Goal: Complete application form: Complete application form

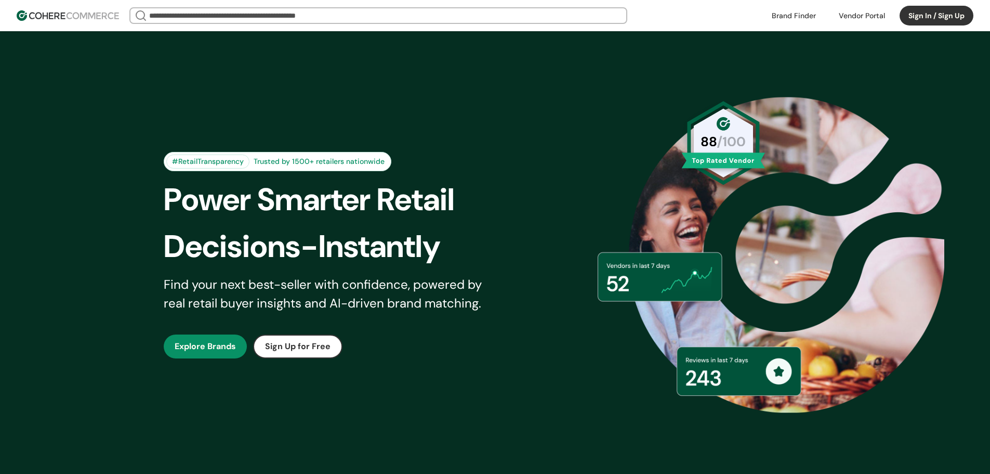
click at [936, 14] on button "Sign In / Sign Up" at bounding box center [937, 16] width 74 height 20
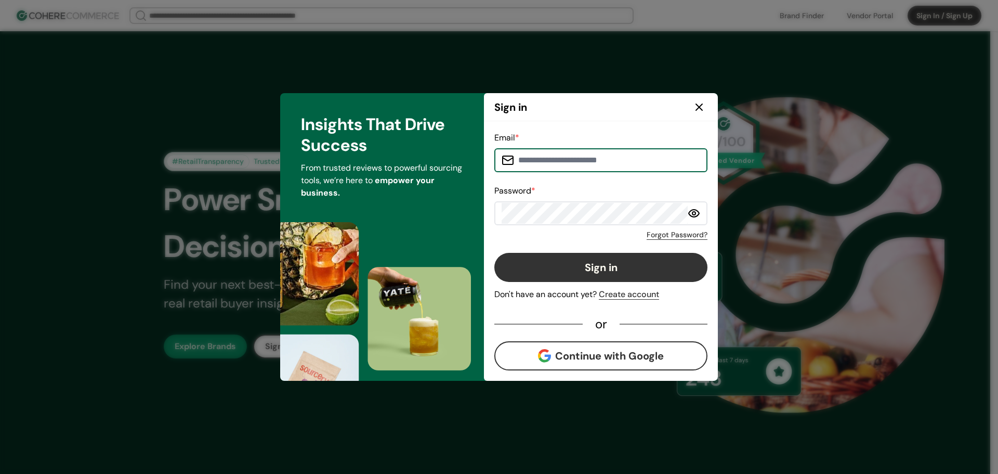
type input "**********"
click at [606, 281] on button "Sign in" at bounding box center [600, 267] width 213 height 29
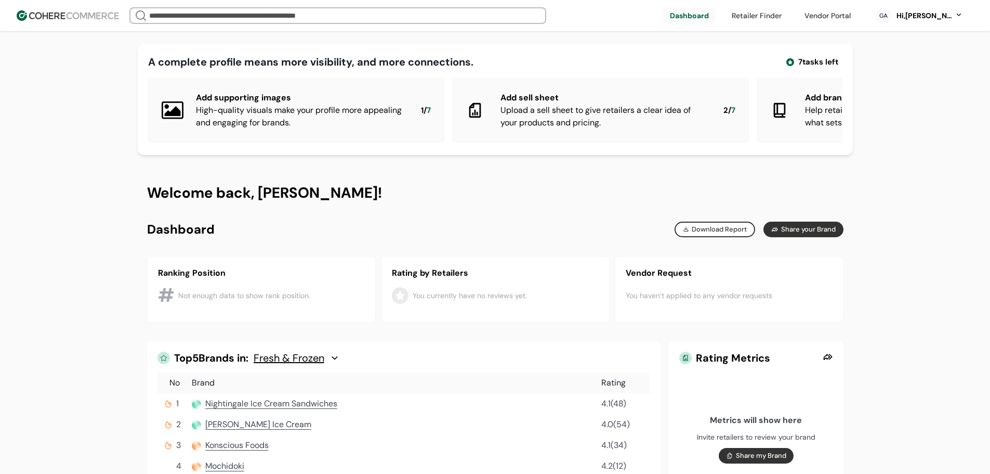
click at [923, 20] on div "Hi, Geo Abadies" at bounding box center [924, 15] width 57 height 11
click at [885, 91] on link at bounding box center [915, 93] width 149 height 25
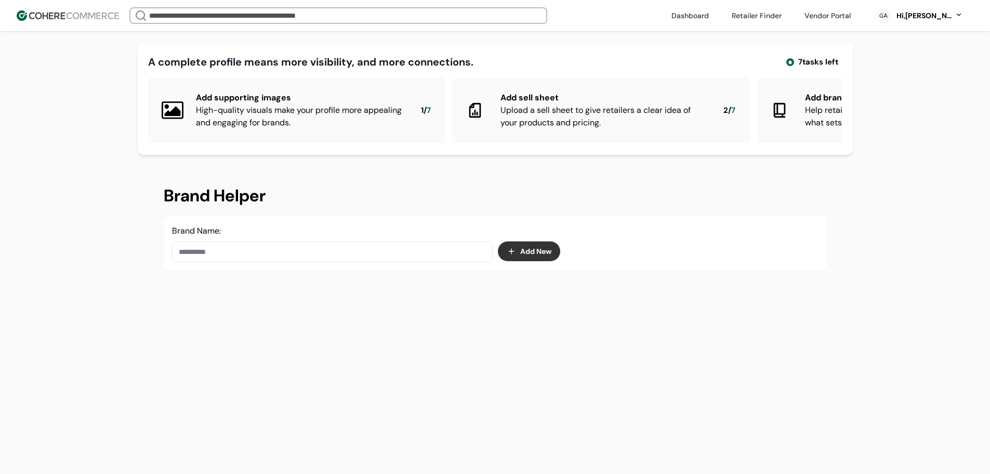
click at [361, 262] on input at bounding box center [332, 251] width 321 height 21
paste input "**********"
type input "**********"
click at [521, 261] on button "Add New" at bounding box center [529, 251] width 62 height 20
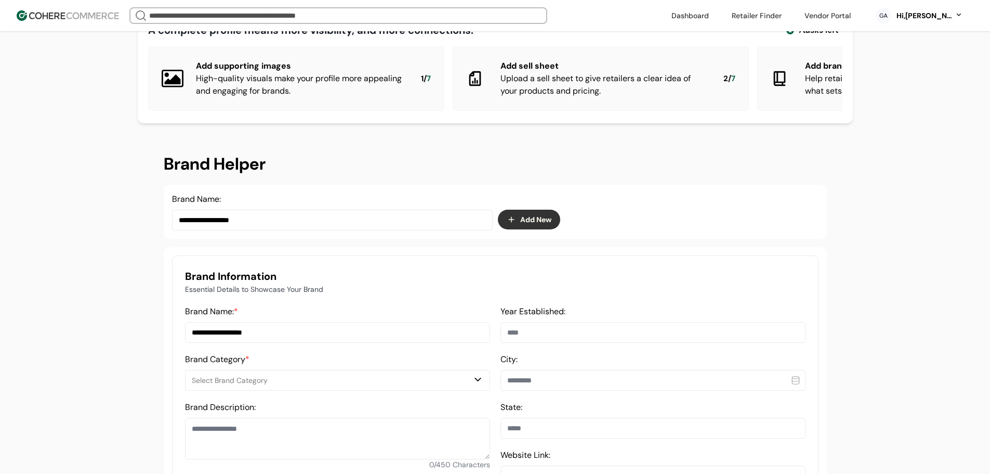
scroll to position [104, 0]
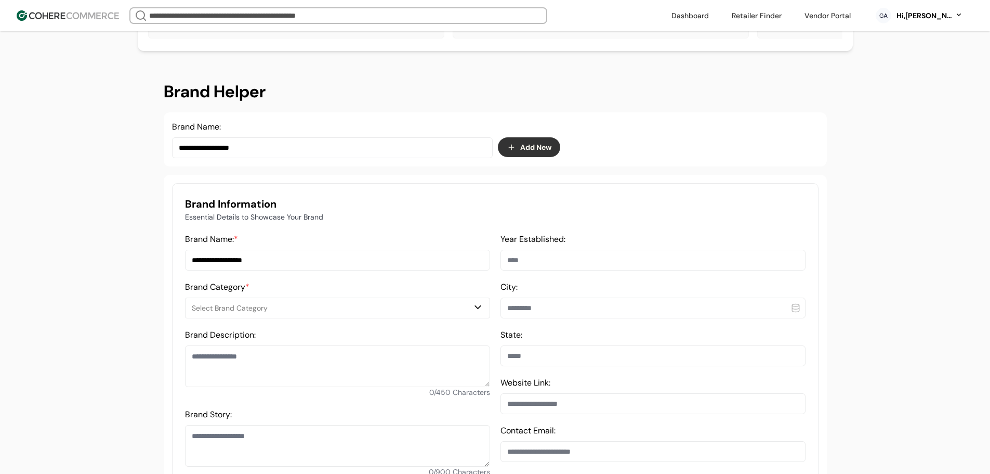
click at [347, 308] on button "Select Brand Category" at bounding box center [337, 307] width 305 height 21
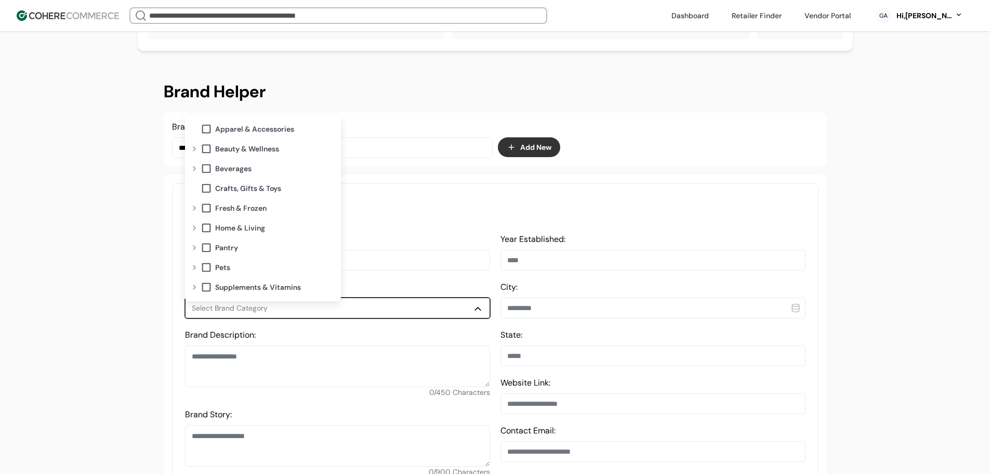
click at [239, 169] on span "Beverages" at bounding box center [233, 168] width 36 height 11
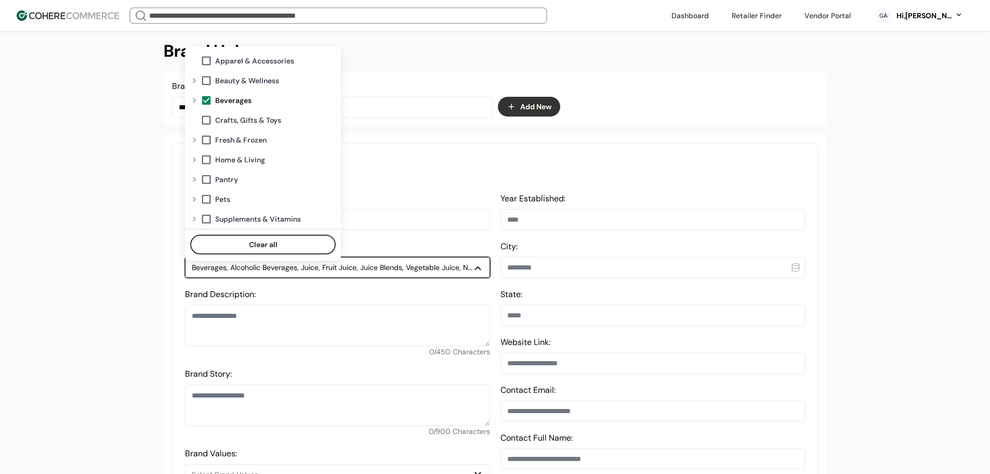
scroll to position [260, 0]
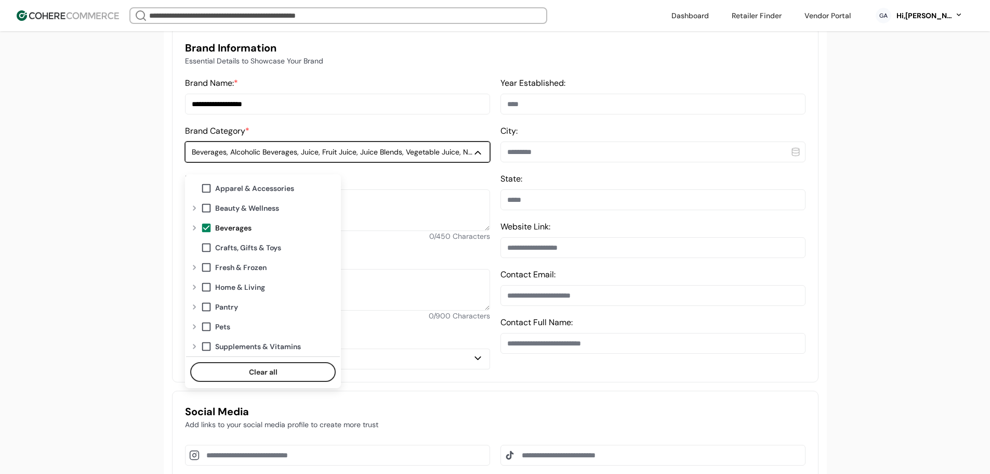
click at [583, 305] on input at bounding box center [653, 295] width 305 height 21
paste input "**********"
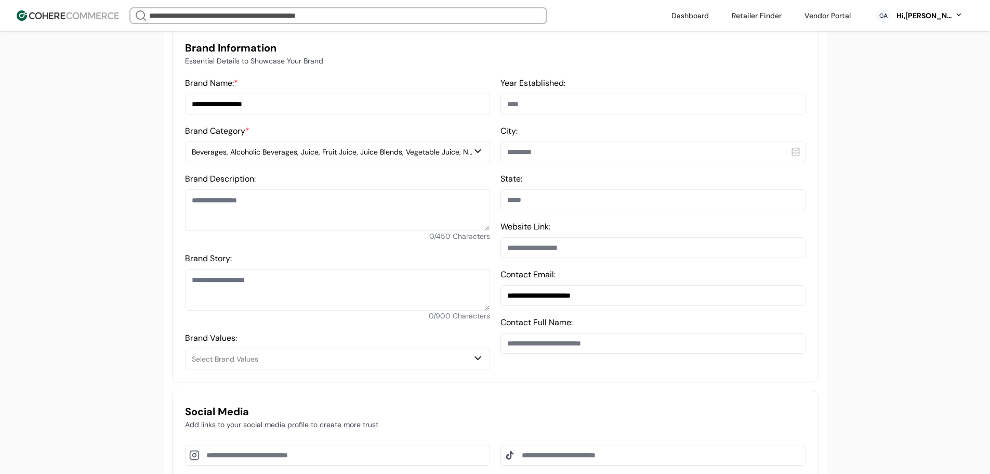
type input "**********"
click at [584, 247] on input at bounding box center [653, 247] width 305 height 21
paste input "**********"
type input "**********"
drag, startPoint x: 658, startPoint y: 302, endPoint x: 514, endPoint y: 256, distance: 150.6
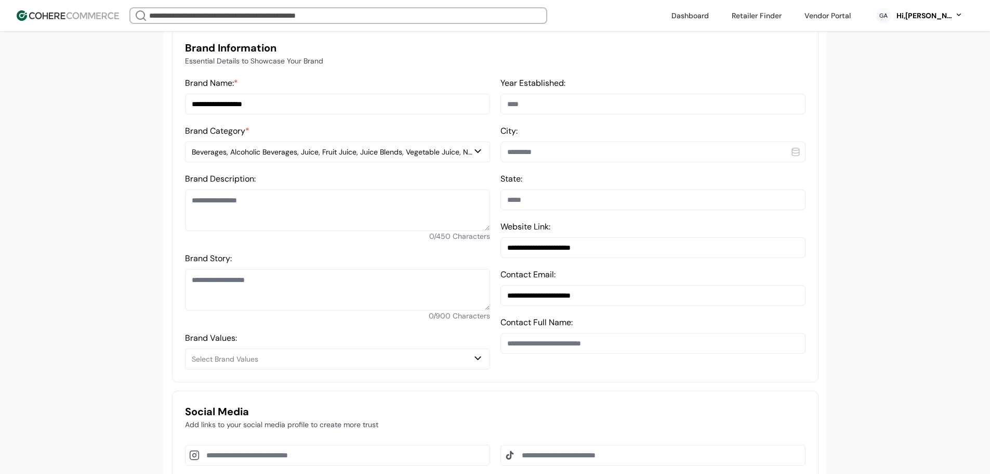
click at [474, 302] on div "**********" at bounding box center [495, 223] width 621 height 292
click at [228, 223] on textarea at bounding box center [337, 210] width 305 height 42
paste textarea "**********"
click at [188, 202] on textarea "**********" at bounding box center [337, 210] width 305 height 42
click at [192, 231] on textarea "**********" at bounding box center [337, 210] width 305 height 42
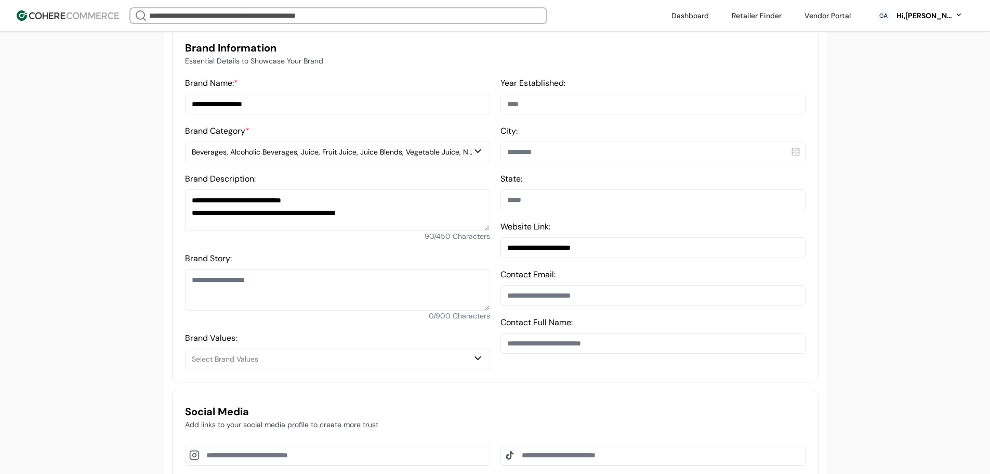
type textarea "**********"
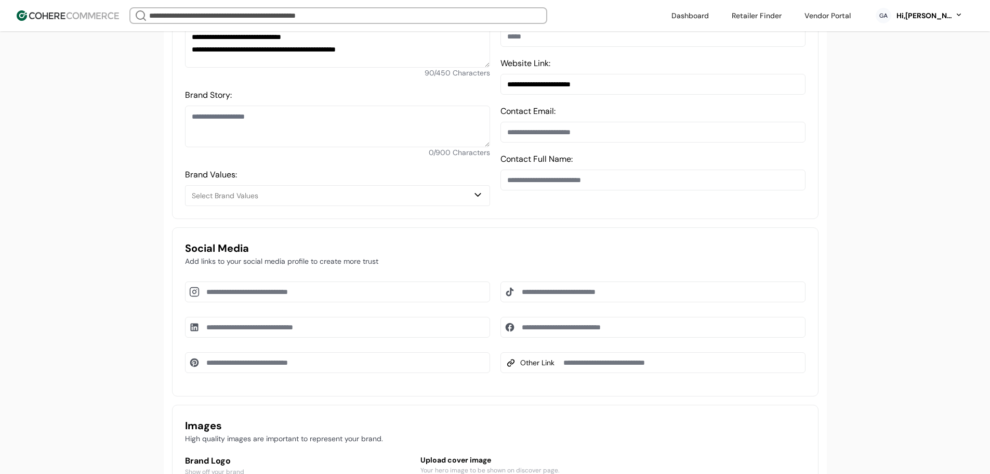
scroll to position [468, 0]
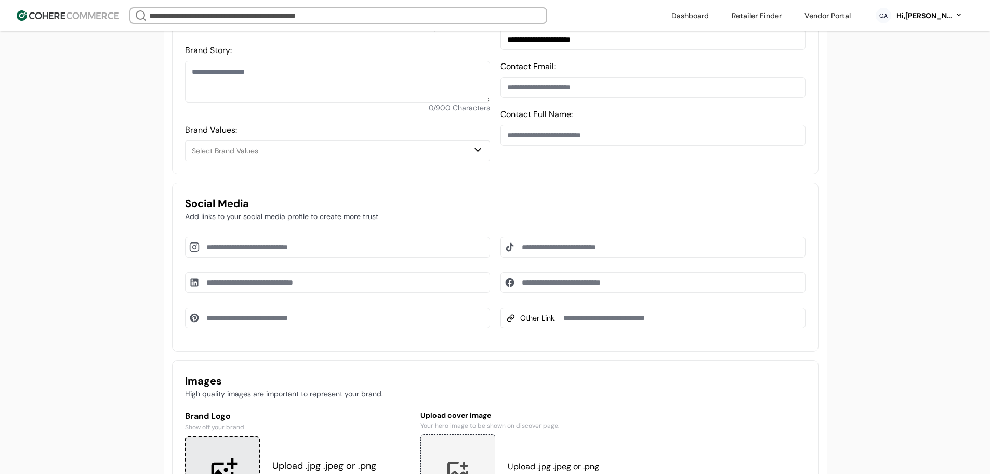
click at [295, 257] on input at bounding box center [337, 247] width 305 height 21
paste input "**********"
type input "**********"
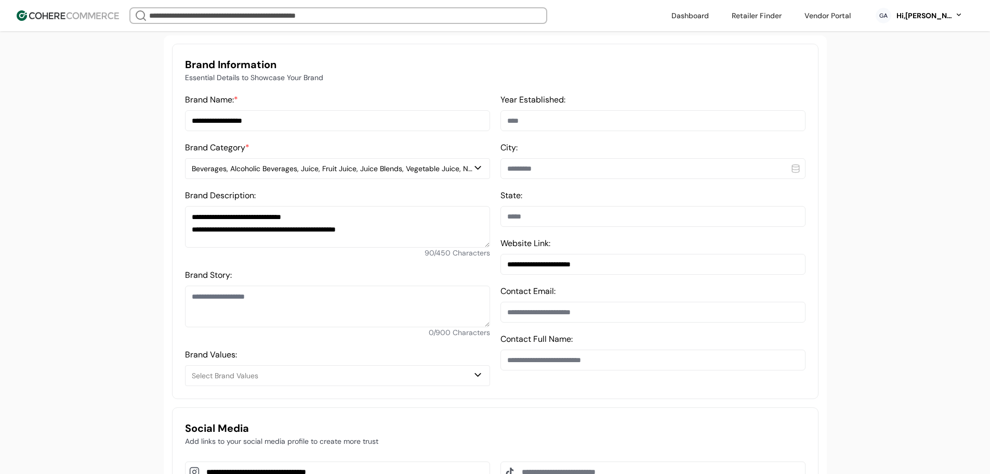
scroll to position [208, 0]
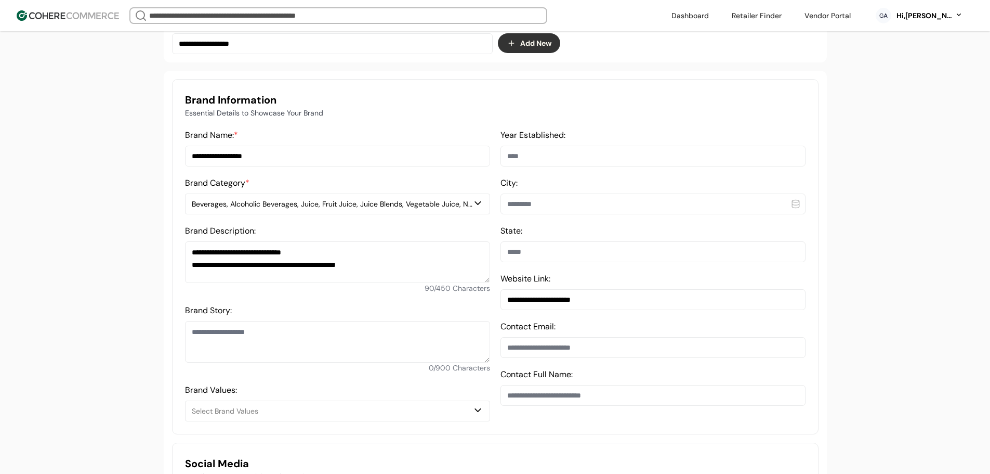
click at [290, 266] on textarea "**********" at bounding box center [337, 262] width 305 height 42
click at [328, 278] on textarea "**********" at bounding box center [337, 262] width 305 height 42
paste textarea "**********"
type textarea "**********"
click at [538, 164] on input at bounding box center [653, 156] width 305 height 21
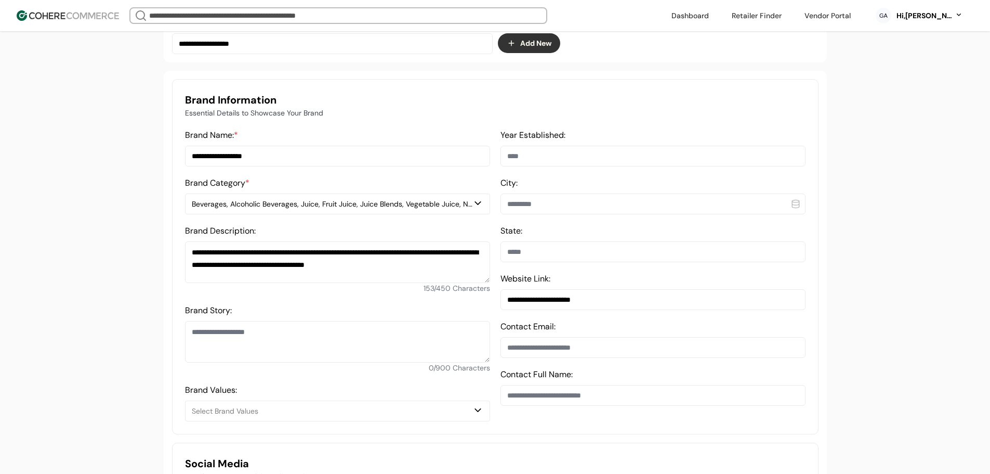
paste input "****"
type input "****"
click at [561, 396] on input at bounding box center [653, 395] width 305 height 21
paste input "**********"
type input "**********"
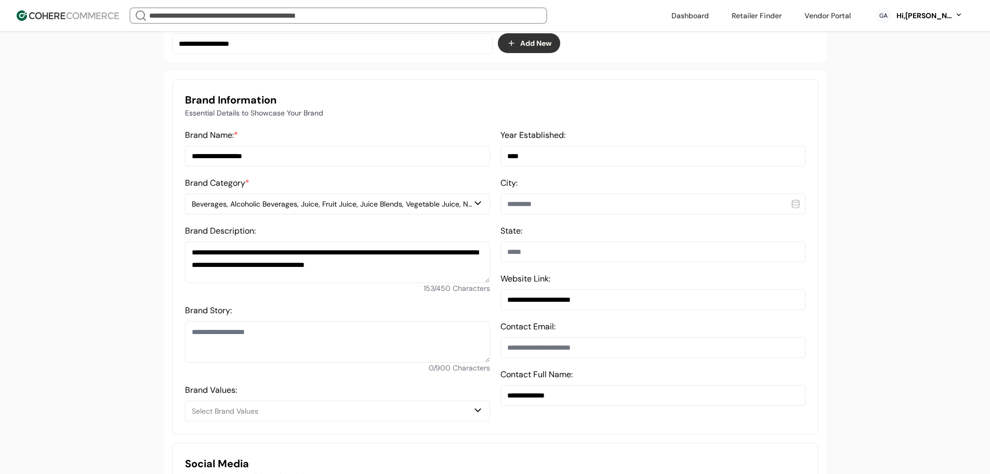
click at [550, 259] on input at bounding box center [653, 251] width 305 height 21
click at [530, 351] on input at bounding box center [653, 347] width 305 height 21
paste input "**********"
type input "**********"
click at [558, 211] on input at bounding box center [653, 203] width 305 height 21
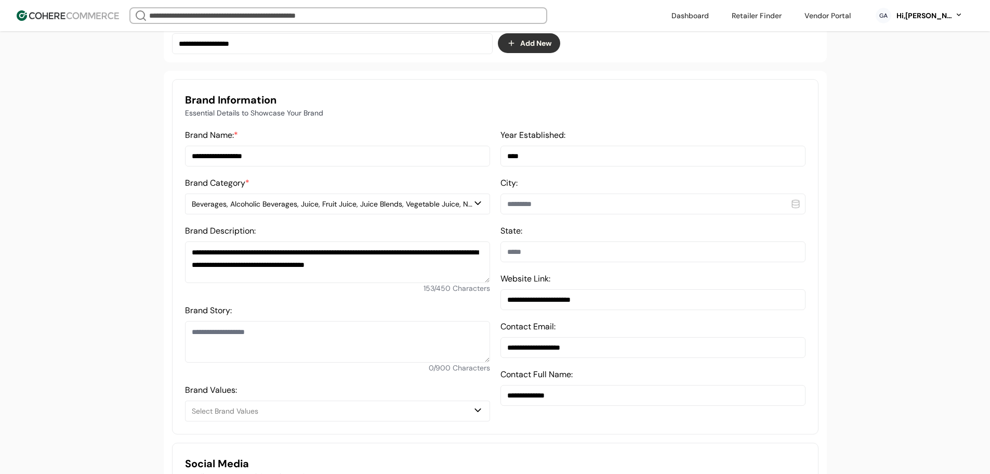
paste input "**********"
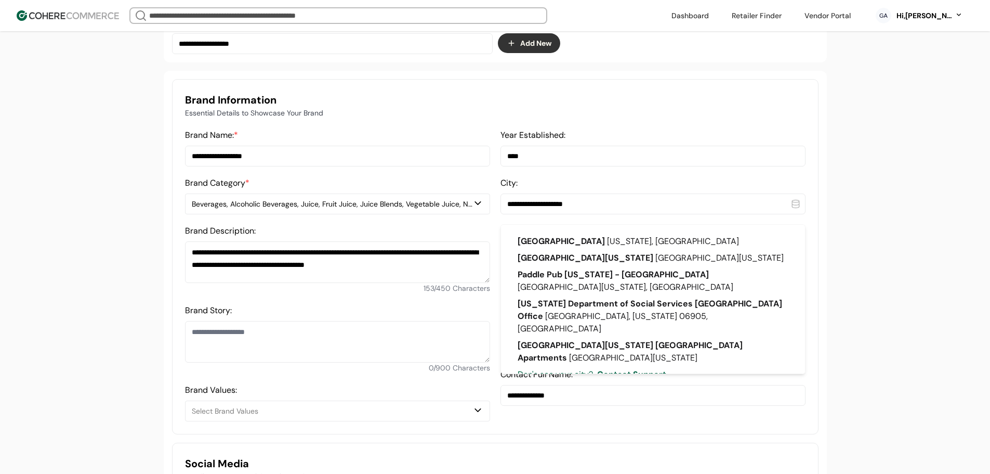
click at [574, 247] on div "Stamford Connecticut, United States" at bounding box center [652, 241] width 287 height 17
type input "********"
type input "**********"
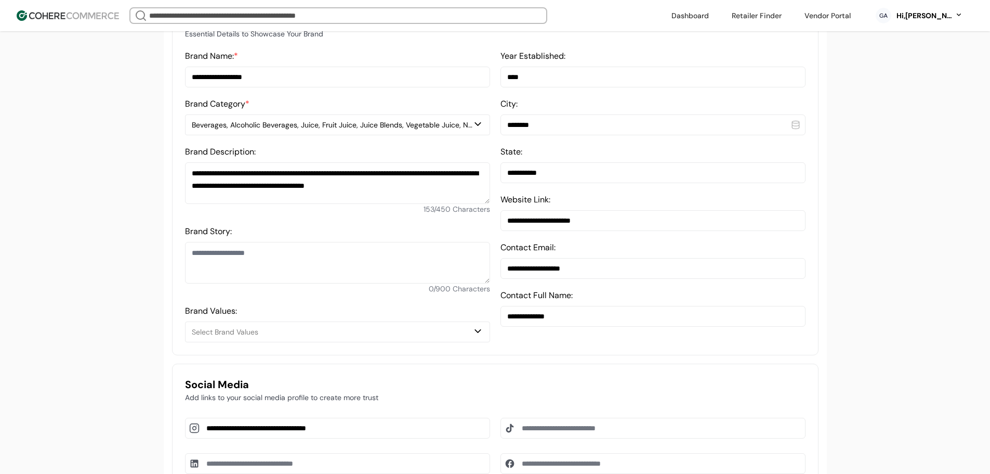
scroll to position [312, 0]
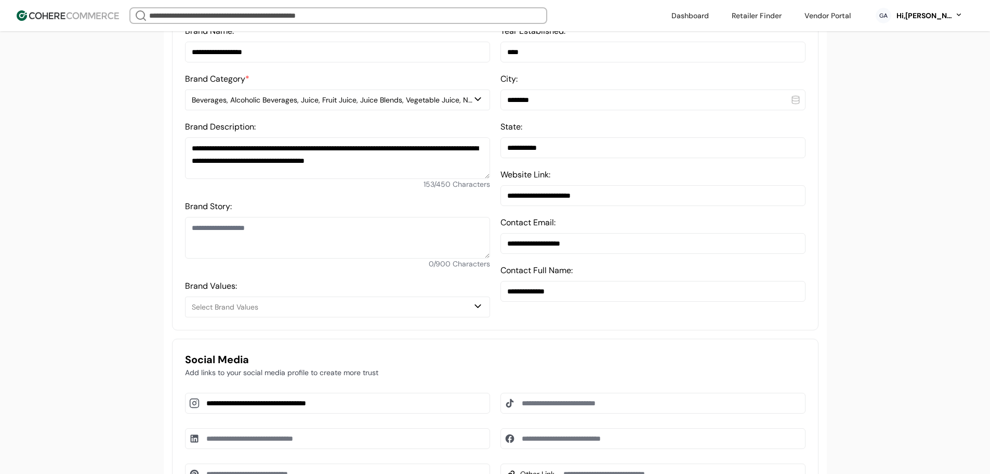
click at [341, 236] on textarea "Brand Story:" at bounding box center [337, 238] width 305 height 42
paste textarea
click at [351, 258] on textarea "Brand Story:" at bounding box center [337, 238] width 305 height 42
paste textarea "**********"
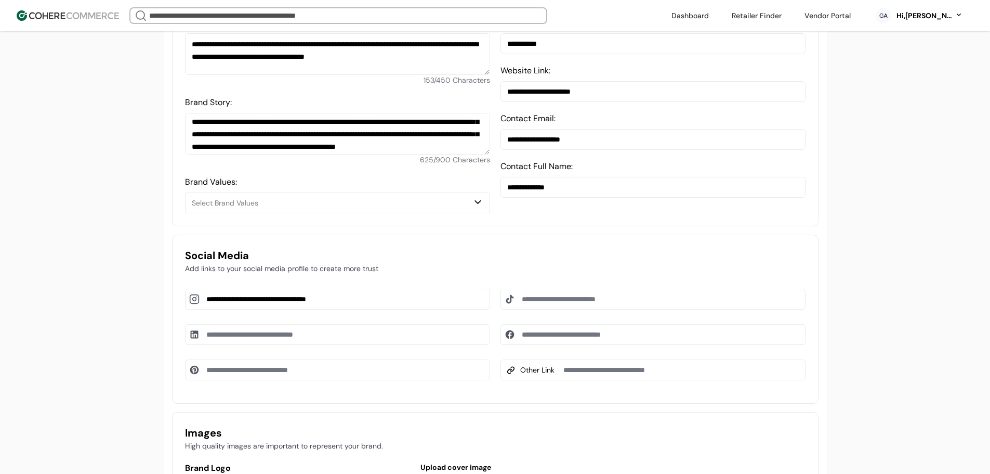
scroll to position [80, 0]
type textarea "**********"
click at [336, 226] on div "**********" at bounding box center [495, 48] width 647 height 355
click at [245, 213] on button "Select Brand Values" at bounding box center [337, 202] width 305 height 21
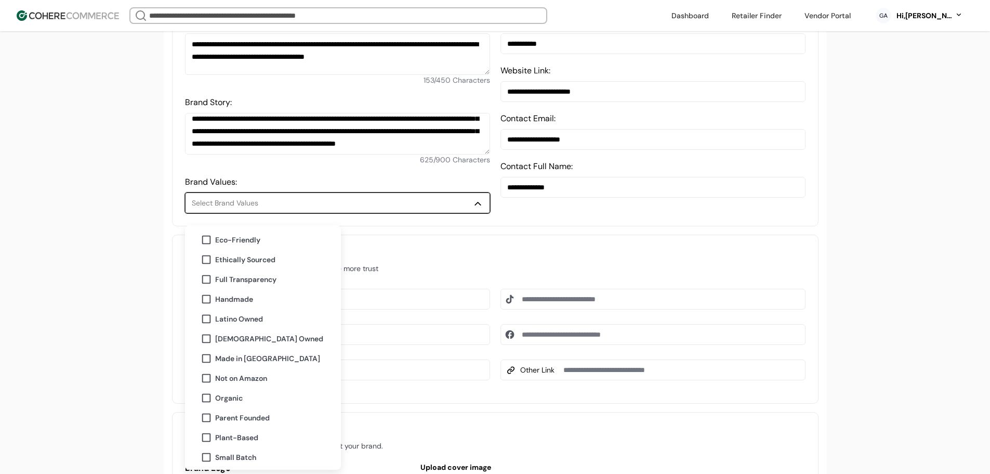
scroll to position [104, 0]
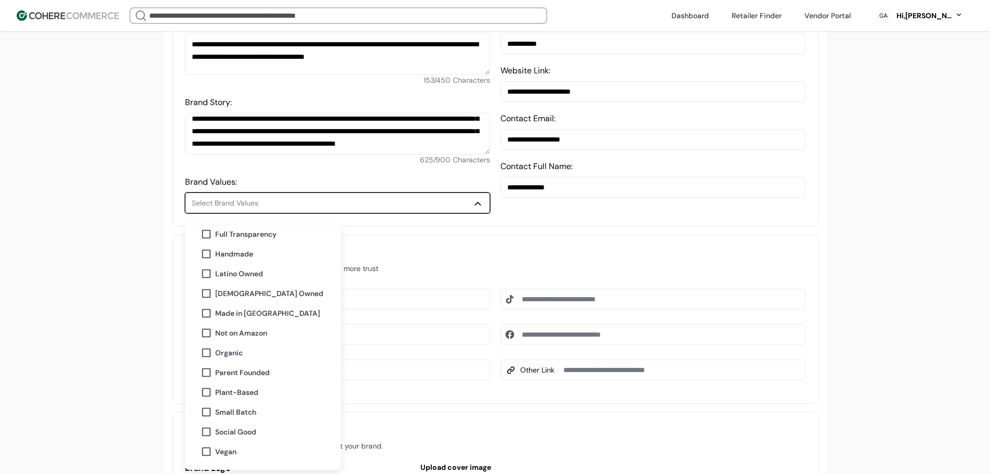
click at [251, 317] on span "Made in [GEOGRAPHIC_DATA]" at bounding box center [267, 313] width 105 height 11
click at [703, 198] on input "**********" at bounding box center [653, 187] width 305 height 21
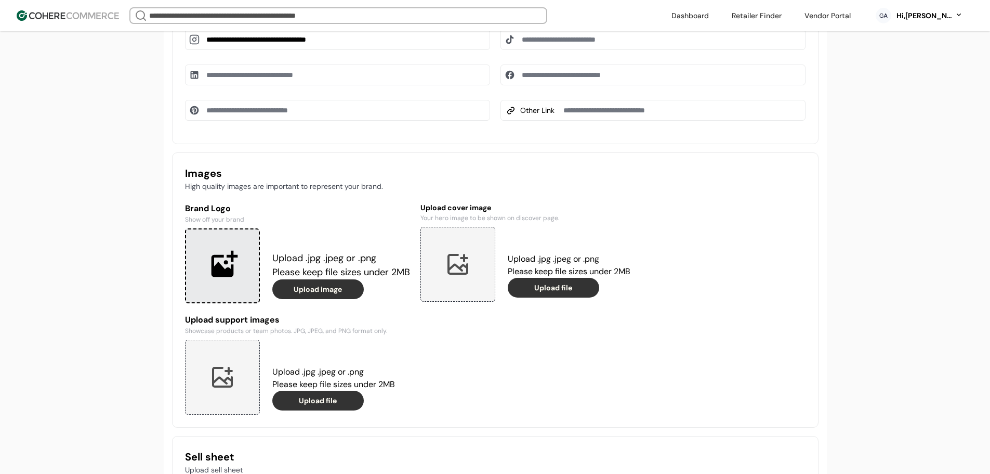
scroll to position [676, 0]
click at [225, 272] on div at bounding box center [222, 265] width 75 height 75
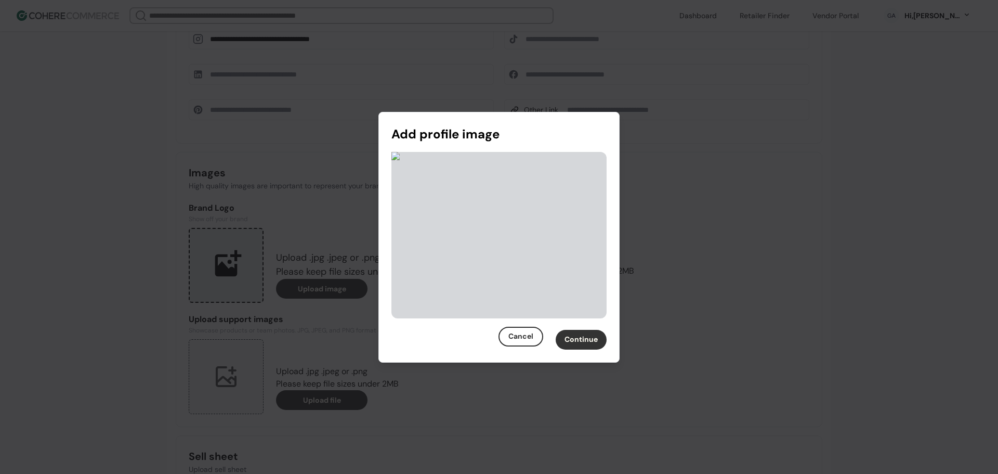
click at [581, 337] on button "Continue" at bounding box center [581, 340] width 51 height 20
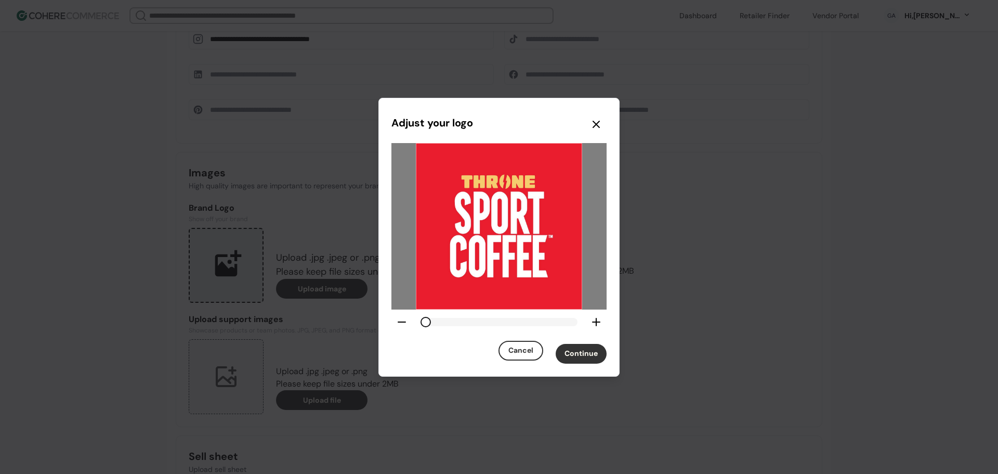
click at [591, 352] on button "Continue" at bounding box center [581, 354] width 51 height 20
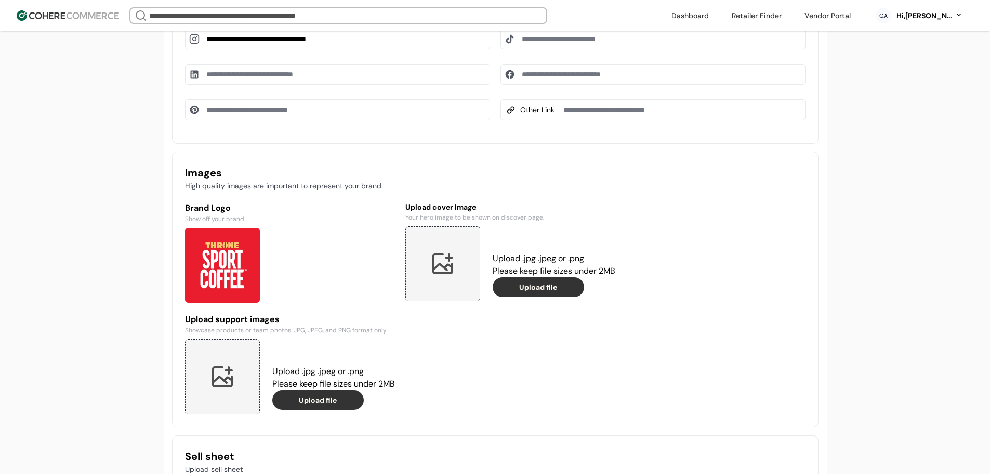
click at [451, 263] on div at bounding box center [442, 263] width 75 height 75
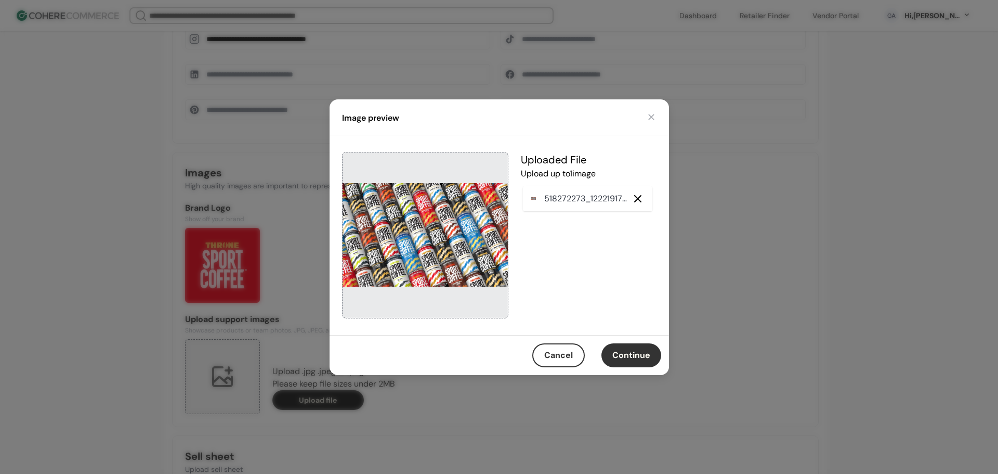
click at [637, 353] on button "Continue" at bounding box center [631, 355] width 60 height 24
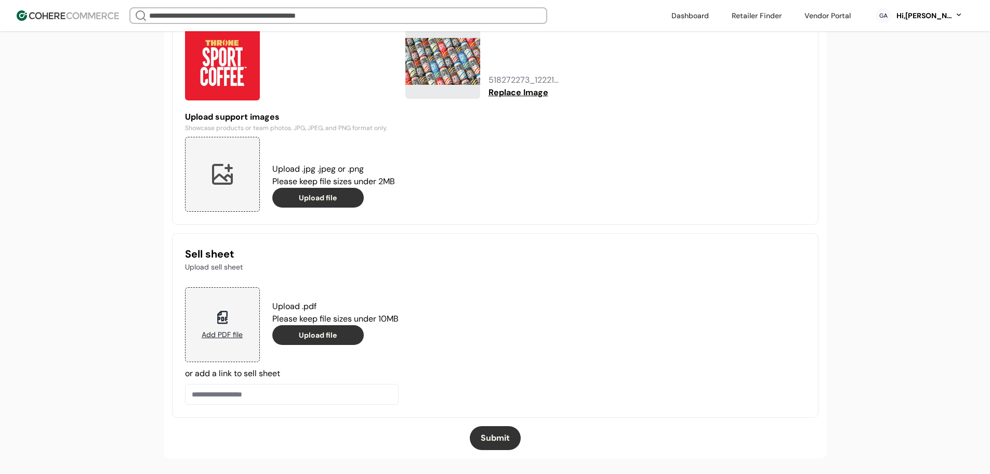
scroll to position [886, 0]
click at [232, 183] on div at bounding box center [222, 174] width 75 height 75
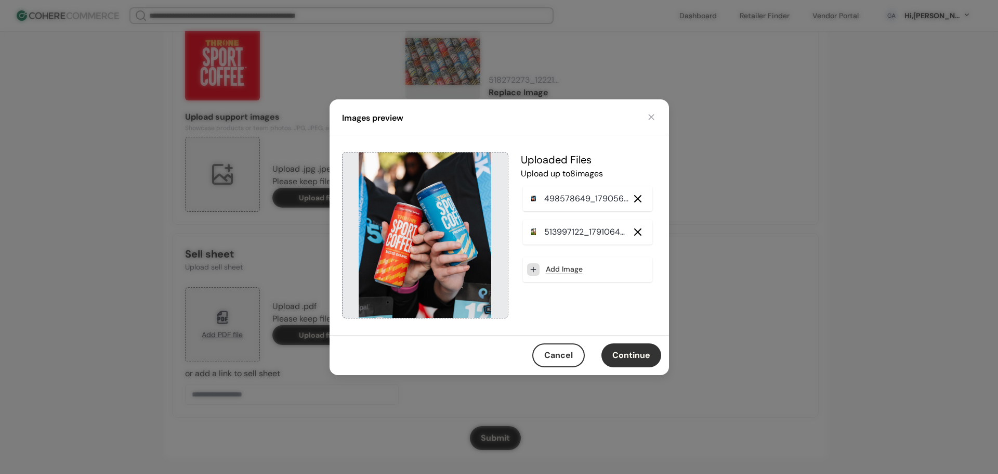
click at [639, 351] on button "Continue" at bounding box center [631, 355] width 60 height 24
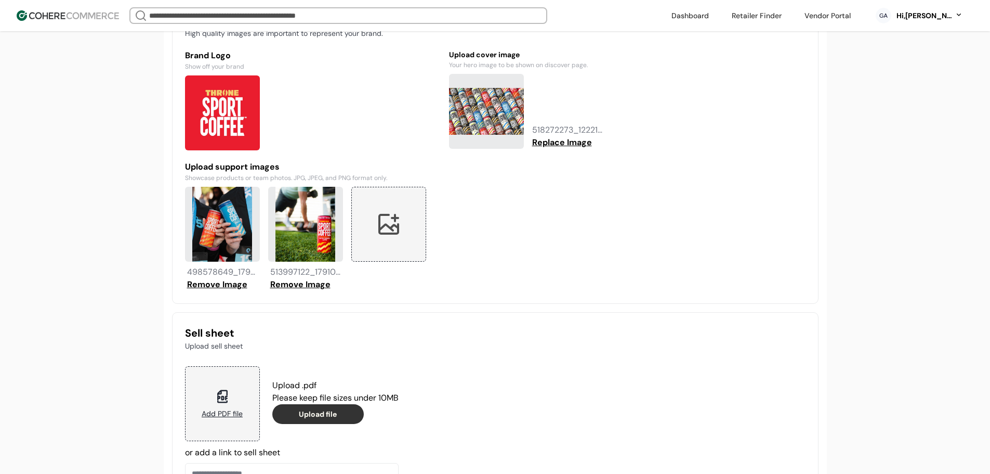
scroll to position [915, 0]
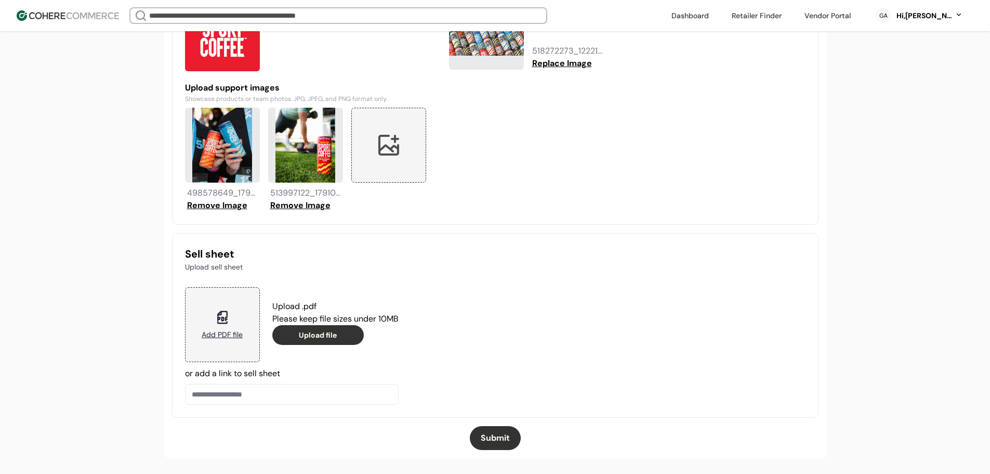
click at [492, 437] on button "Submit" at bounding box center [495, 438] width 51 height 24
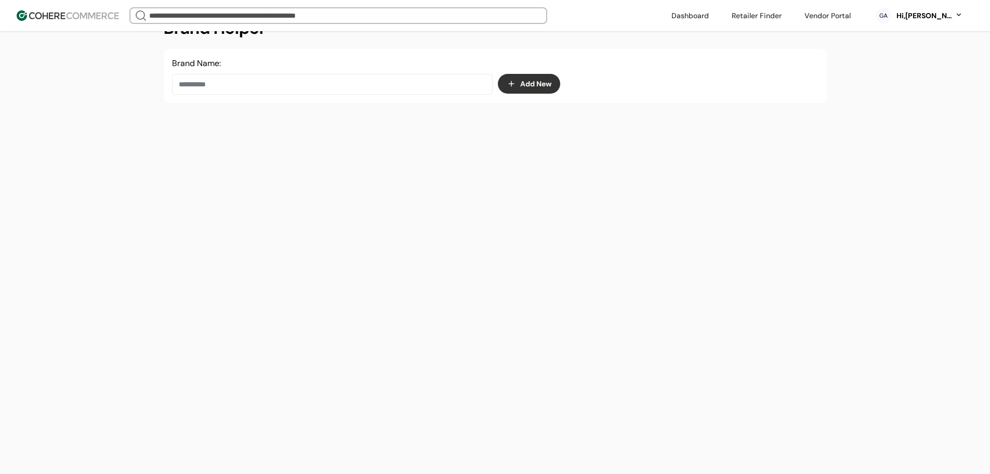
click at [929, 12] on div "Hi, Geo Abadies" at bounding box center [924, 15] width 57 height 11
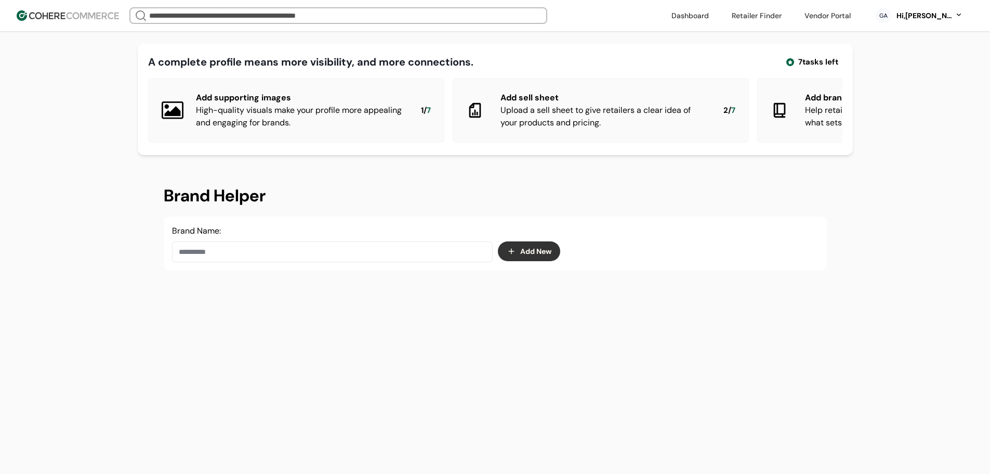
click at [898, 12] on div "Hi, [PERSON_NAME]" at bounding box center [924, 15] width 57 height 11
click at [878, 85] on link at bounding box center [915, 93] width 149 height 25
click at [915, 22] on div "GA Hi, [PERSON_NAME]" at bounding box center [920, 16] width 108 height 26
click at [915, 15] on div "Hi, [PERSON_NAME]" at bounding box center [924, 15] width 57 height 11
click at [887, 99] on link at bounding box center [915, 93] width 149 height 25
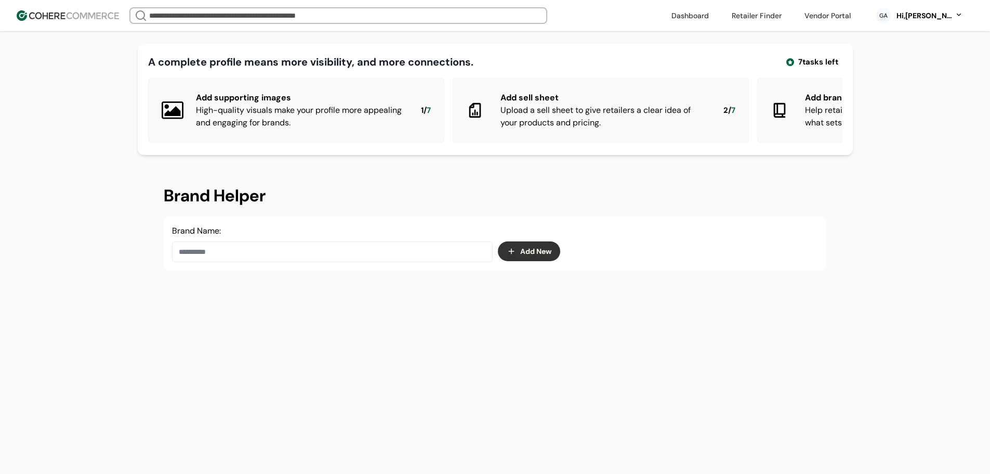
click at [269, 262] on input at bounding box center [332, 251] width 321 height 21
click at [329, 294] on div "Throne Sport Coffee" at bounding box center [332, 295] width 303 height 29
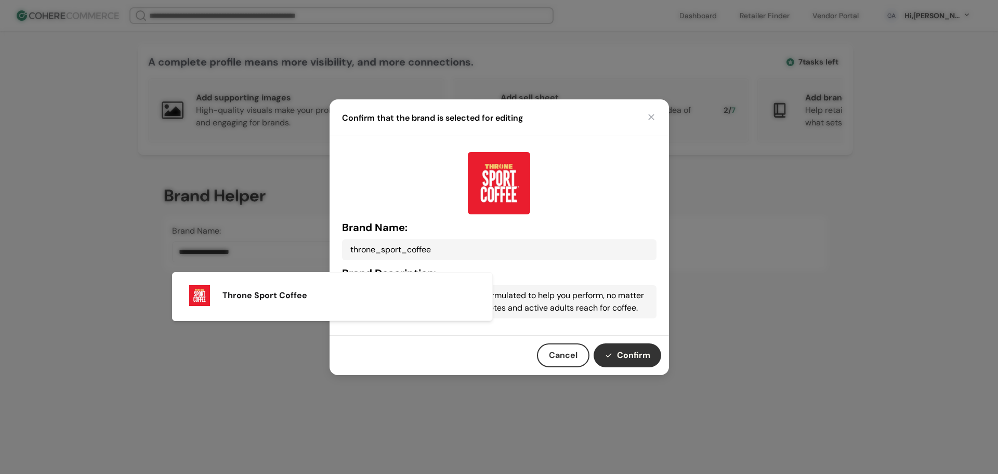
click at [620, 354] on button "Confirm" at bounding box center [628, 355] width 68 height 24
type input "**********"
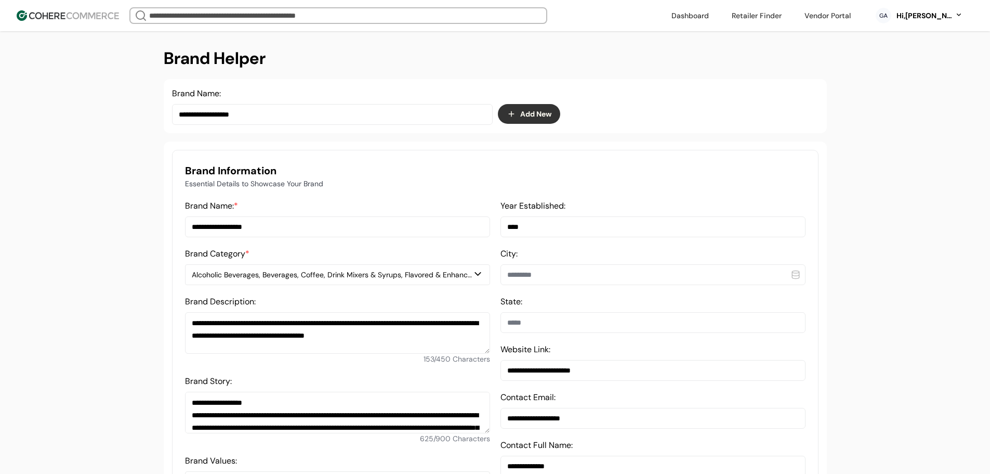
scroll to position [156, 0]
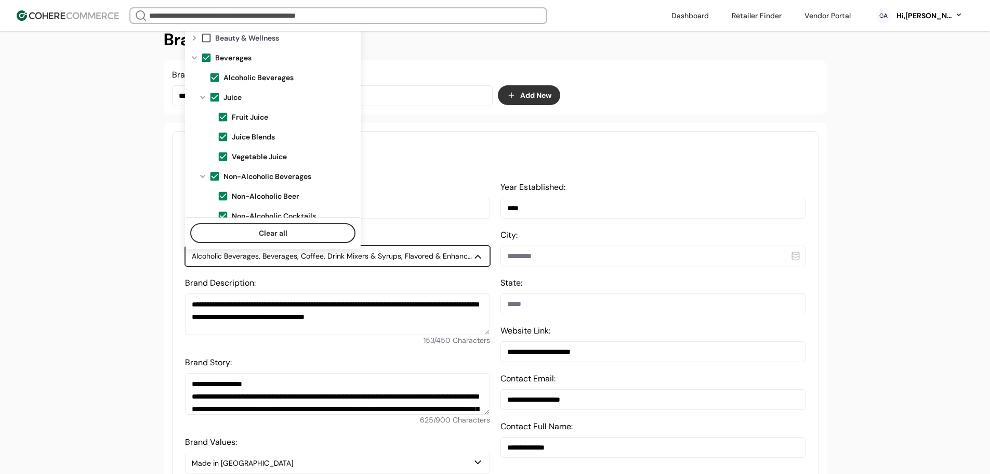
click at [315, 261] on div "Alcoholic Beverages, Beverages, Coffee, Drink Mixers & Syrups, Flavored & Enhan…" at bounding box center [332, 256] width 281 height 11
click at [208, 56] on span at bounding box center [206, 57] width 11 height 11
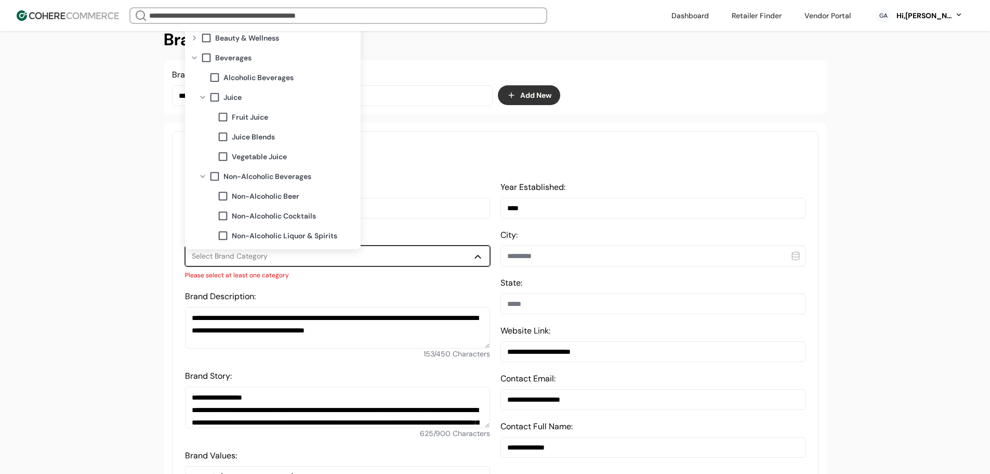
click at [208, 56] on span at bounding box center [206, 57] width 11 height 11
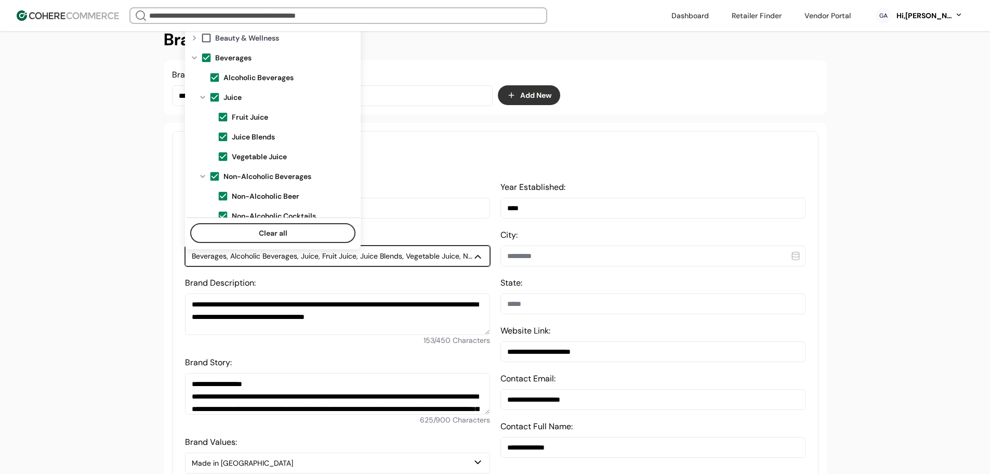
click at [208, 56] on span at bounding box center [206, 57] width 11 height 11
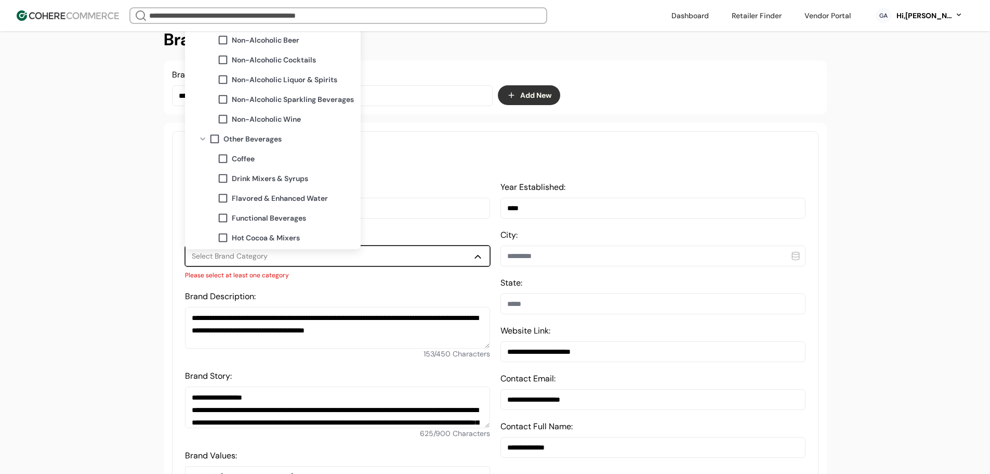
click at [228, 159] on span at bounding box center [222, 158] width 11 height 11
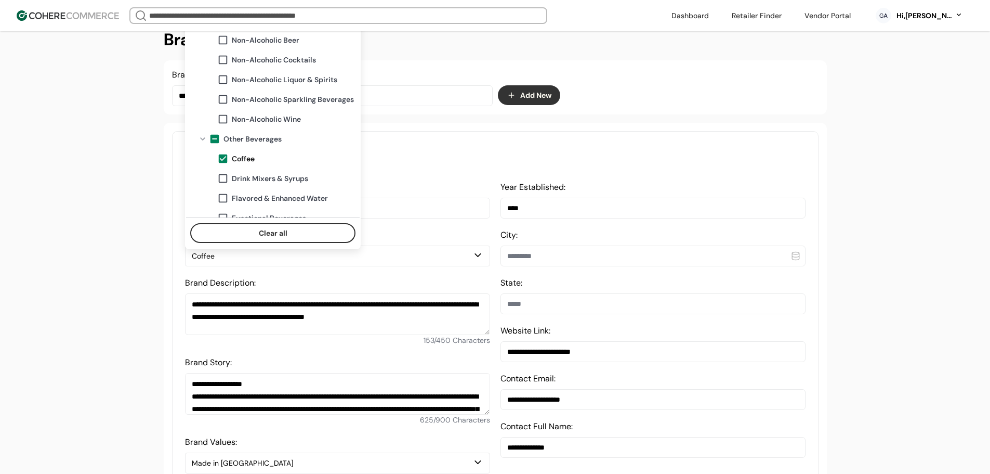
click at [415, 171] on p "Essential Details to Showcase Your Brand" at bounding box center [495, 165] width 621 height 11
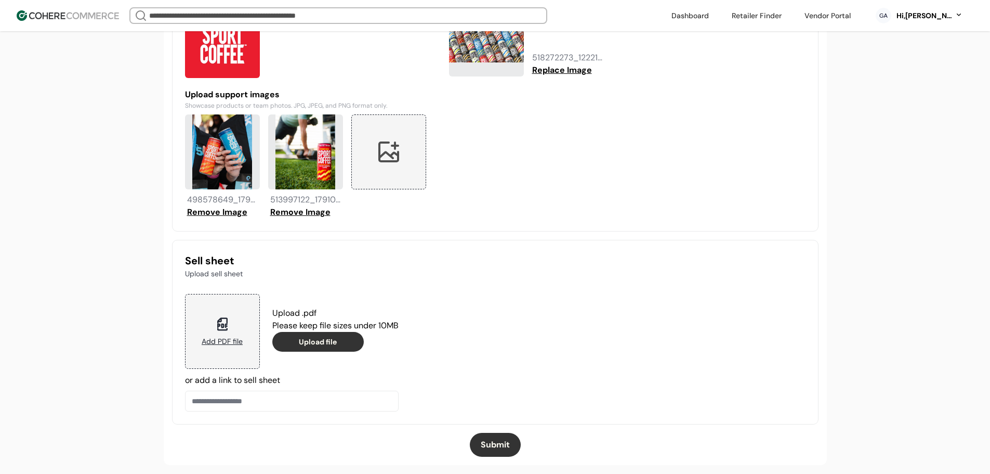
scroll to position [915, 0]
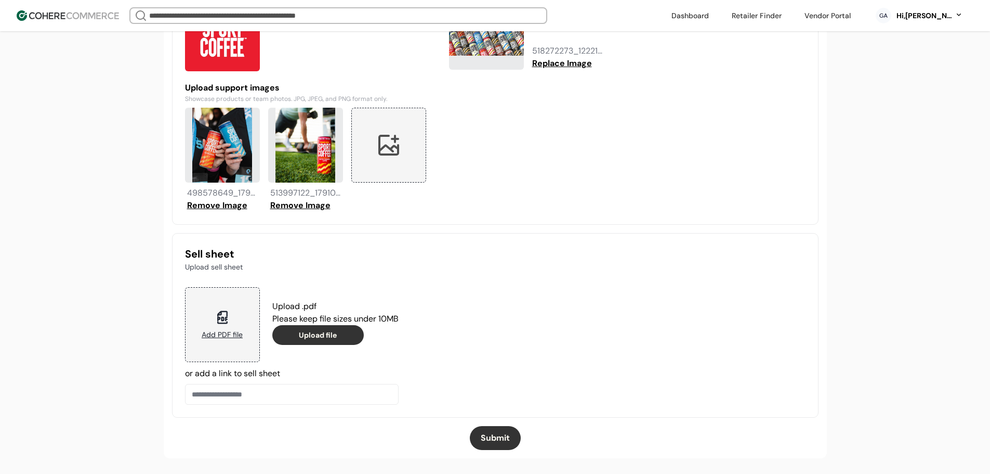
click at [499, 437] on button "Submit" at bounding box center [495, 438] width 51 height 24
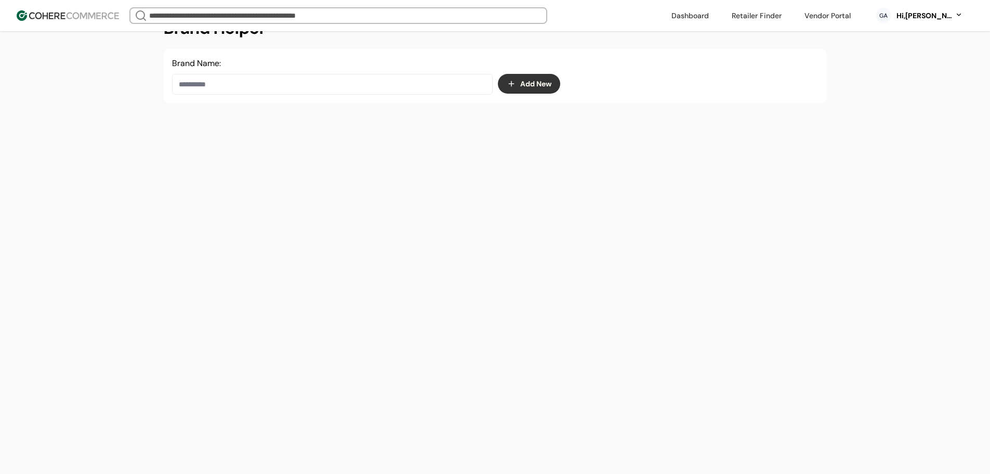
click at [319, 82] on input at bounding box center [332, 84] width 321 height 21
paste input "******"
type input "******"
click at [519, 83] on button "Add New" at bounding box center [529, 84] width 62 height 20
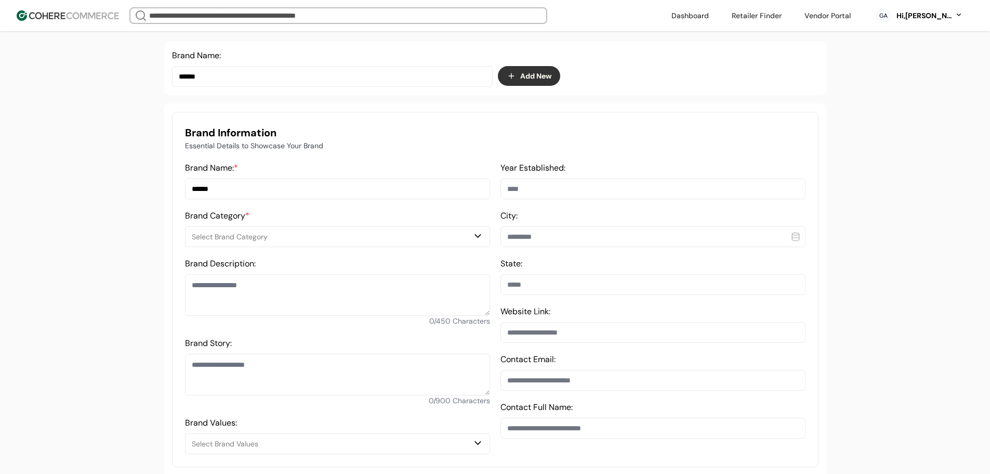
click at [323, 247] on button "Select Brand Category" at bounding box center [337, 236] width 305 height 21
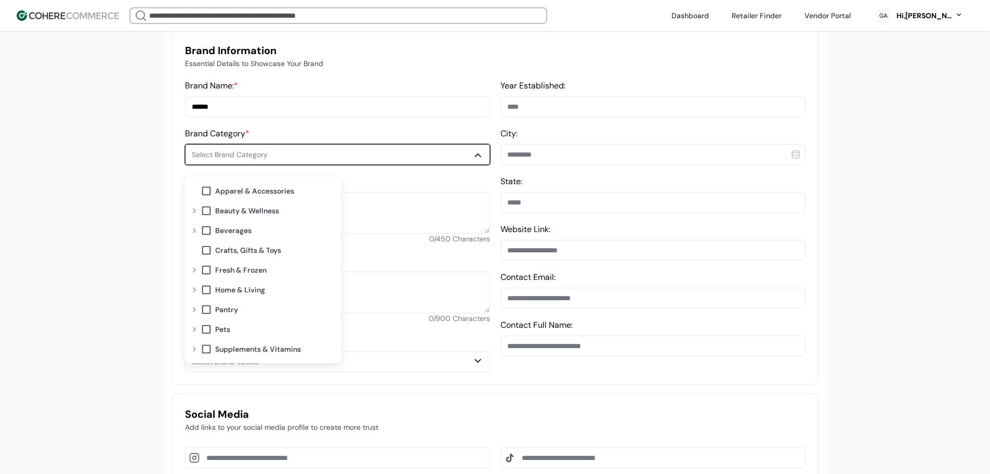
scroll to position [279, 0]
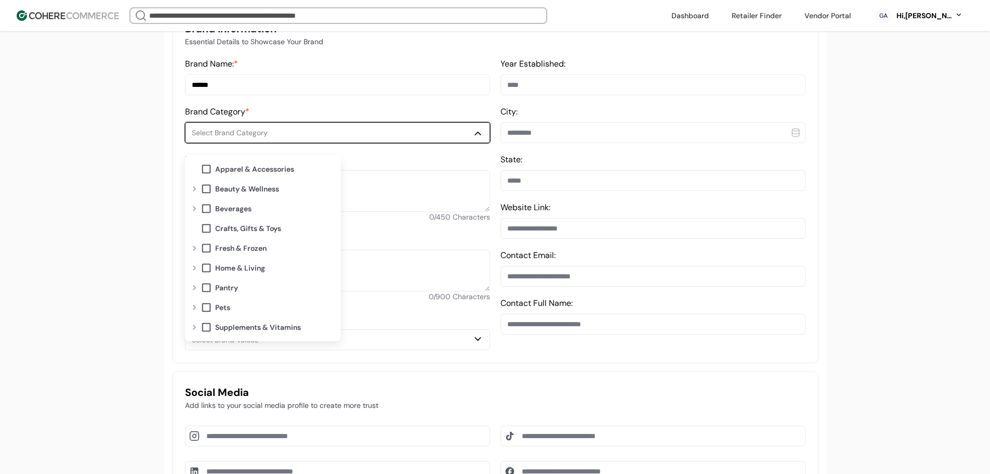
click at [192, 269] on div at bounding box center [194, 268] width 12 height 8
click at [211, 305] on span at bounding box center [214, 307] width 11 height 11
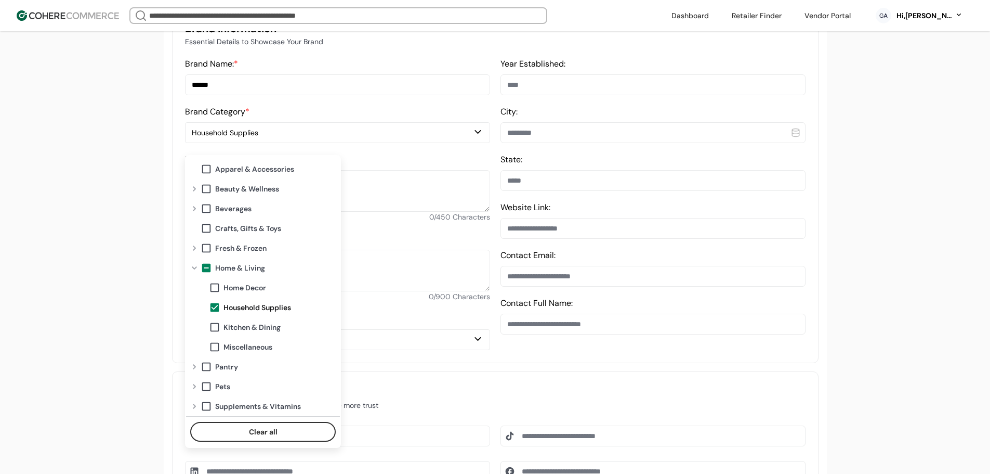
click at [103, 306] on div "A complete profile means more visibility, and more connections. 7 tasks left Ad…" at bounding box center [495, 397] width 990 height 1352
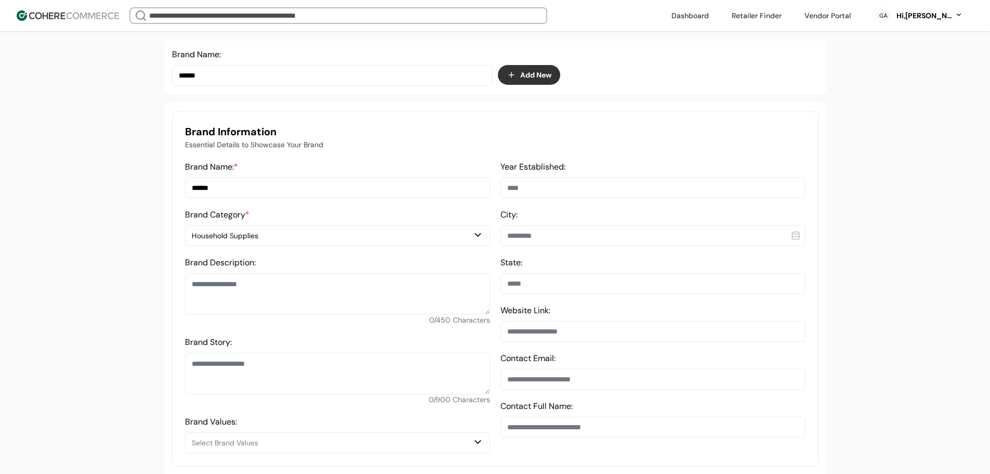
scroll to position [175, 0]
click at [561, 339] on input at bounding box center [653, 332] width 305 height 21
paste input "**********"
type input "**********"
click at [272, 295] on textarea at bounding box center [337, 295] width 305 height 42
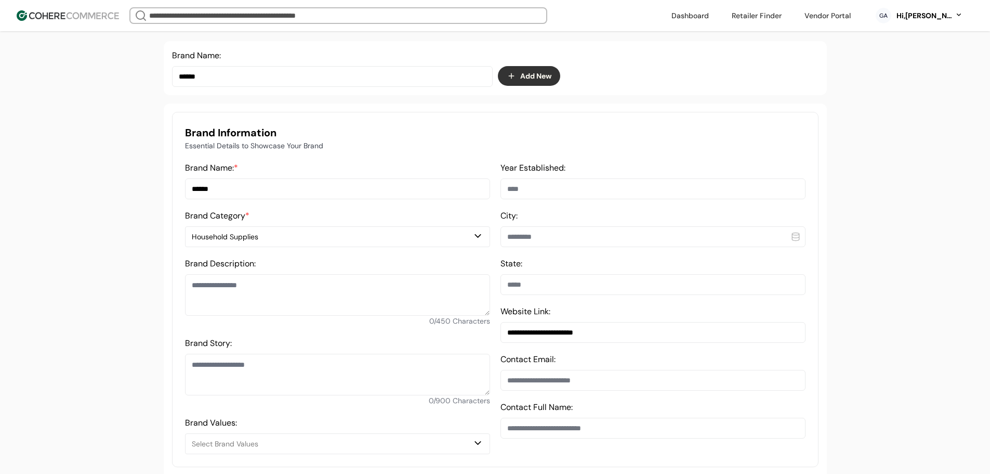
click at [267, 369] on textarea "Brand Story:" at bounding box center [337, 375] width 305 height 42
paste textarea "**********"
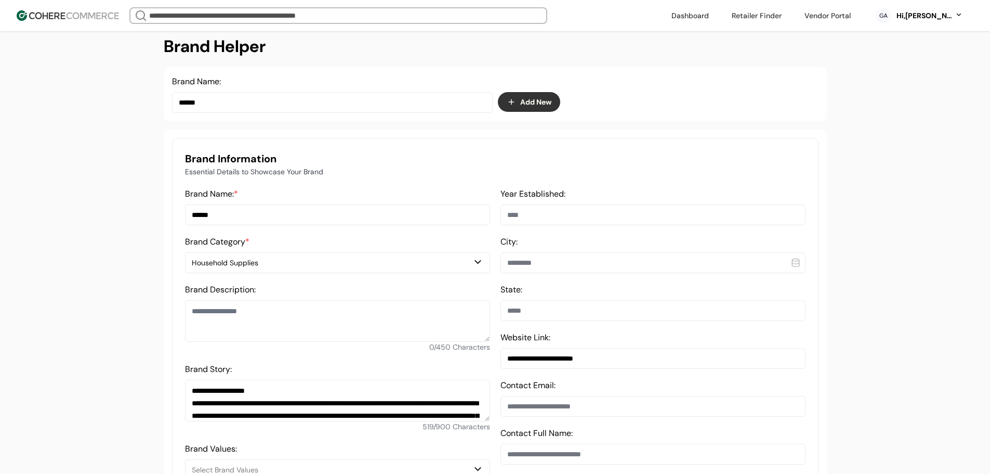
scroll to position [123, 0]
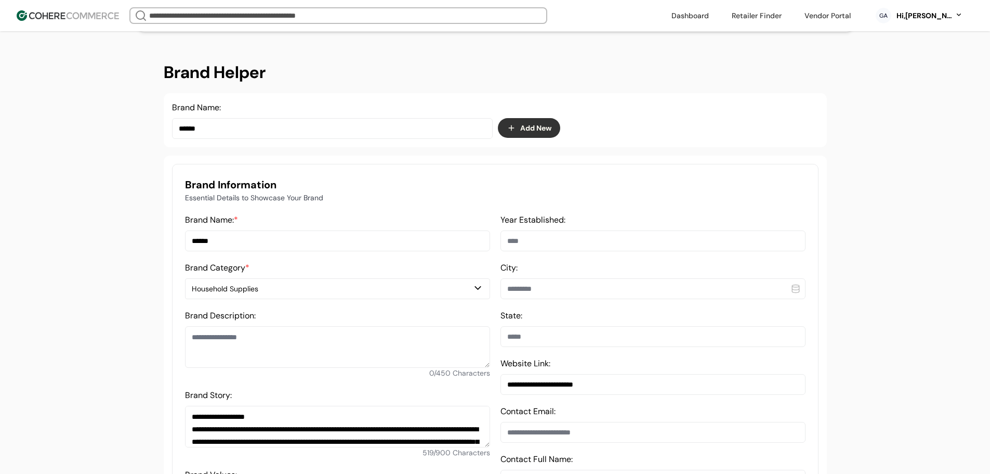
click at [290, 420] on textarea "**********" at bounding box center [337, 426] width 305 height 42
type textarea "**********"
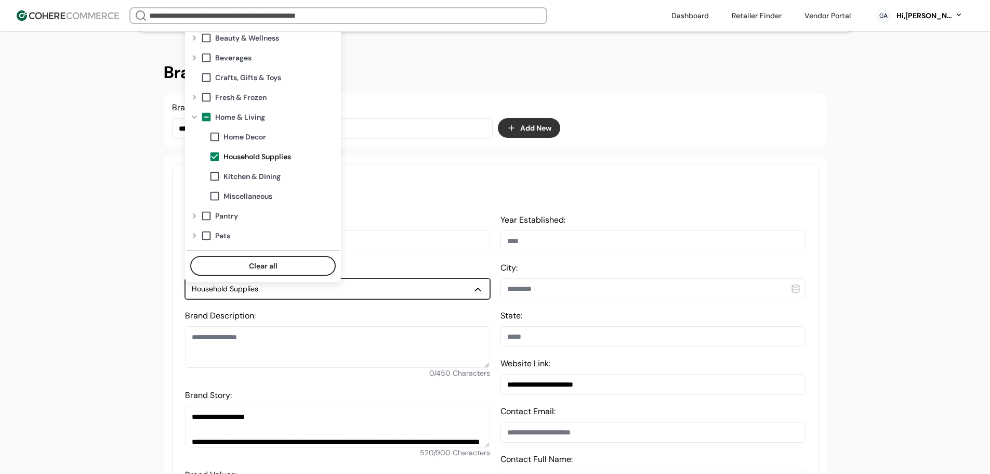
click at [377, 294] on div "Household Supplies" at bounding box center [332, 288] width 281 height 11
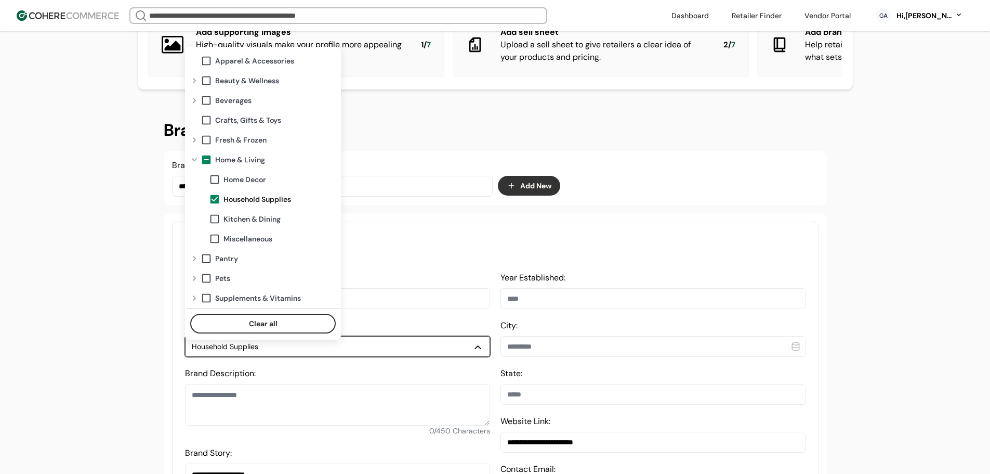
scroll to position [19, 0]
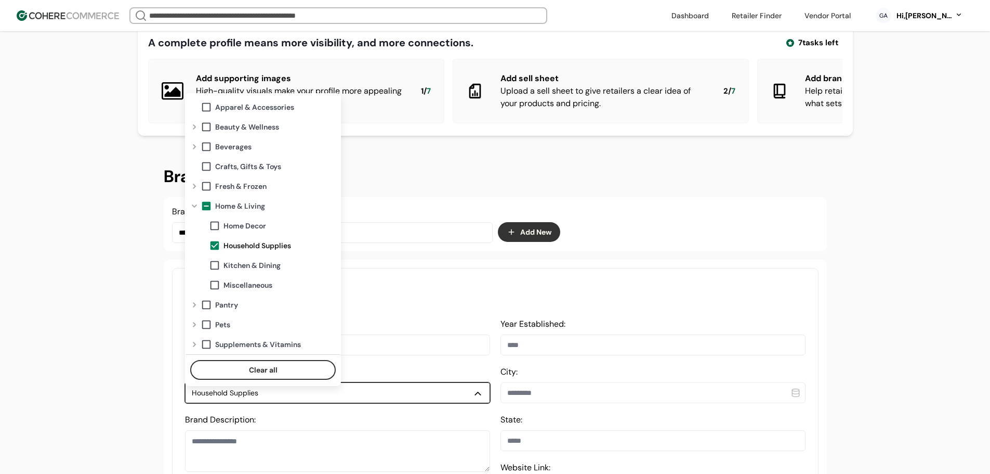
click at [195, 126] on div at bounding box center [194, 127] width 12 height 8
click at [214, 124] on span at bounding box center [214, 126] width 11 height 11
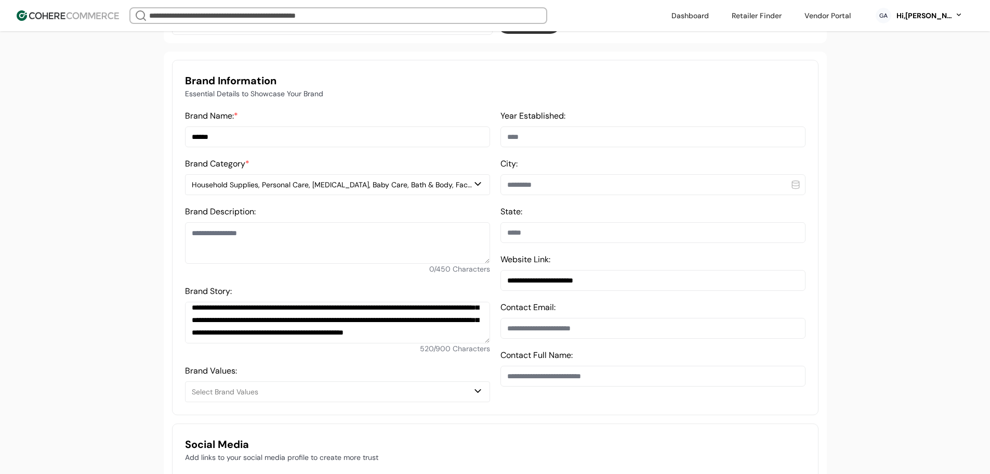
scroll to position [80, 0]
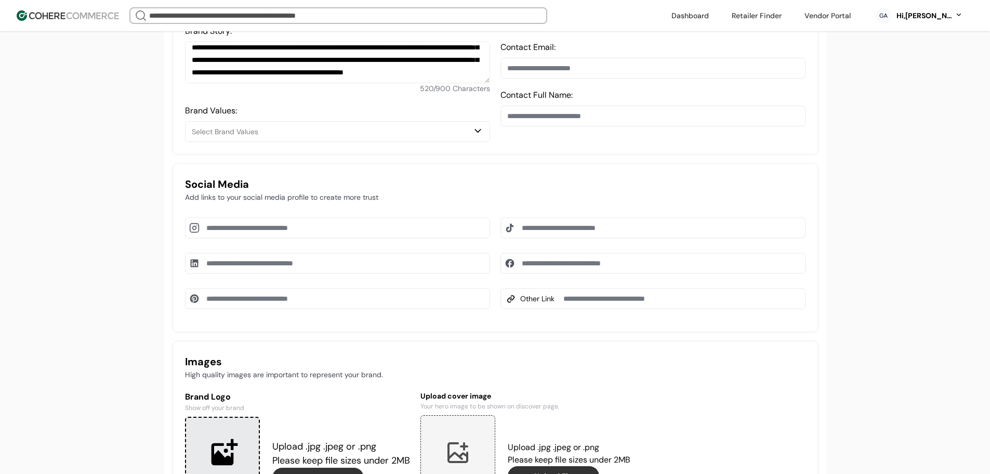
click at [311, 236] on input at bounding box center [337, 227] width 305 height 21
paste input "**********"
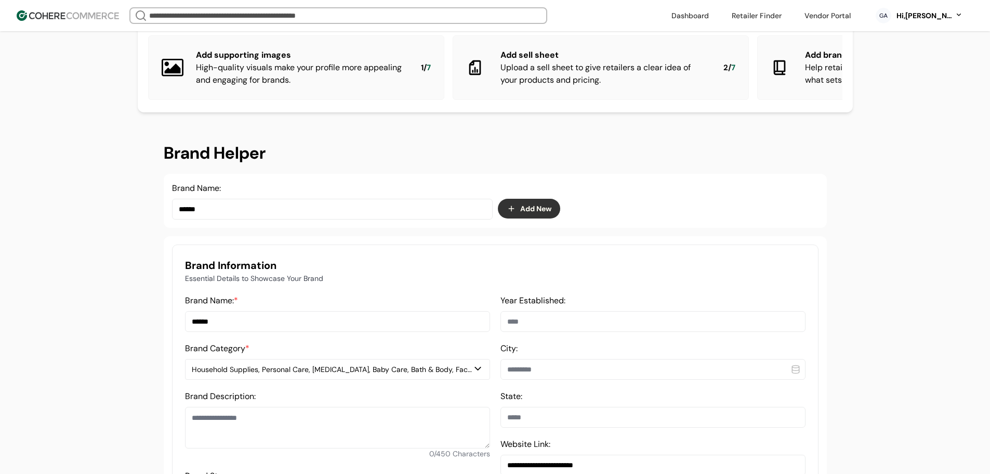
scroll to position [0, 0]
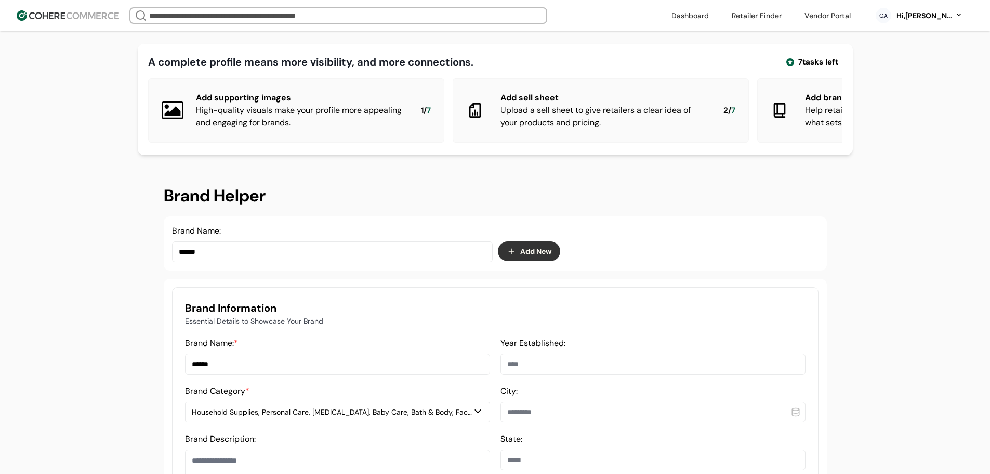
type input "**********"
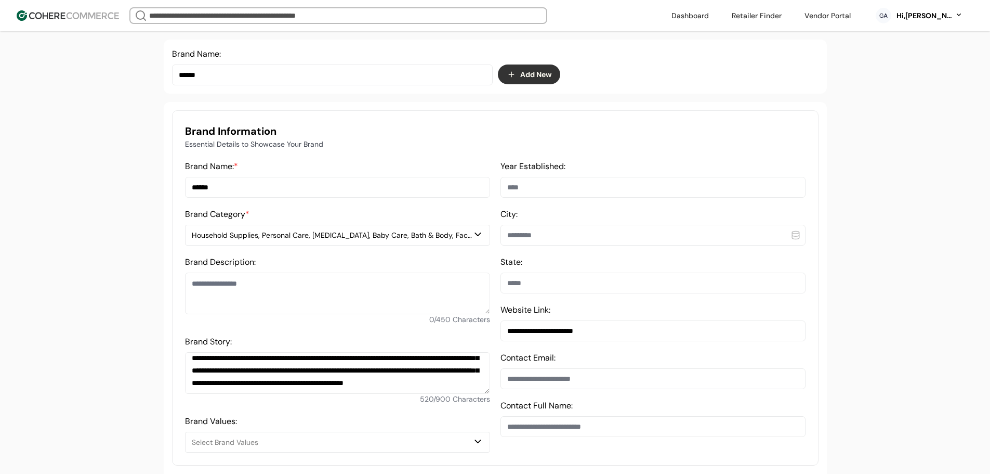
scroll to position [208, 0]
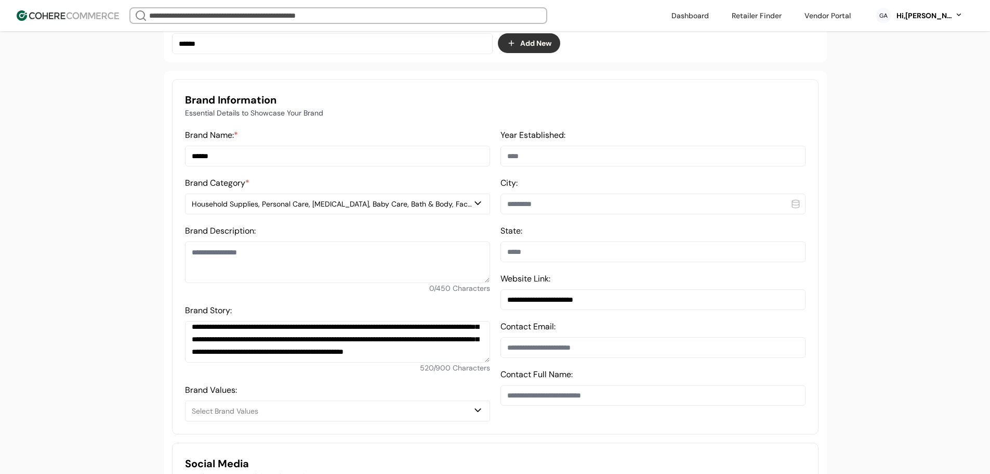
click at [320, 269] on textarea at bounding box center [337, 262] width 305 height 42
paste textarea "**********"
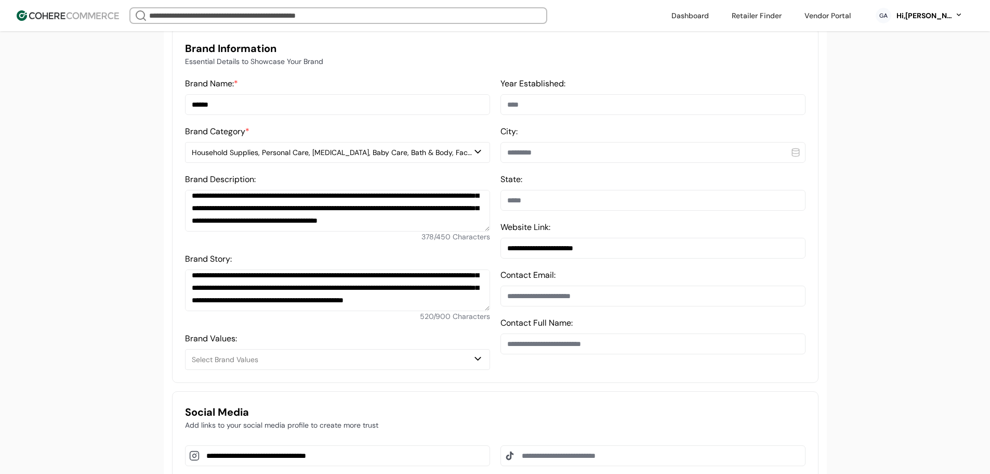
scroll to position [260, 0]
type textarea "**********"
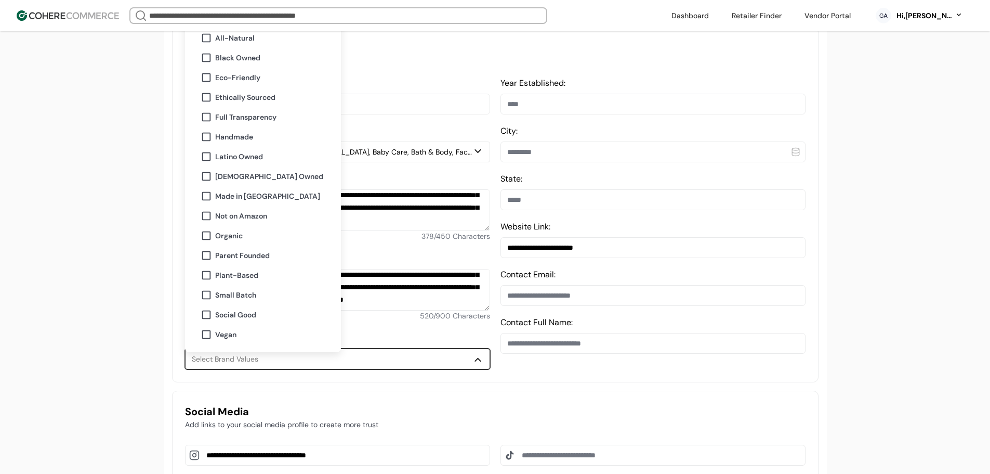
click at [316, 364] on div "Select Brand Values" at bounding box center [332, 359] width 281 height 11
click at [233, 75] on span "Eco-Friendly" at bounding box center [237, 77] width 45 height 11
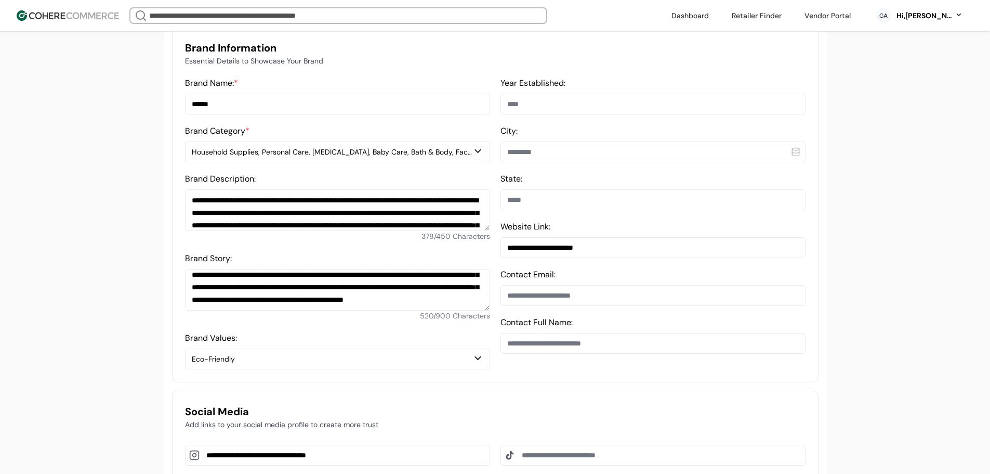
scroll to position [30, 0]
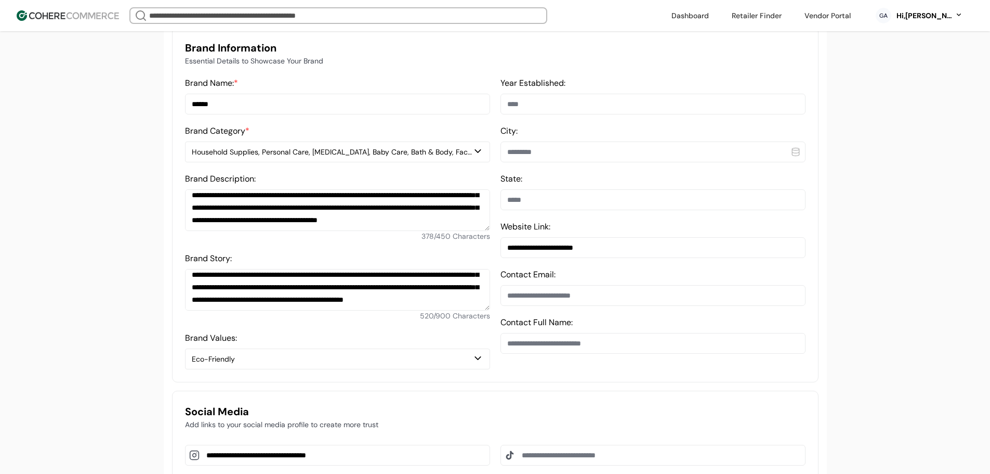
click at [318, 364] on div "Eco-Friendly" at bounding box center [332, 359] width 281 height 11
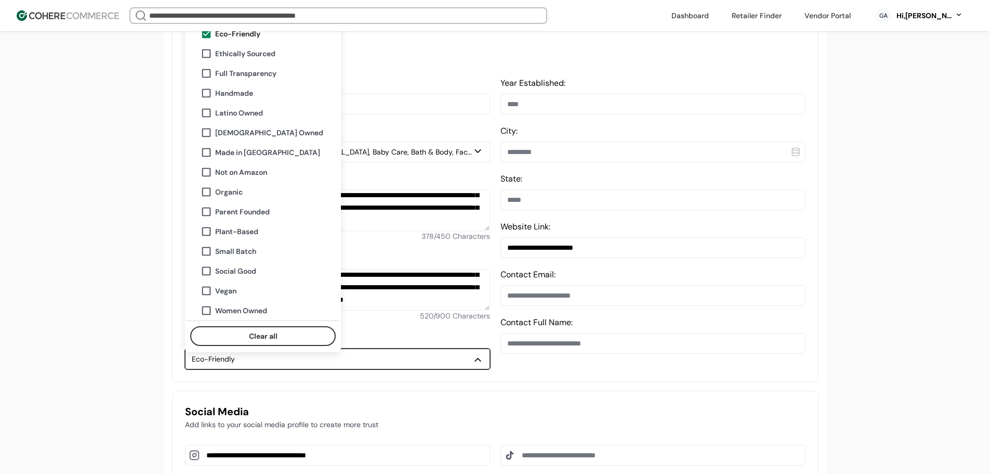
click at [238, 230] on span "Plant-Based" at bounding box center [236, 231] width 43 height 11
click at [556, 114] on input at bounding box center [653, 104] width 305 height 21
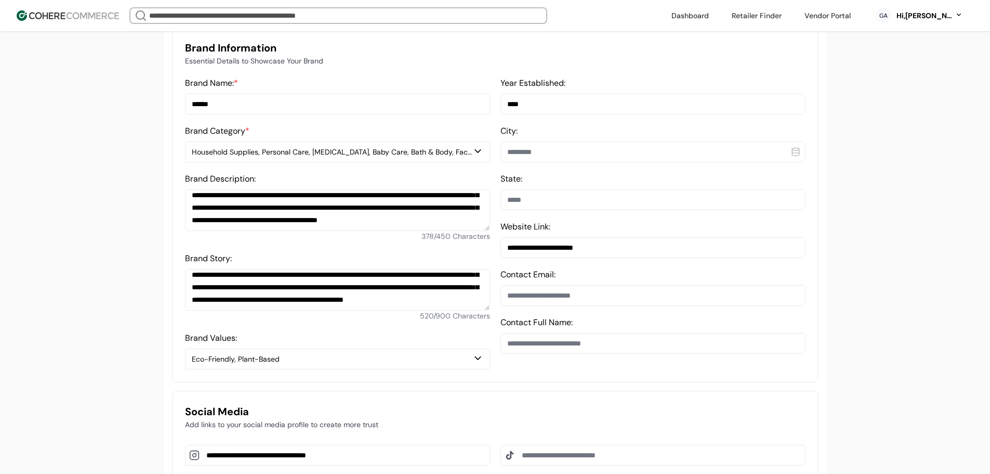
type input "****"
click at [558, 352] on input at bounding box center [653, 343] width 305 height 21
paste input "**********"
type input "**********"
click at [548, 155] on input at bounding box center [653, 151] width 305 height 21
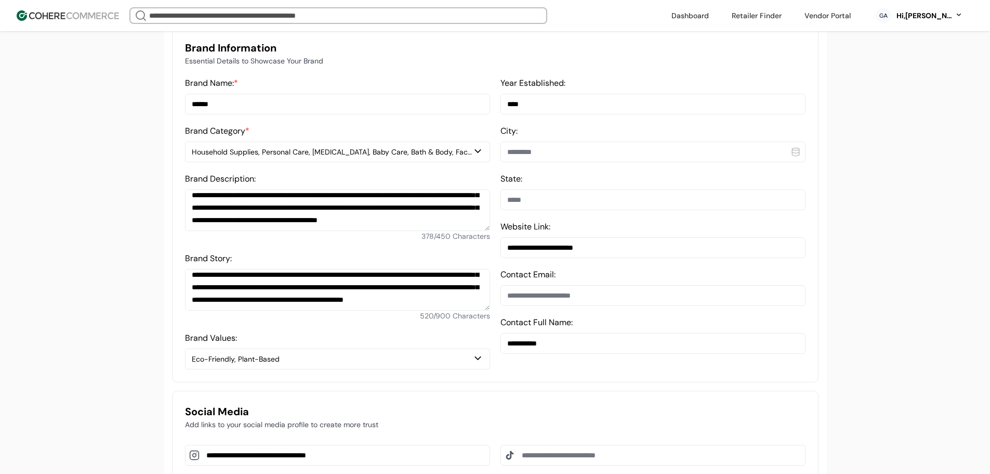
paste input "**********"
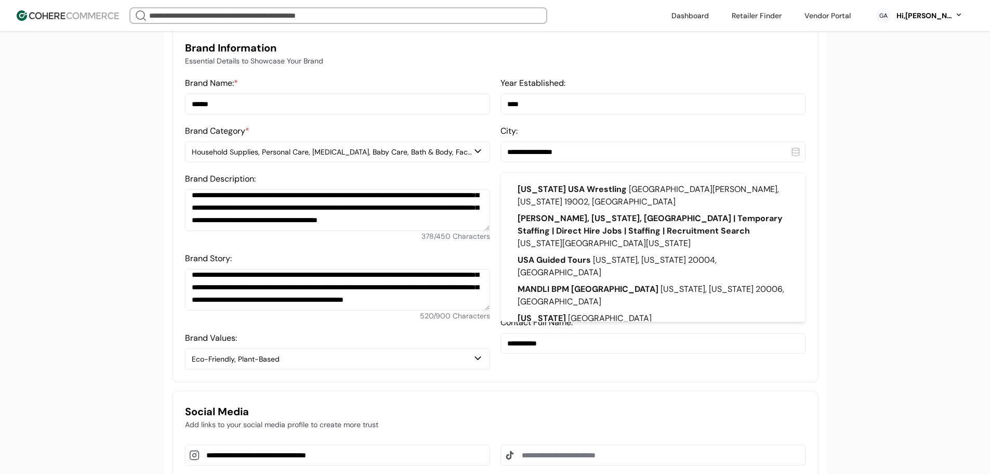
click at [571, 313] on div "Pennsylvania United States" at bounding box center [652, 318] width 287 height 17
type input "**********"
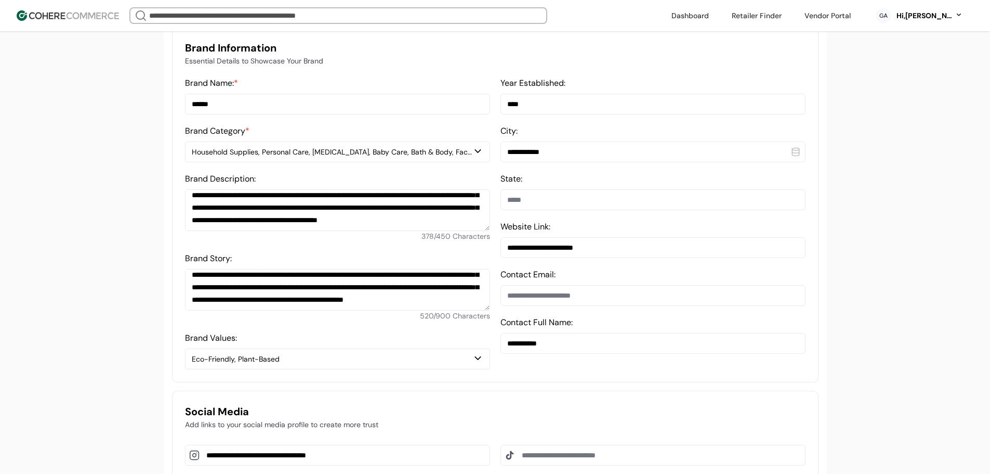
click at [533, 210] on input at bounding box center [653, 199] width 305 height 21
type input "**********"
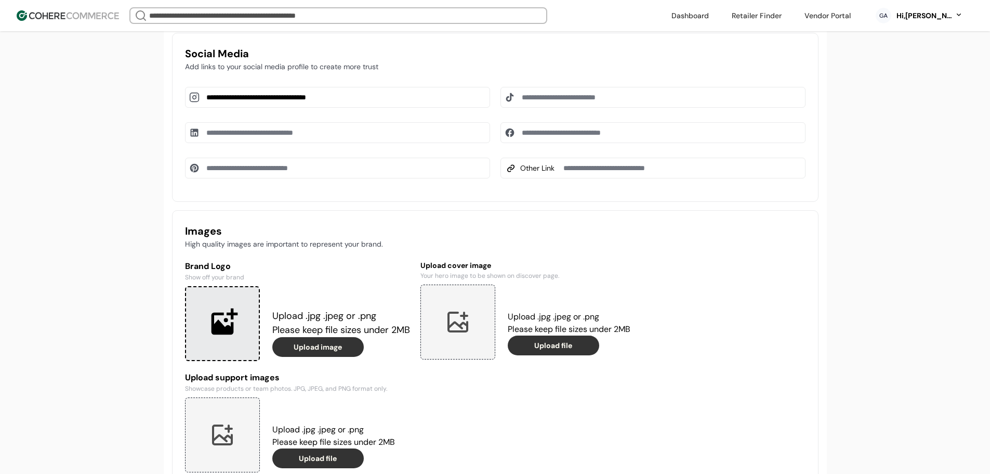
scroll to position [624, 0]
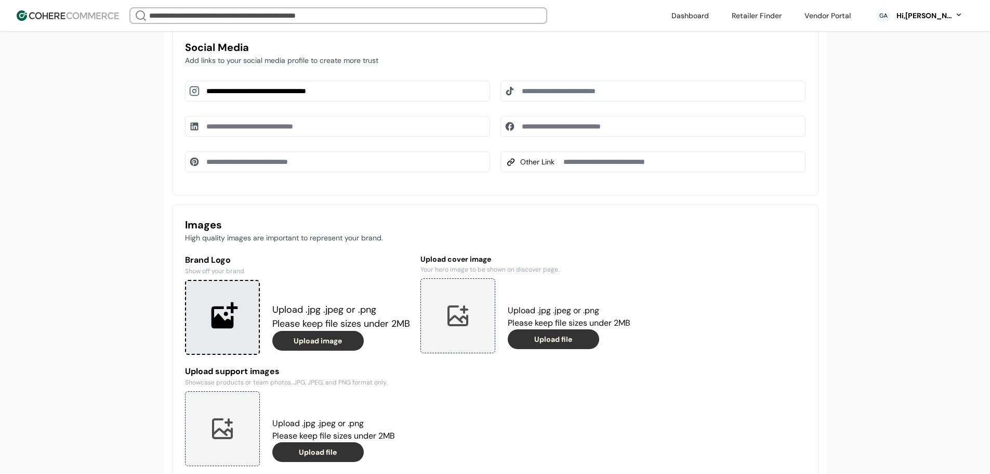
click at [226, 318] on div at bounding box center [222, 317] width 75 height 75
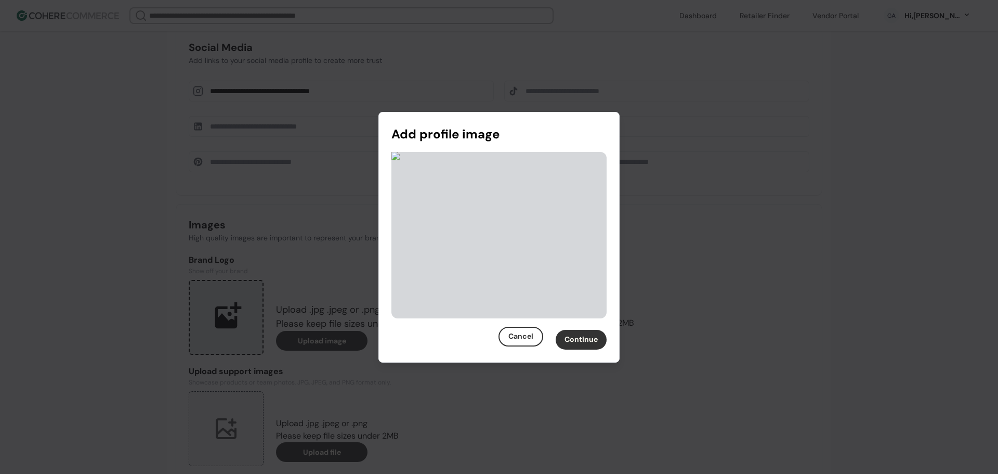
click at [585, 344] on button "Continue" at bounding box center [581, 340] width 51 height 20
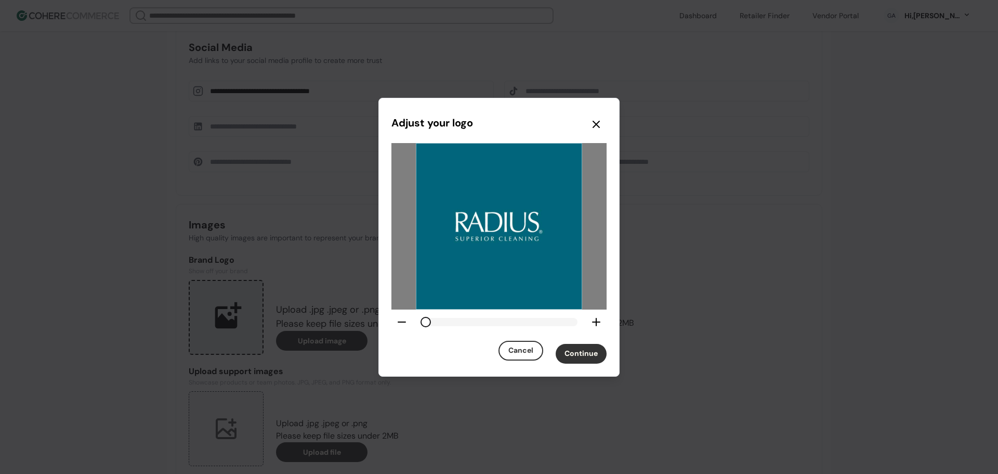
click at [579, 351] on button "Continue" at bounding box center [581, 354] width 51 height 20
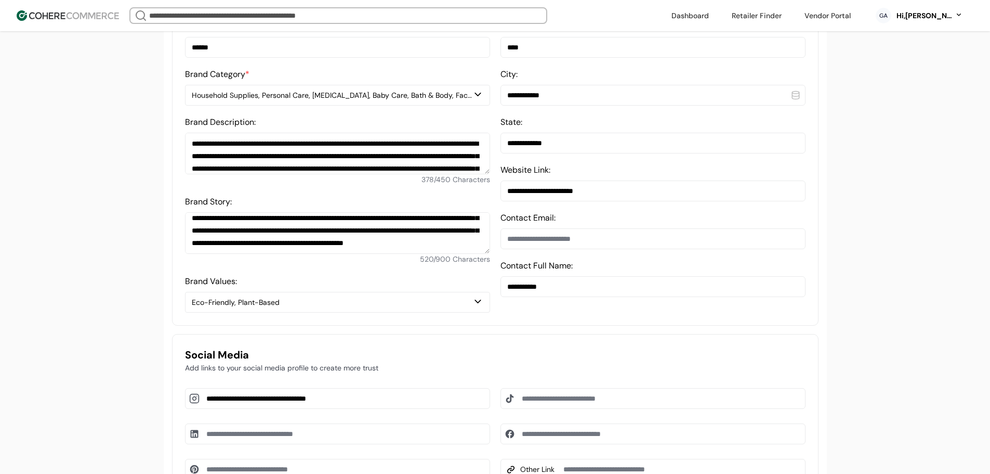
scroll to position [312, 0]
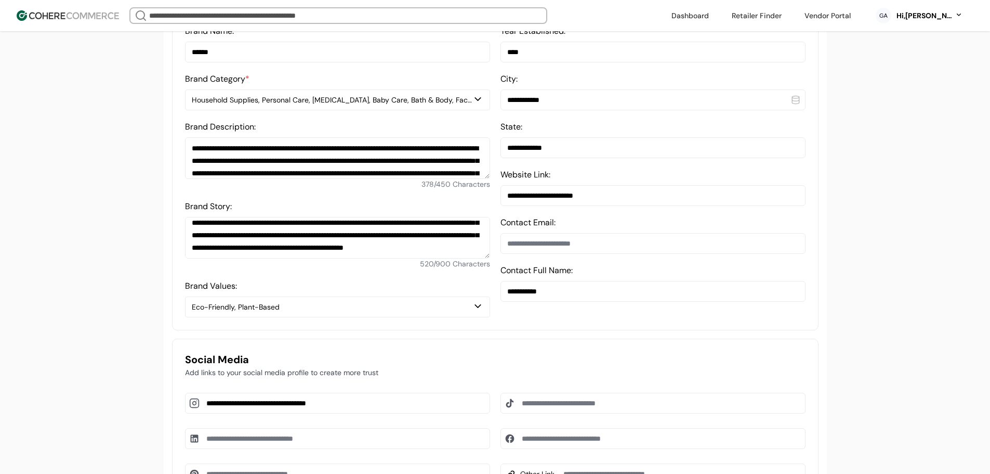
click at [569, 247] on input at bounding box center [653, 243] width 305 height 21
paste input "**********"
type input "**********"
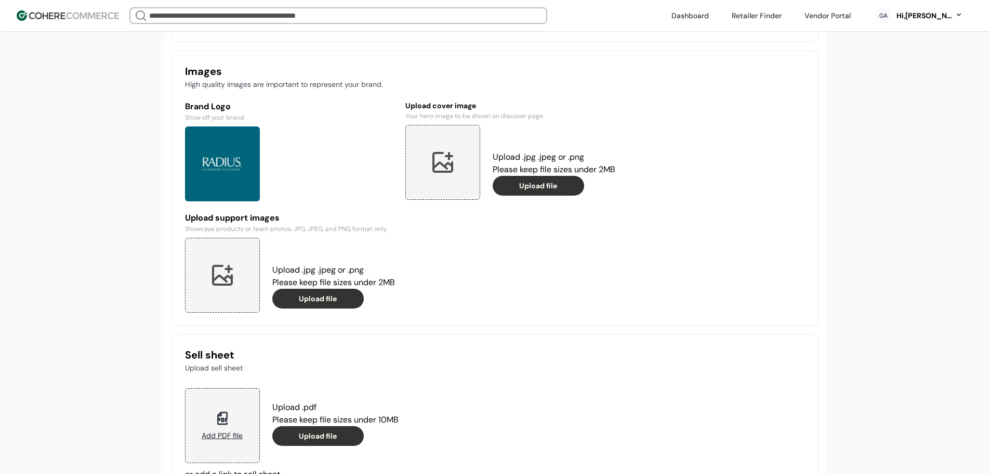
scroll to position [780, 0]
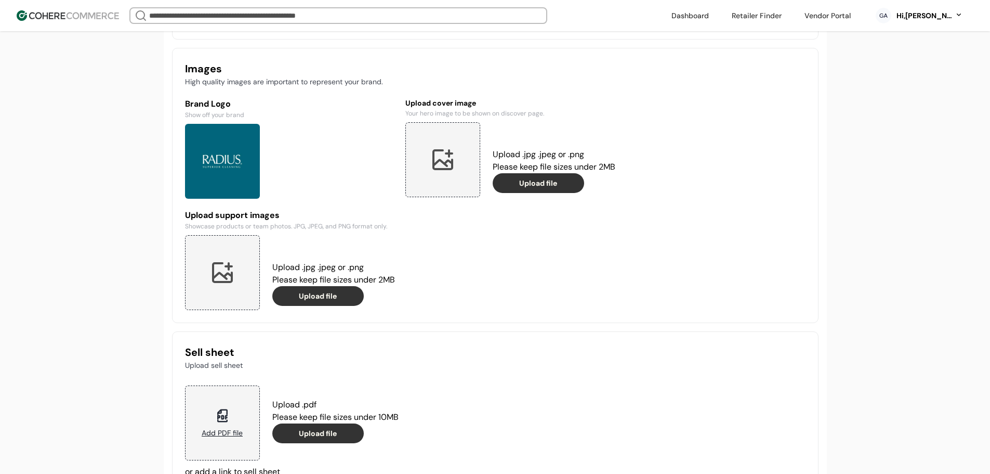
click at [443, 173] on div at bounding box center [442, 159] width 75 height 75
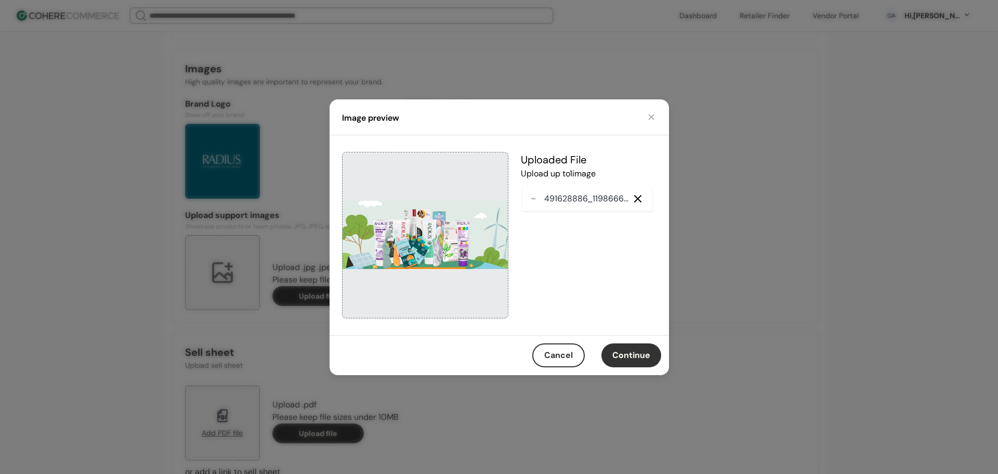
click at [637, 354] on button "Continue" at bounding box center [631, 355] width 60 height 24
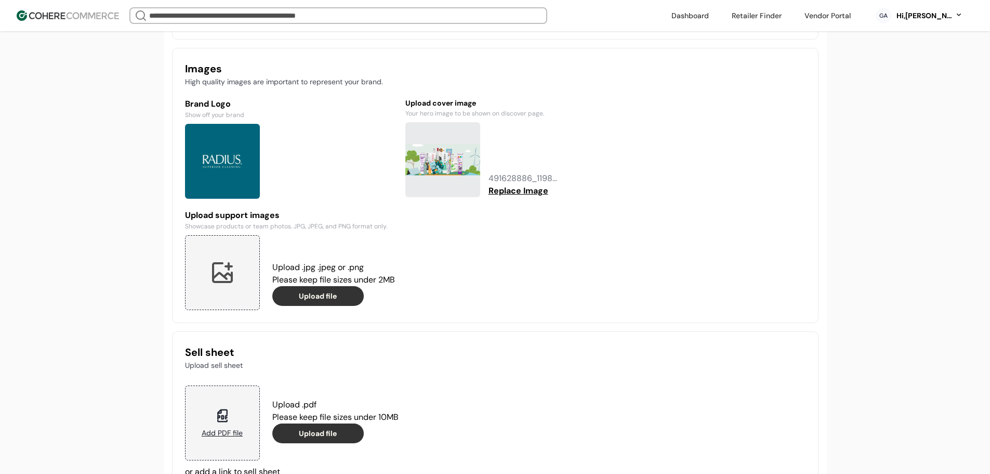
click at [197, 273] on div at bounding box center [222, 272] width 75 height 75
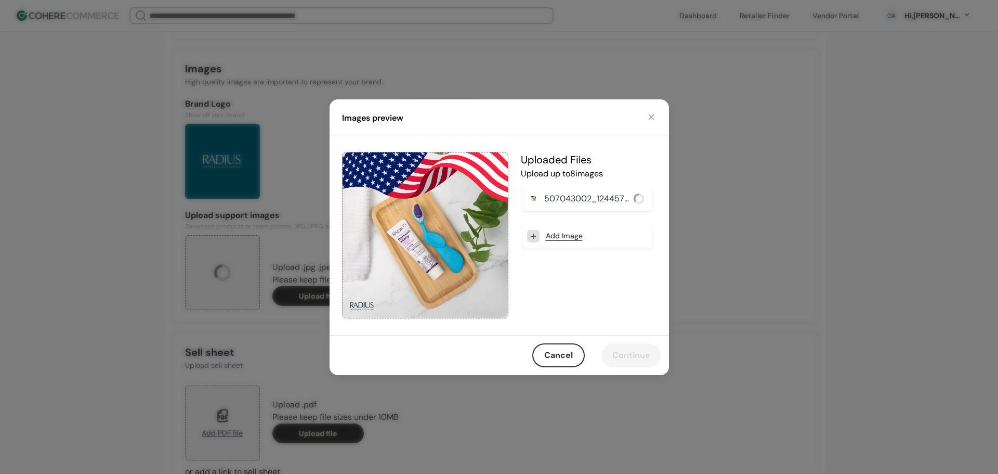
click at [567, 234] on link "Add Image" at bounding box center [564, 235] width 37 height 11
click at [632, 354] on button "Continue" at bounding box center [631, 355] width 60 height 24
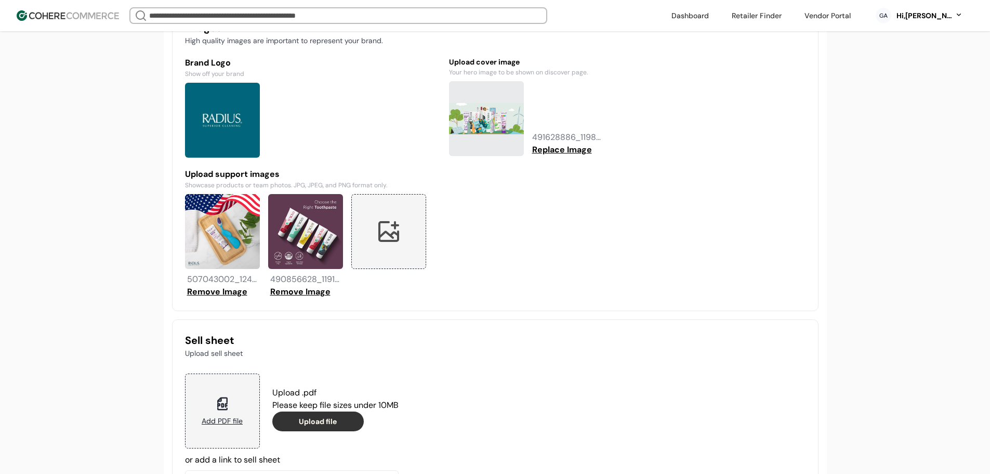
scroll to position [915, 0]
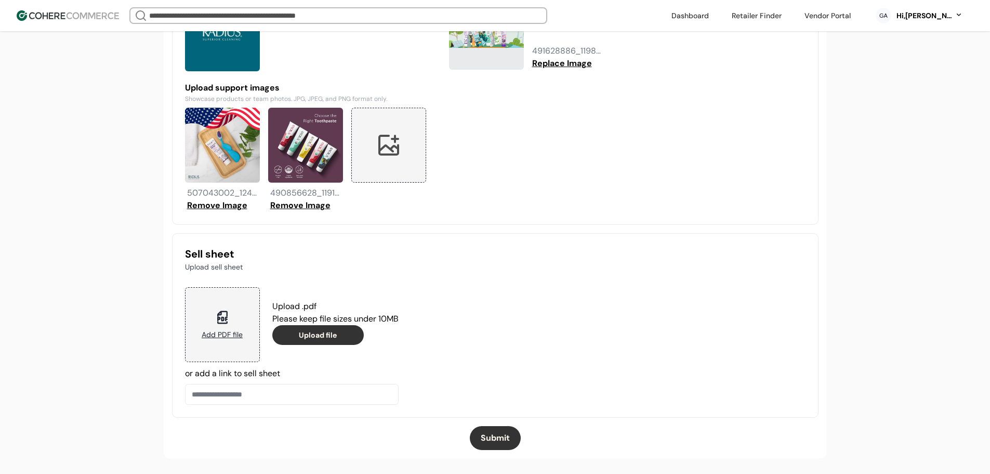
click at [490, 441] on button "Submit" at bounding box center [495, 438] width 51 height 24
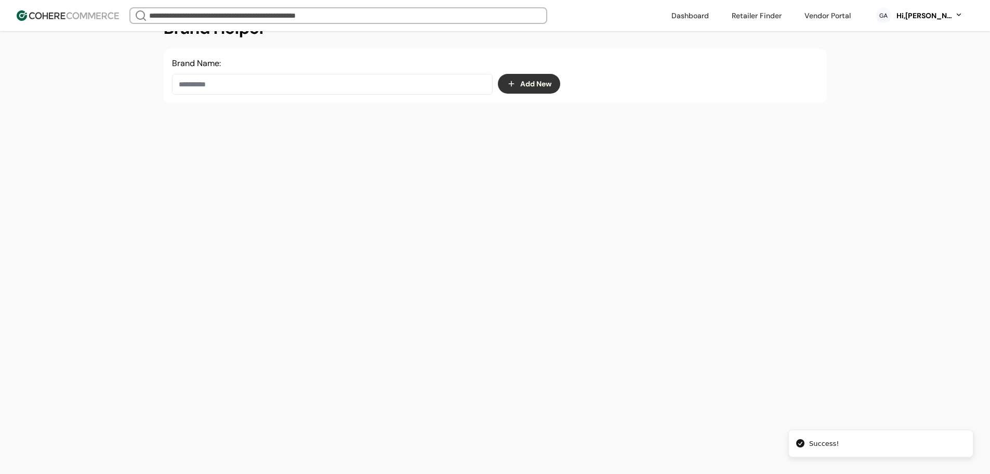
scroll to position [175, 0]
click at [327, 87] on input at bounding box center [332, 84] width 321 height 21
paste input "****"
click at [263, 124] on div "LEVL" at bounding box center [332, 120] width 303 height 29
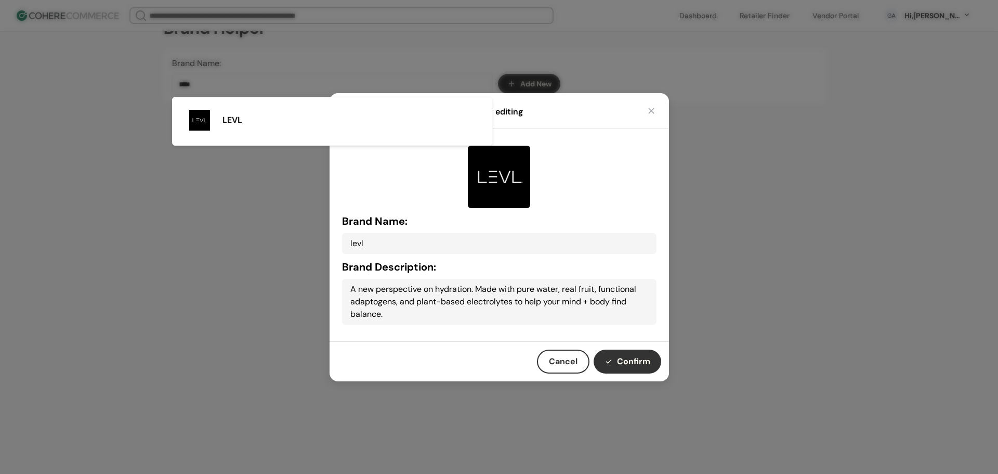
click at [625, 357] on button "Confirm" at bounding box center [628, 361] width 68 height 24
type input "****"
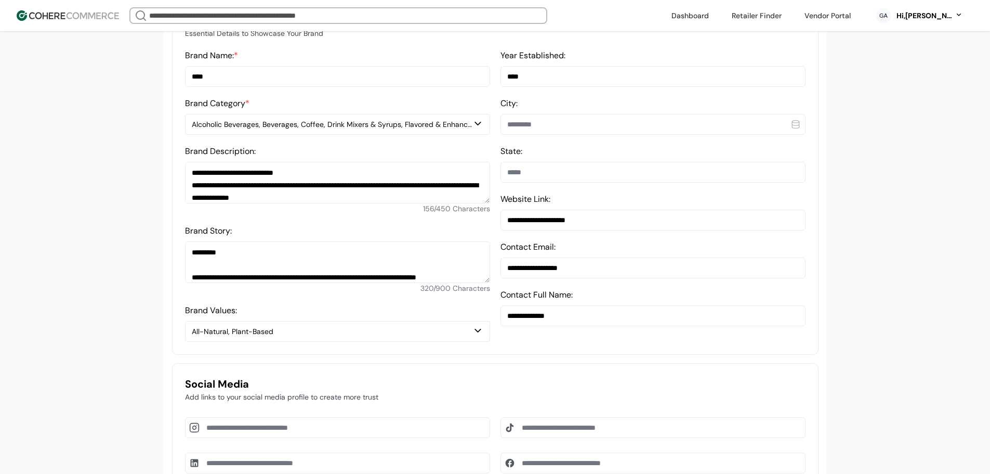
scroll to position [279, 0]
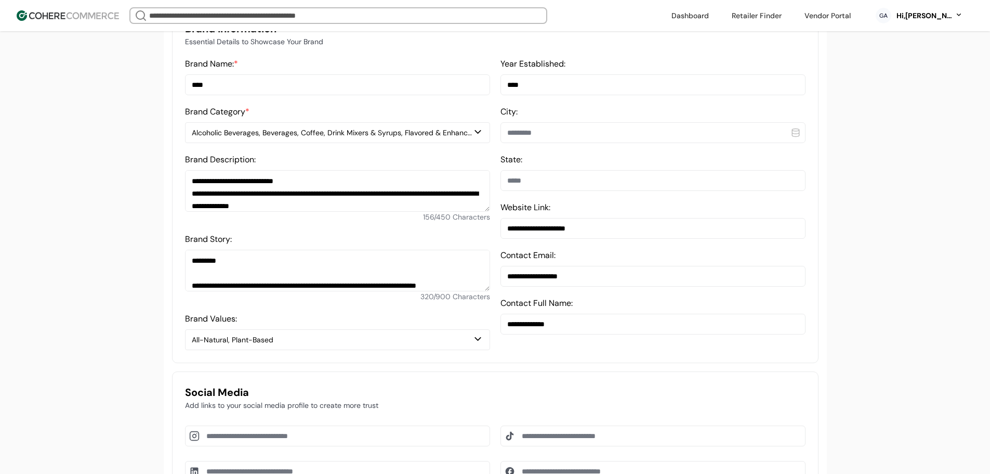
click at [250, 137] on div "Alcoholic Beverages, Beverages, Coffee, Drink Mixers & Syrups, Flavored & Enhan…" at bounding box center [332, 132] width 281 height 11
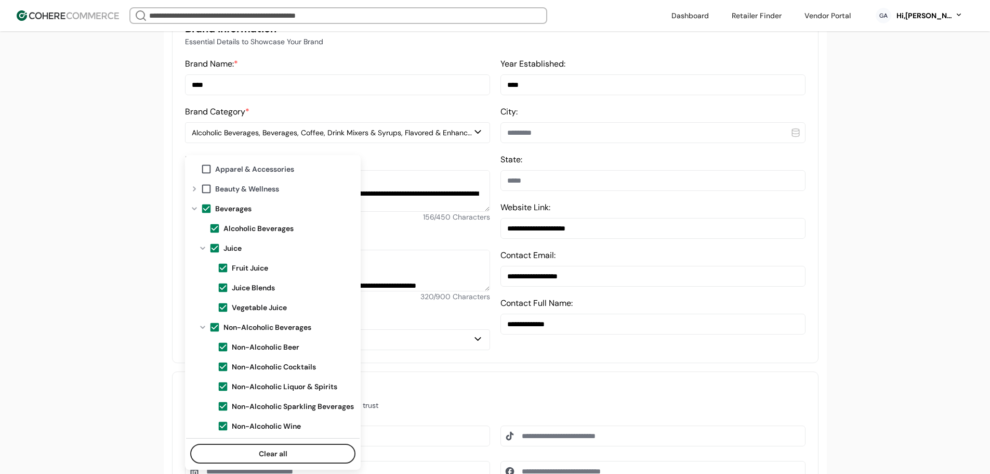
drag, startPoint x: 608, startPoint y: 238, endPoint x: 519, endPoint y: 236, distance: 89.4
click at [504, 237] on input "**********" at bounding box center [653, 228] width 305 height 21
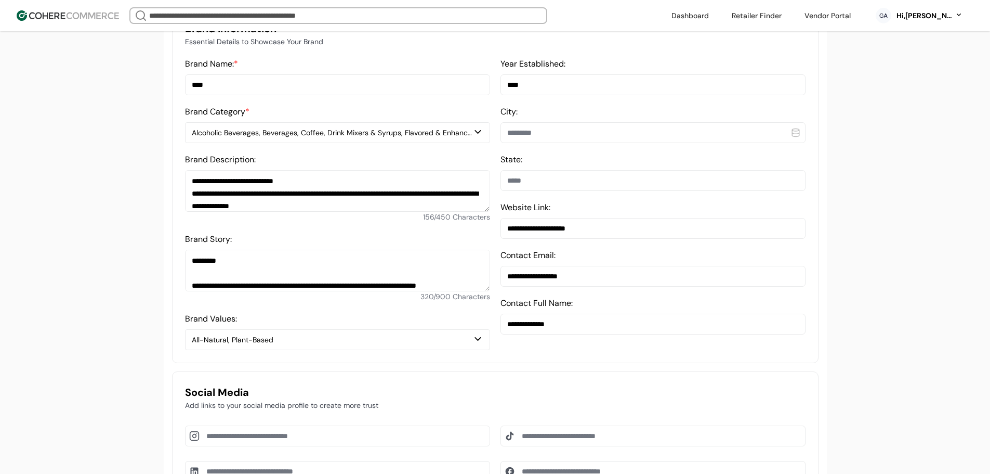
click at [370, 138] on div "Alcoholic Beverages, Beverages, Coffee, Drink Mixers & Syrups, Flavored & Enhan…" at bounding box center [332, 132] width 281 height 11
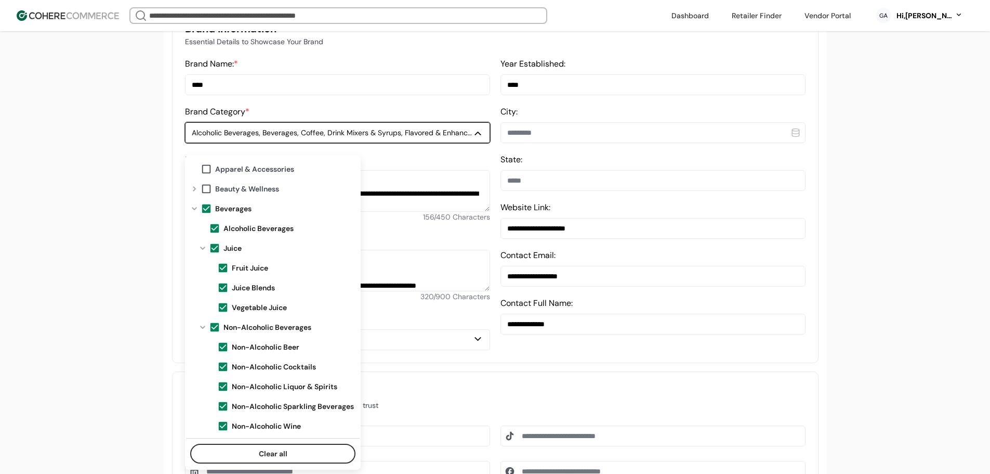
click at [207, 206] on span at bounding box center [206, 208] width 11 height 11
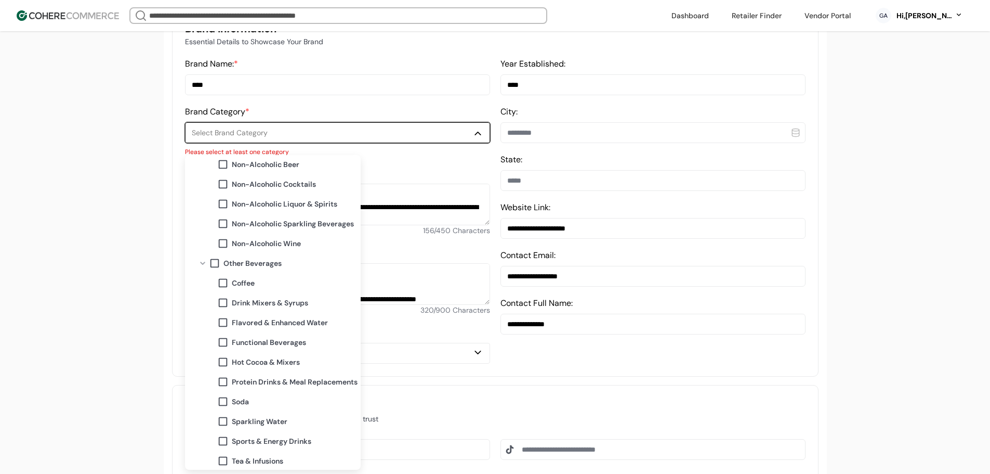
scroll to position [208, 0]
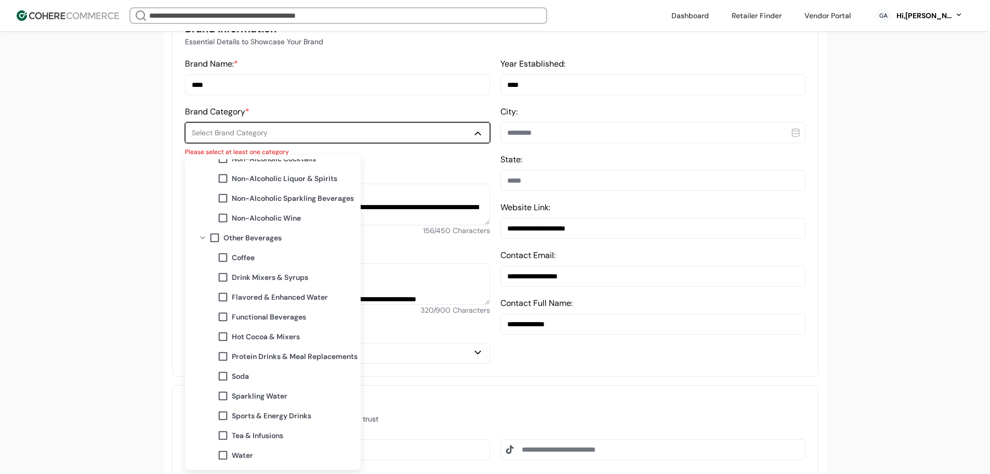
click at [233, 320] on span "Functional Beverages" at bounding box center [269, 316] width 74 height 11
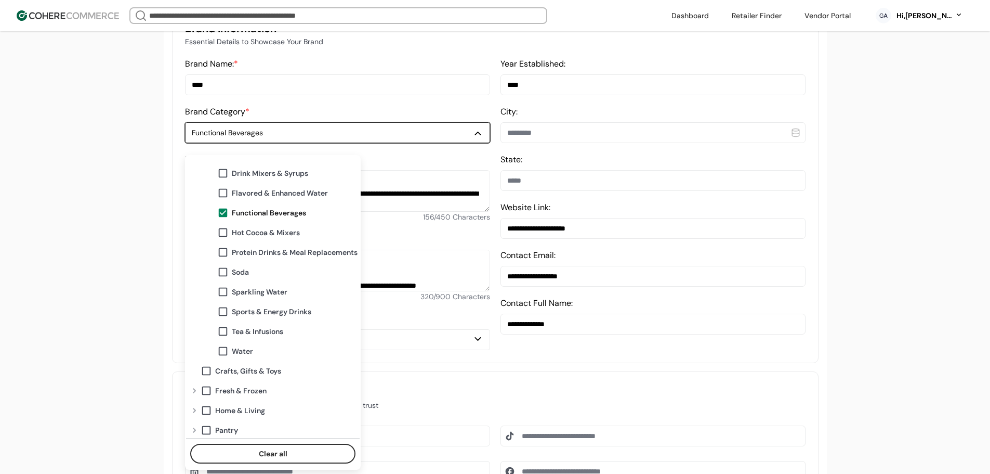
scroll to position [354, 0]
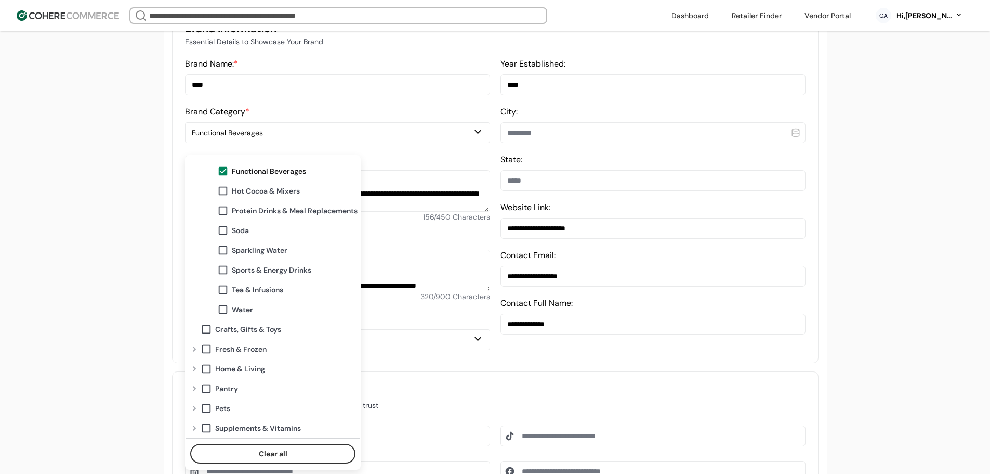
click at [113, 281] on div "A complete profile means more visibility, and more connections. 7 tasks left Ad…" at bounding box center [495, 411] width 990 height 1381
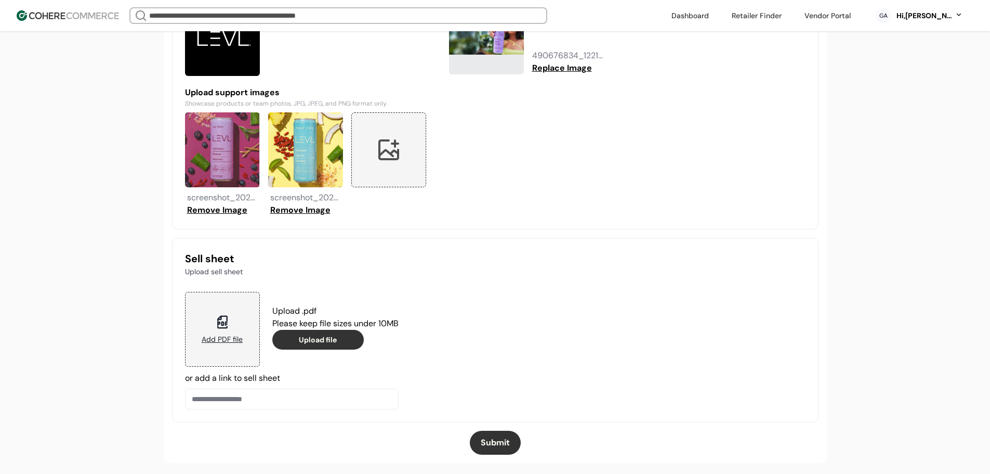
scroll to position [915, 0]
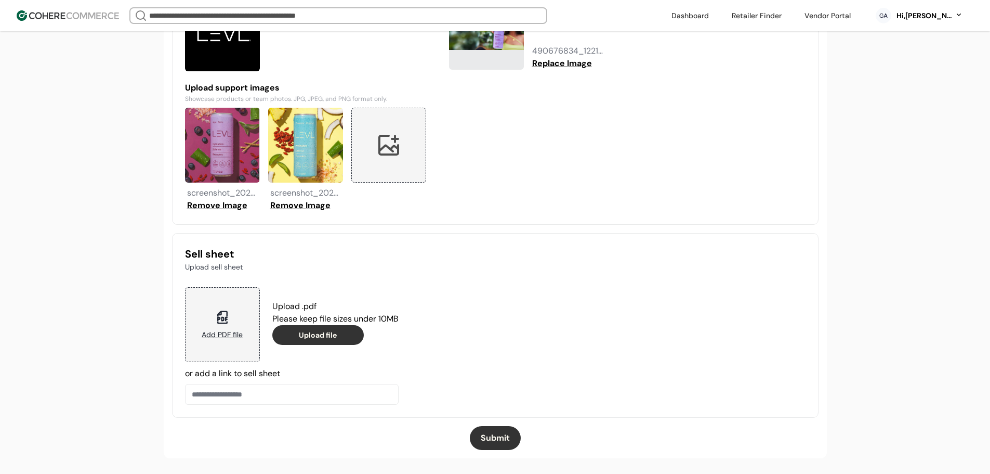
click at [490, 442] on button "Submit" at bounding box center [495, 438] width 51 height 24
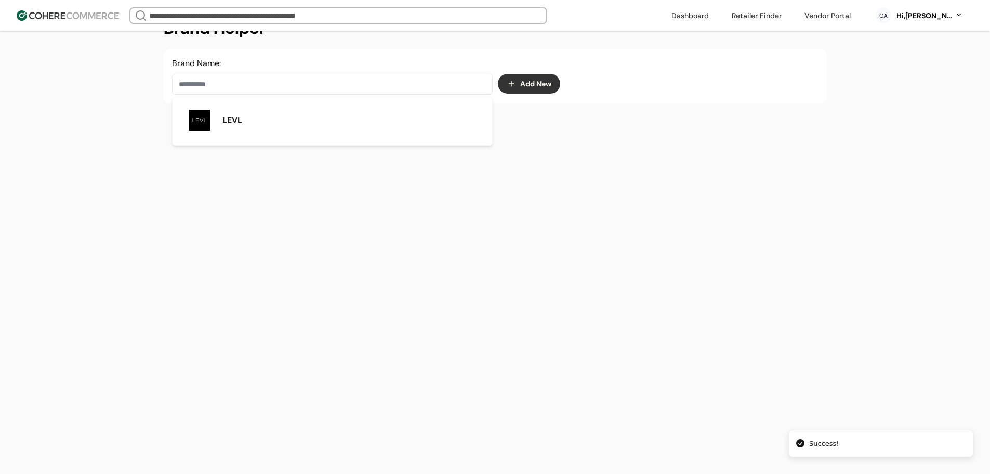
click at [282, 74] on input at bounding box center [332, 84] width 321 height 21
paste input "****"
click at [238, 122] on span "NURA" at bounding box center [234, 120] width 23 height 12
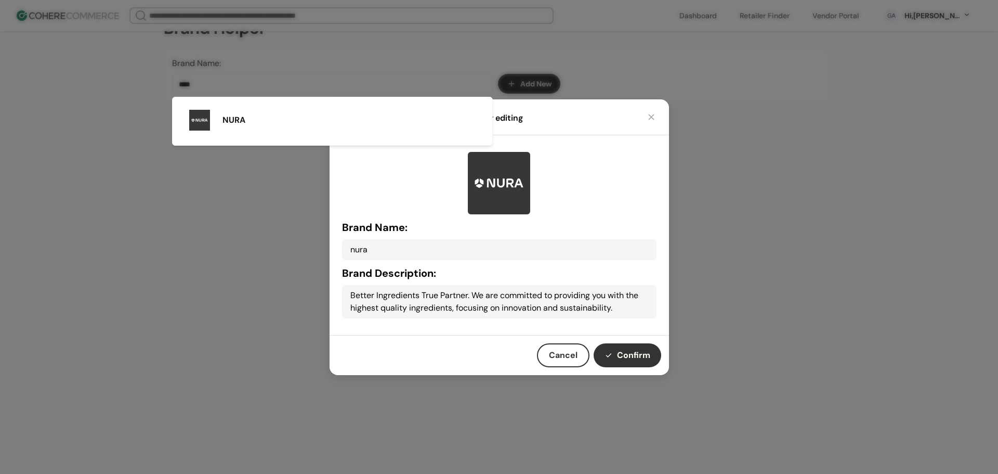
click at [624, 349] on button "Confirm" at bounding box center [628, 355] width 68 height 24
type input "****"
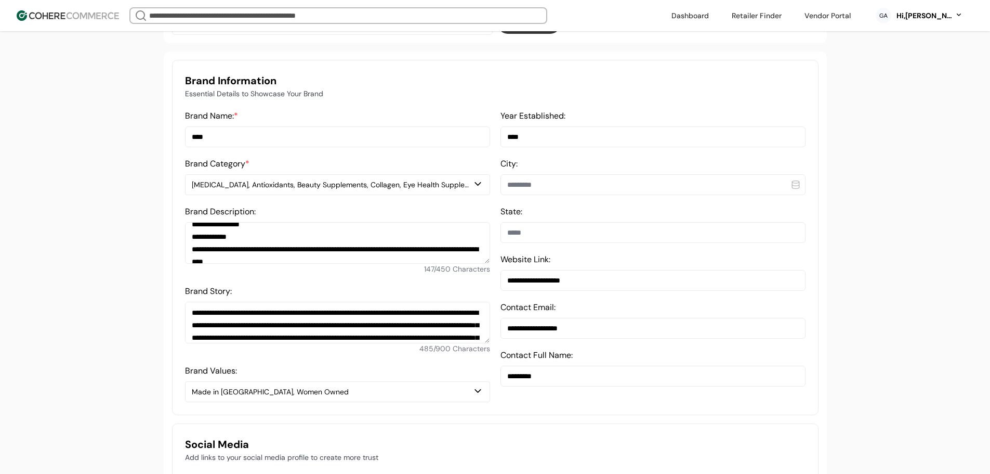
scroll to position [18, 0]
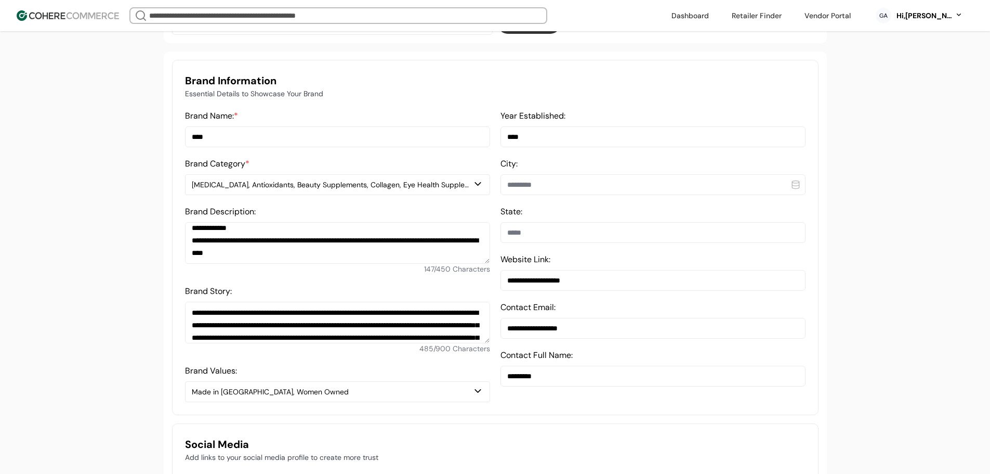
drag, startPoint x: 605, startPoint y: 290, endPoint x: 495, endPoint y: 292, distance: 109.7
click at [487, 290] on div "**********" at bounding box center [495, 256] width 621 height 292
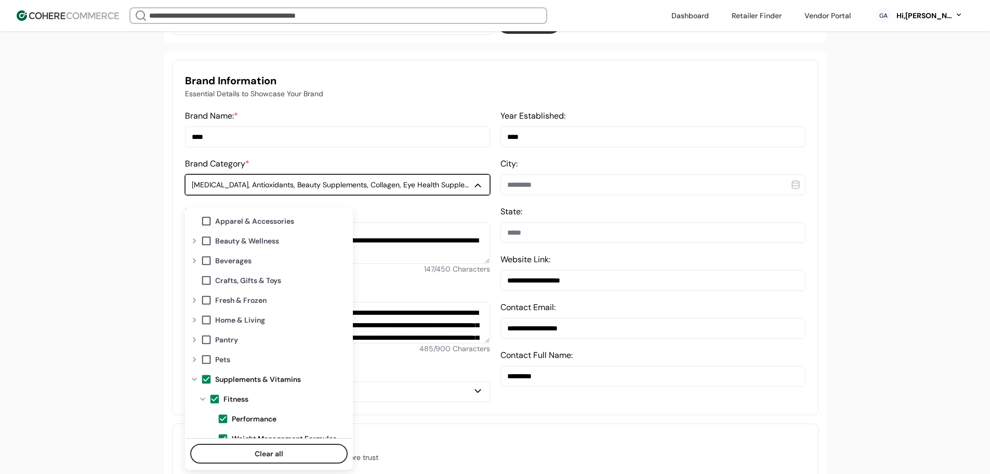
click at [257, 191] on div "Amino Acids, Antioxidants, Beauty Supplements, Collagen, Eye Health Supplements…" at bounding box center [338, 184] width 292 height 12
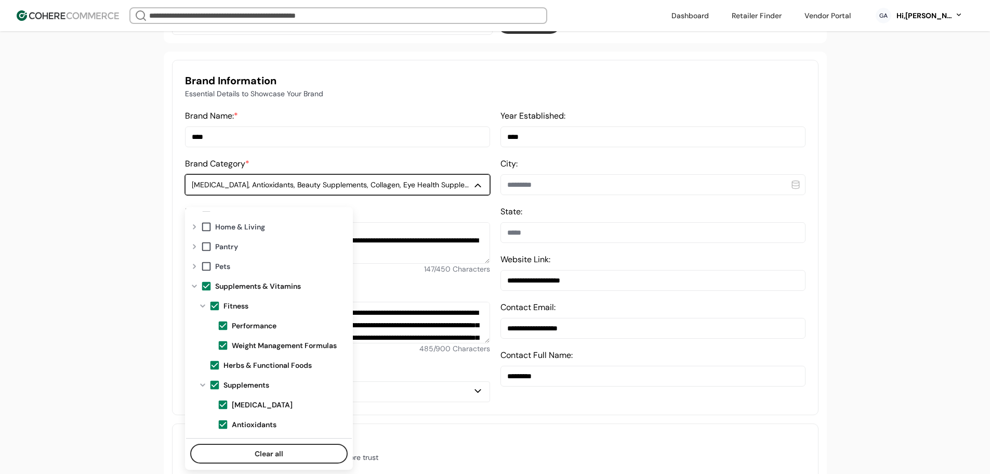
scroll to position [104, 0]
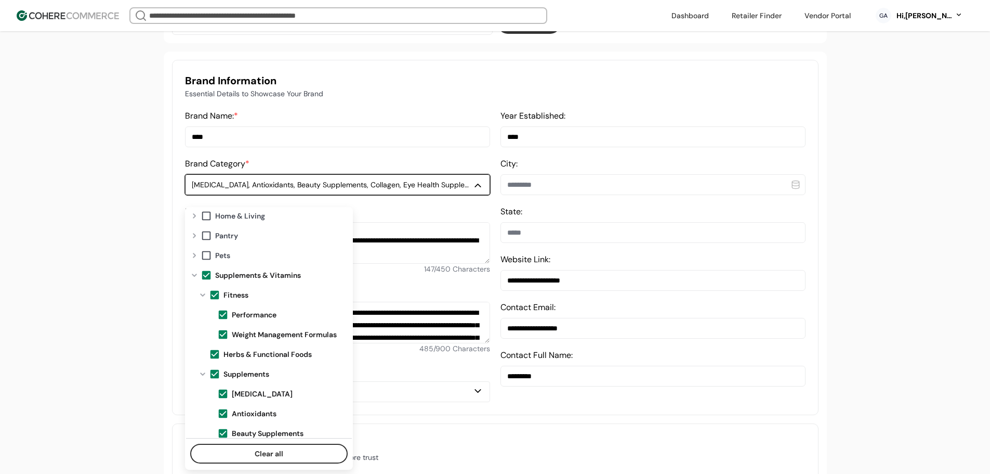
click at [205, 275] on span at bounding box center [206, 274] width 11 height 11
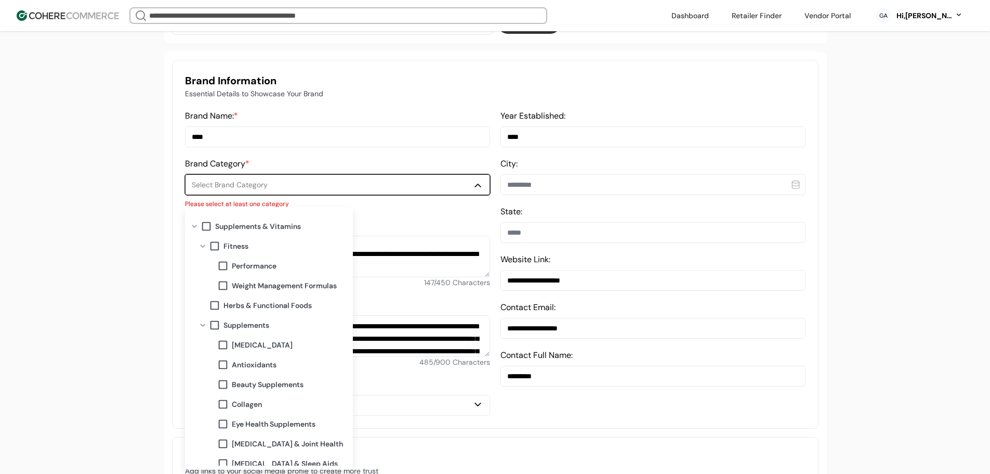
scroll to position [123, 0]
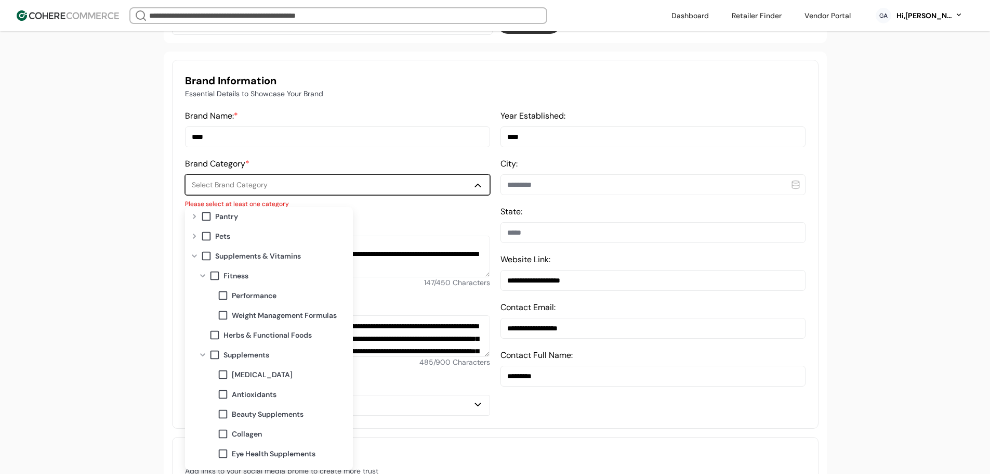
click at [218, 331] on span at bounding box center [214, 334] width 11 height 11
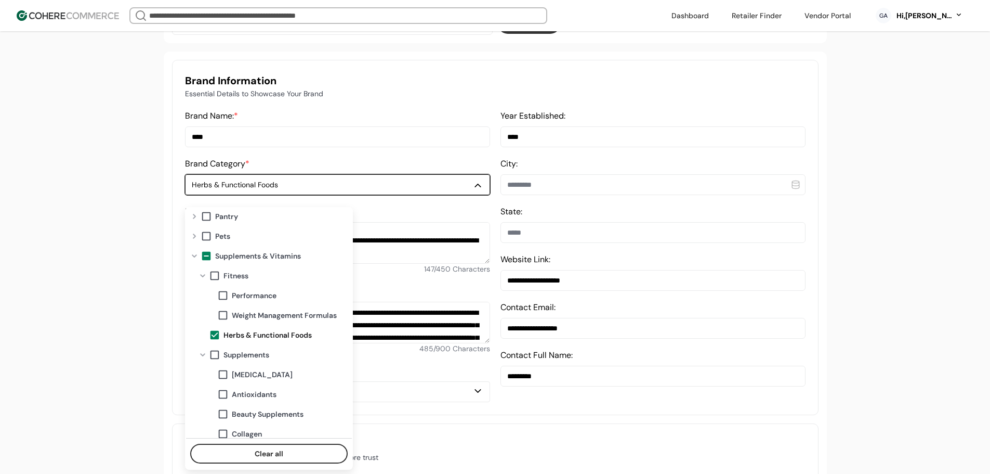
click at [117, 311] on div "A complete profile means more visibility, and more connections. 7 tasks left Ad…" at bounding box center [495, 463] width 990 height 1381
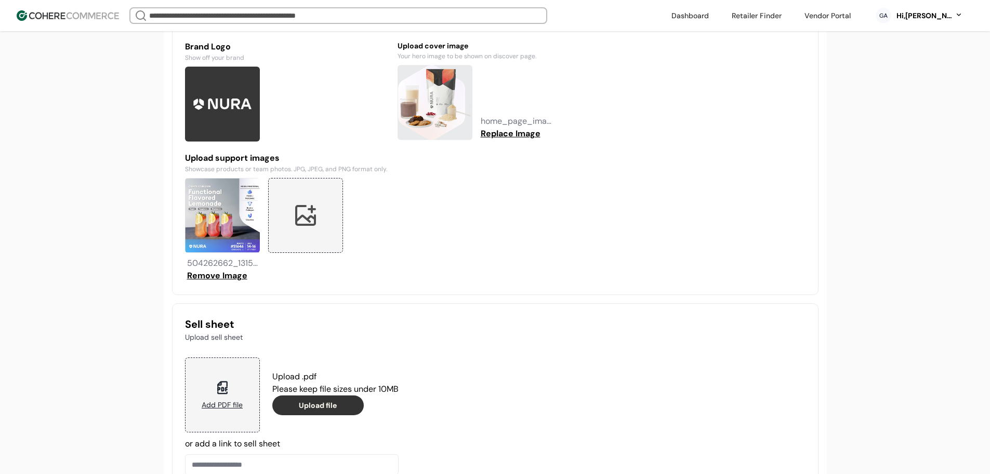
scroll to position [915, 0]
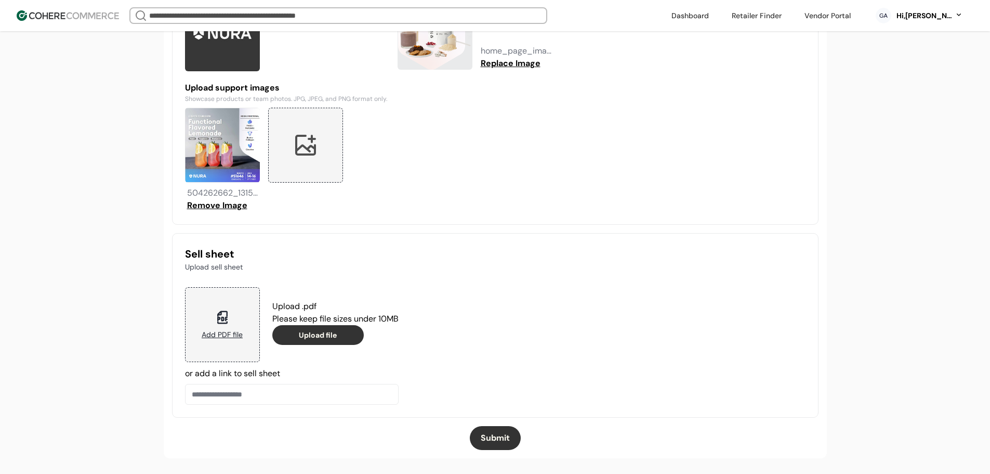
click at [507, 433] on button "Submit" at bounding box center [495, 438] width 51 height 24
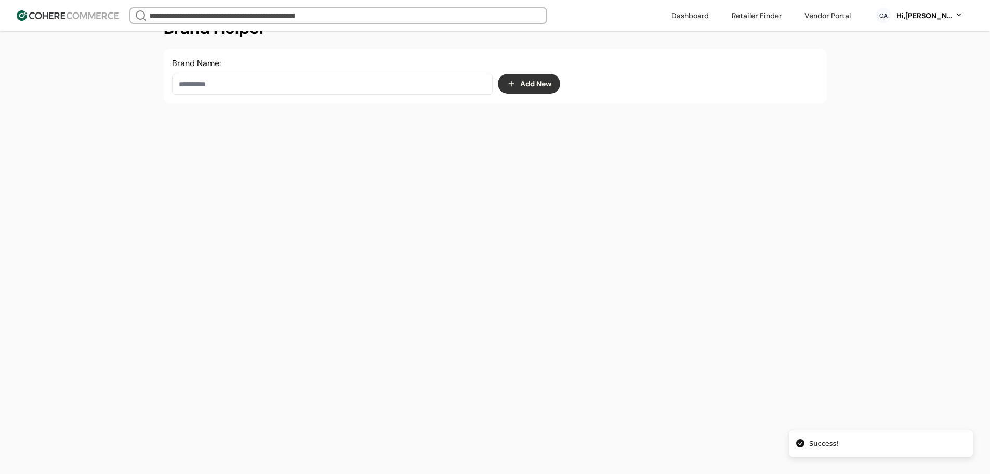
scroll to position [175, 0]
click at [282, 102] on div "Brand Name: Add New" at bounding box center [495, 76] width 663 height 54
click at [287, 86] on input at bounding box center [332, 84] width 321 height 21
paste input "**********"
click at [326, 118] on div "Painterland Sisters" at bounding box center [332, 120] width 303 height 29
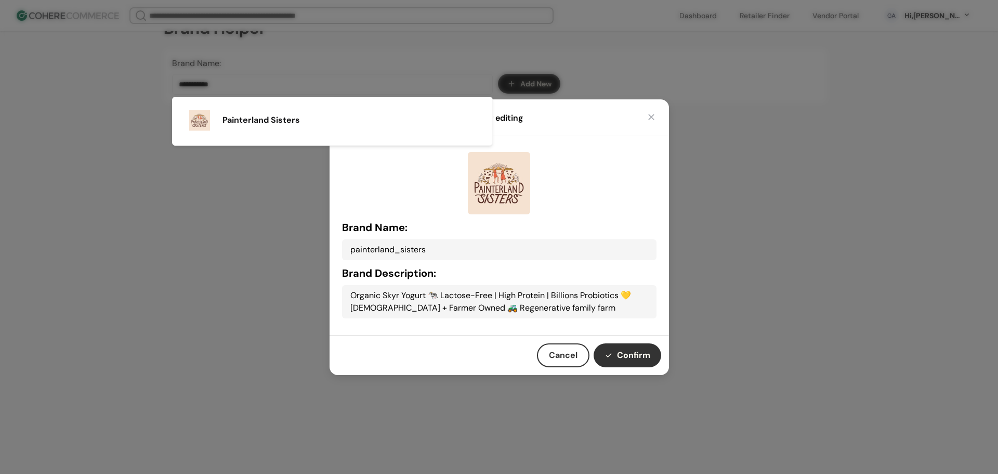
click at [627, 351] on button "Confirm" at bounding box center [628, 355] width 68 height 24
type input "**********"
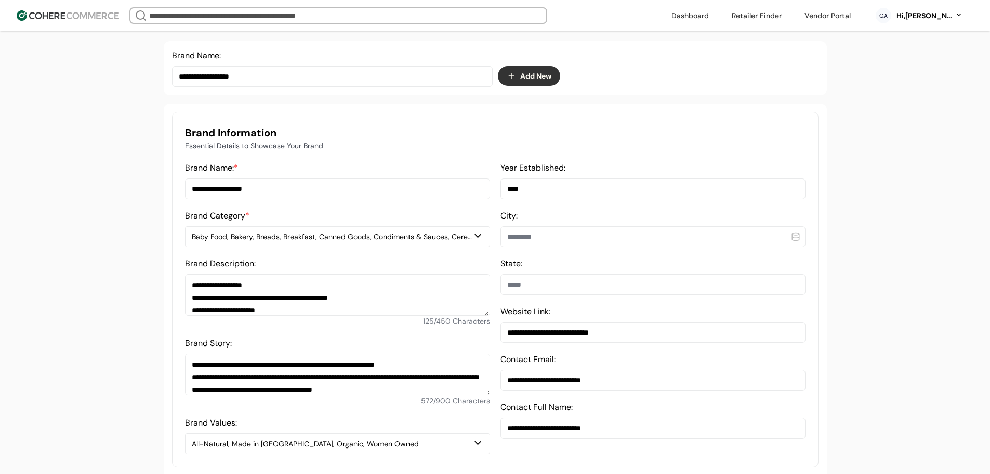
click at [287, 233] on div "Brand Category * Baby Food, Bakery, Breads, Breakfast, Canned Goods, Condiments…" at bounding box center [337, 228] width 305 height 37
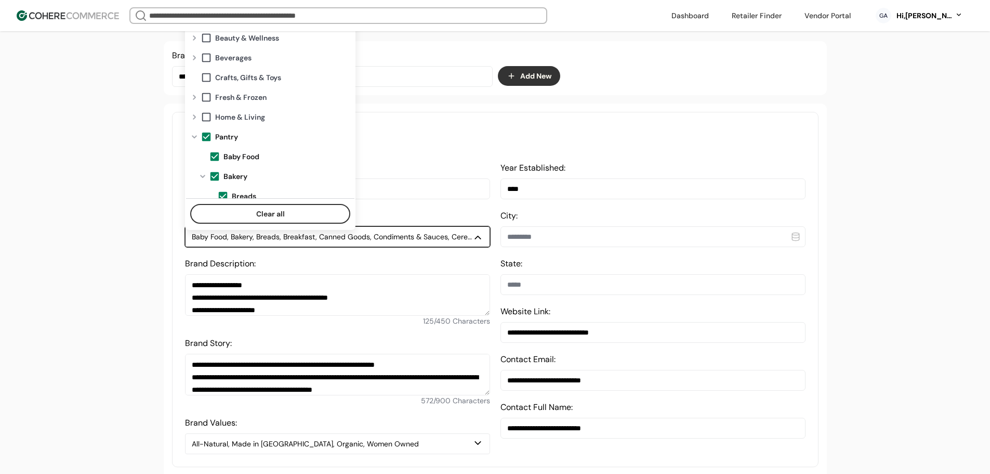
click at [288, 242] on div "Baby Food, Bakery, Breads, Breakfast, Canned Goods, Condiments & Sauces, Cereal…" at bounding box center [332, 236] width 281 height 11
click at [206, 134] on span at bounding box center [206, 136] width 11 height 11
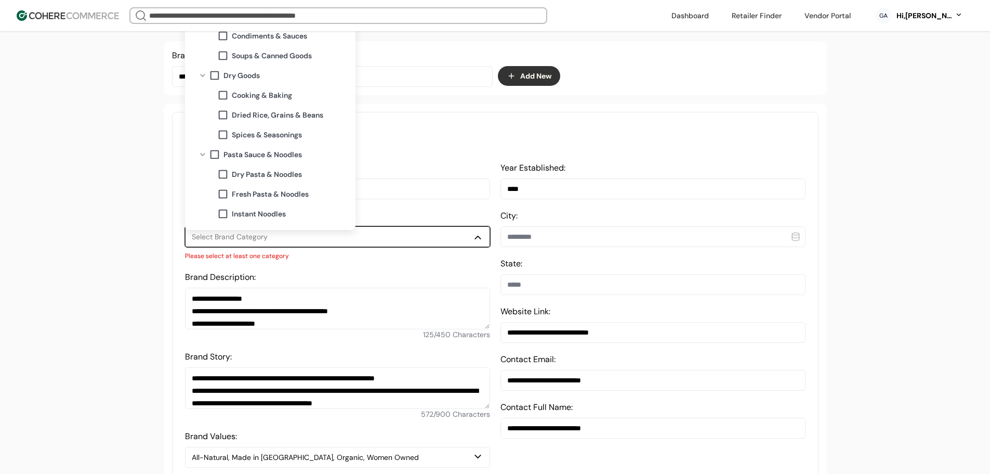
scroll to position [364, 0]
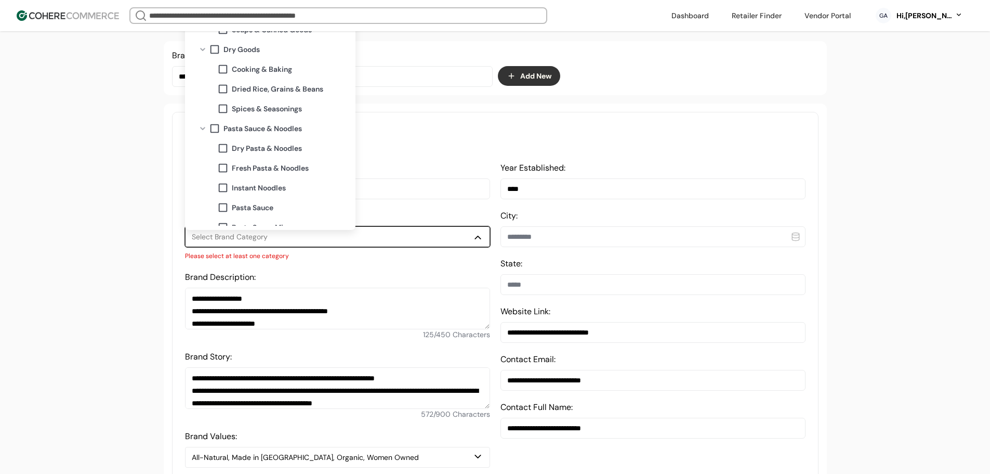
click at [225, 68] on span at bounding box center [222, 68] width 11 height 11
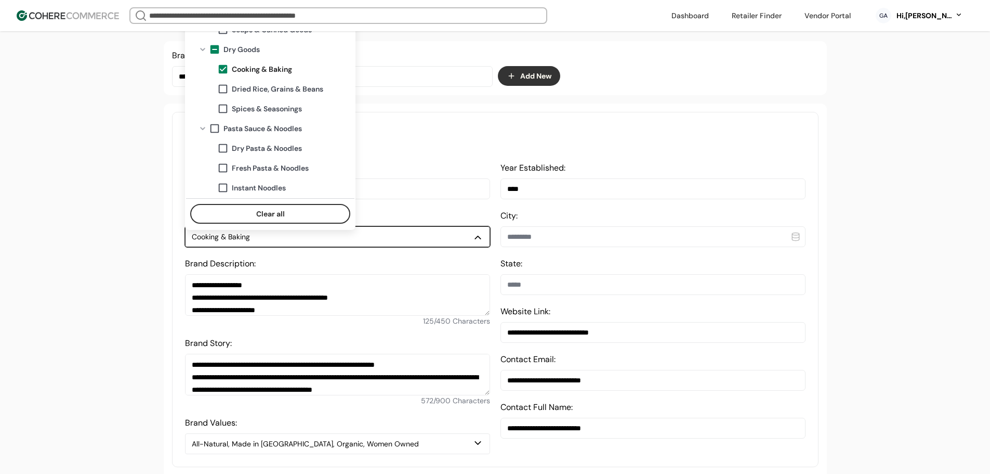
click at [225, 68] on span at bounding box center [222, 68] width 11 height 11
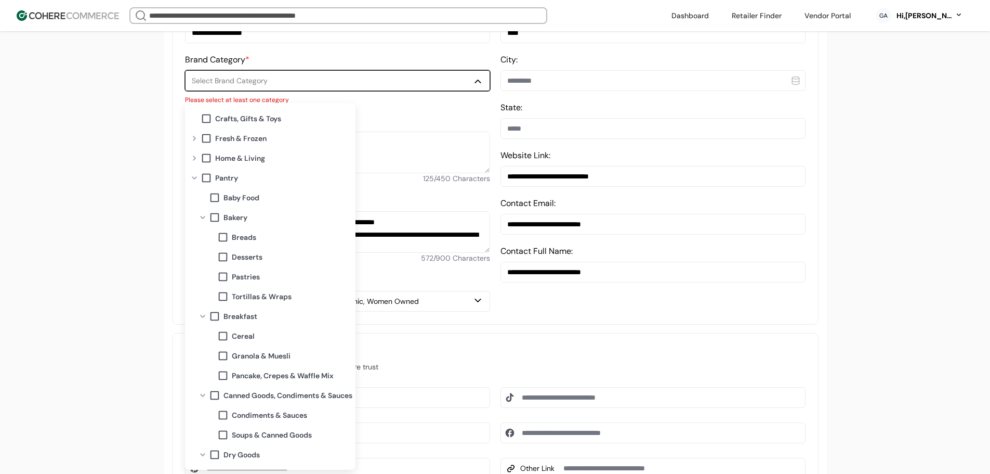
scroll to position [0, 0]
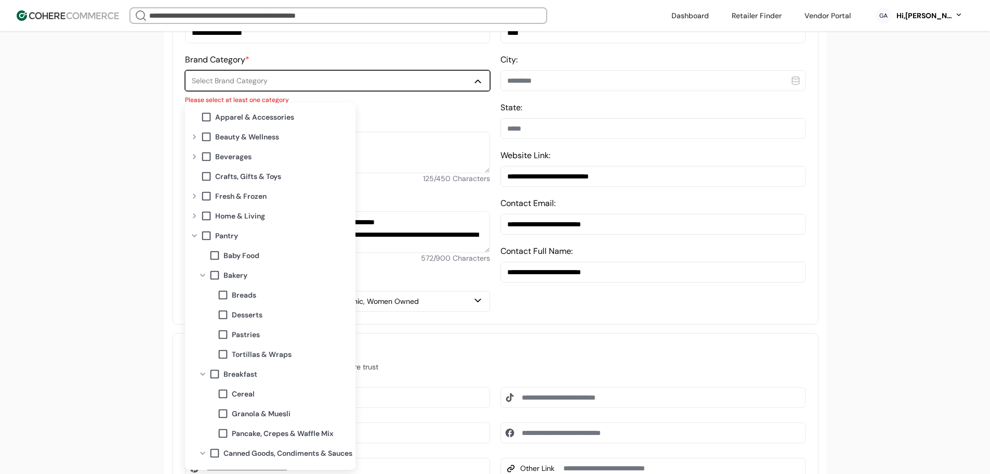
click at [204, 238] on span at bounding box center [206, 235] width 11 height 11
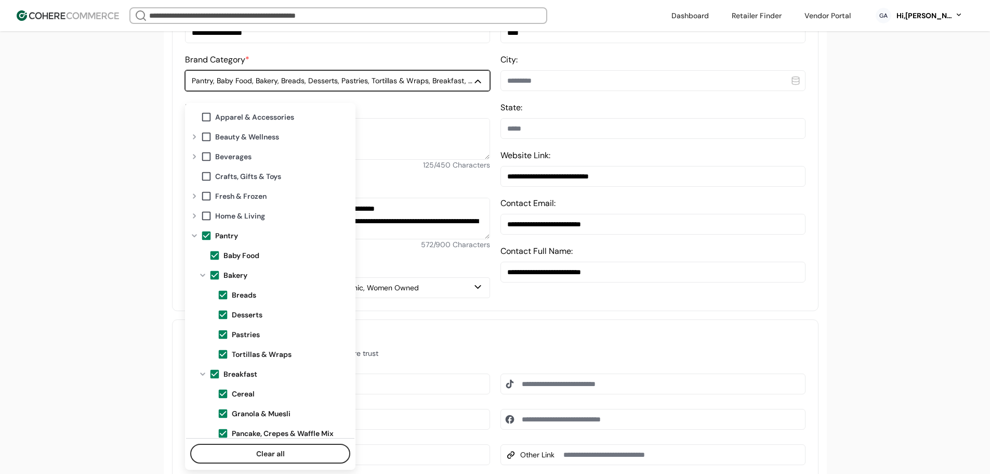
click at [205, 236] on span at bounding box center [206, 235] width 11 height 11
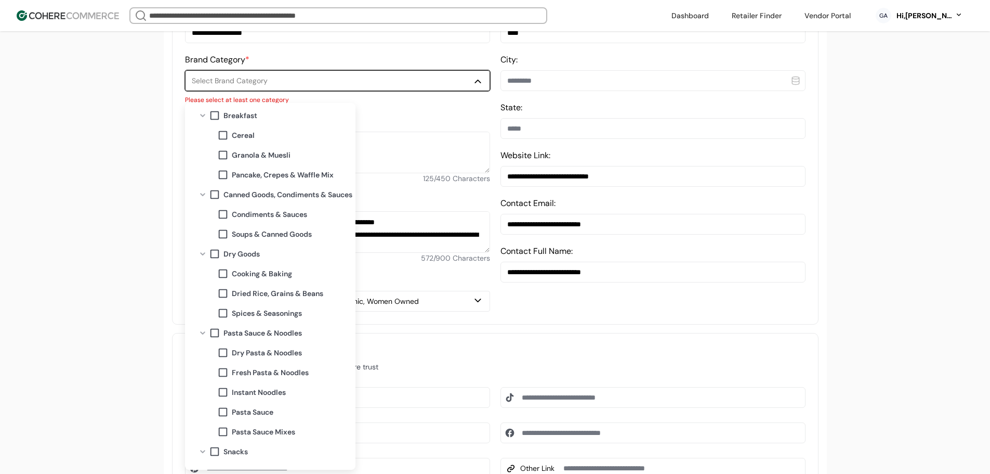
scroll to position [260, 0]
click at [220, 207] on span at bounding box center [222, 212] width 11 height 11
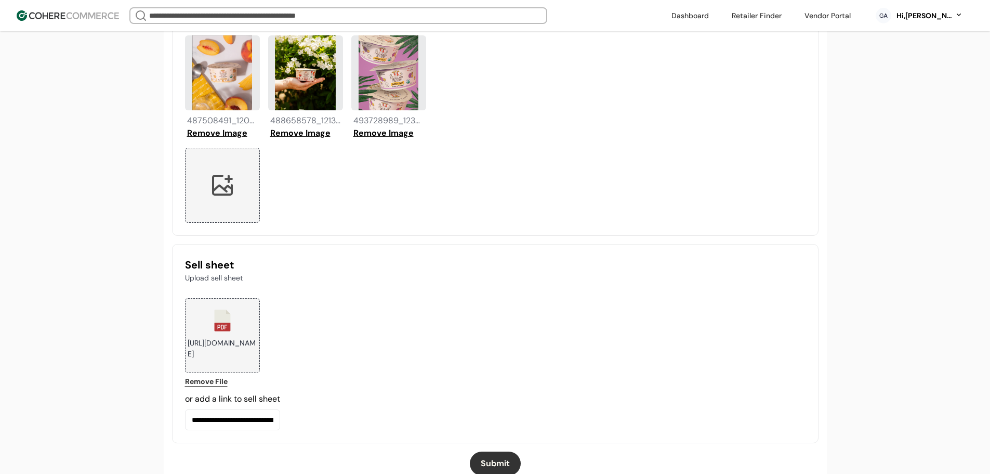
scroll to position [1013, 0]
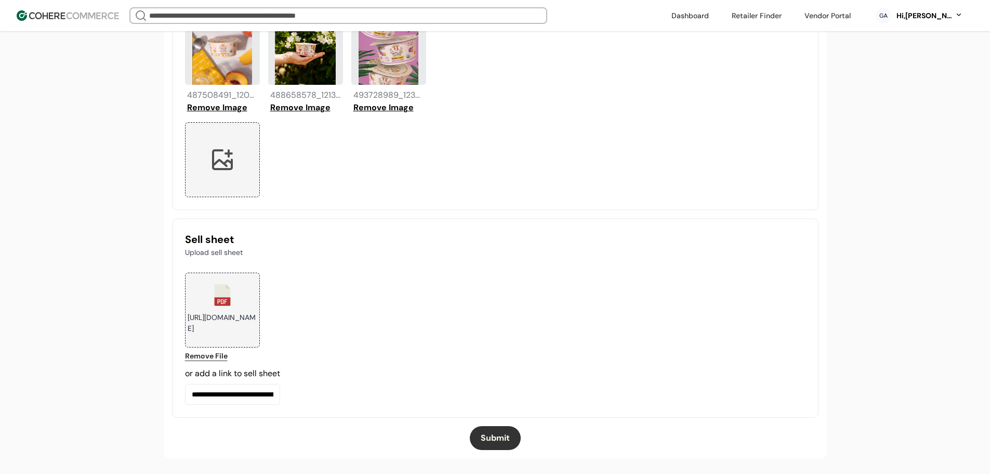
click at [493, 434] on button "Submit" at bounding box center [495, 438] width 51 height 24
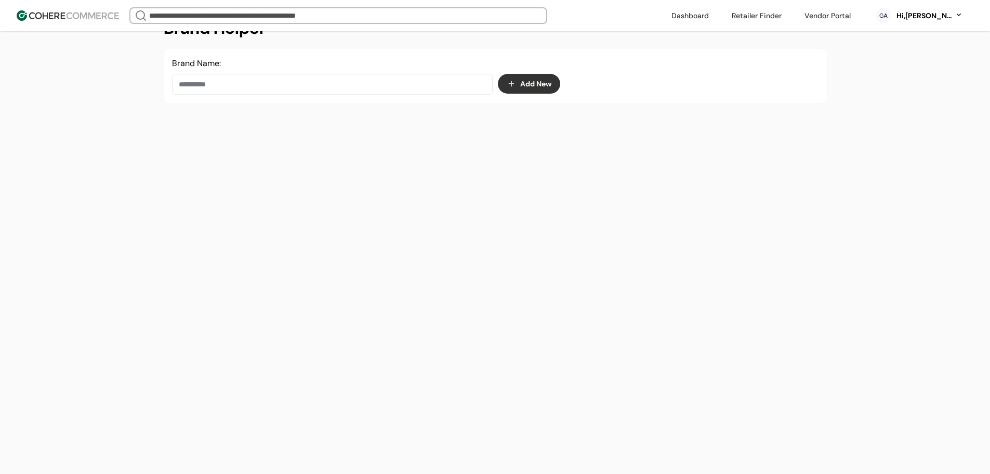
scroll to position [175, 0]
click at [330, 88] on input at bounding box center [332, 84] width 321 height 21
paste input "******"
click at [303, 123] on div "RADIUS" at bounding box center [332, 120] width 303 height 29
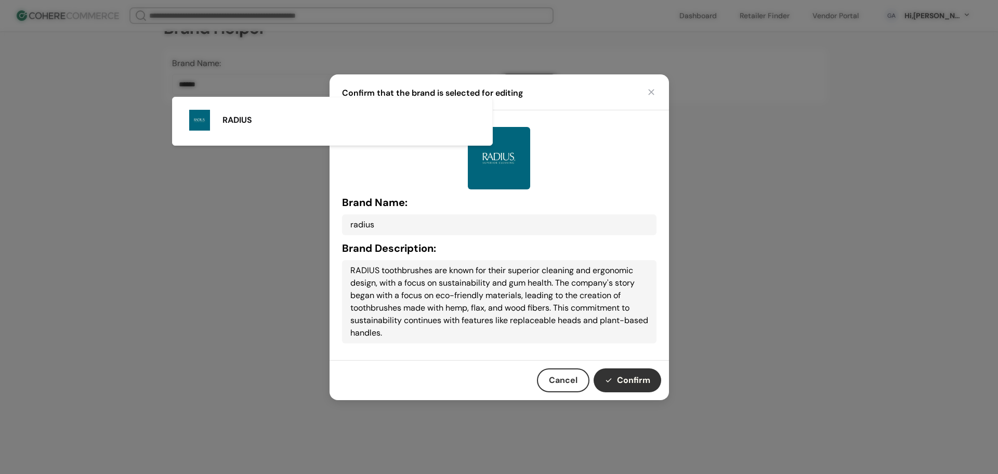
click at [623, 377] on button "Confirm" at bounding box center [628, 380] width 68 height 24
type input "******"
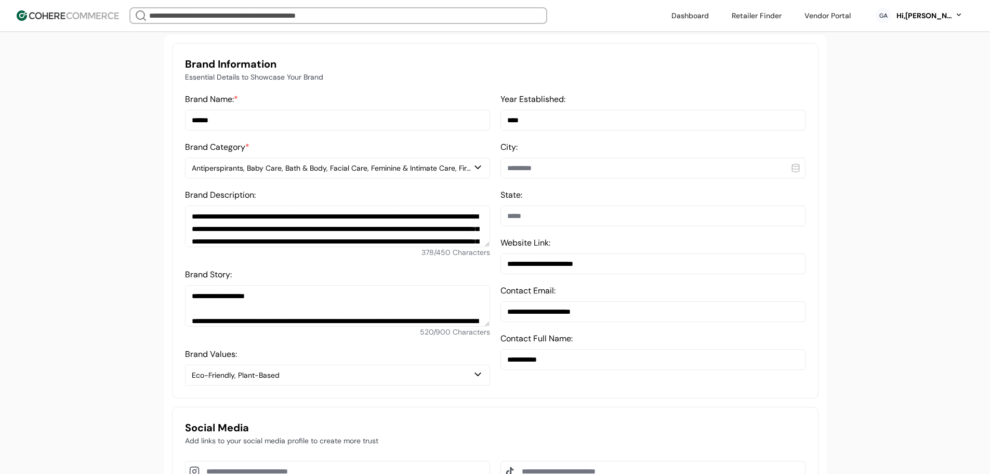
scroll to position [331, 0]
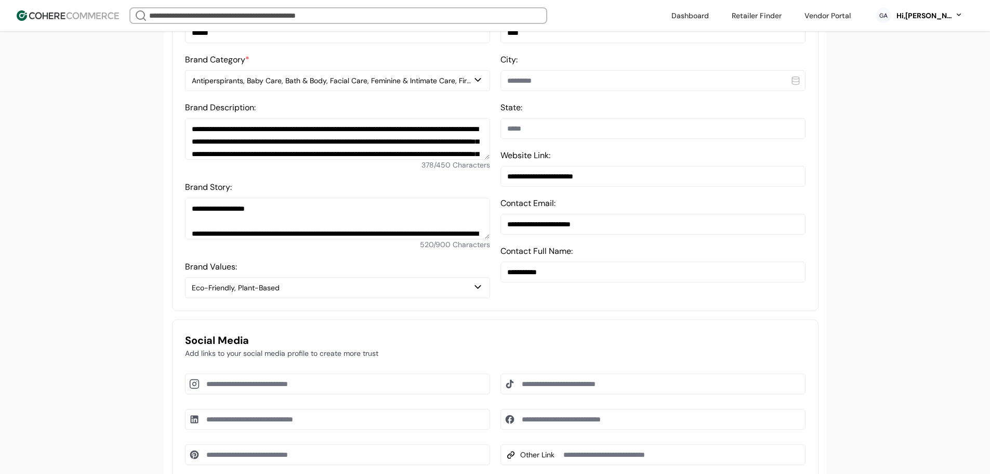
click at [312, 85] on div "Antiperspirants, Baby Care, Bath & Body, Facial Care, Feminine & Intimate Care,…" at bounding box center [332, 80] width 281 height 11
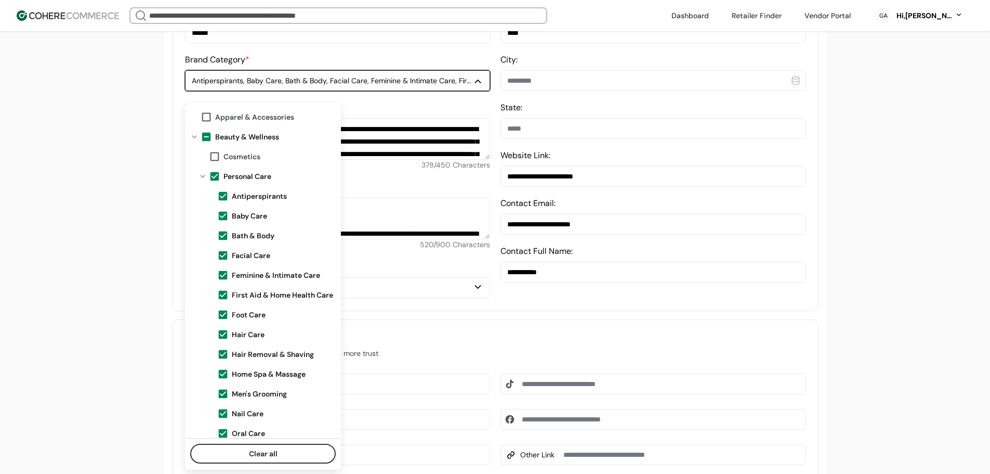
click at [205, 136] on span at bounding box center [206, 136] width 11 height 11
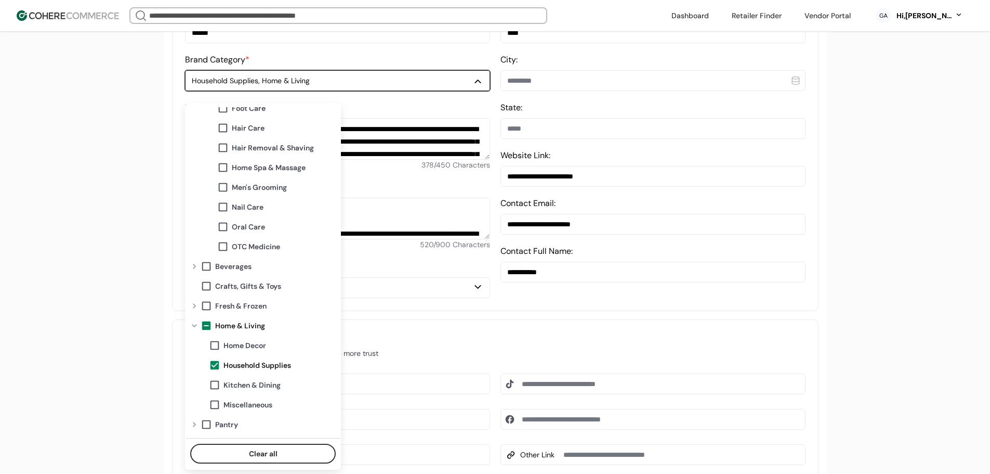
scroll to position [242, 0]
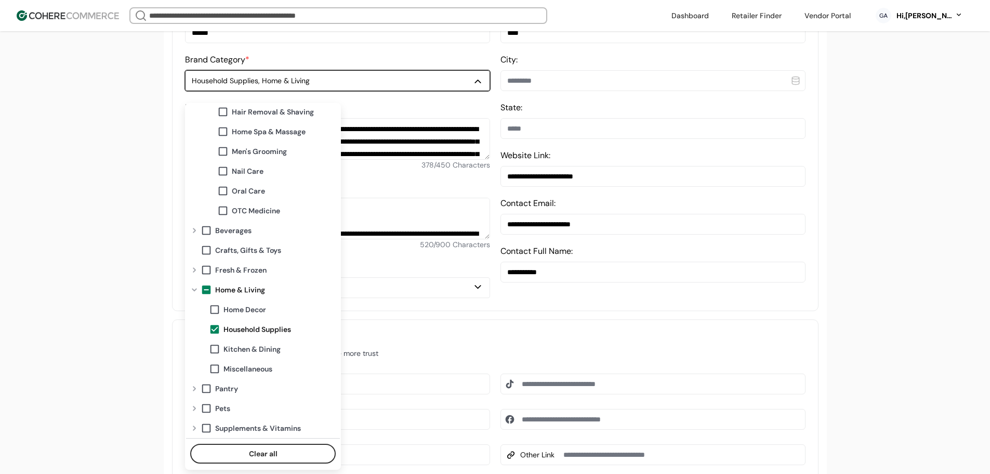
click at [244, 190] on span "Oral Care" at bounding box center [248, 191] width 33 height 11
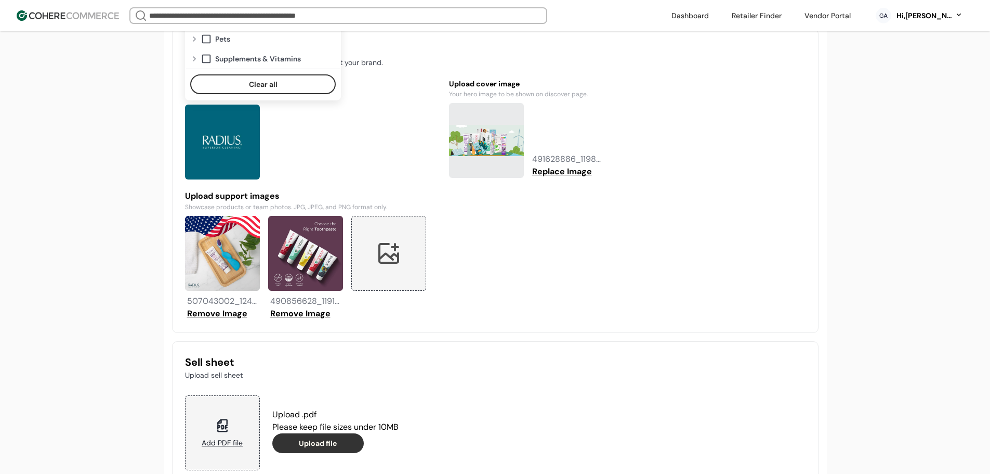
scroll to position [915, 0]
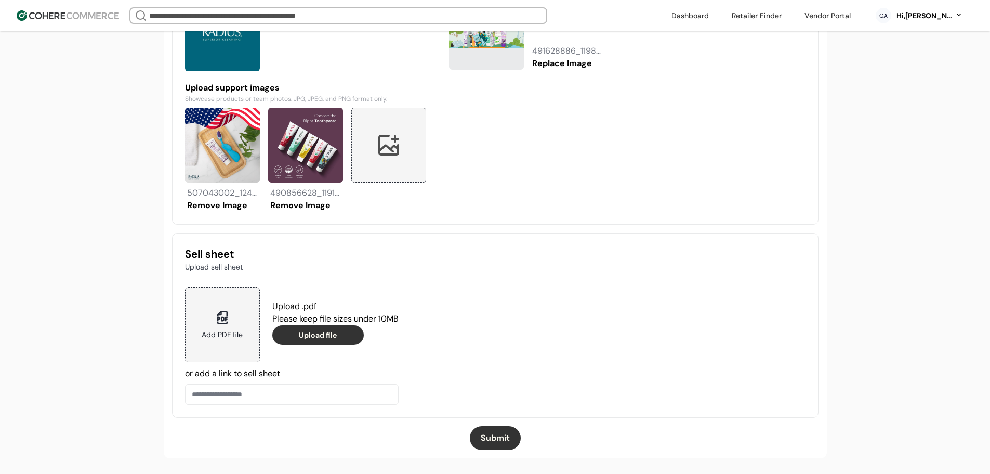
click at [501, 441] on button "Submit" at bounding box center [495, 438] width 51 height 24
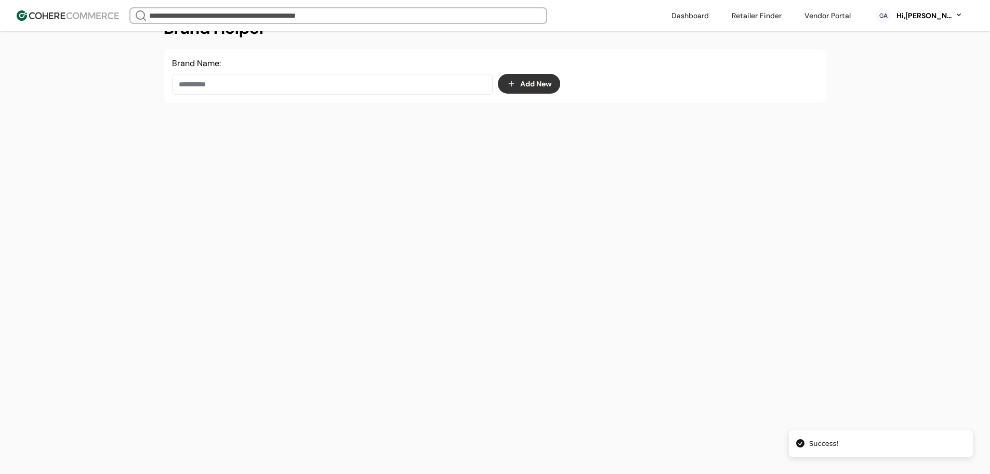
scroll to position [175, 0]
click at [268, 87] on input at bounding box center [332, 84] width 321 height 21
paste input "********"
click at [273, 79] on input "********" at bounding box center [332, 84] width 321 height 21
click at [248, 121] on span "Purblack" at bounding box center [241, 120] width 36 height 12
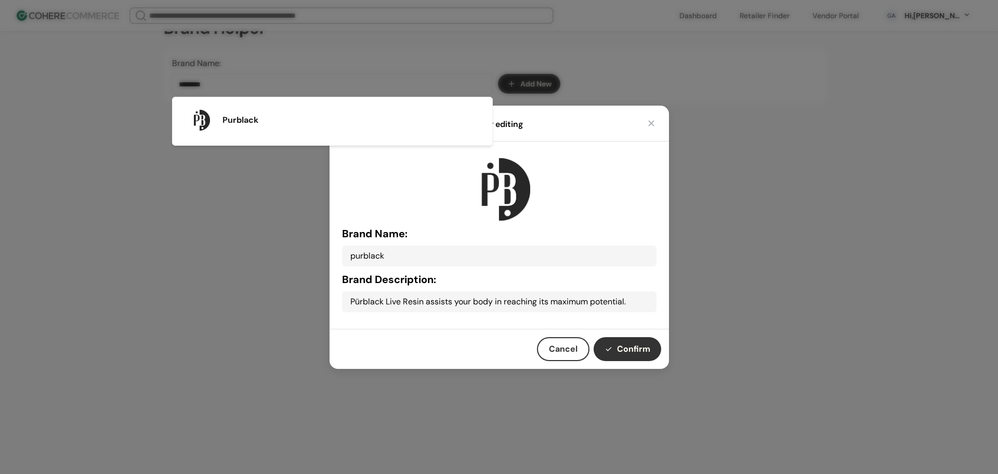
click at [623, 347] on button "Confirm" at bounding box center [628, 349] width 68 height 24
type input "********"
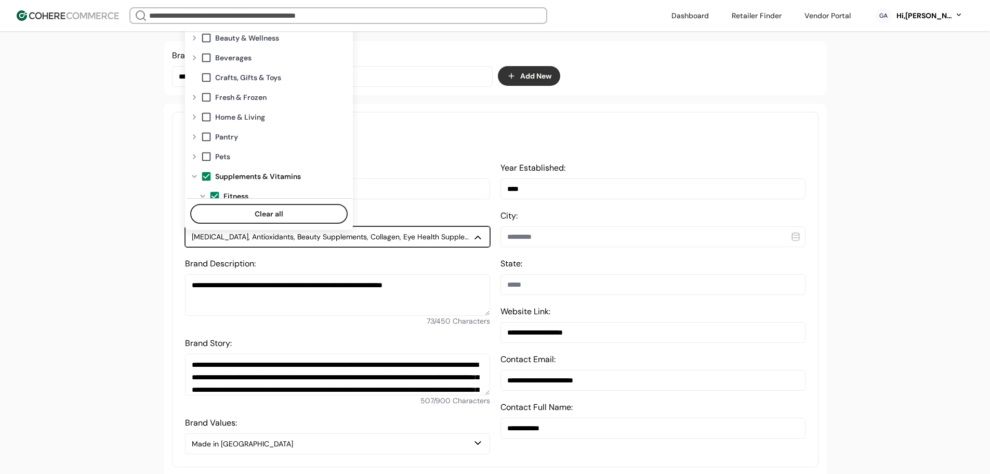
click at [265, 242] on div "Amino Acids, Antioxidants, Beauty Supplements, Collagen, Eye Health Supplements…" at bounding box center [332, 236] width 281 height 11
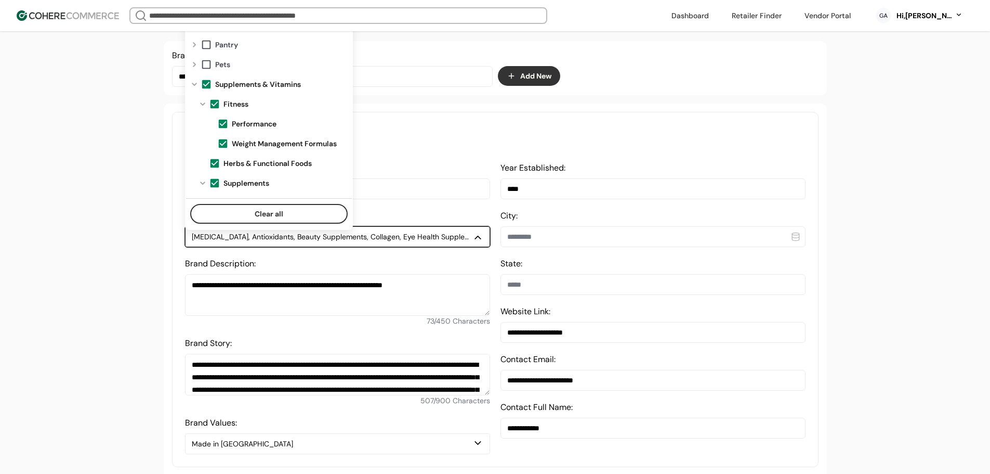
scroll to position [104, 0]
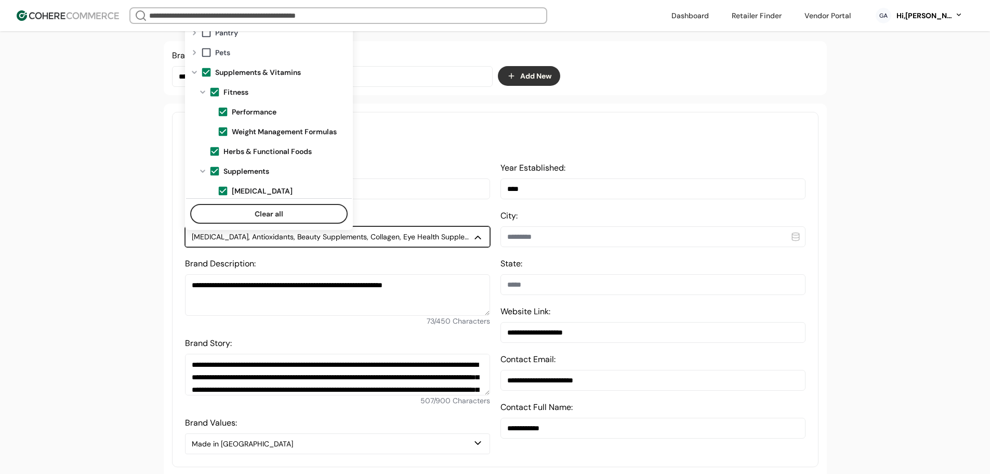
click at [205, 71] on span at bounding box center [206, 72] width 11 height 11
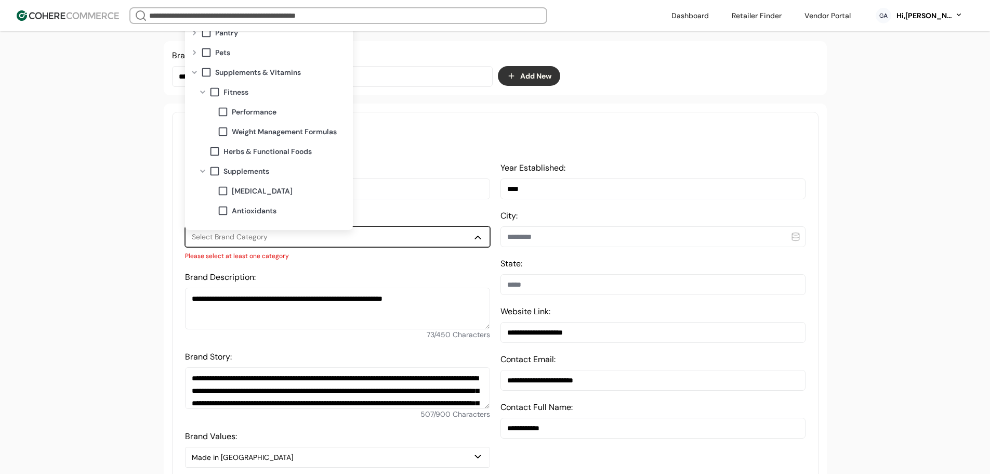
click at [224, 111] on span at bounding box center [222, 111] width 11 height 11
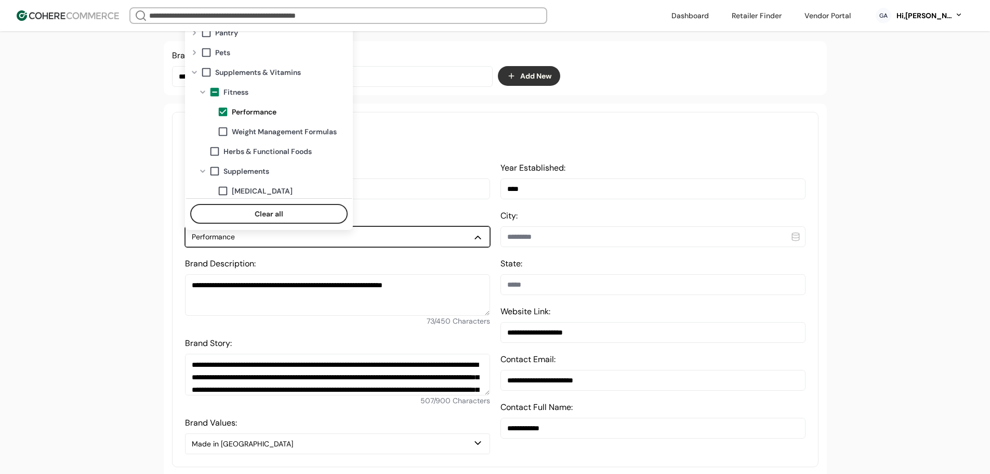
click at [220, 111] on span at bounding box center [222, 111] width 11 height 11
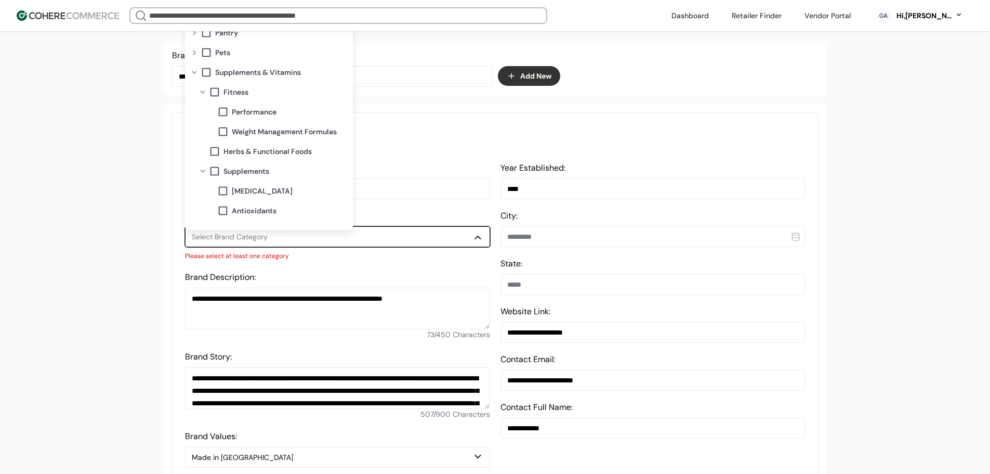
click at [224, 134] on span at bounding box center [222, 131] width 11 height 11
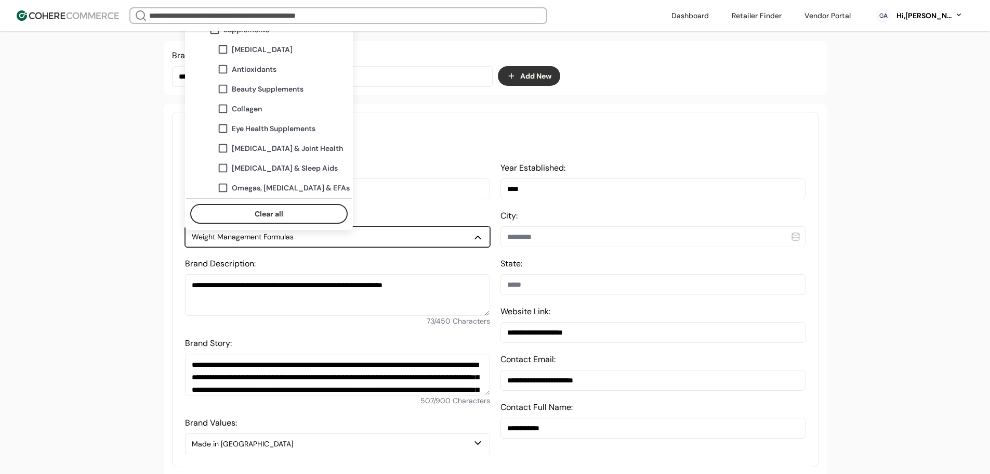
scroll to position [260, 0]
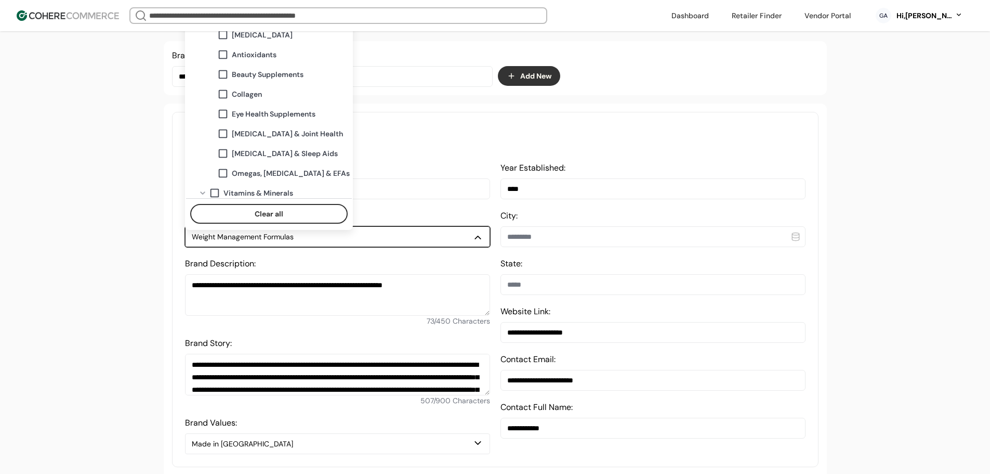
click at [224, 76] on span at bounding box center [222, 74] width 11 height 11
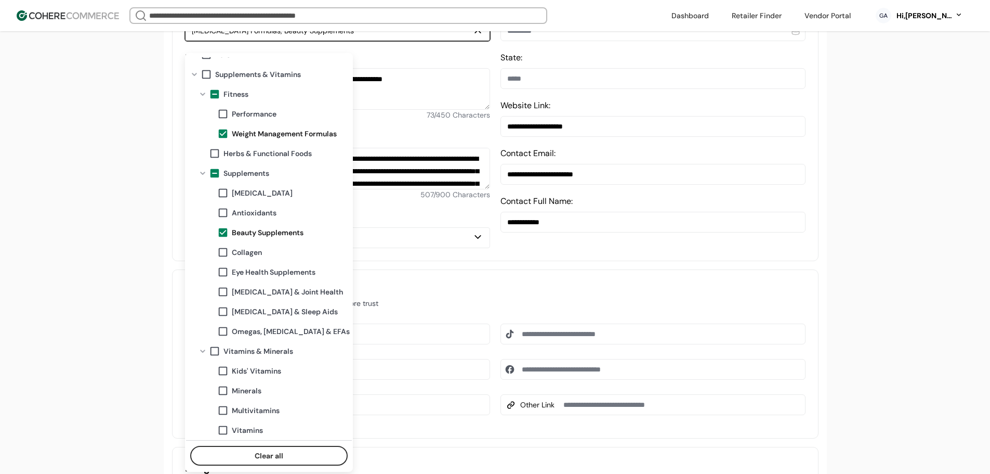
scroll to position [383, 0]
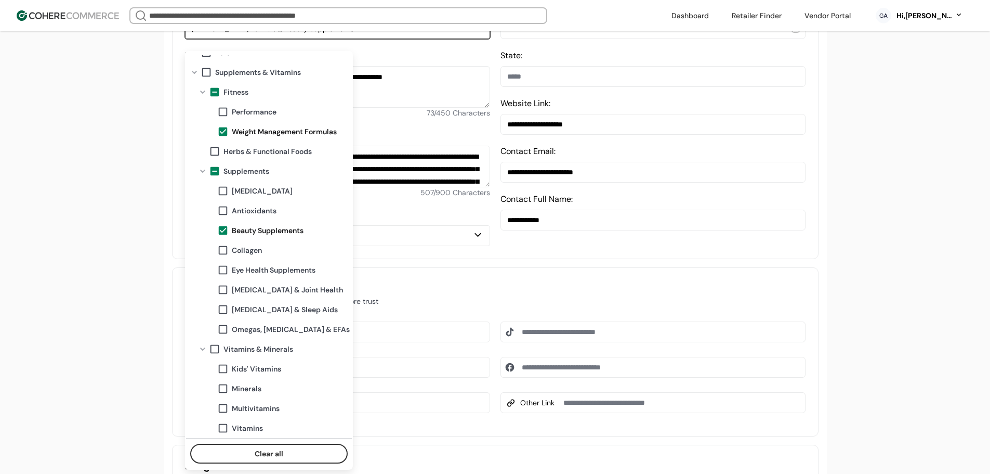
click at [224, 428] on span at bounding box center [222, 427] width 11 height 11
click at [119, 361] on div "A complete profile means more visibility, and more connections. 7 tasks left Ad…" at bounding box center [495, 307] width 990 height 1381
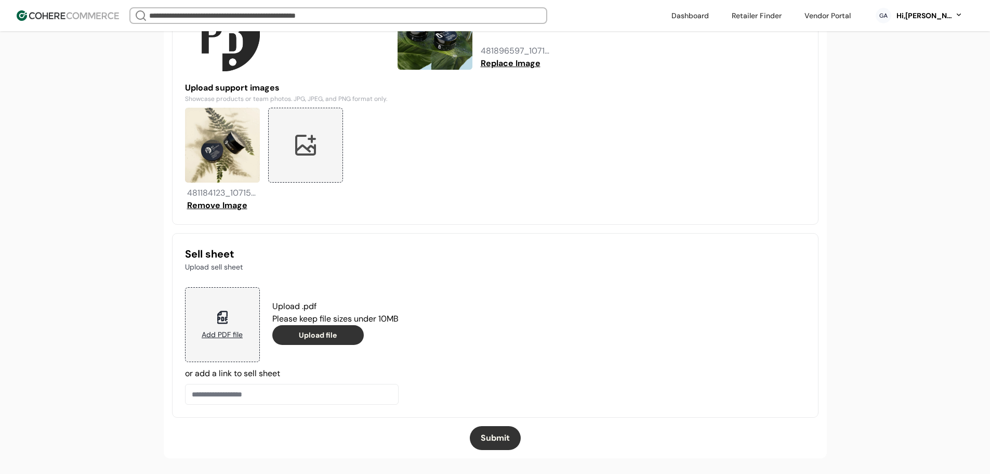
scroll to position [915, 0]
click at [490, 436] on button "Submit" at bounding box center [495, 438] width 51 height 24
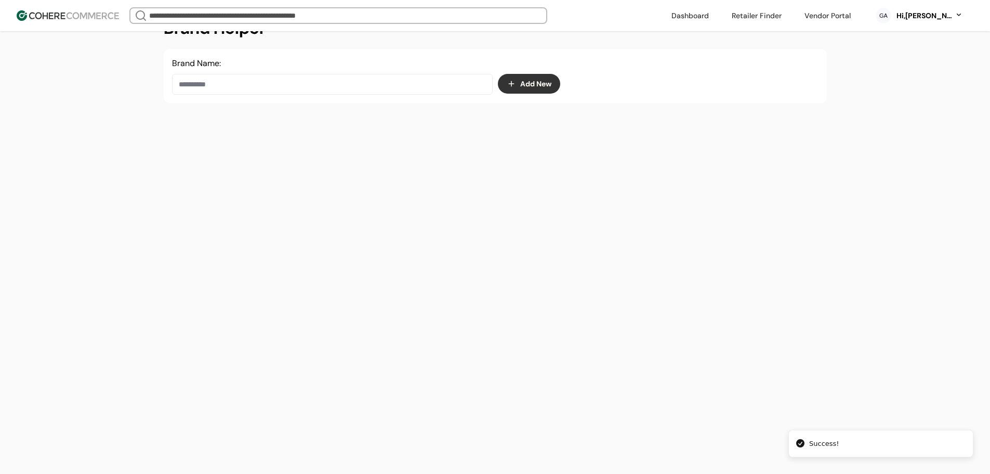
scroll to position [175, 0]
click at [305, 84] on input at bounding box center [332, 84] width 321 height 21
paste input "*******"
click at [249, 124] on span "Rodelle Vanilla" at bounding box center [258, 120] width 70 height 12
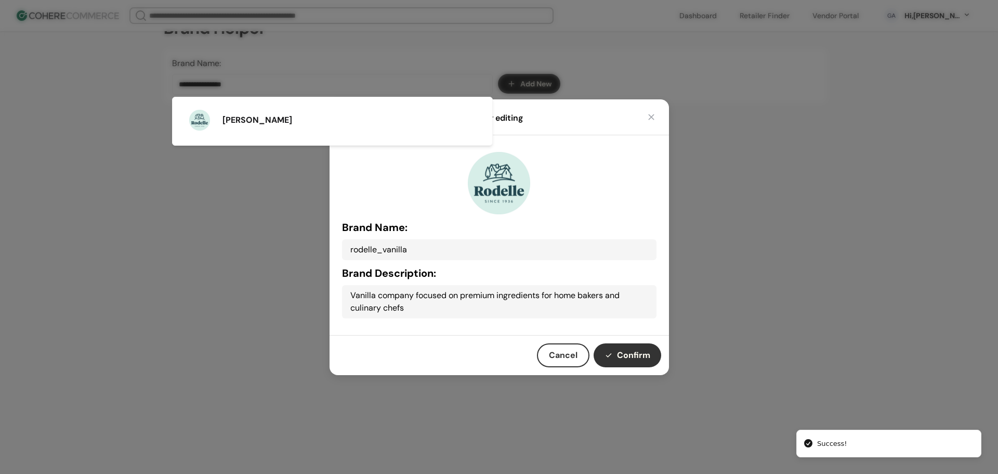
click at [625, 347] on button "Confirm" at bounding box center [628, 355] width 68 height 24
type input "**********"
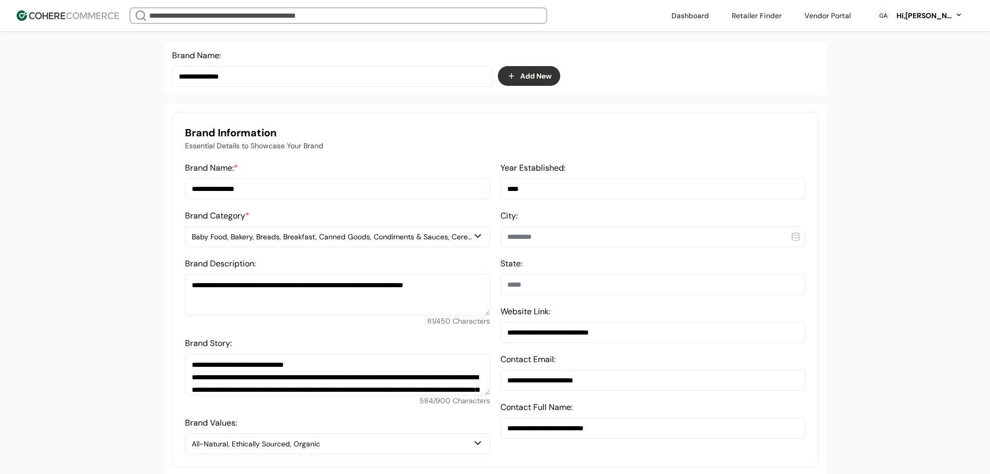
click at [354, 242] on div "Baby Food, Bakery, Breads, Breakfast, Canned Goods, Condiments & Sauces, Cereal…" at bounding box center [332, 236] width 281 height 11
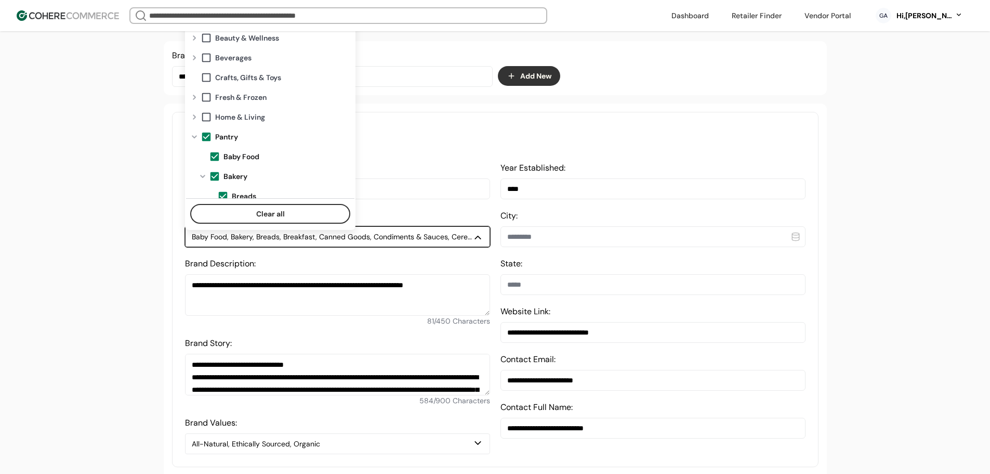
click at [203, 134] on span at bounding box center [206, 136] width 11 height 11
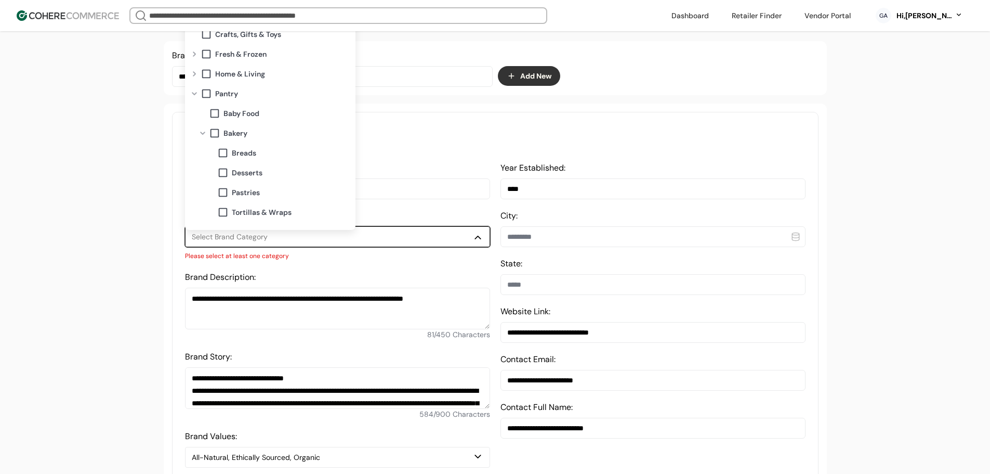
scroll to position [52, 0]
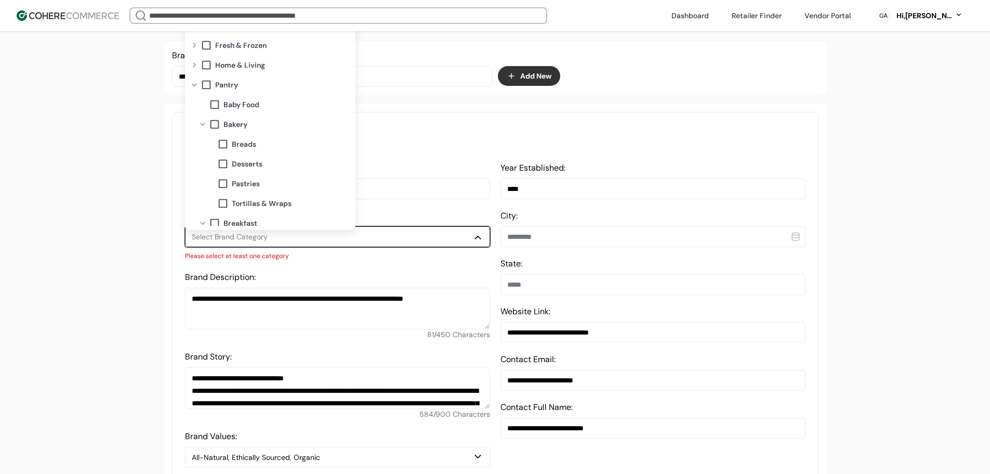
click at [223, 146] on span at bounding box center [222, 143] width 11 height 11
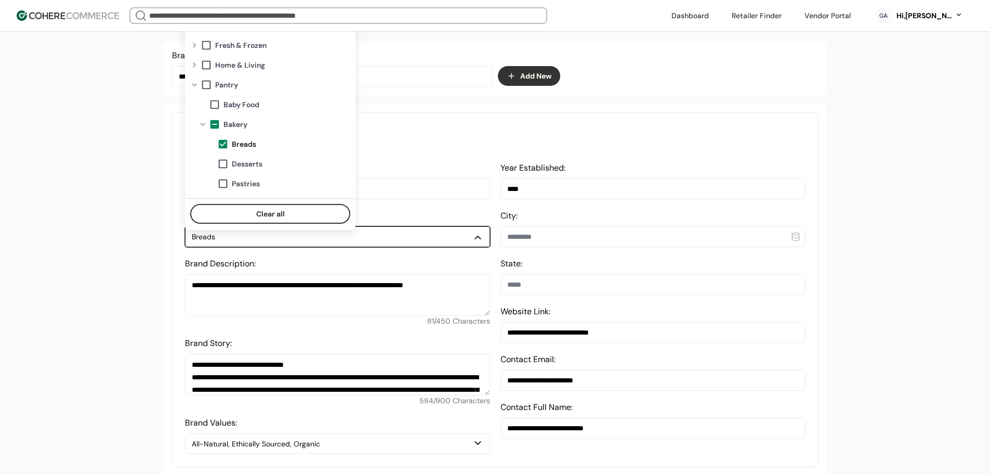
click at [226, 158] on span at bounding box center [222, 163] width 11 height 11
click at [221, 182] on span at bounding box center [222, 183] width 11 height 11
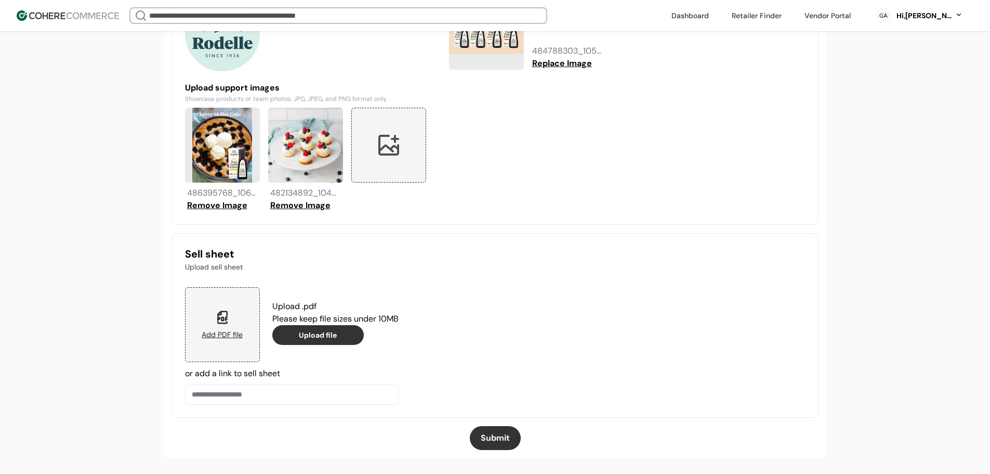
scroll to position [915, 0]
click at [506, 437] on button "Submit" at bounding box center [495, 438] width 51 height 24
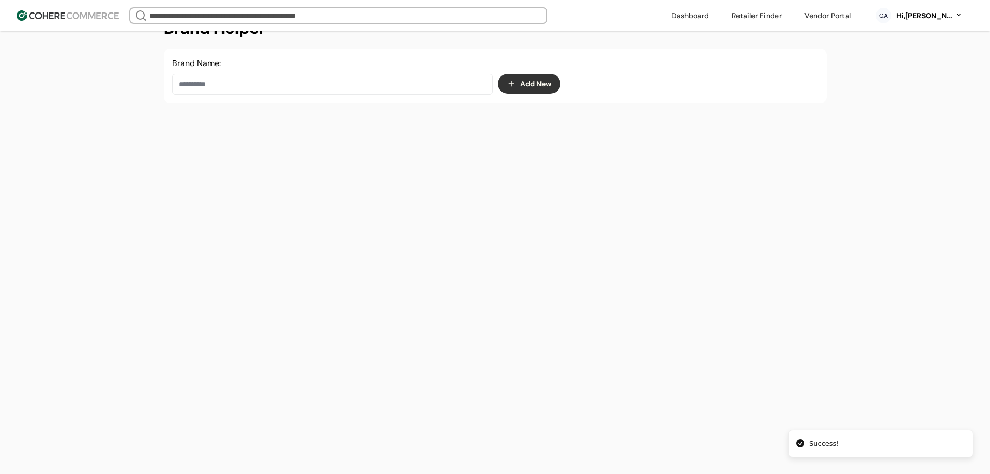
scroll to position [175, 0]
click at [298, 88] on input at bounding box center [332, 84] width 321 height 21
paste input "*******"
click at [350, 119] on div "Brand Helper Brand Name: ******* Add New" at bounding box center [495, 237] width 749 height 474
click at [302, 116] on div "Sparkle" at bounding box center [332, 120] width 303 height 29
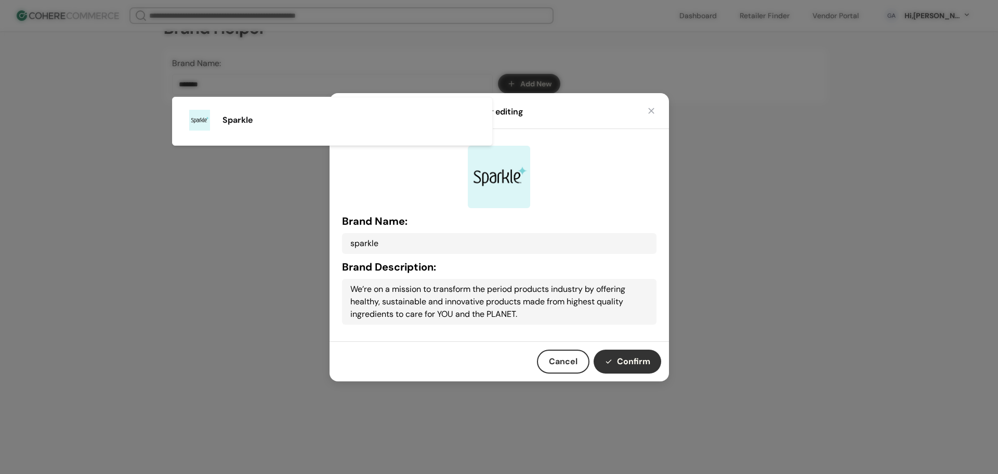
click at [626, 356] on button "Confirm" at bounding box center [628, 361] width 68 height 24
type input "*******"
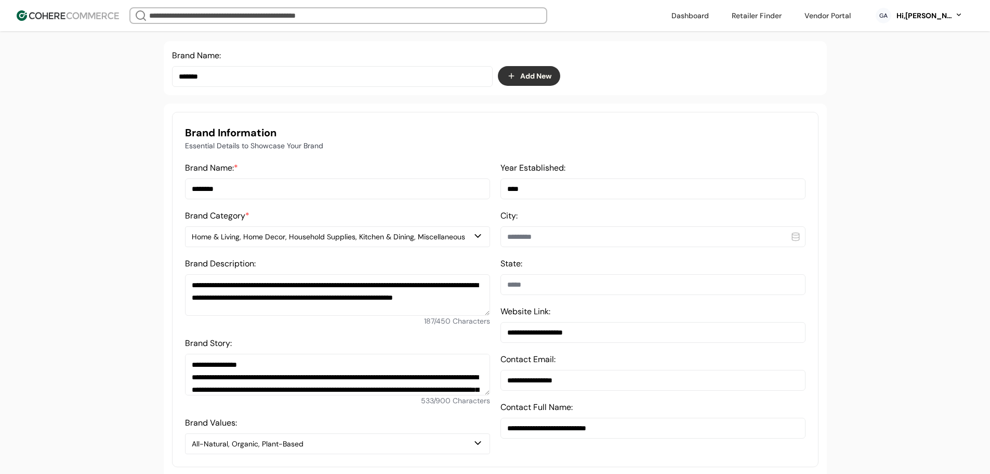
click at [278, 242] on div "Home & Living, Home Decor, Household Supplies, Kitchen & Dining, Miscellaneous" at bounding box center [332, 236] width 281 height 11
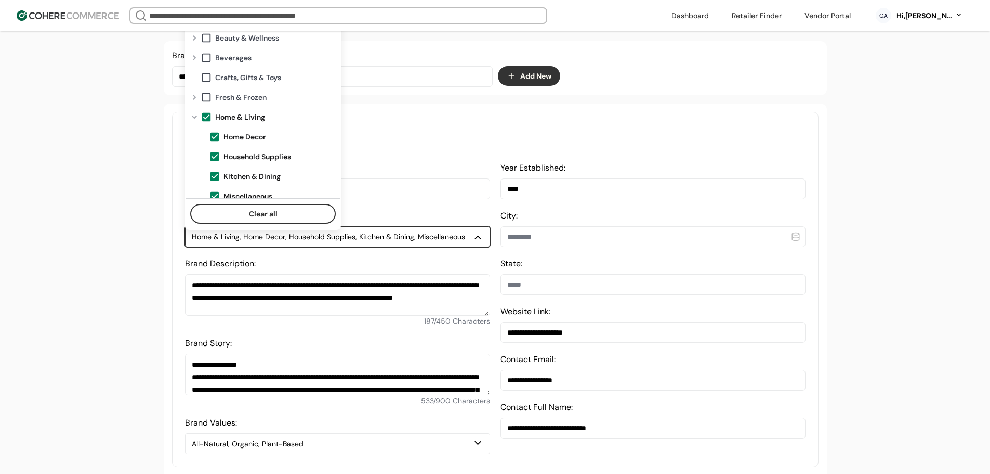
click at [199, 114] on div at bounding box center [194, 117] width 12 height 8
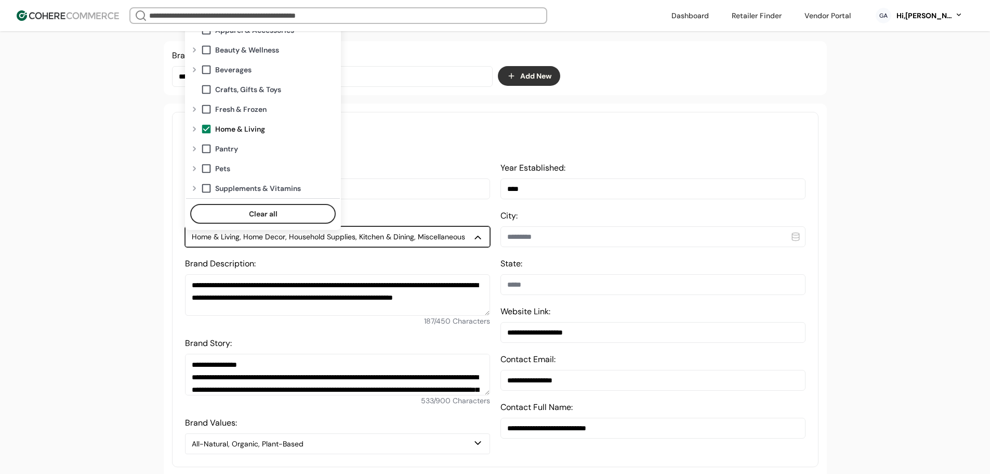
click at [205, 126] on span at bounding box center [206, 128] width 11 height 11
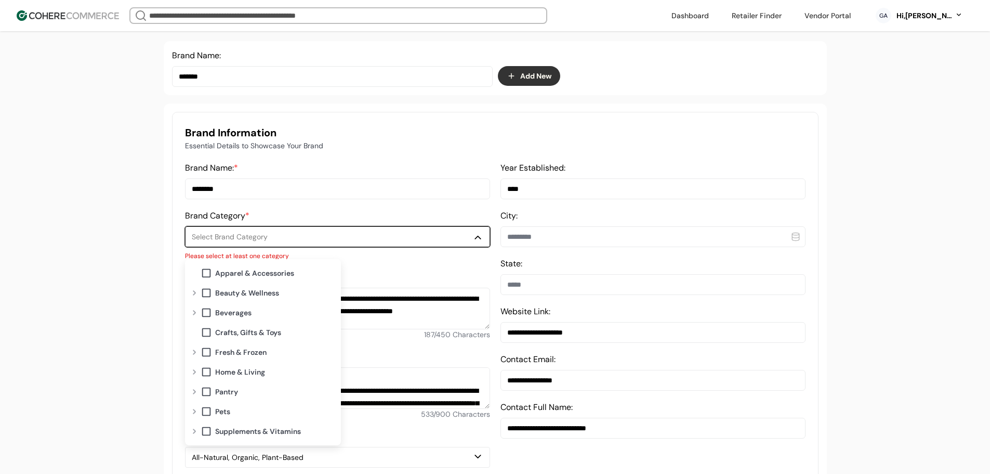
scroll to position [227, 0]
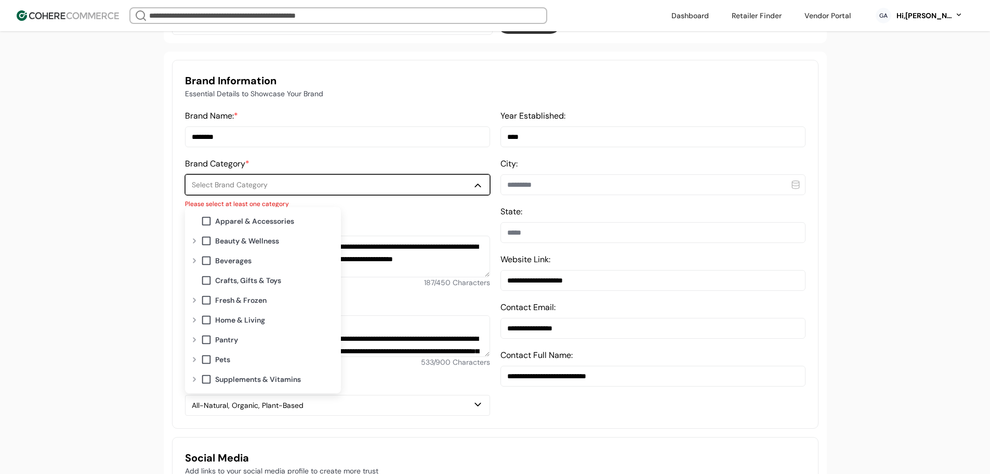
click at [202, 240] on span at bounding box center [206, 240] width 11 height 11
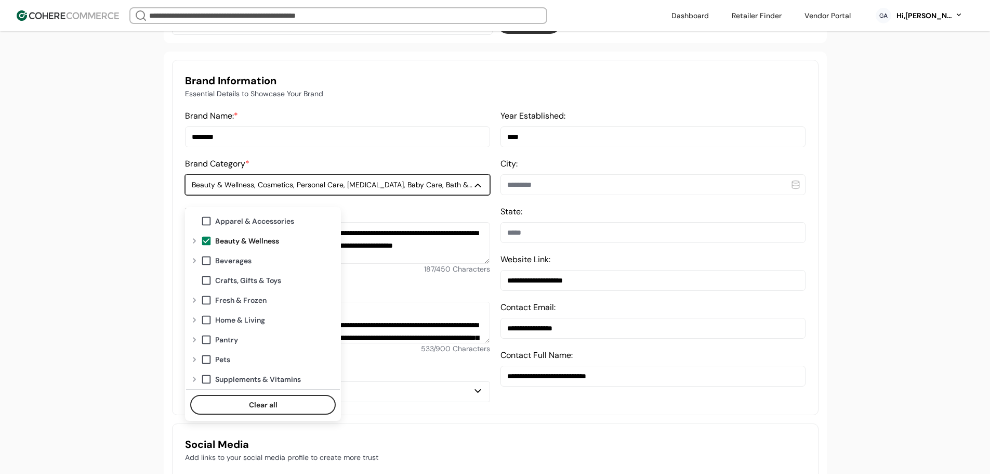
click at [209, 241] on span at bounding box center [206, 240] width 11 height 11
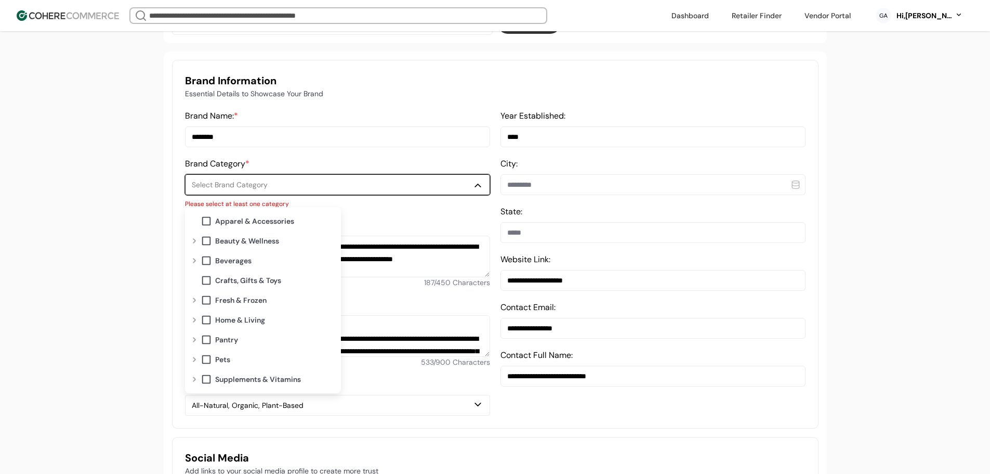
click at [197, 241] on div at bounding box center [194, 241] width 12 height 8
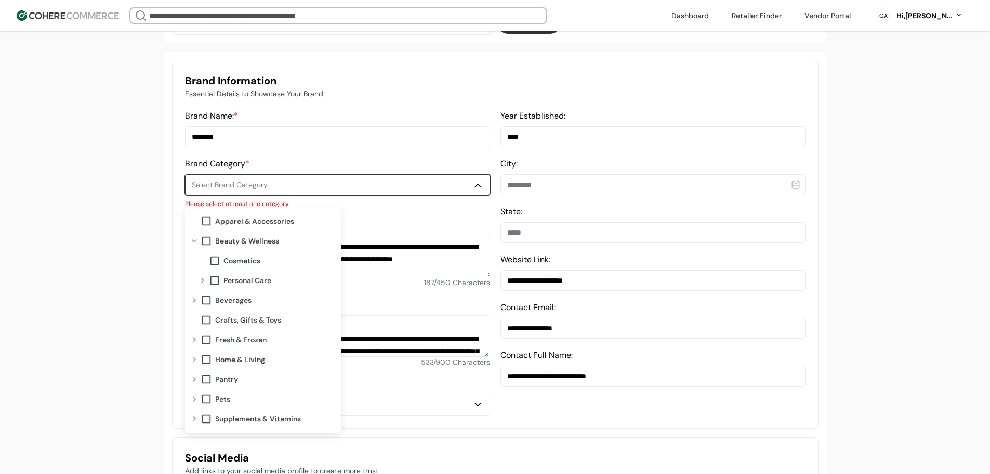
click at [215, 278] on span at bounding box center [214, 279] width 11 height 11
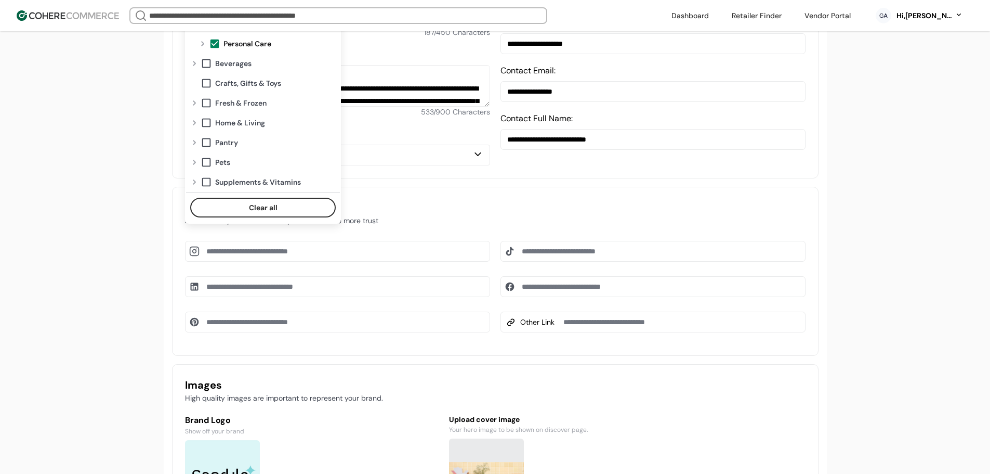
scroll to position [487, 0]
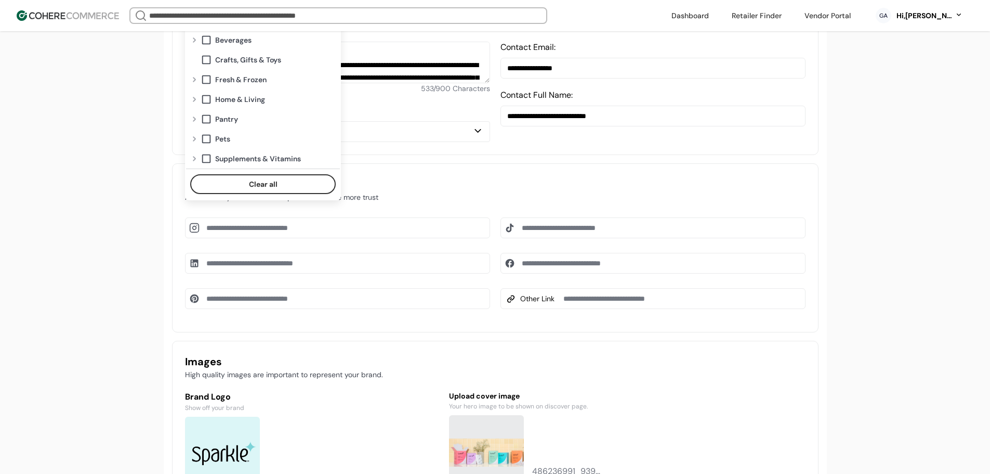
click at [194, 94] on div "Home & Living" at bounding box center [263, 99] width 150 height 20
click at [193, 94] on div "Home & Living" at bounding box center [263, 99] width 150 height 20
click at [196, 100] on div at bounding box center [194, 99] width 12 height 8
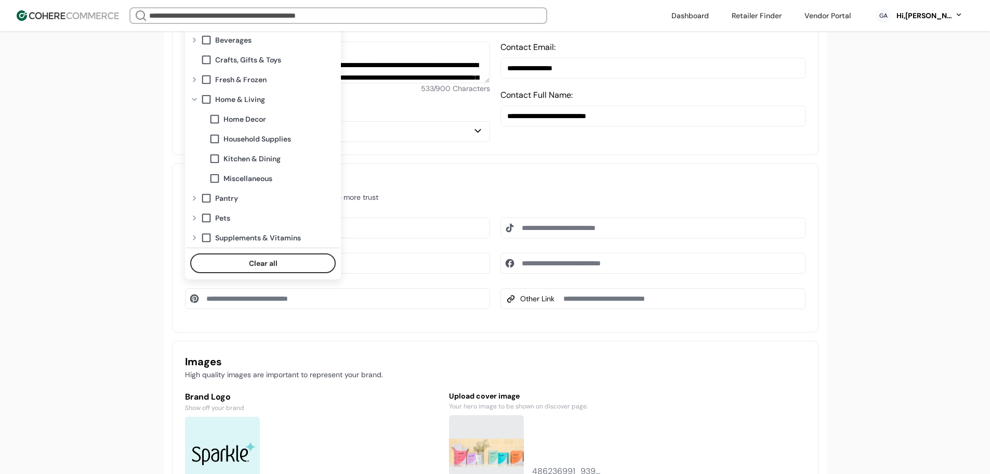
click at [195, 98] on div at bounding box center [194, 99] width 12 height 8
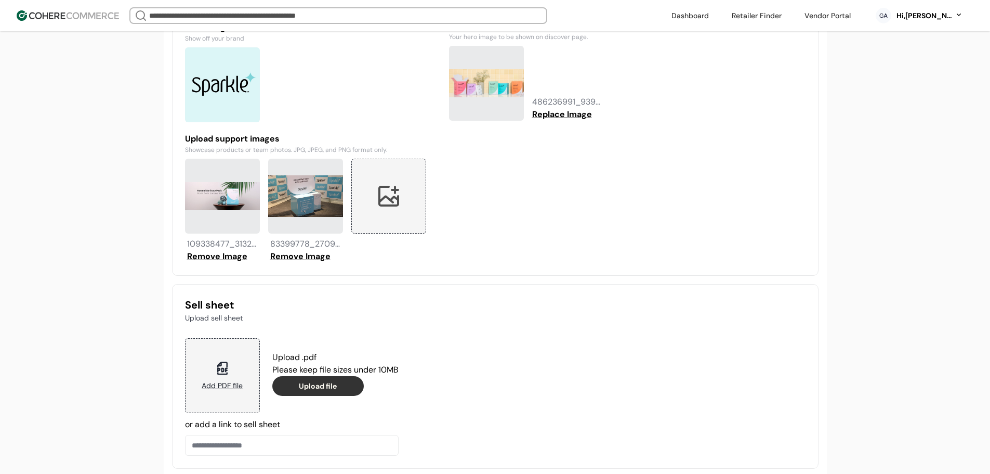
scroll to position [915, 0]
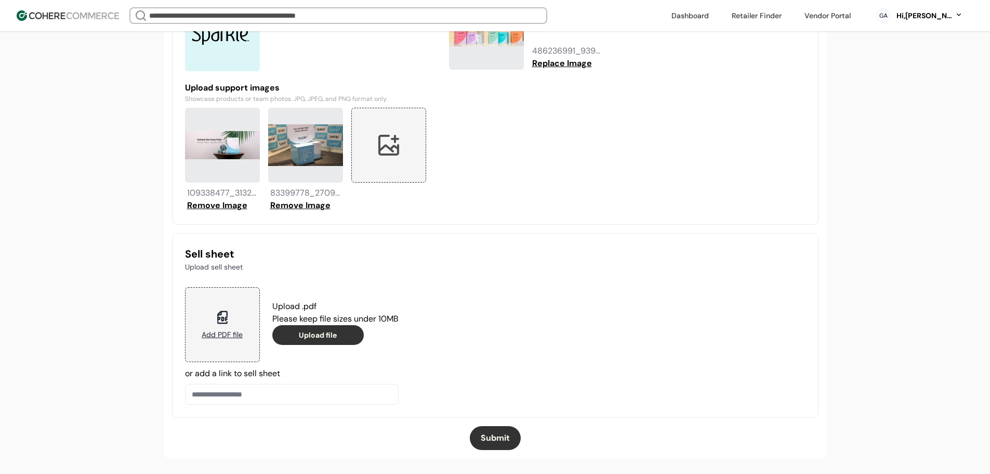
click at [495, 431] on button "Submit" at bounding box center [495, 438] width 51 height 24
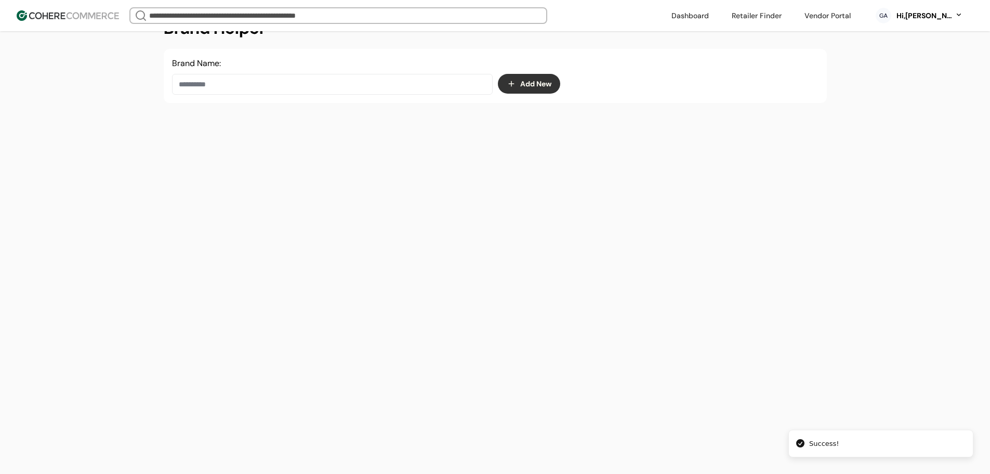
click at [290, 12] on input "search" at bounding box center [338, 15] width 383 height 15
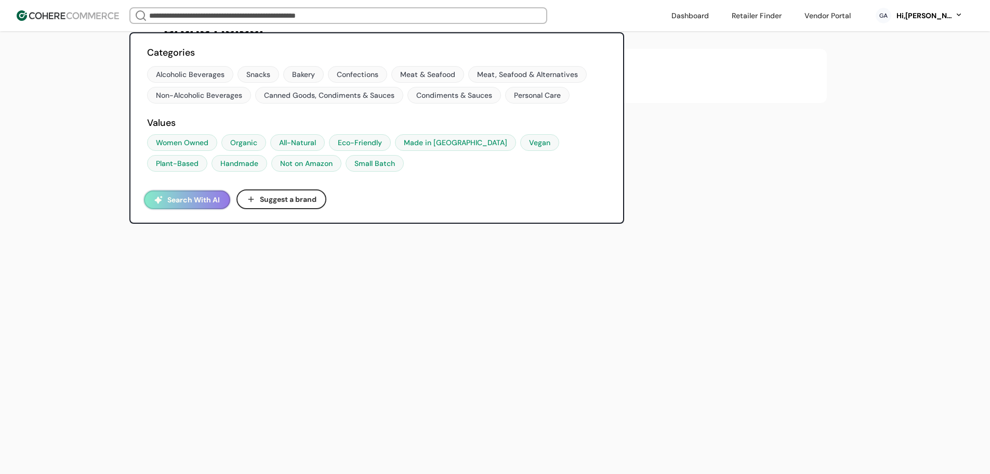
click at [221, 18] on input "search" at bounding box center [338, 15] width 383 height 15
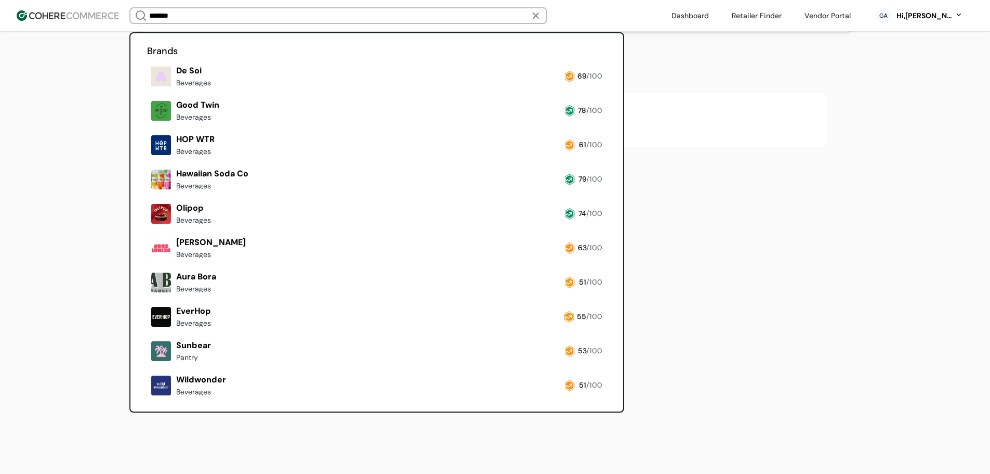
scroll to position [2, 0]
type input "*******"
click at [693, 85] on h2 "Brand Helper" at bounding box center [495, 72] width 663 height 25
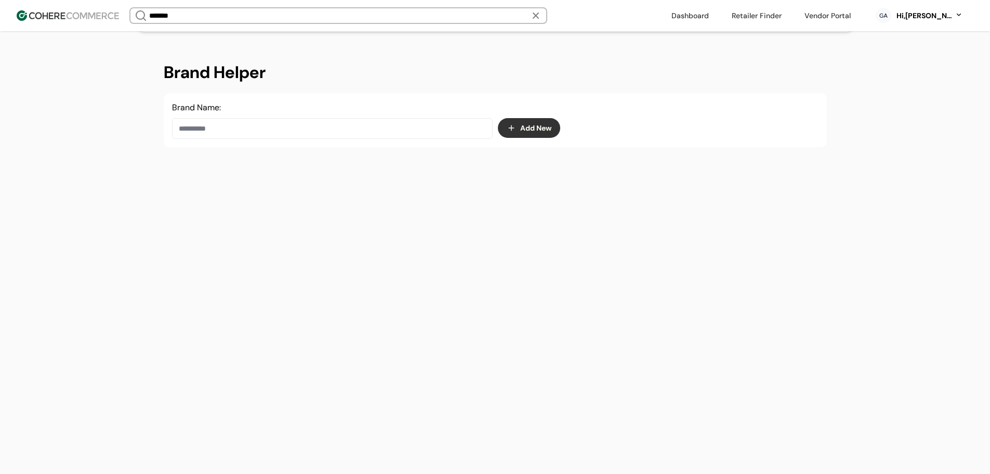
click at [351, 139] on input at bounding box center [332, 128] width 321 height 21
click at [188, 174] on div "Sparkle" at bounding box center [332, 172] width 303 height 29
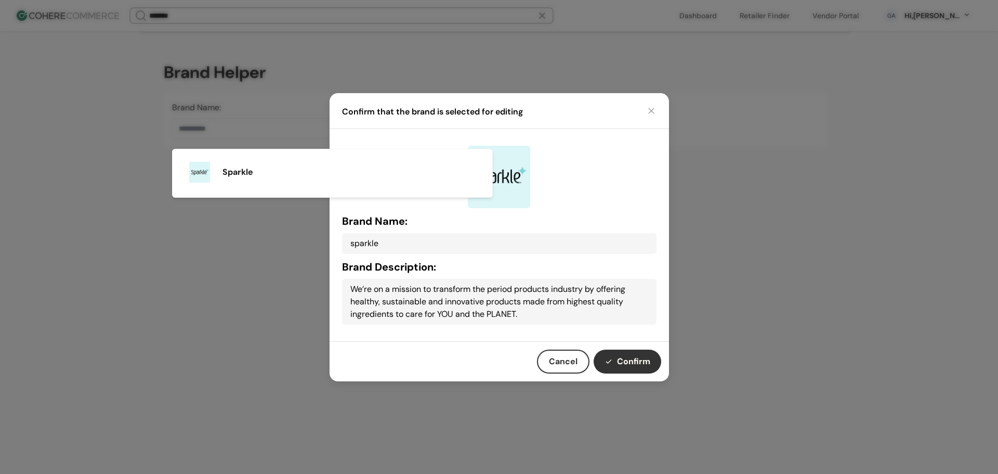
click at [624, 350] on button "Confirm" at bounding box center [628, 361] width 68 height 24
type input "*******"
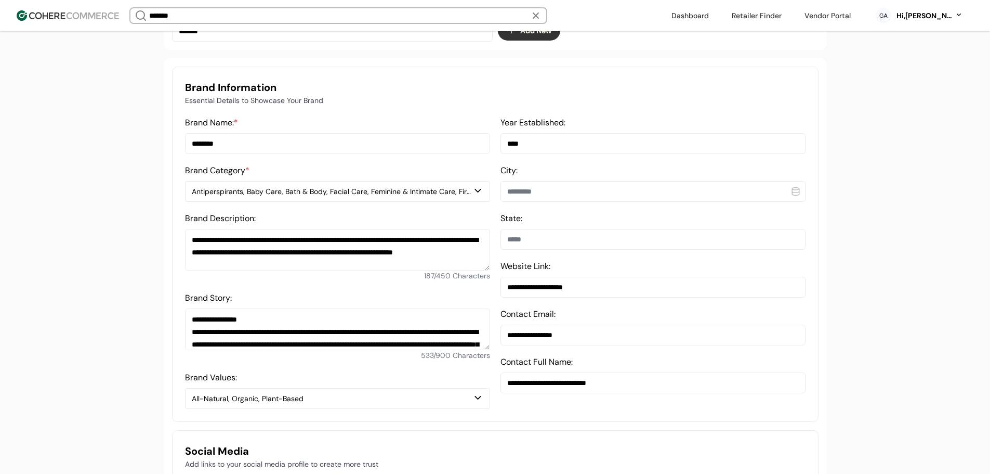
scroll to position [227, 0]
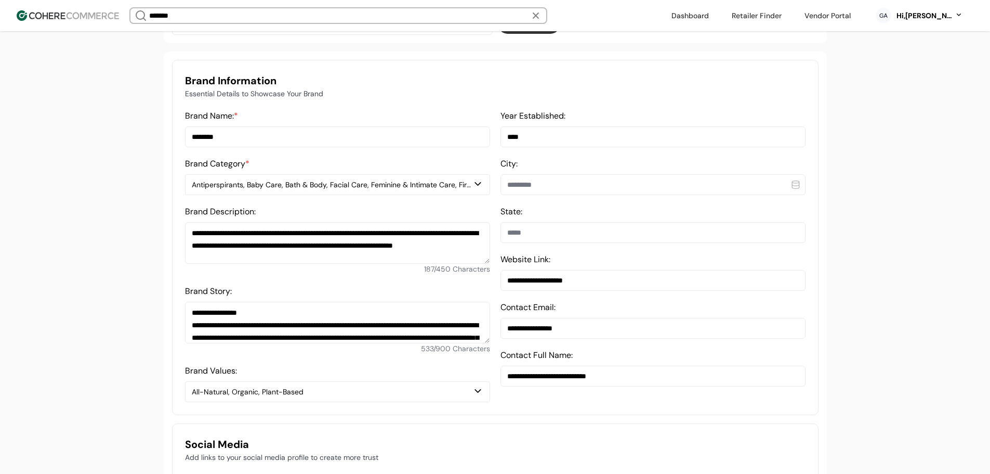
click at [316, 188] on div "Antiperspirants, Baby Care, Bath & Body, Facial Care, Feminine & Intimate Care,…" at bounding box center [332, 184] width 281 height 11
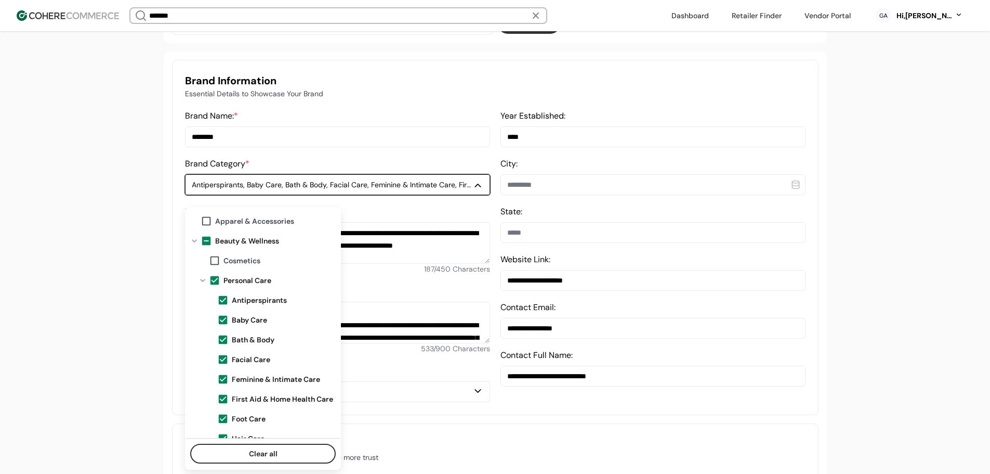
click at [198, 237] on div at bounding box center [194, 241] width 12 height 8
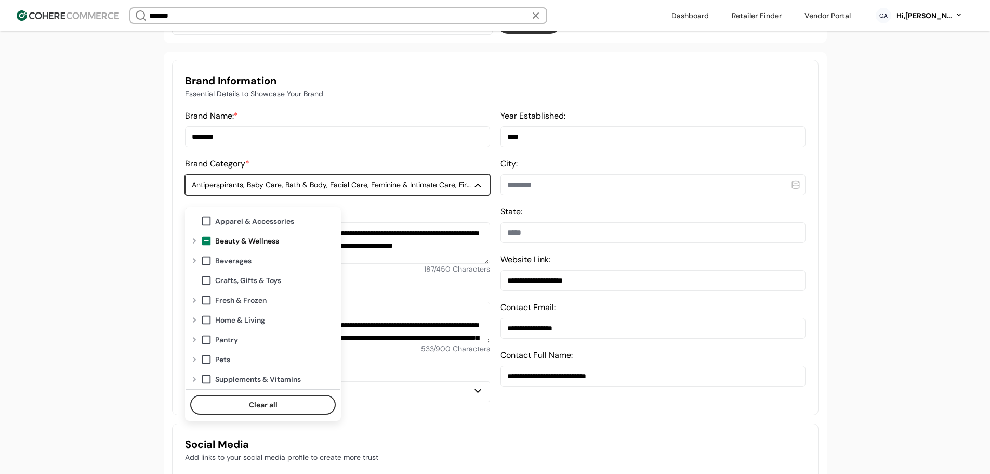
click at [205, 239] on span at bounding box center [206, 240] width 11 height 11
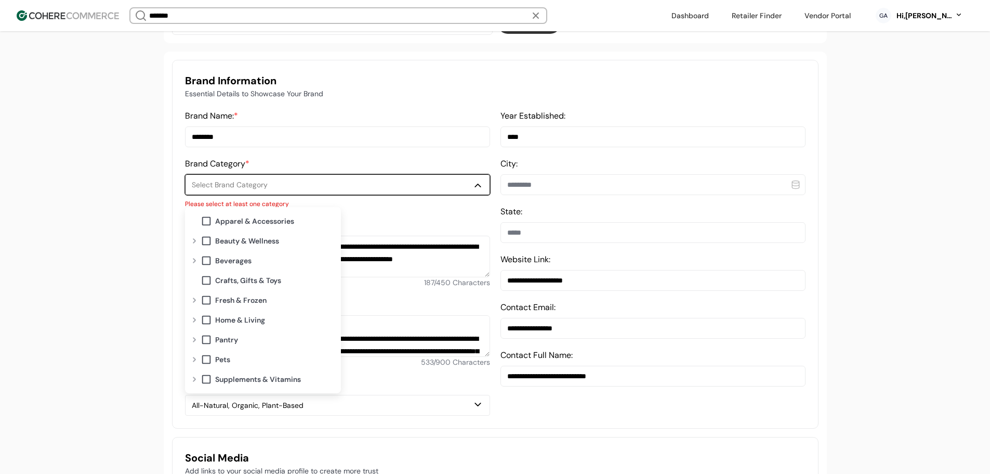
click at [197, 240] on div at bounding box center [194, 241] width 12 height 8
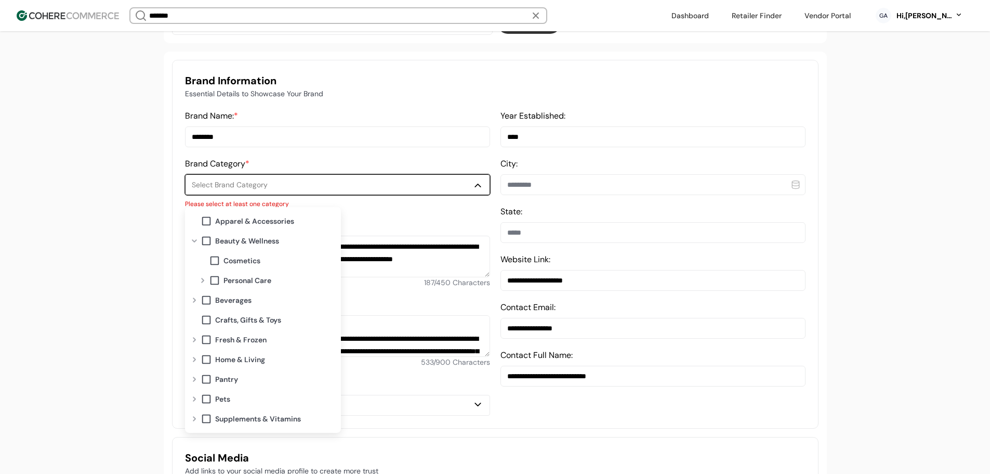
click at [202, 281] on div at bounding box center [203, 280] width 12 height 8
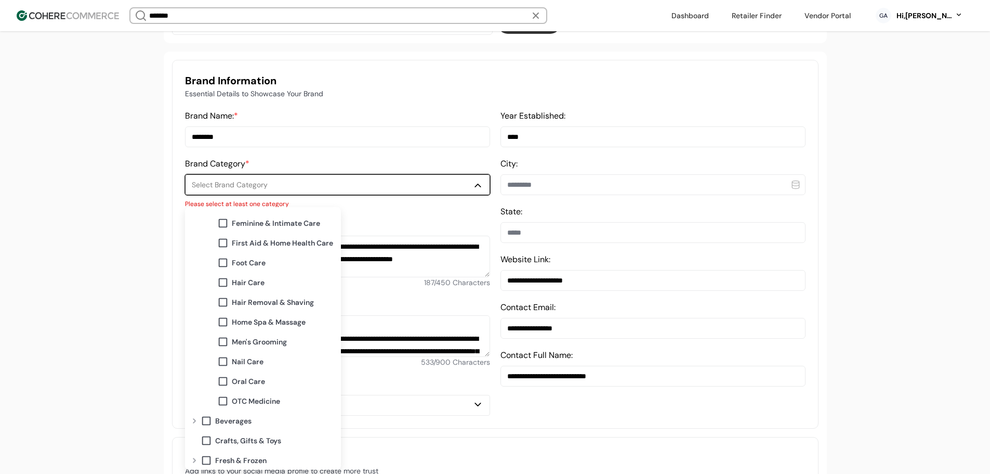
scroll to position [104, 0]
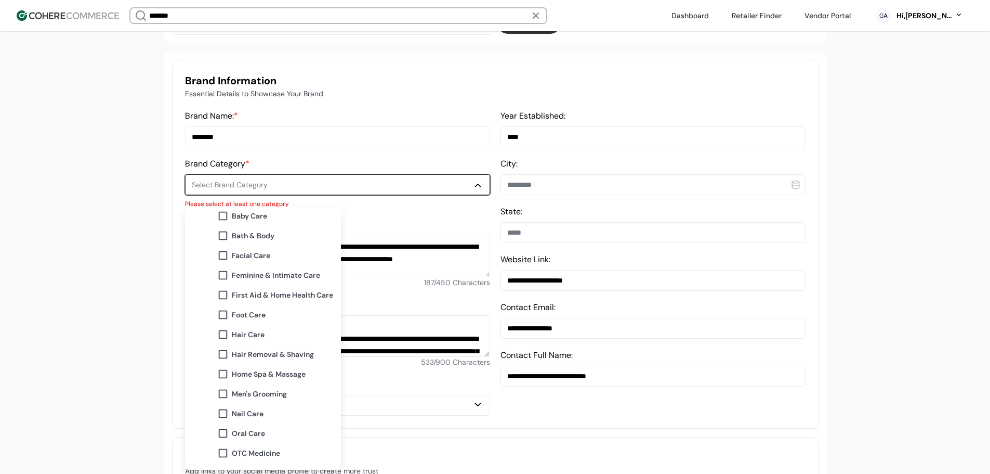
click at [268, 274] on span "Feminine & Intimate Care" at bounding box center [276, 275] width 88 height 11
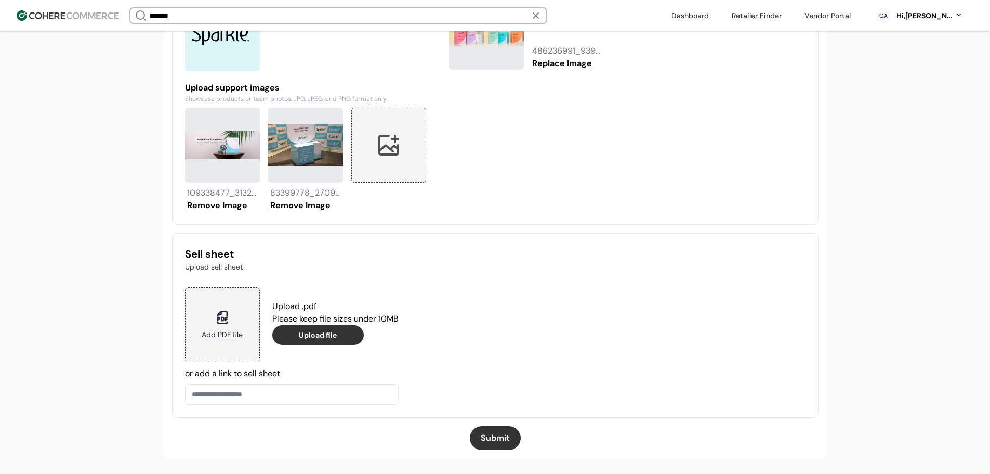
scroll to position [915, 0]
click at [505, 432] on button "Submit" at bounding box center [495, 438] width 51 height 24
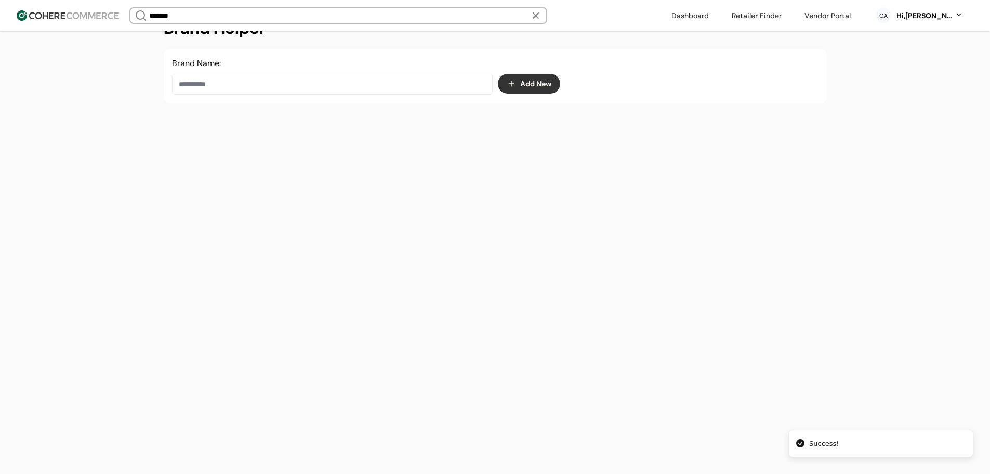
click at [277, 77] on input at bounding box center [332, 84] width 321 height 21
paste input "*****"
click at [271, 127] on div "Della Rice" at bounding box center [332, 120] width 303 height 29
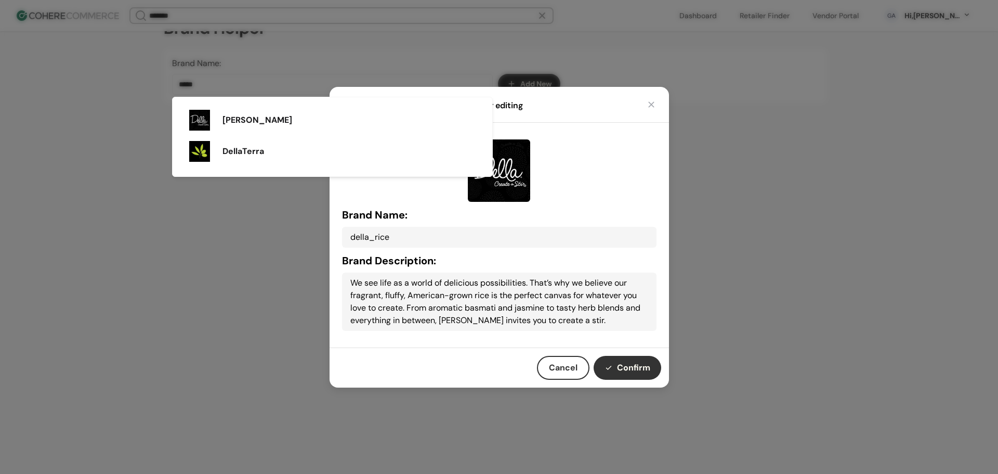
click at [637, 359] on button "Confirm" at bounding box center [628, 368] width 68 height 24
type input "**********"
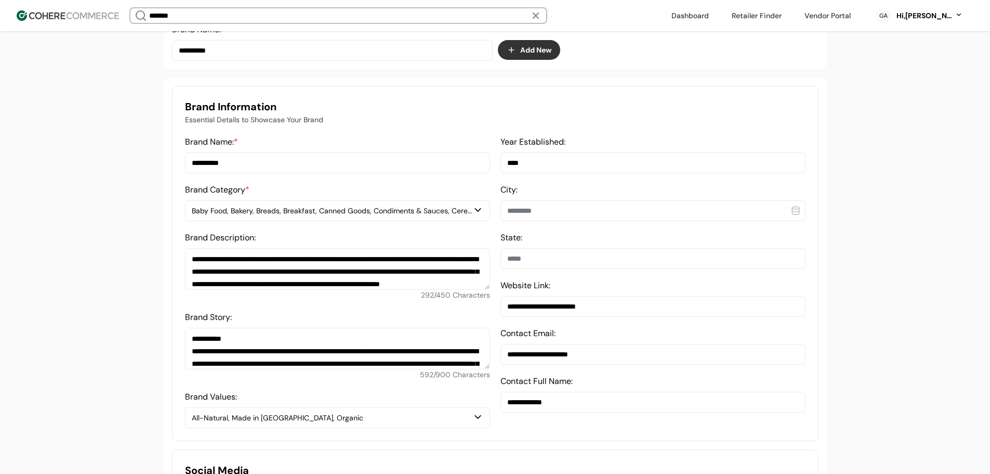
scroll to position [227, 0]
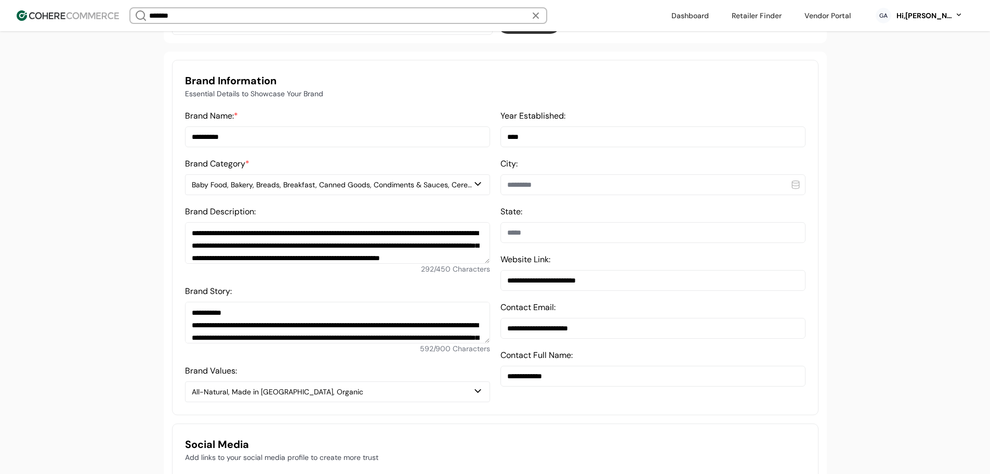
click at [285, 190] on div "Baby Food, Bakery, Breads, Breakfast, Canned Goods, Condiments & Sauces, Cereal…" at bounding box center [332, 184] width 281 height 11
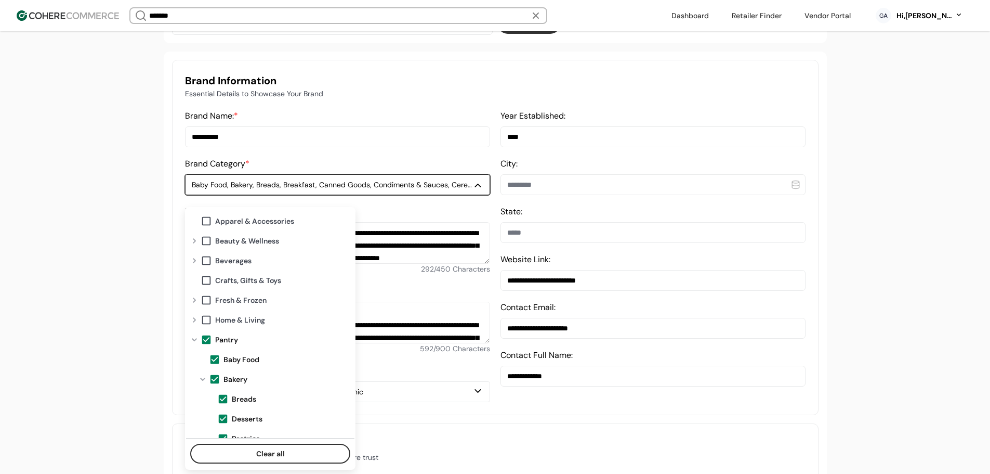
click at [210, 337] on span at bounding box center [206, 339] width 11 height 11
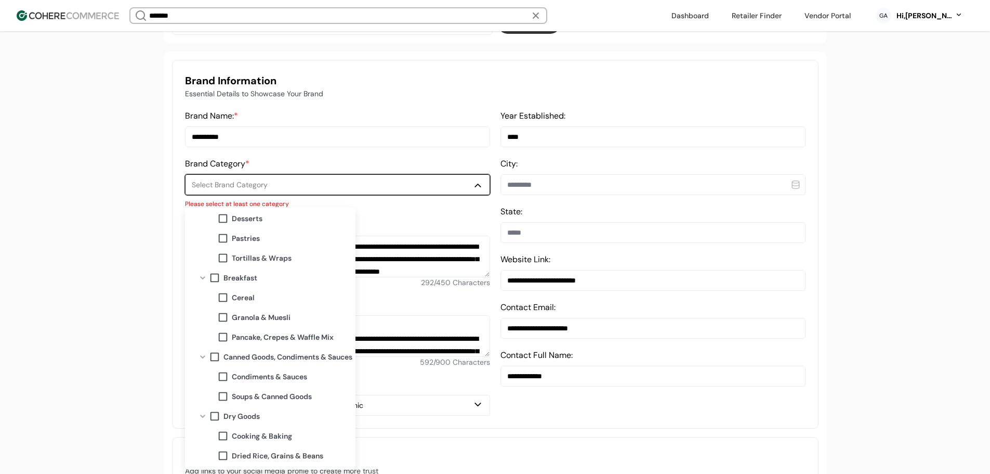
scroll to position [208, 0]
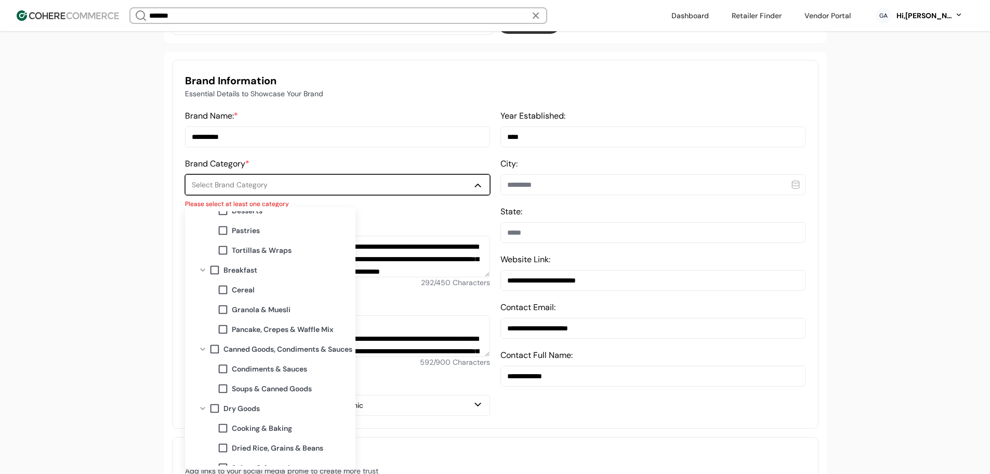
click at [248, 309] on span "Granola & Muesli" at bounding box center [261, 309] width 59 height 11
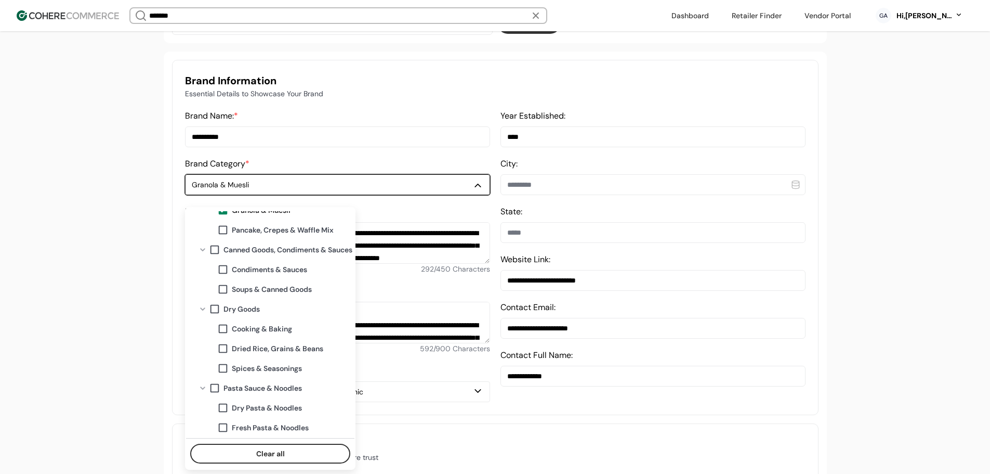
scroll to position [312, 0]
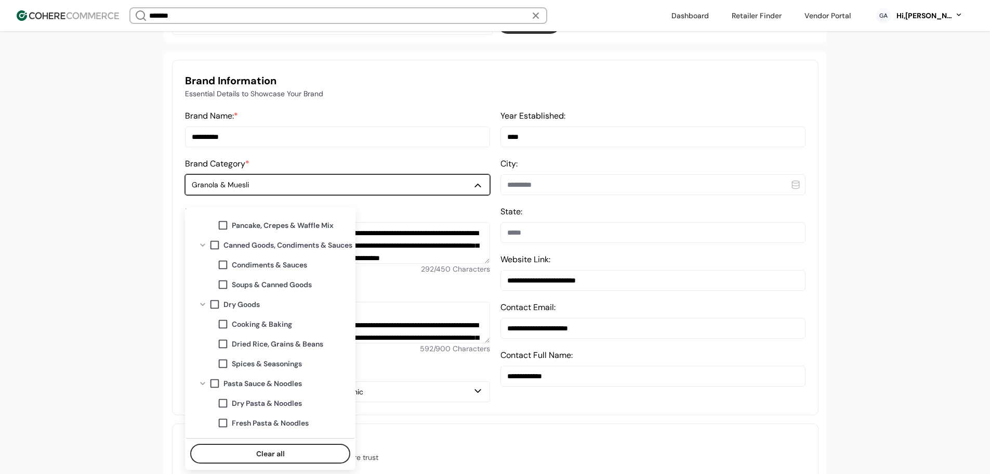
click at [263, 343] on span "Dried Rice, Grains & Beans" at bounding box center [277, 343] width 91 height 11
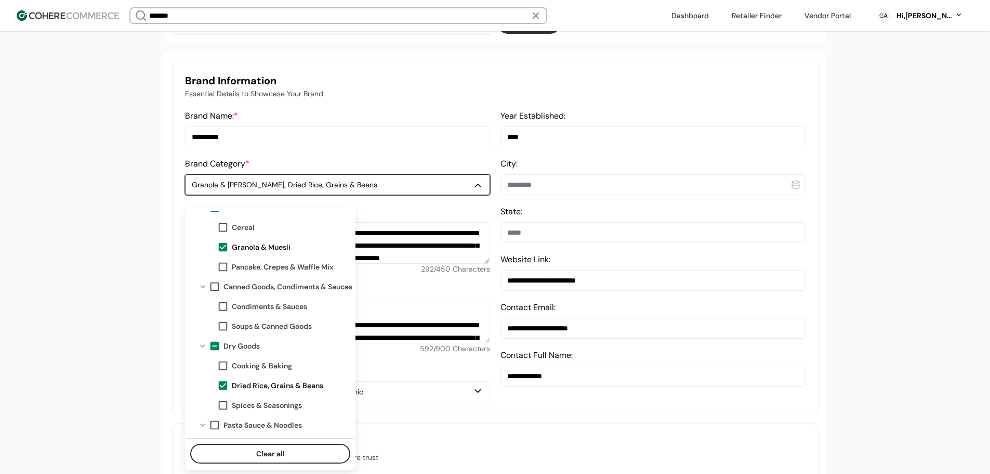
scroll to position [156, 0]
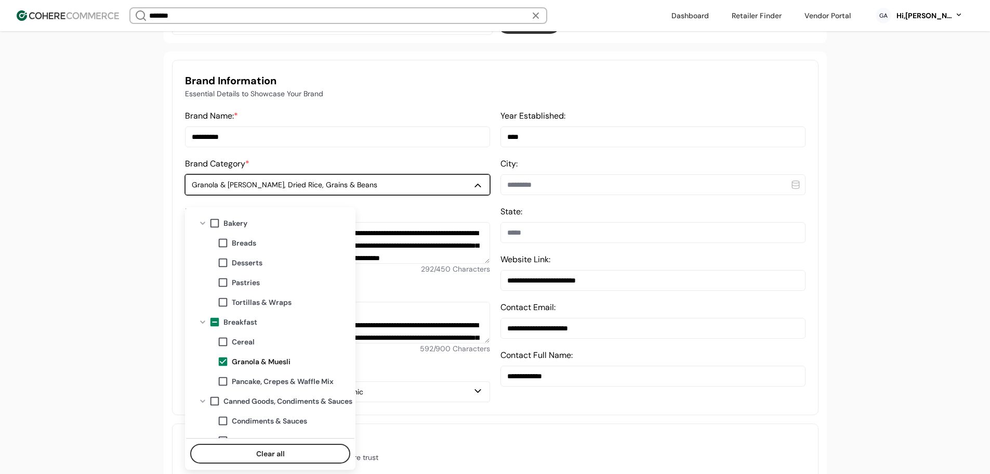
click at [228, 357] on span at bounding box center [222, 361] width 11 height 11
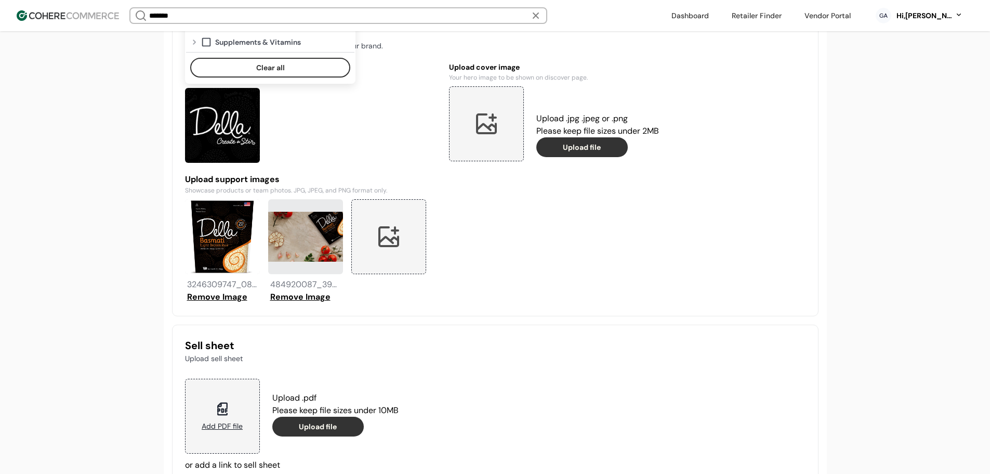
scroll to position [915, 0]
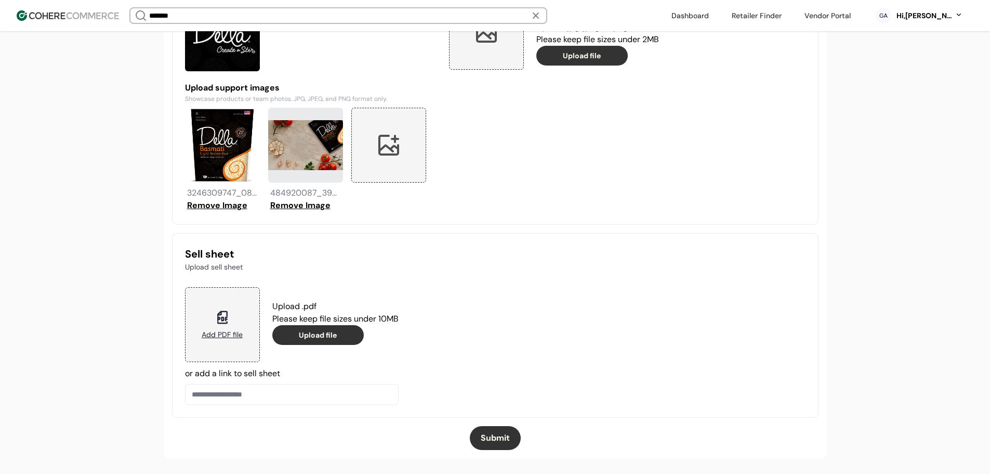
click at [499, 434] on button "Submit" at bounding box center [495, 438] width 51 height 24
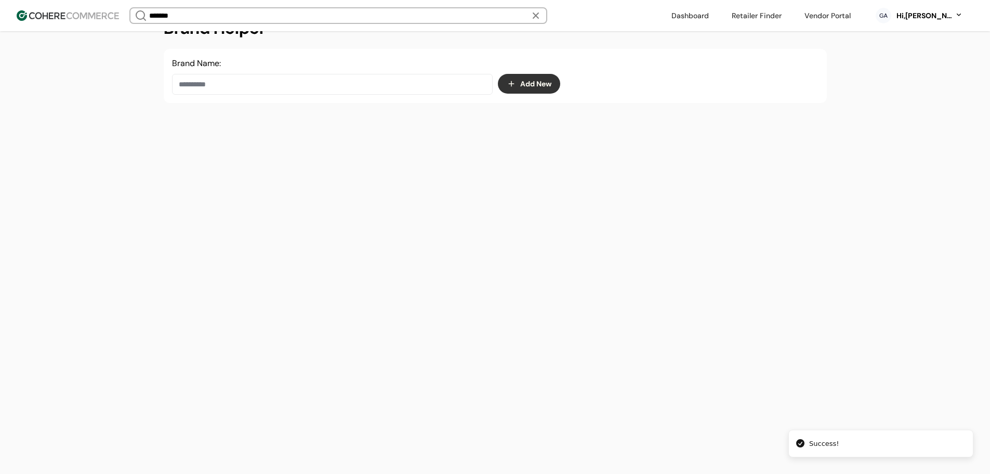
scroll to position [175, 0]
click at [261, 81] on input at bounding box center [332, 84] width 321 height 21
paste input "********"
click at [323, 123] on div "Sunberry Farms" at bounding box center [332, 120] width 303 height 29
click at [394, 119] on div "Sunberry Farms" at bounding box center [332, 120] width 303 height 29
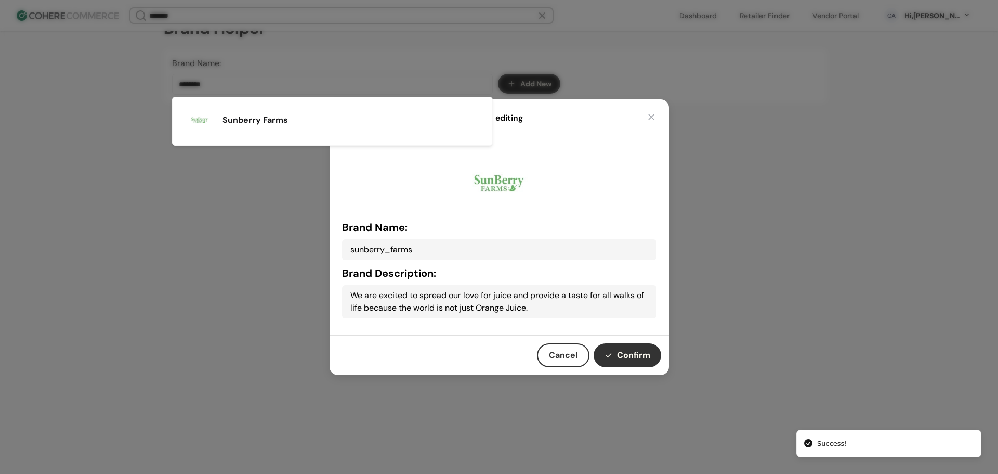
click at [624, 351] on button "Confirm" at bounding box center [628, 355] width 68 height 24
type input "**********"
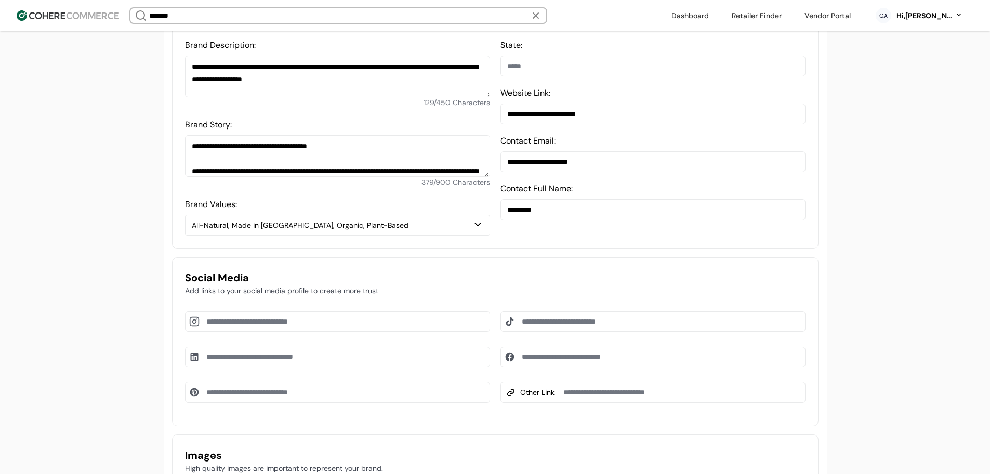
scroll to position [279, 0]
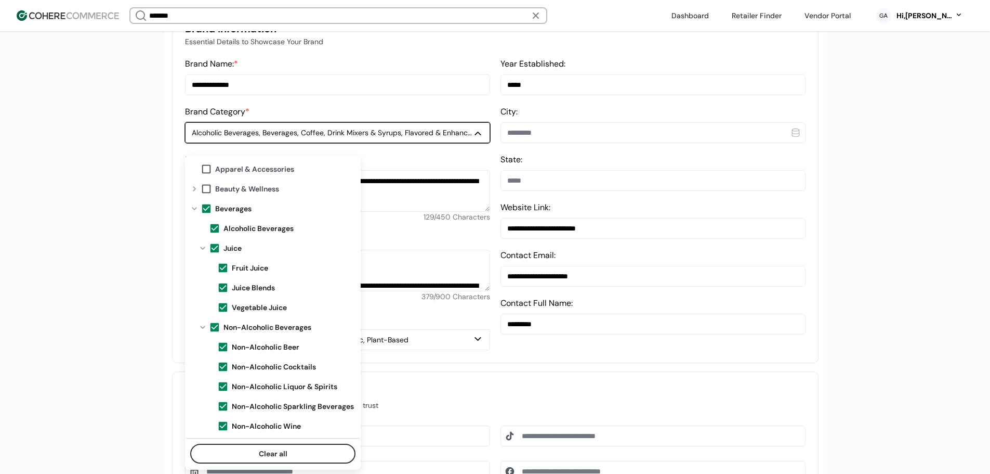
click at [288, 138] on div "Alcoholic Beverages, Beverages, Coffee, Drink Mixers & Syrups, Flavored & Enhan…" at bounding box center [332, 132] width 281 height 11
click at [208, 207] on span at bounding box center [206, 208] width 11 height 11
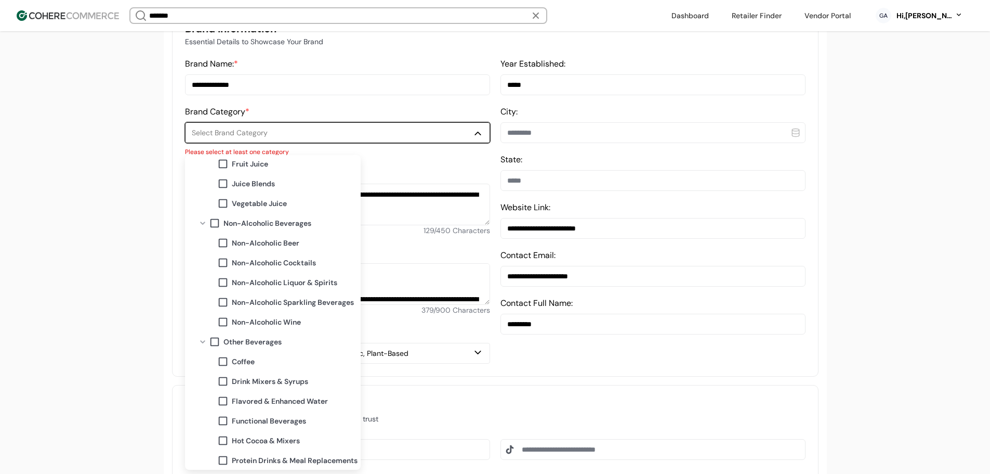
scroll to position [52, 0]
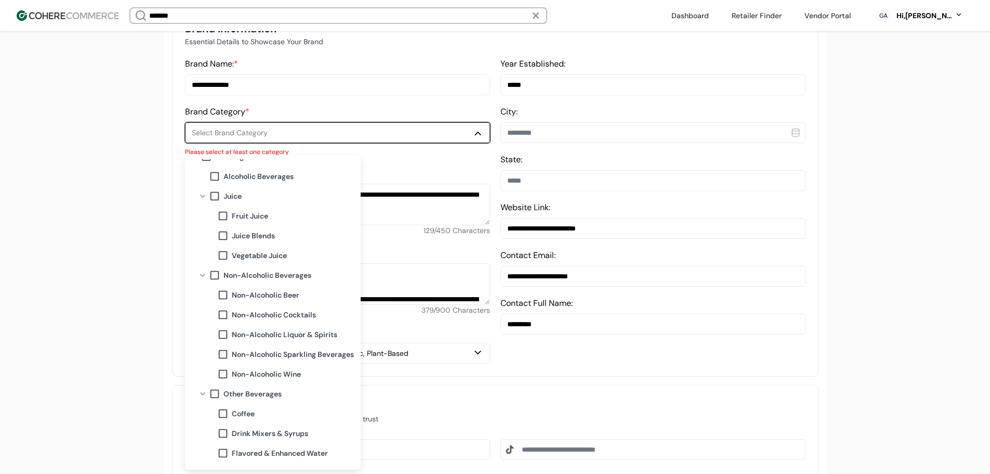
click at [224, 235] on span at bounding box center [222, 235] width 11 height 11
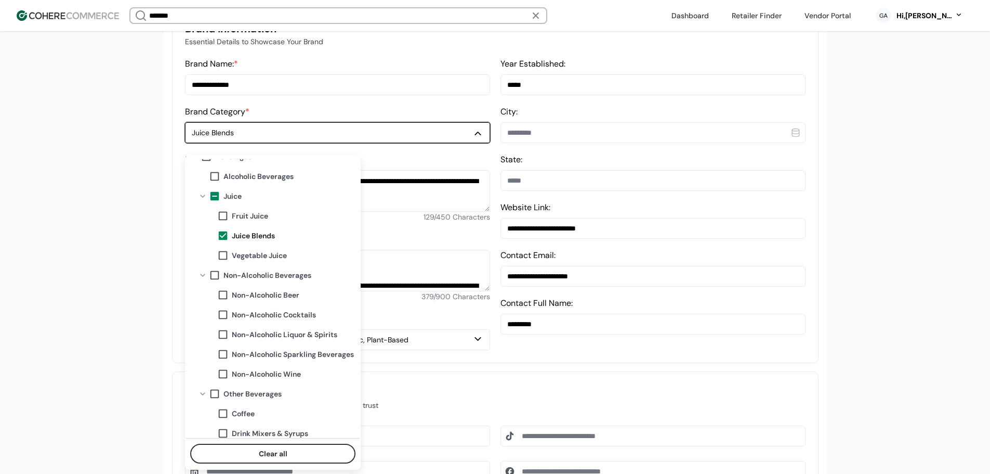
click at [227, 214] on span at bounding box center [222, 215] width 11 height 11
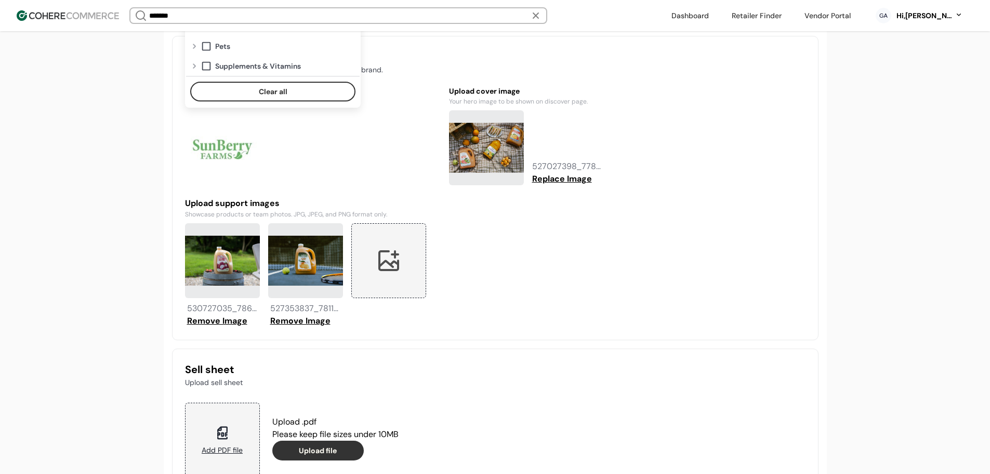
scroll to position [915, 0]
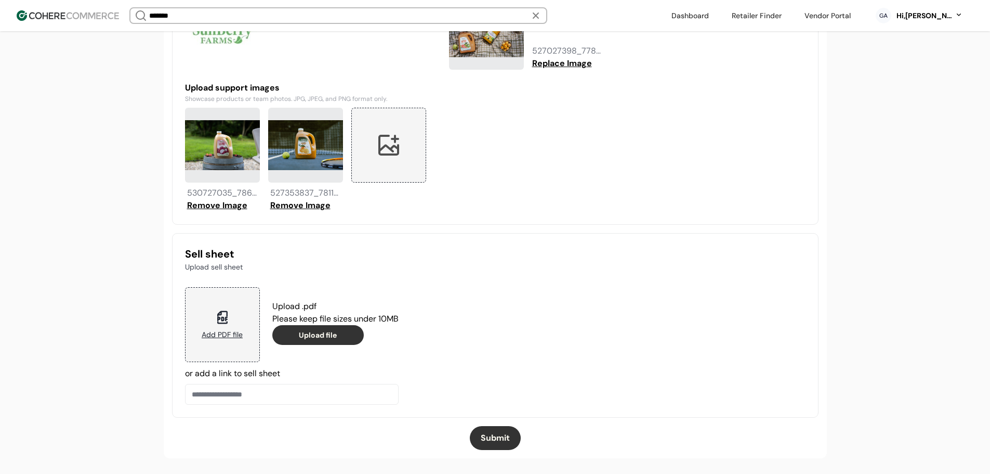
click at [492, 432] on button "Submit" at bounding box center [495, 438] width 51 height 24
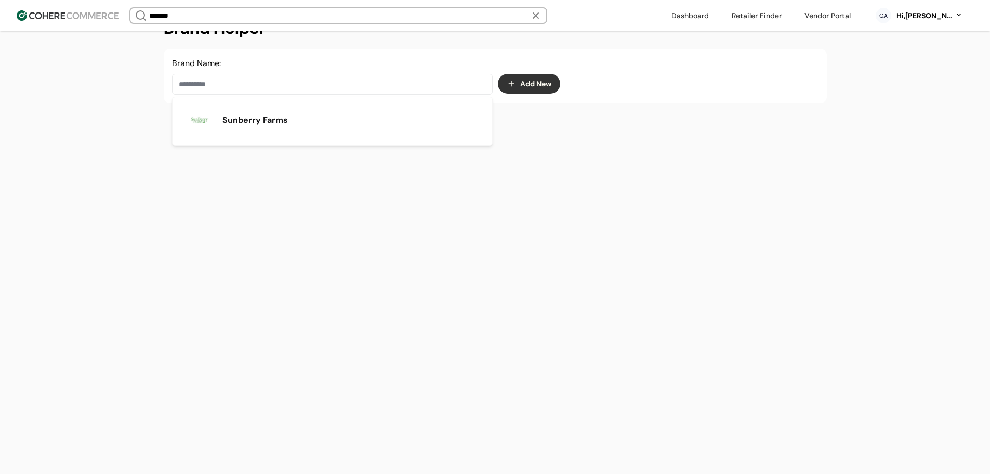
click at [248, 91] on input at bounding box center [332, 84] width 321 height 21
paste input "**********"
click at [269, 122] on span "The Bump Serum" at bounding box center [258, 120] width 70 height 12
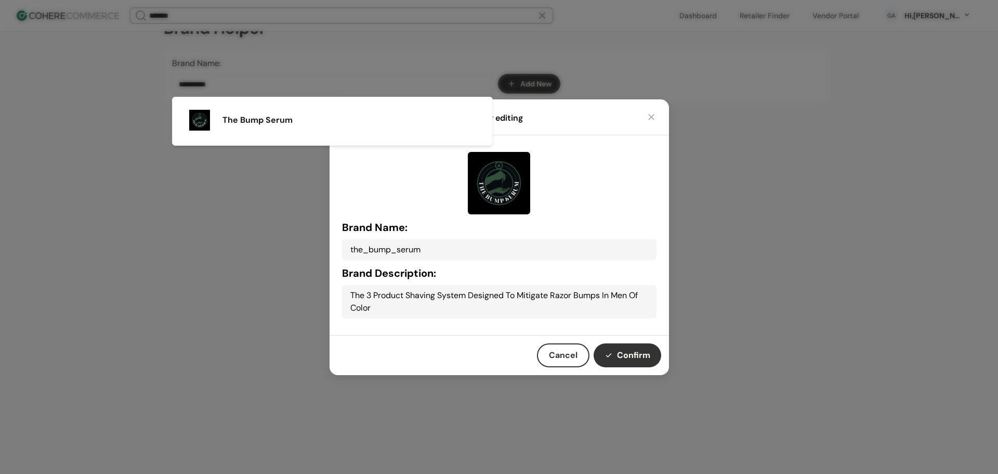
click at [618, 362] on button "Confirm" at bounding box center [628, 355] width 68 height 24
type input "**********"
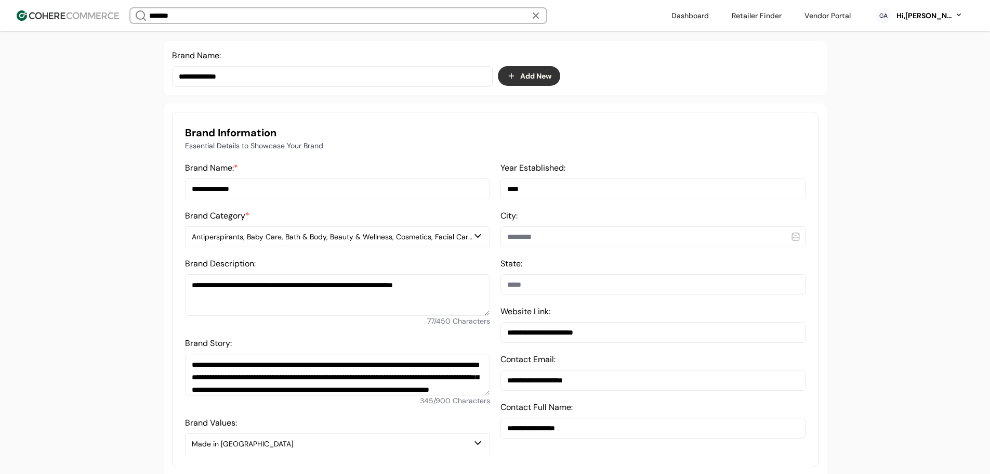
click at [325, 242] on div "Antiperspirants, Baby Care, Bath & Body, Beauty & Wellness, Cosmetics, Facial C…" at bounding box center [332, 236] width 281 height 11
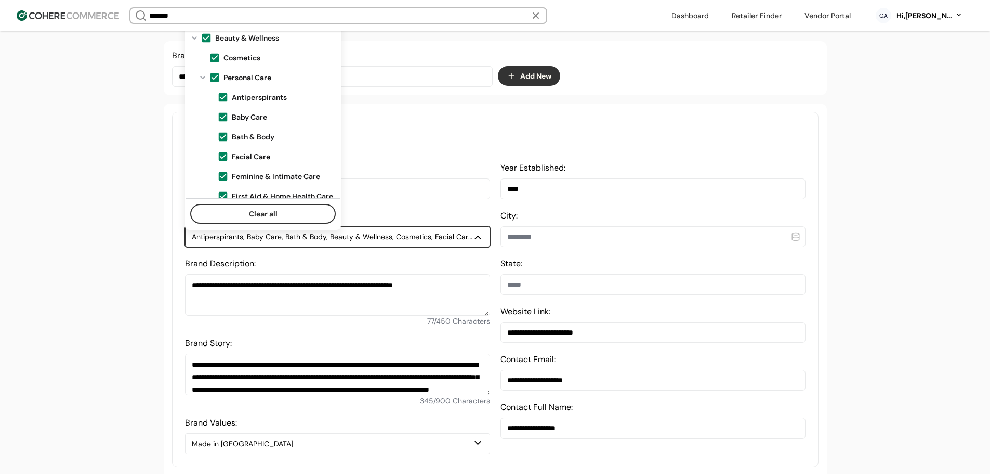
click at [214, 76] on span at bounding box center [214, 77] width 11 height 11
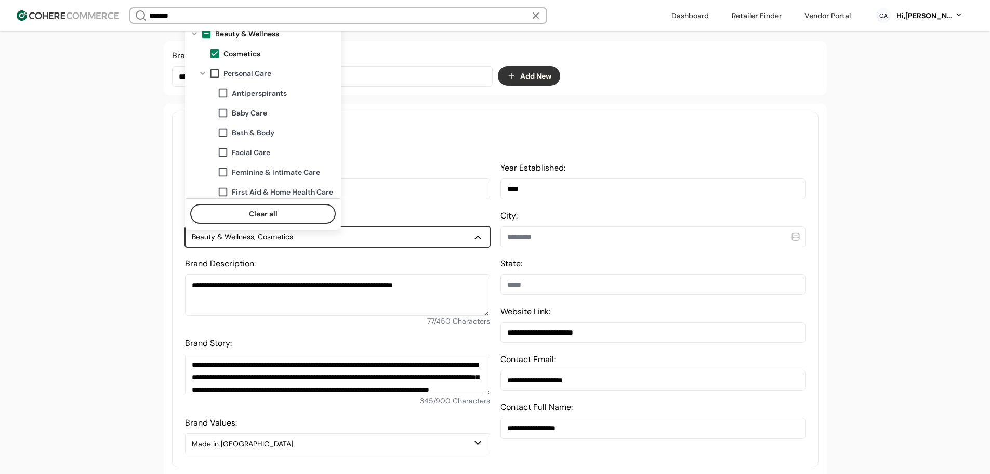
scroll to position [123, 0]
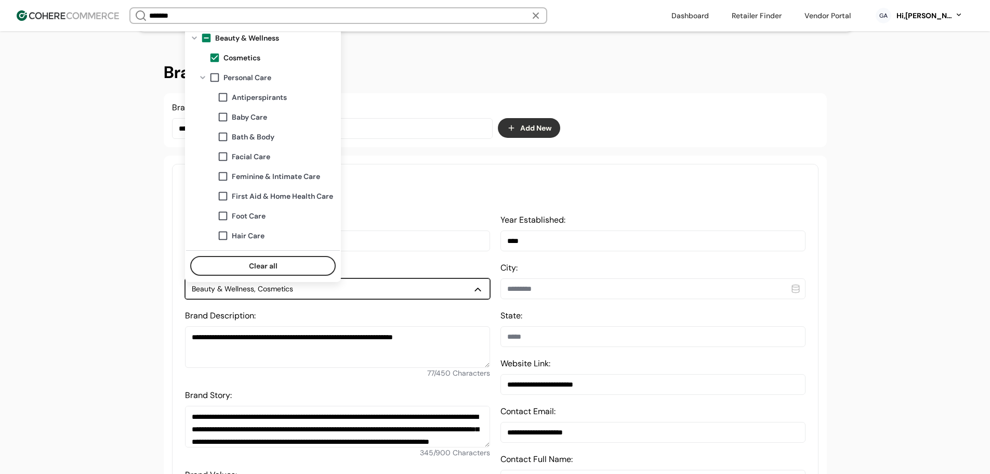
click at [210, 38] on span at bounding box center [206, 37] width 11 height 11
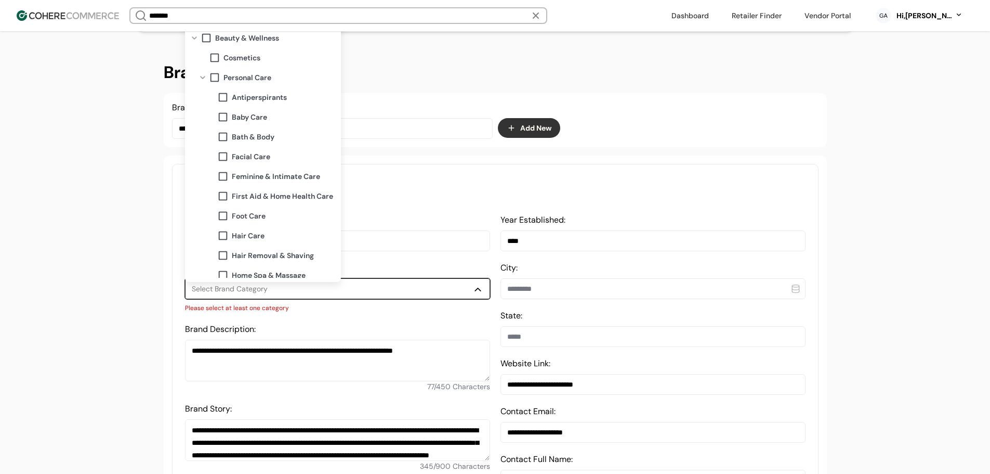
click at [239, 155] on span "Facial Care" at bounding box center [251, 156] width 38 height 11
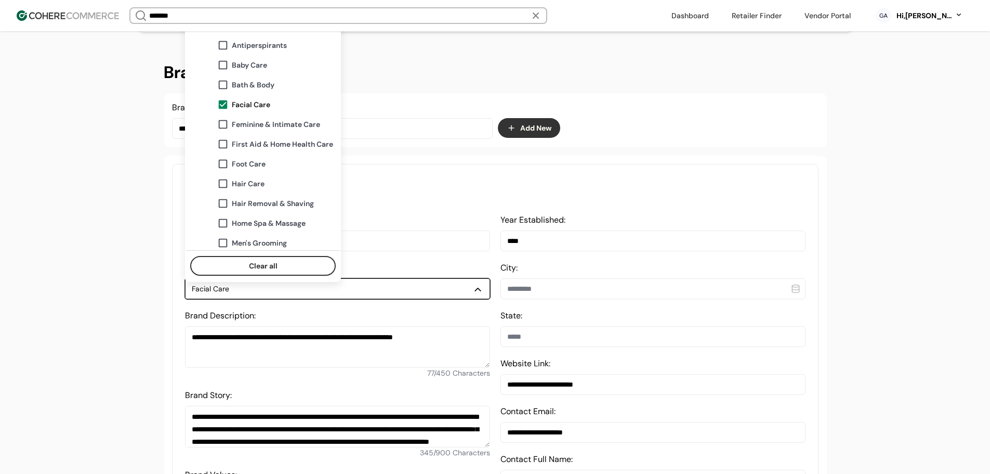
scroll to position [104, 0]
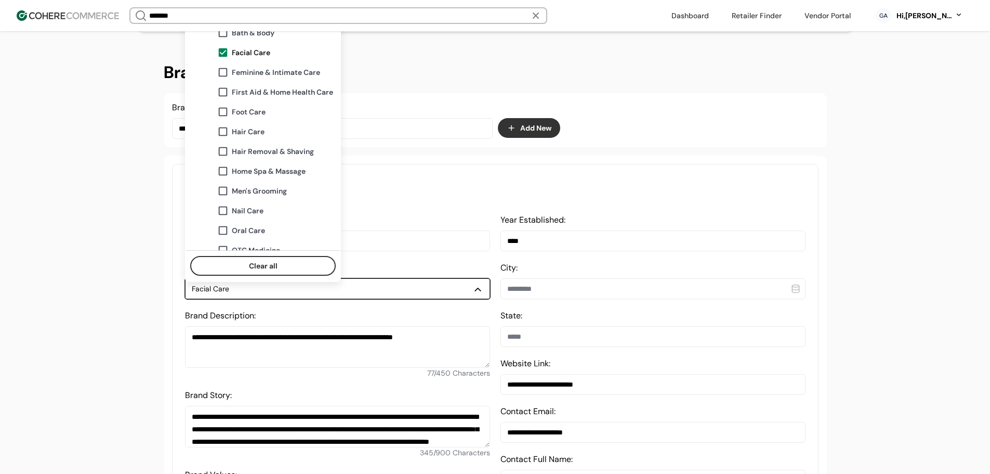
click at [257, 155] on span "Hair Removal & Shaving" at bounding box center [273, 151] width 82 height 11
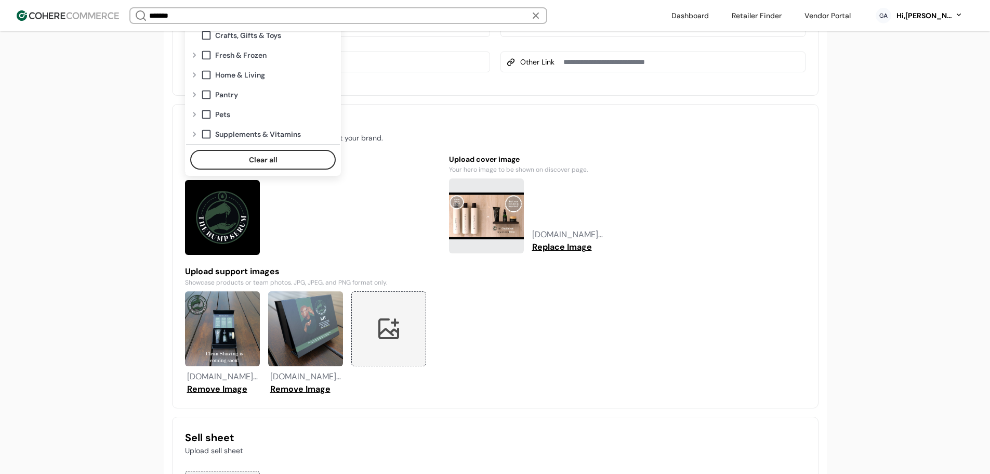
scroll to position [903, 0]
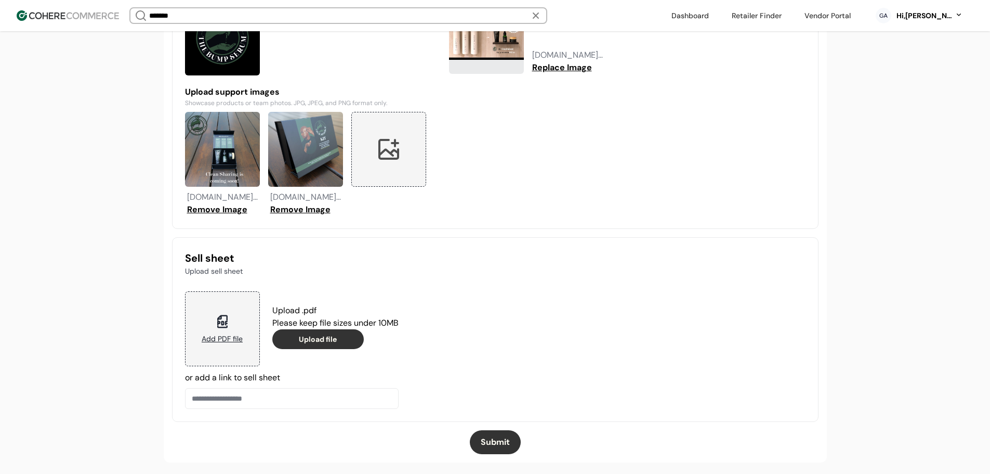
click at [508, 442] on button "Submit" at bounding box center [495, 442] width 51 height 24
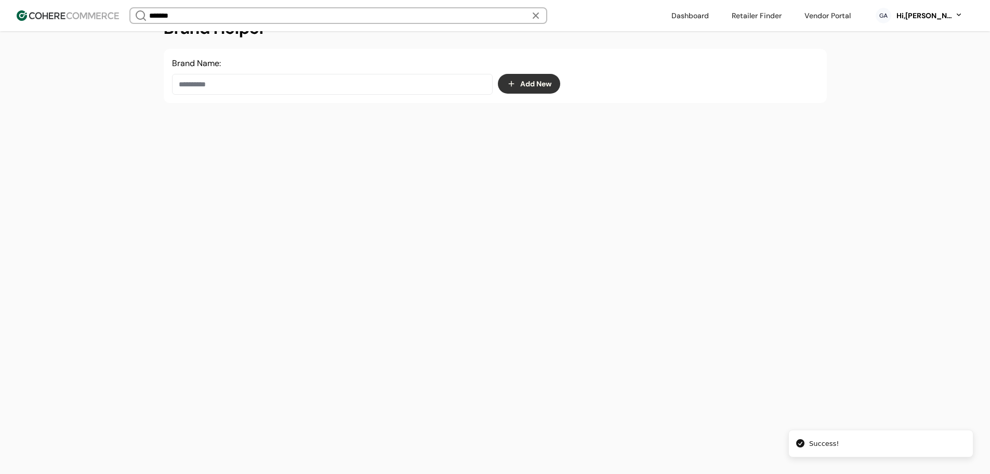
click at [205, 91] on input at bounding box center [332, 84] width 321 height 21
paste input "*****"
click at [291, 119] on div "Zizia Botanicals" at bounding box center [332, 120] width 303 height 29
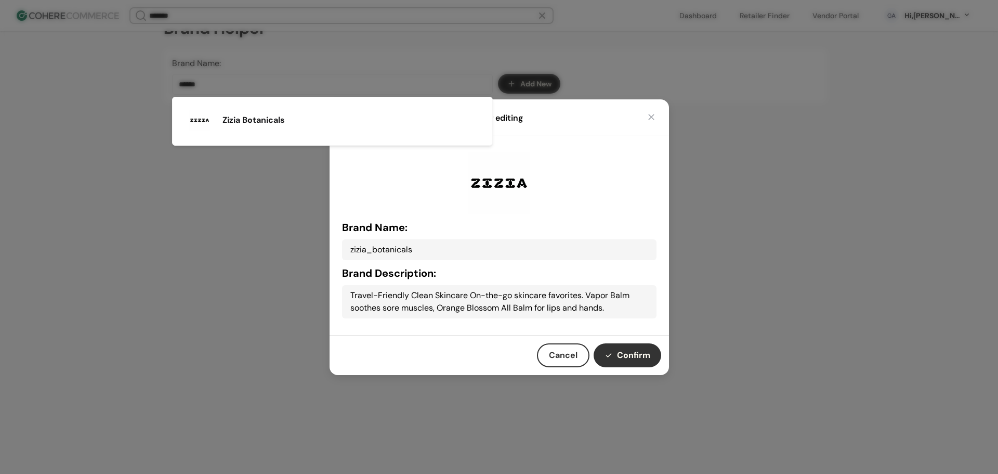
click at [626, 362] on button "Confirm" at bounding box center [628, 355] width 68 height 24
type input "**********"
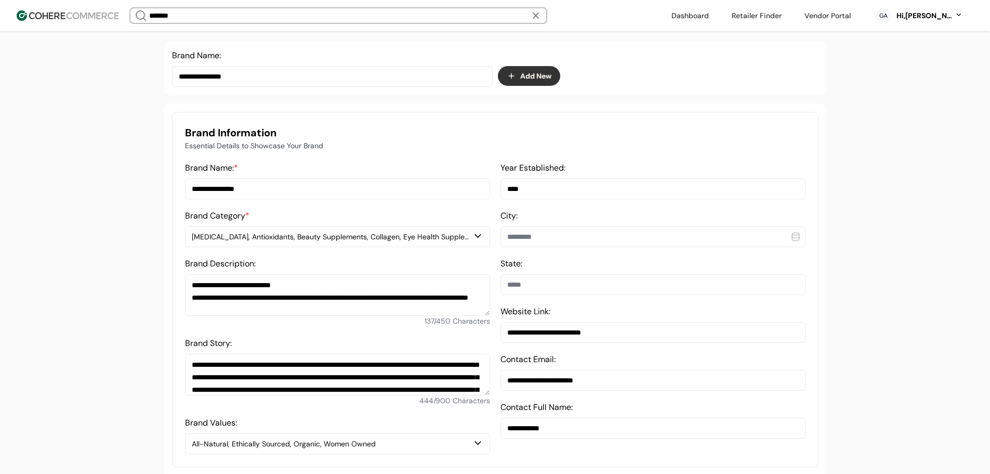
scroll to position [0, 0]
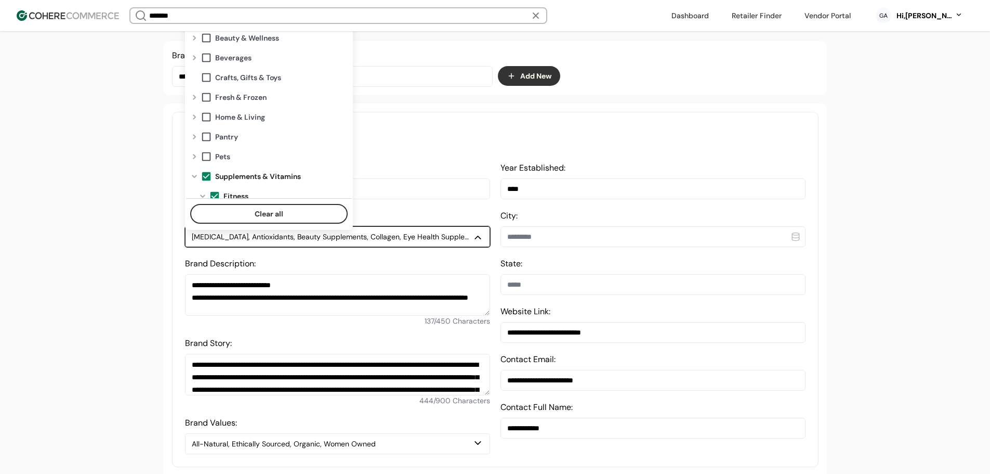
click at [337, 242] on div "Amino Acids, Antioxidants, Beauty Supplements, Collagen, Eye Health Supplements…" at bounding box center [332, 236] width 281 height 11
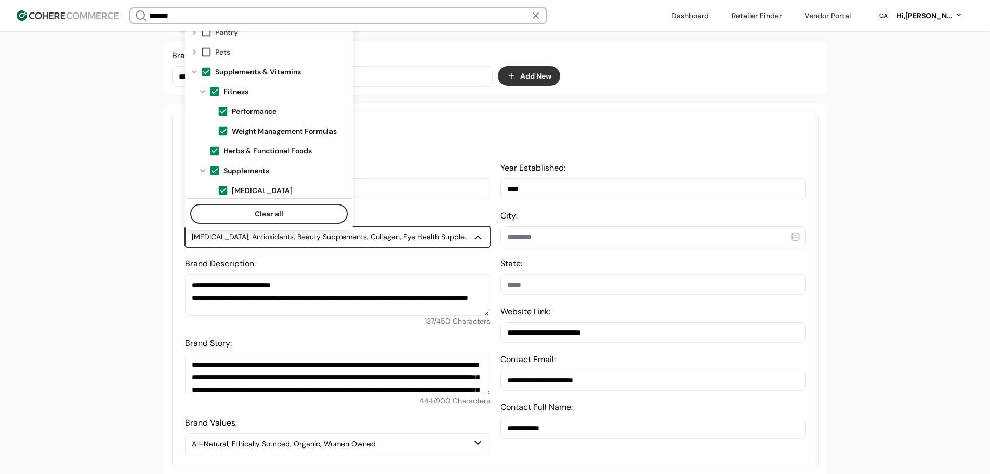
scroll to position [104, 0]
click at [204, 68] on span at bounding box center [206, 72] width 11 height 11
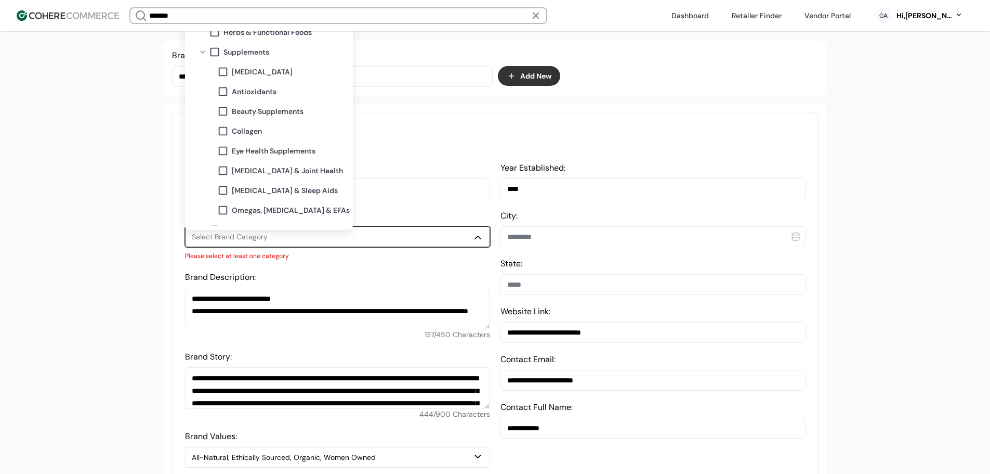
scroll to position [260, 0]
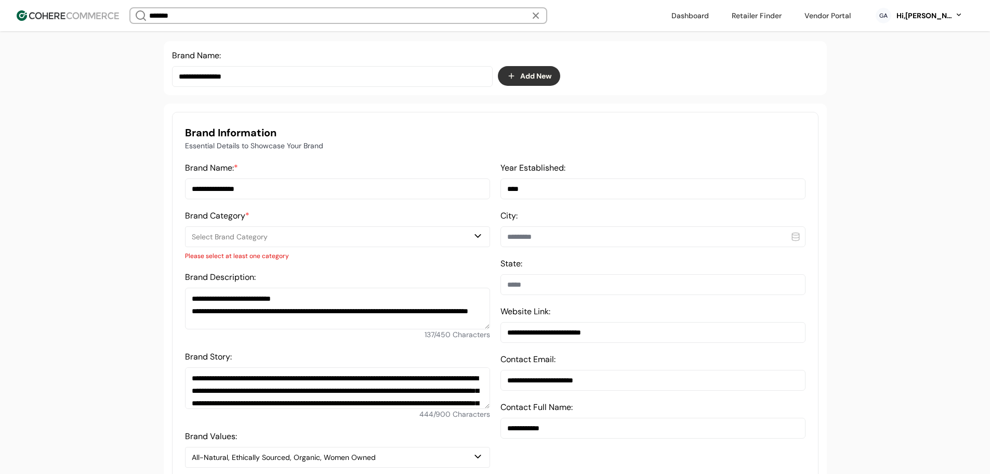
drag, startPoint x: 600, startPoint y: 339, endPoint x: 514, endPoint y: 342, distance: 86.3
click at [510, 341] on input "**********" at bounding box center [653, 332] width 305 height 21
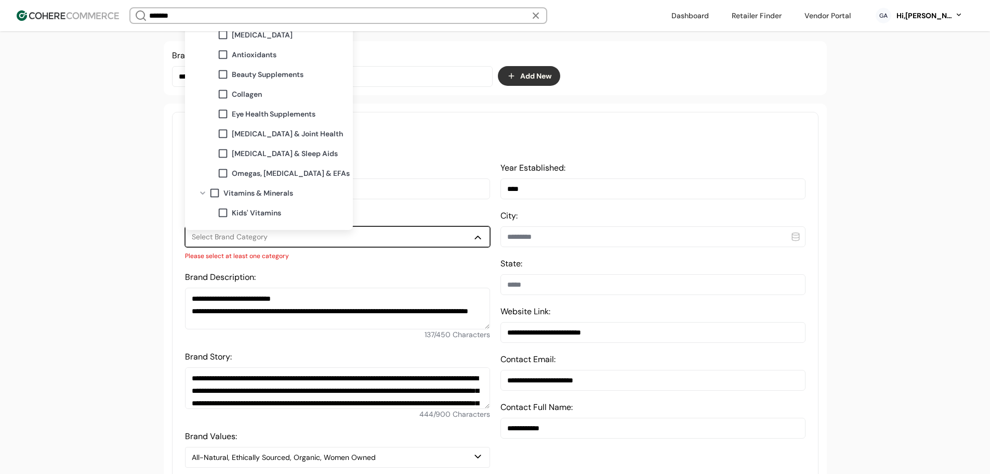
click at [280, 242] on div "Select Brand Category" at bounding box center [332, 236] width 281 height 11
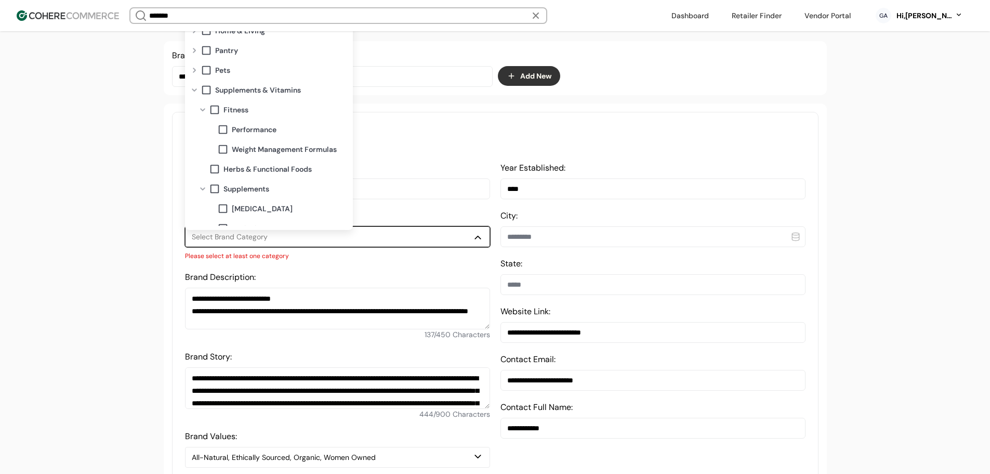
scroll to position [56, 0]
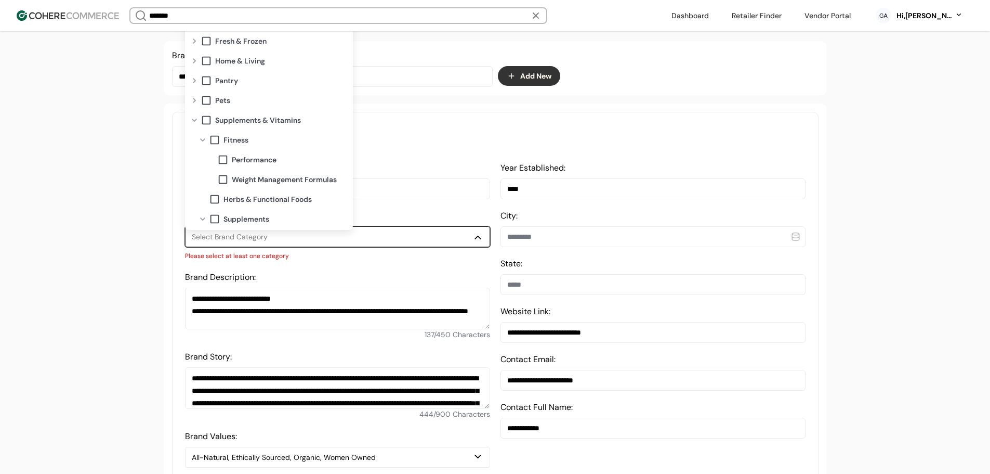
click at [203, 137] on div at bounding box center [203, 140] width 12 height 8
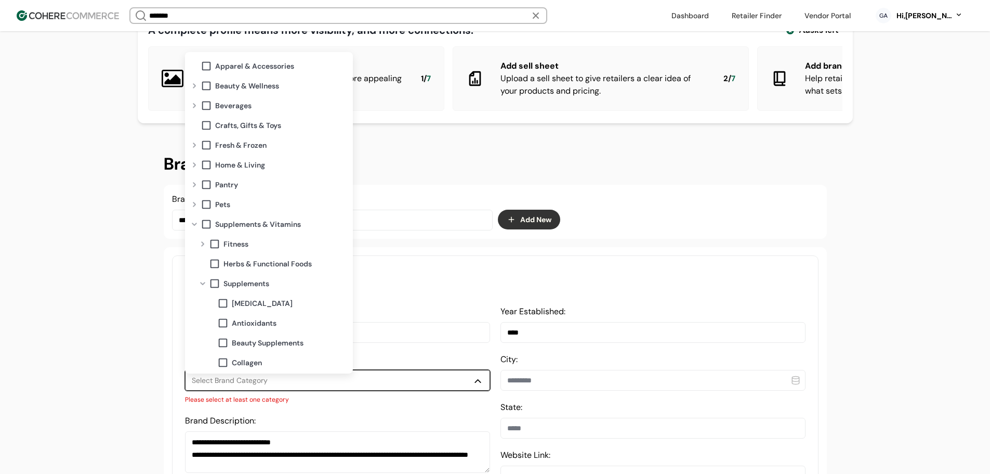
scroll to position [19, 0]
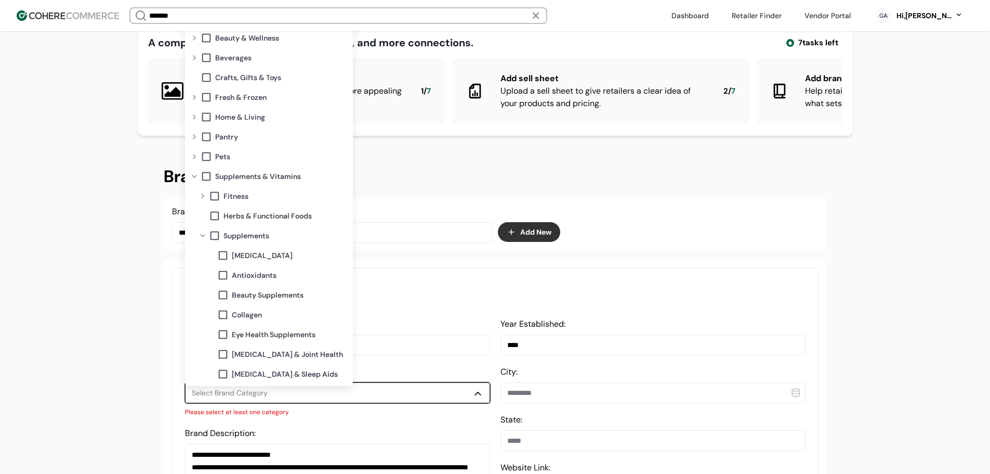
click at [195, 36] on div at bounding box center [194, 38] width 12 height 8
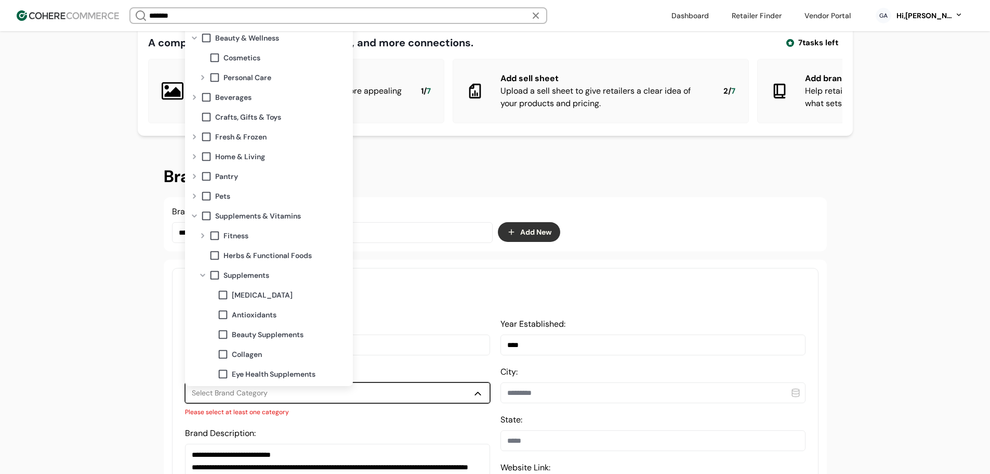
click at [207, 76] on div at bounding box center [203, 77] width 12 height 8
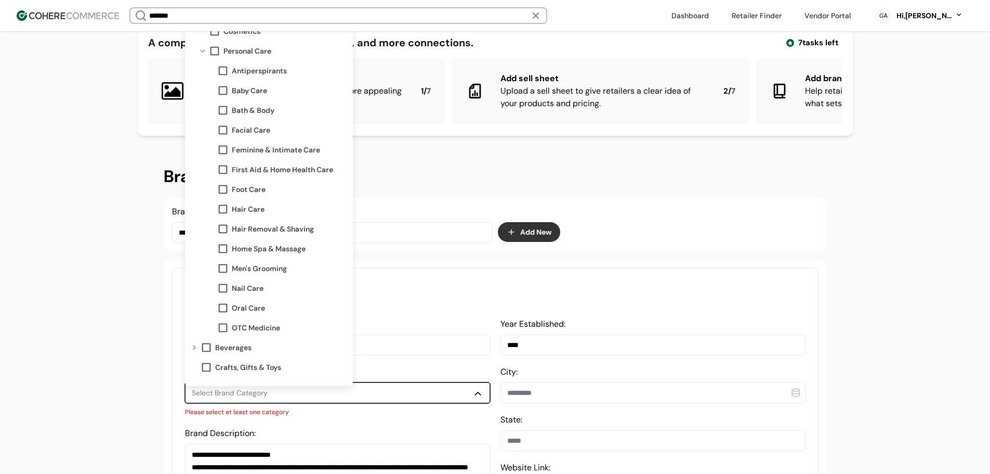
scroll to position [52, 0]
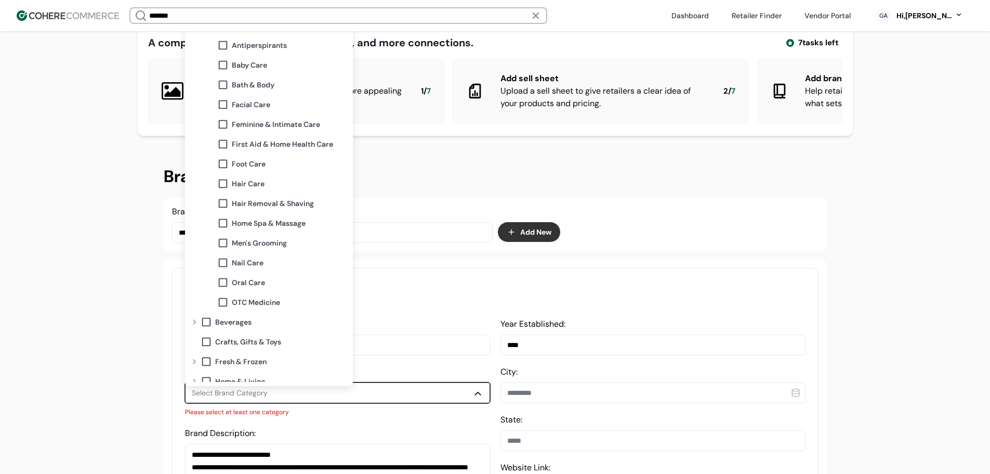
click at [223, 87] on span at bounding box center [222, 84] width 11 height 11
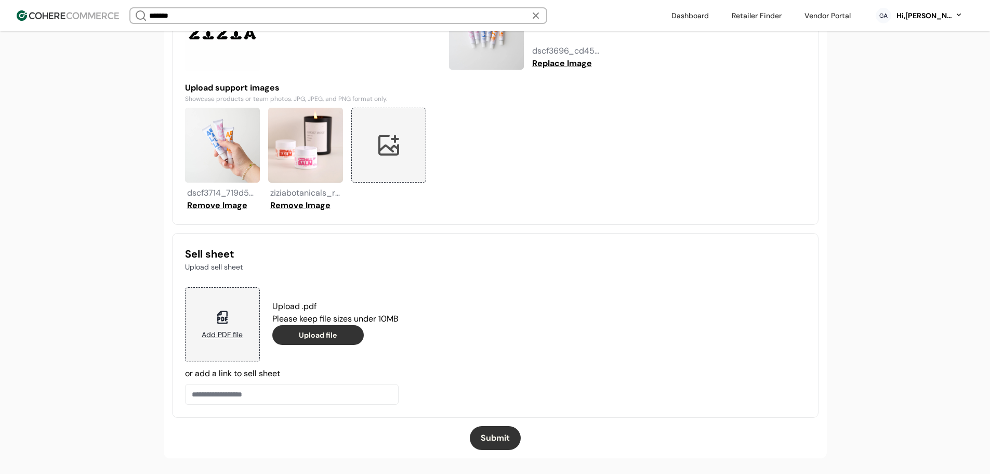
scroll to position [915, 0]
click at [496, 431] on button "Submit" at bounding box center [495, 438] width 51 height 24
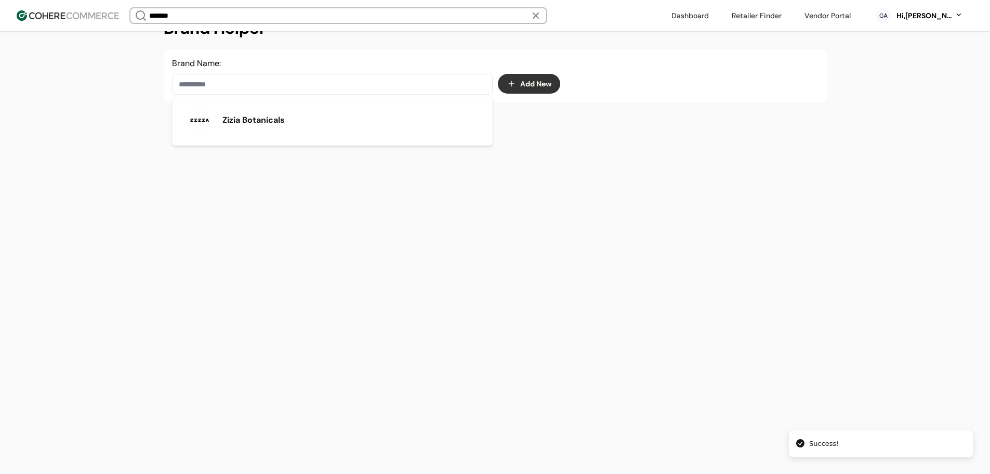
click at [308, 86] on input at bounding box center [332, 84] width 321 height 21
paste input "***"
click at [254, 84] on input "***" at bounding box center [332, 84] width 321 height 21
click at [261, 114] on span "YUJ Granola" at bounding box center [247, 120] width 49 height 12
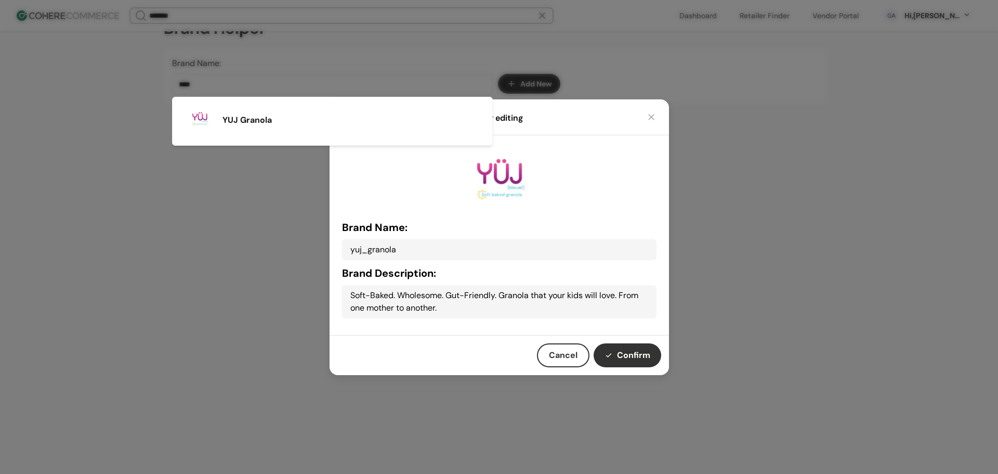
click at [625, 350] on button "Confirm" at bounding box center [628, 355] width 68 height 24
type input "**********"
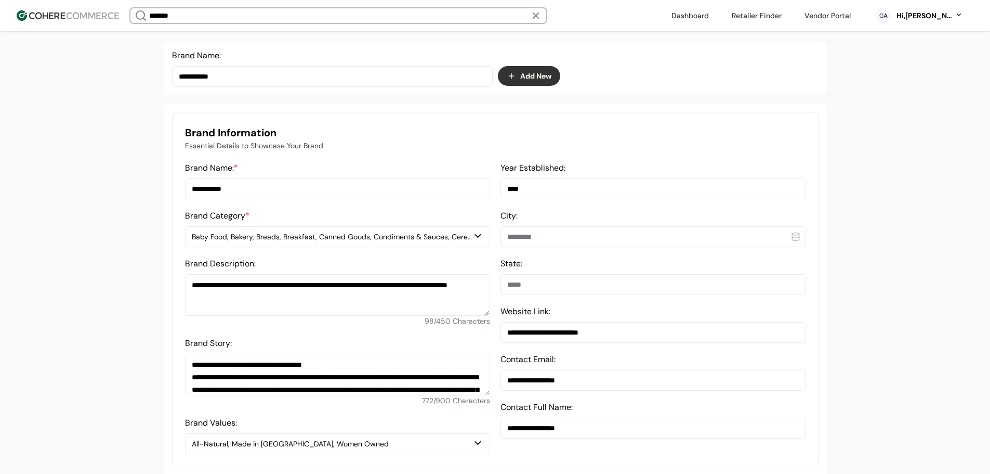
click at [324, 242] on div "Baby Food, Bakery, Breads, Breakfast, Canned Goods, Condiments & Sauces, Cereal…" at bounding box center [332, 236] width 281 height 11
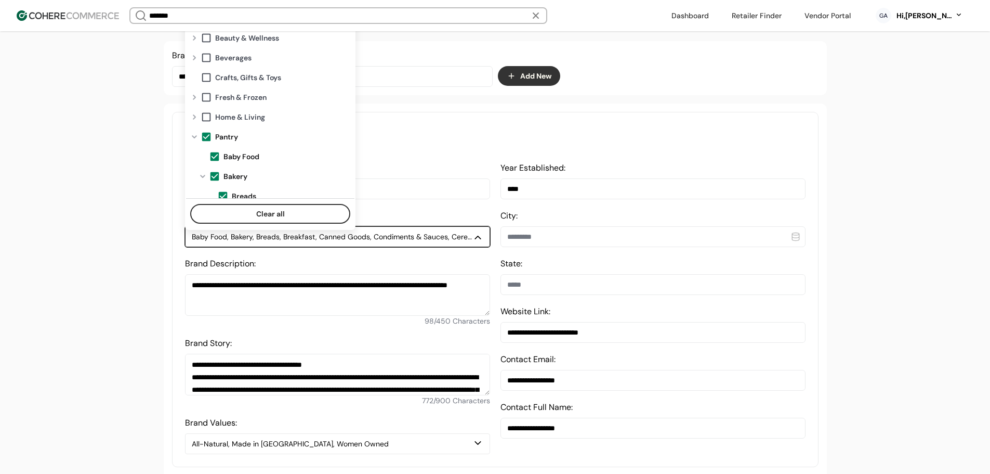
click at [205, 134] on span at bounding box center [206, 136] width 11 height 11
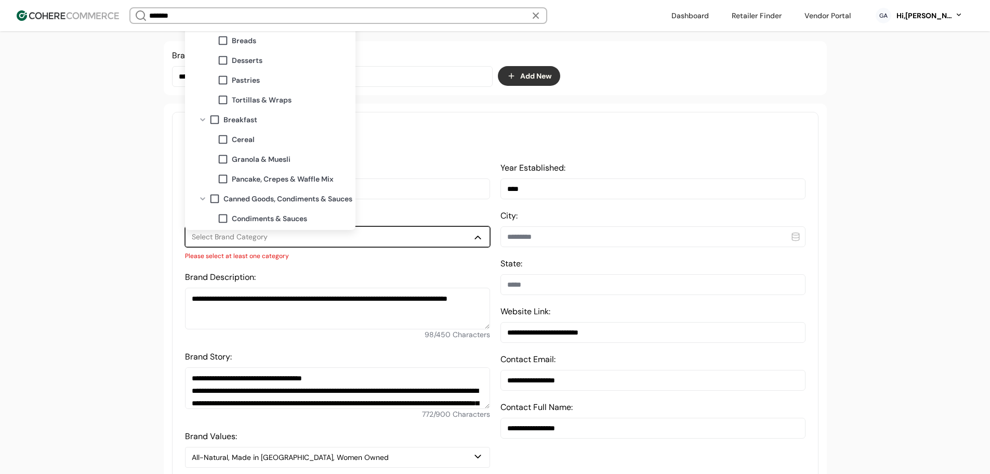
scroll to position [156, 0]
click at [241, 154] on span "Granola & Muesli" at bounding box center [261, 158] width 59 height 11
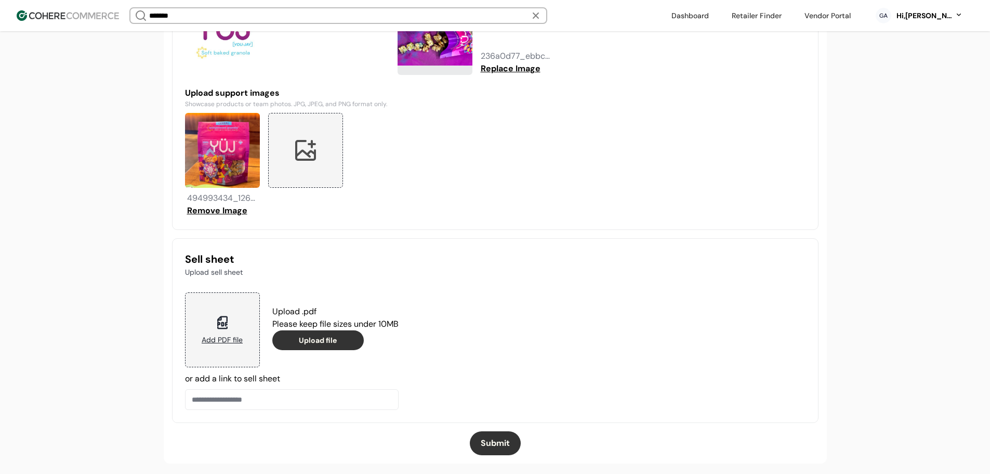
scroll to position [903, 0]
click at [500, 447] on button "Submit" at bounding box center [495, 442] width 51 height 24
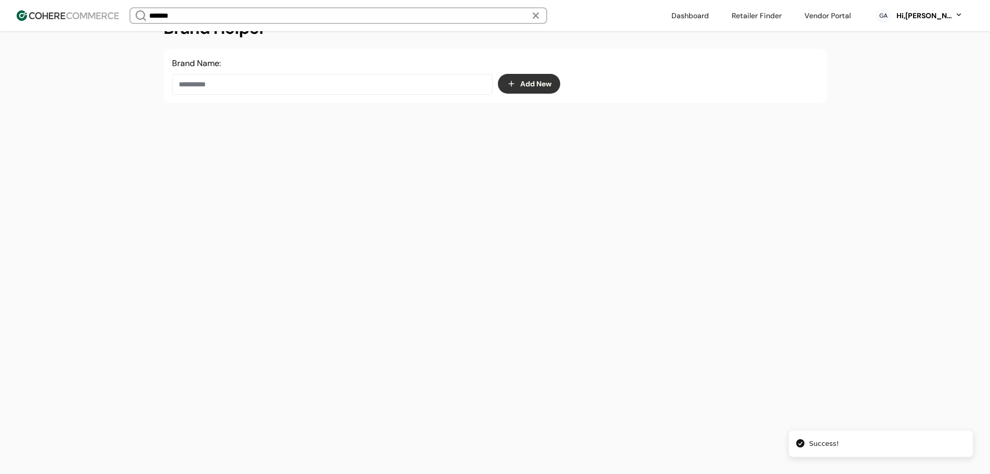
click at [226, 85] on input at bounding box center [332, 84] width 321 height 21
paste input "****"
click at [270, 179] on span "Pick Up The Beet" at bounding box center [257, 182] width 69 height 12
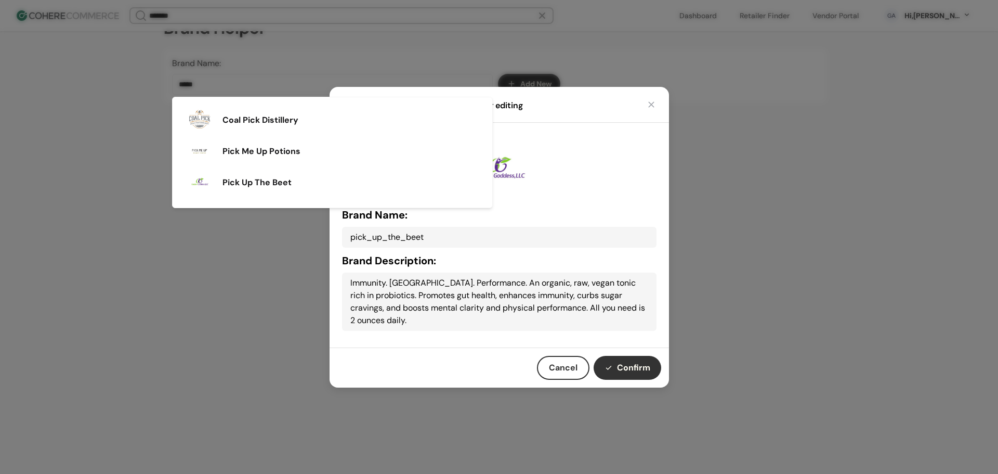
click at [623, 359] on button "Confirm" at bounding box center [628, 368] width 68 height 24
type input "**********"
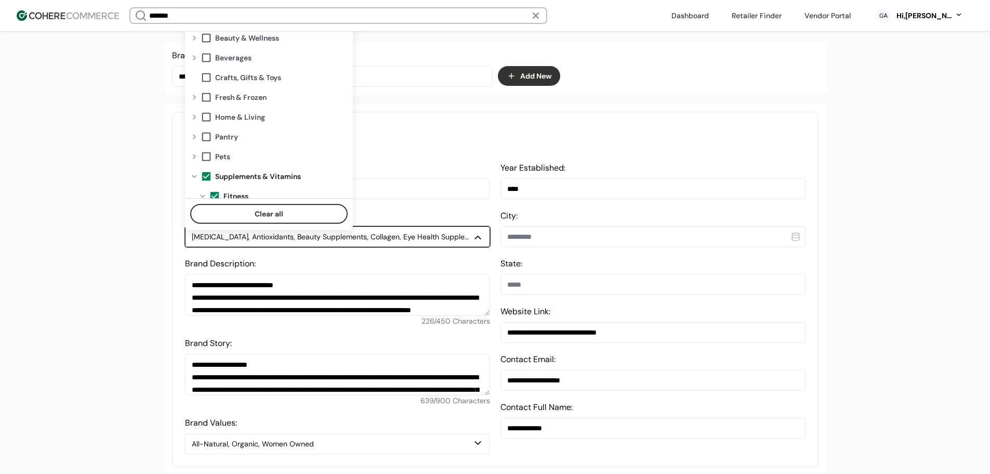
click at [291, 247] on button "Amino Acids, Antioxidants, Beauty Supplements, Collagen, Eye Health Supplements…" at bounding box center [337, 236] width 305 height 21
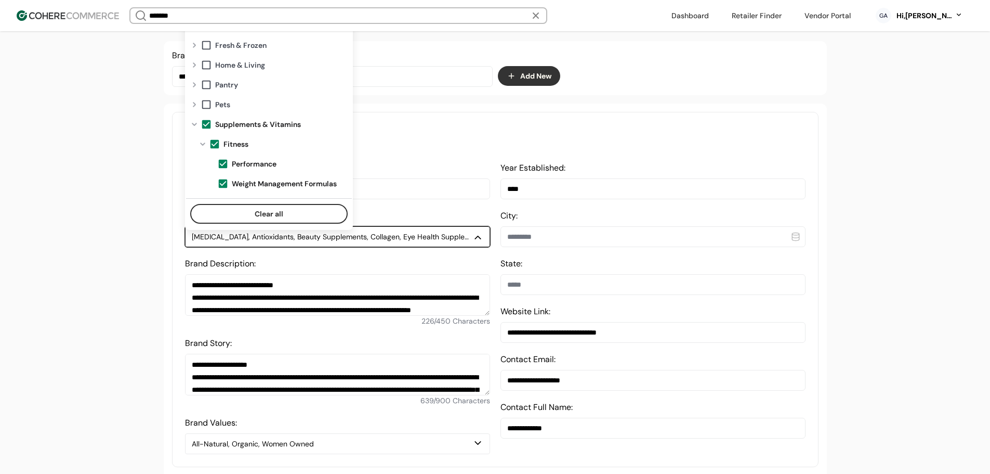
click at [206, 119] on span at bounding box center [206, 124] width 11 height 11
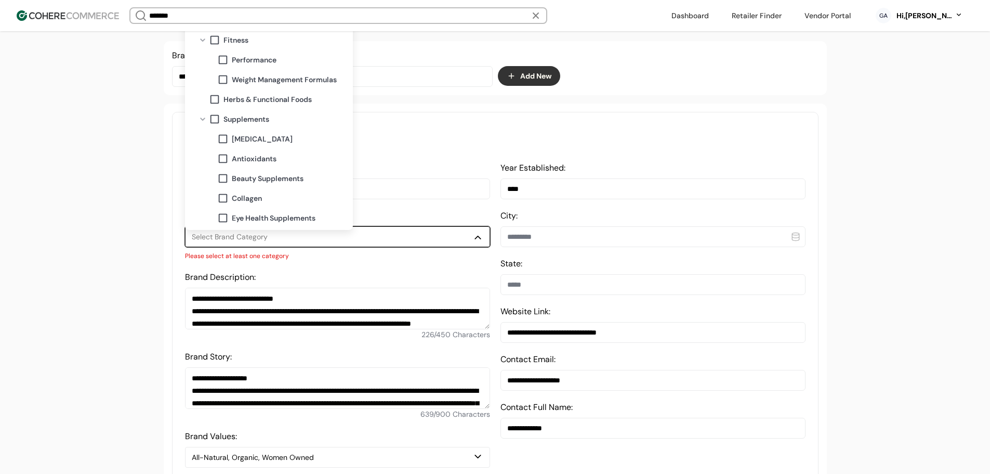
scroll to position [208, 0]
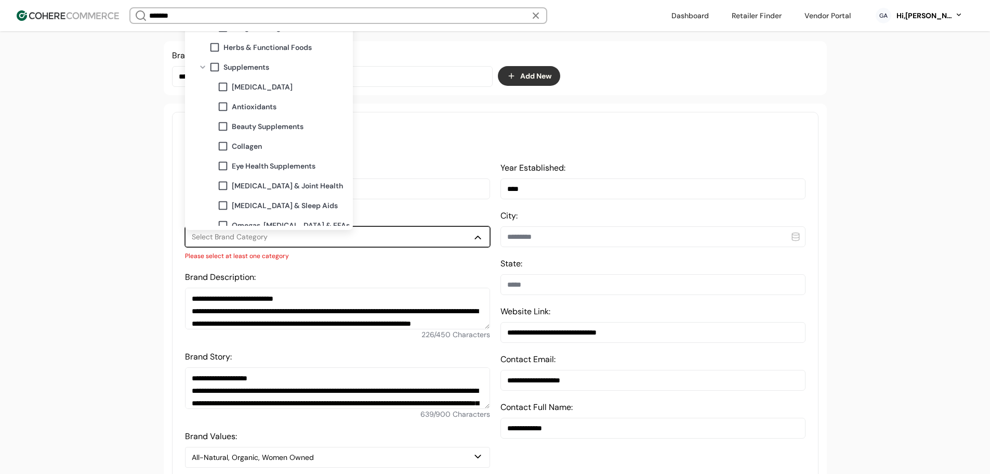
click at [244, 106] on span "Antioxidants" at bounding box center [254, 106] width 45 height 11
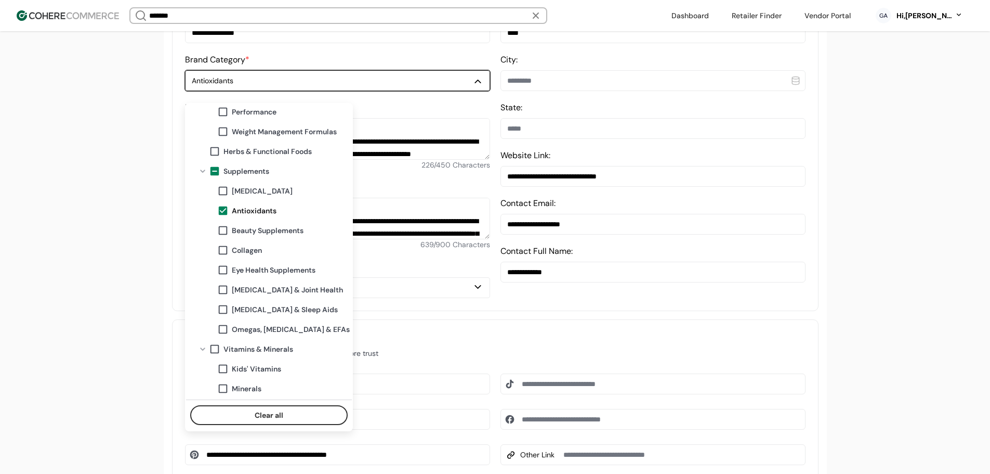
scroll to position [203, 0]
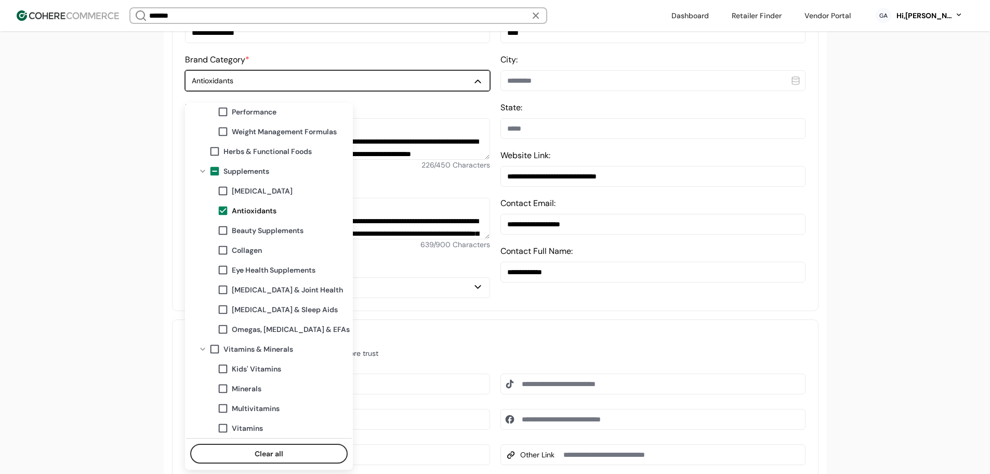
click at [241, 432] on span "Vitamins" at bounding box center [247, 428] width 31 height 11
click at [250, 410] on span "Multivitamins" at bounding box center [256, 408] width 48 height 11
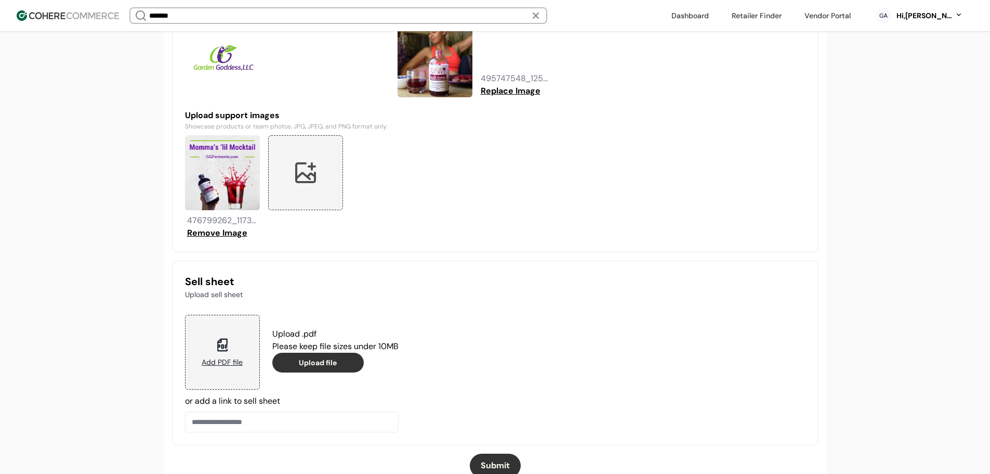
scroll to position [915, 0]
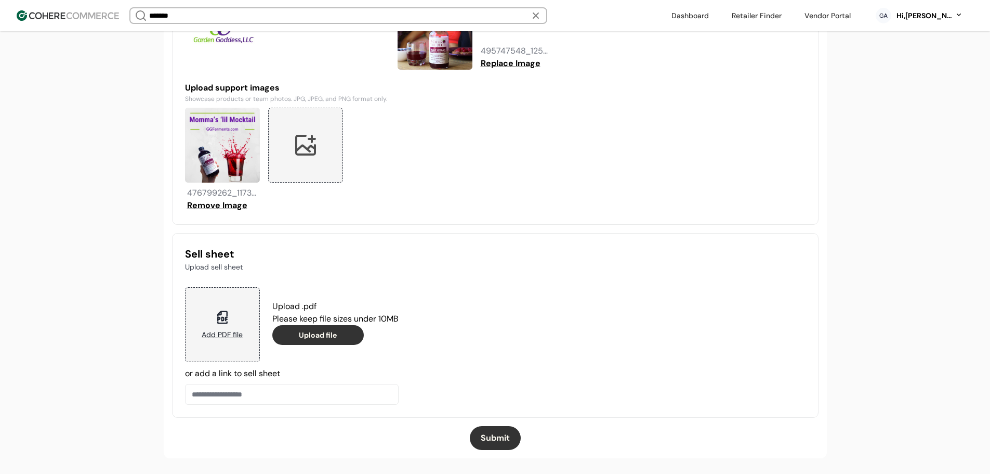
click at [492, 439] on button "Submit" at bounding box center [495, 438] width 51 height 24
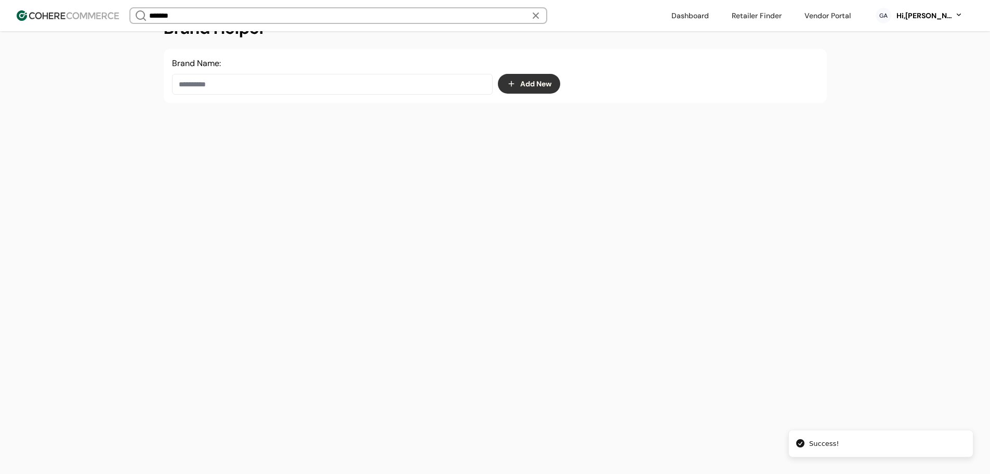
scroll to position [175, 0]
click at [299, 79] on input at bounding box center [332, 84] width 321 height 21
paste input "*******"
click at [284, 121] on div "Birdman" at bounding box center [332, 120] width 303 height 29
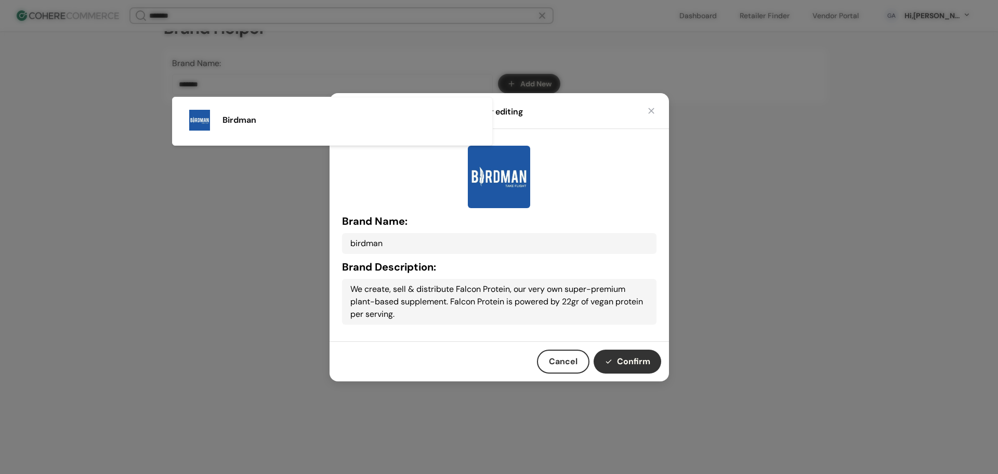
click at [630, 357] on button "Confirm" at bounding box center [628, 361] width 68 height 24
type input "*******"
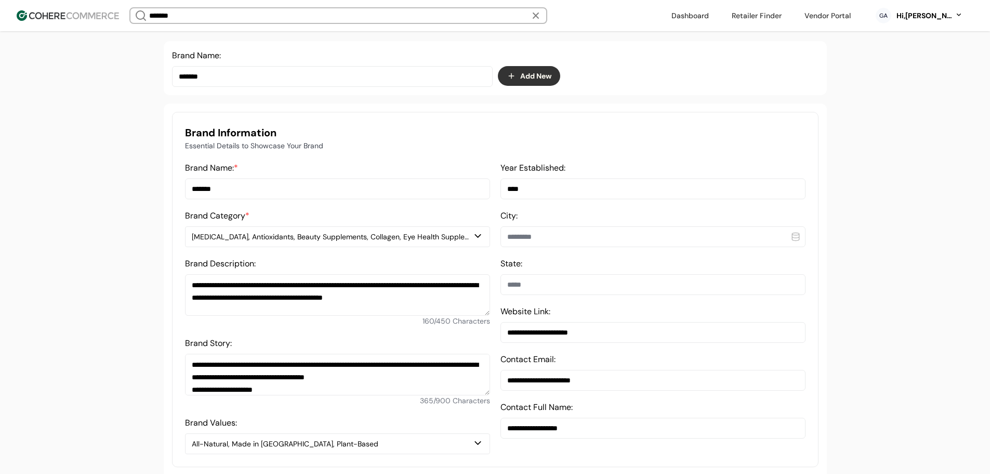
click at [265, 242] on div "Amino Acids, Antioxidants, Beauty Supplements, Collagen, Eye Health Supplements…" at bounding box center [332, 236] width 281 height 11
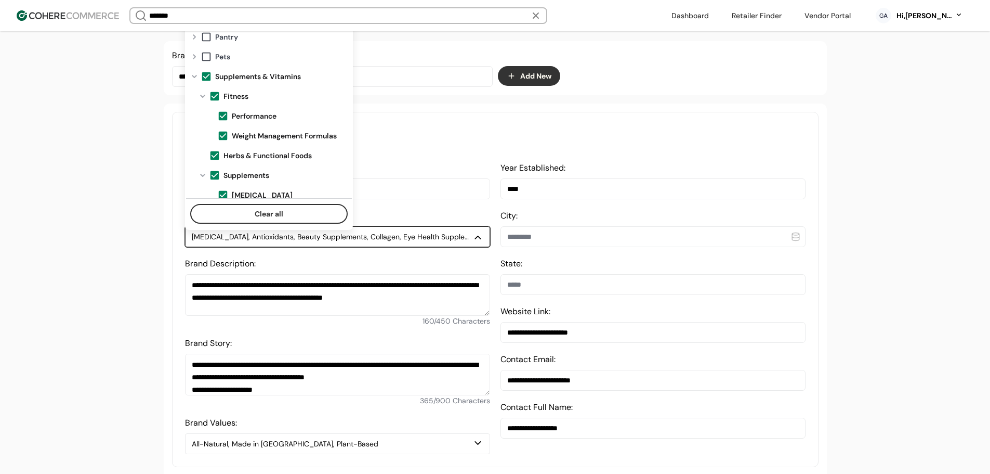
scroll to position [104, 0]
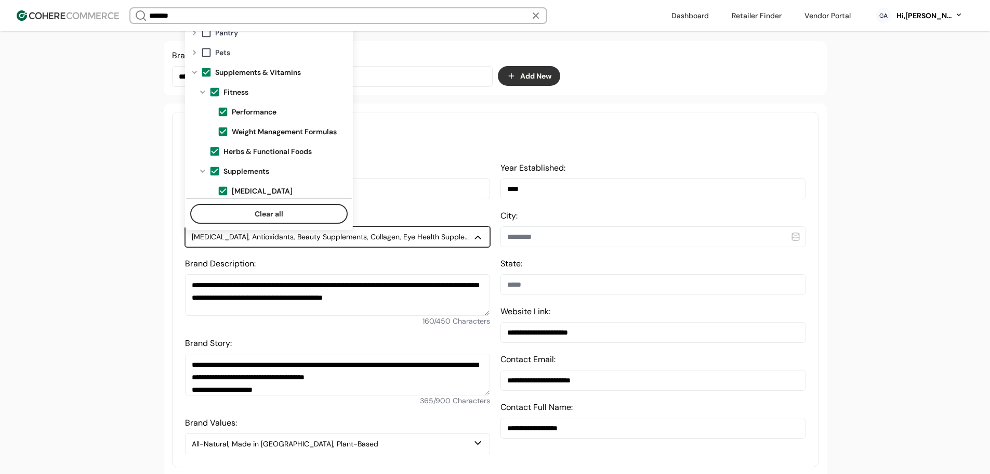
click at [210, 72] on span at bounding box center [206, 72] width 11 height 11
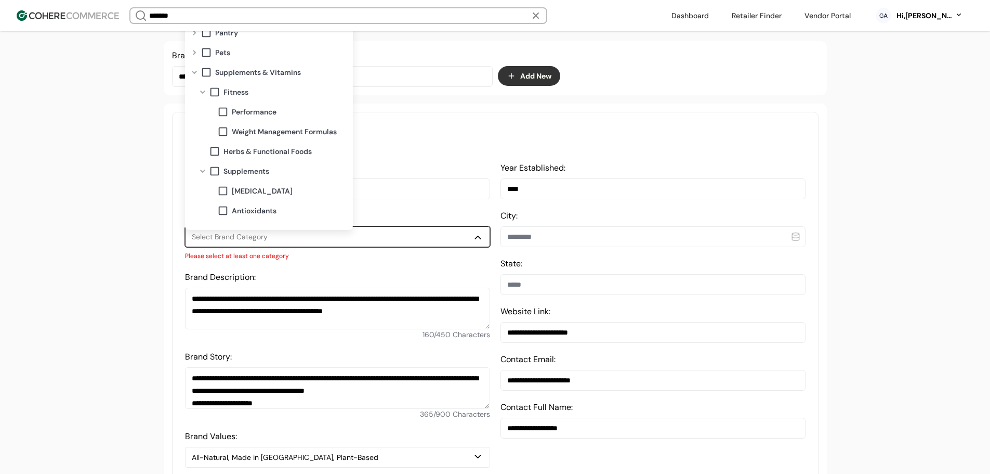
click at [217, 93] on span at bounding box center [214, 91] width 11 height 11
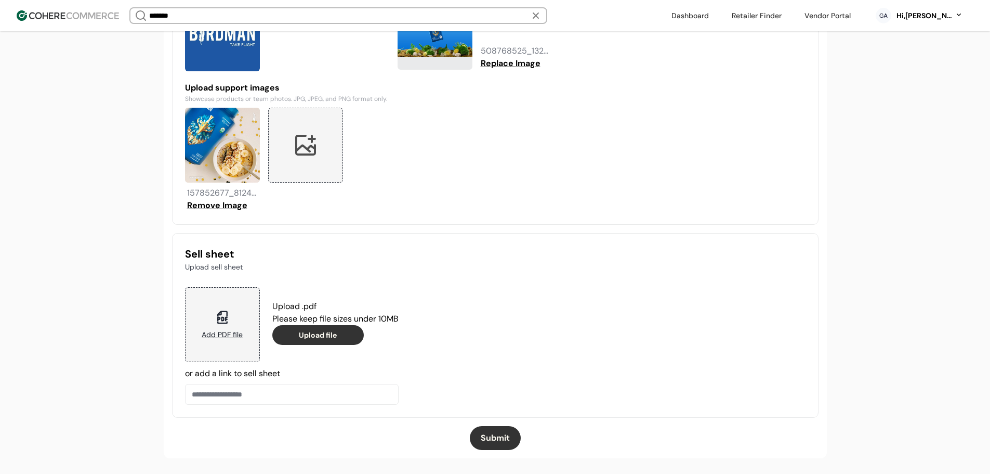
scroll to position [915, 0]
click at [490, 436] on button "Submit" at bounding box center [495, 438] width 51 height 24
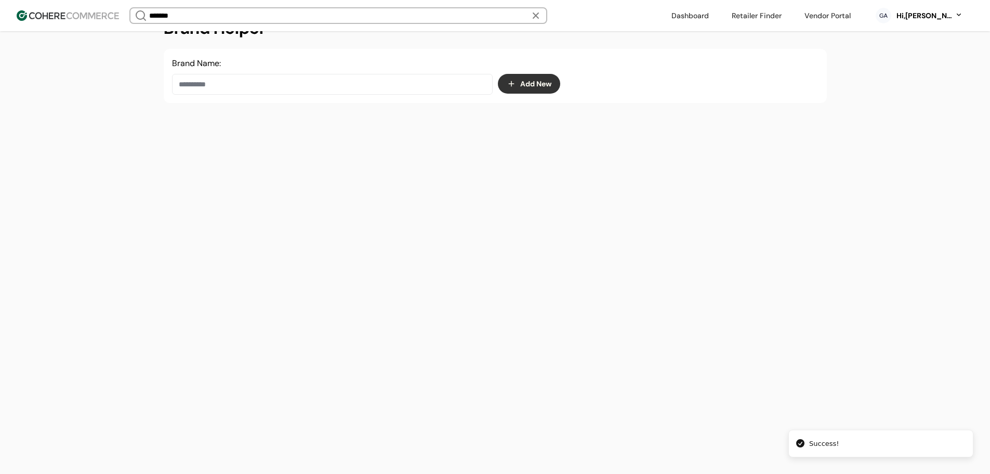
scroll to position [175, 0]
click at [302, 86] on input at bounding box center [332, 84] width 321 height 21
paste input "******"
click at [281, 160] on div "Bianco DiNapoli" at bounding box center [332, 151] width 303 height 29
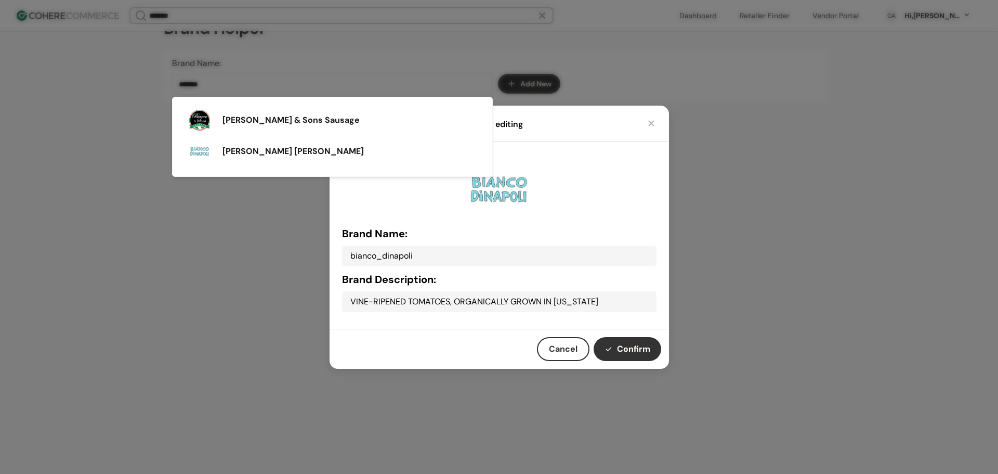
click at [626, 349] on button "Confirm" at bounding box center [628, 349] width 68 height 24
type input "**********"
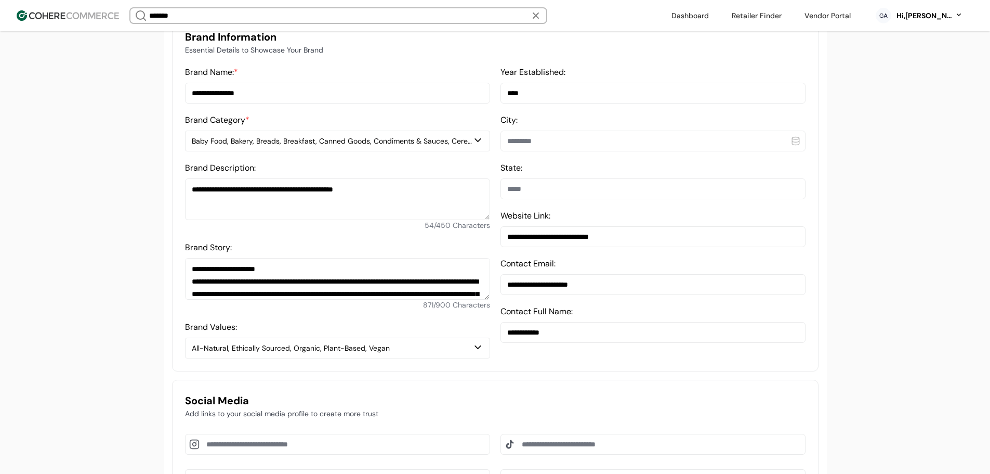
scroll to position [279, 0]
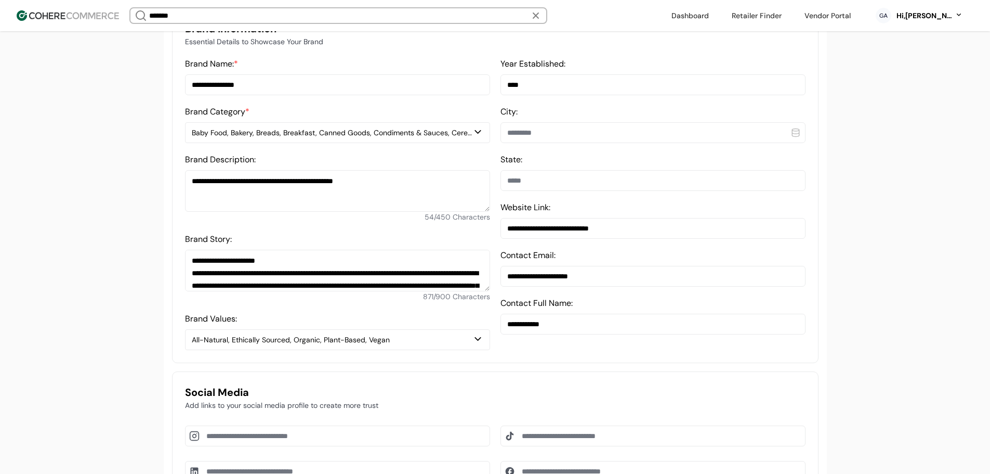
click at [288, 138] on div "Baby Food, Bakery, Breads, Breakfast, Canned Goods, Condiments & Sauces, Cereal…" at bounding box center [332, 132] width 281 height 11
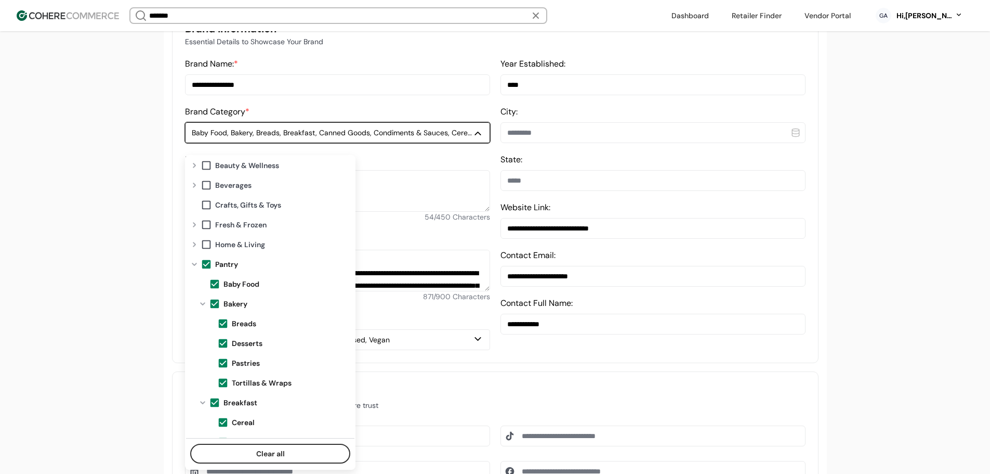
scroll to position [104, 0]
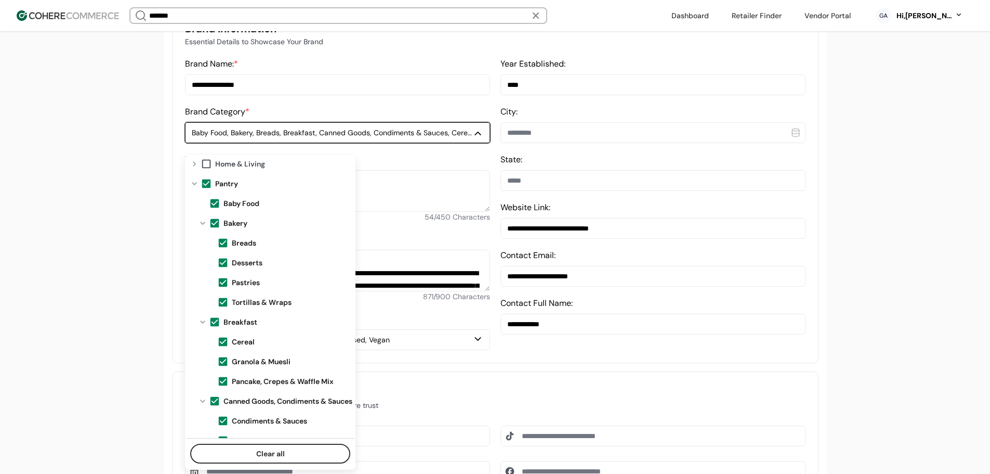
click at [203, 179] on span at bounding box center [206, 183] width 11 height 11
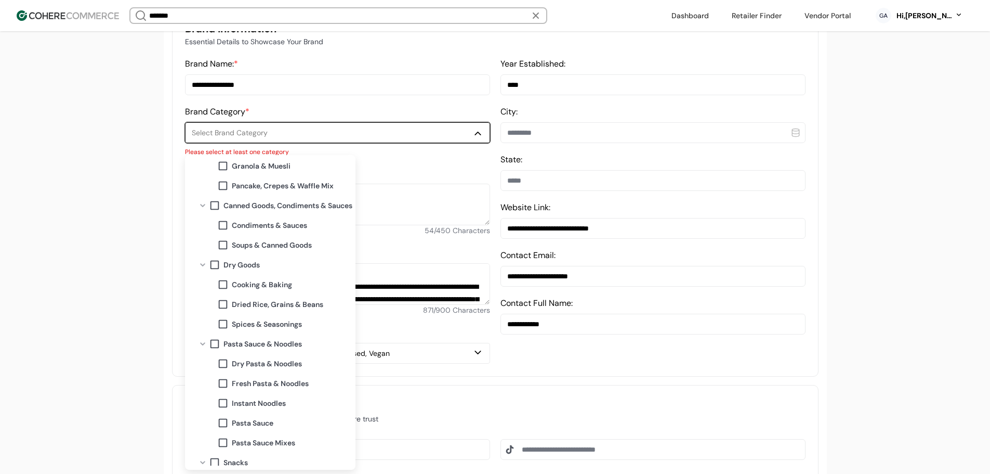
scroll to position [312, 0]
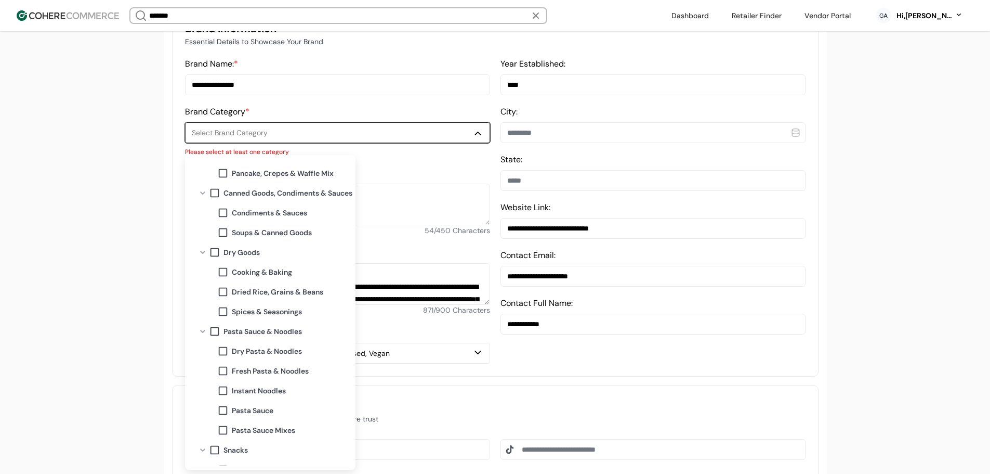
click at [251, 277] on span "Cooking & Baking" at bounding box center [262, 272] width 60 height 11
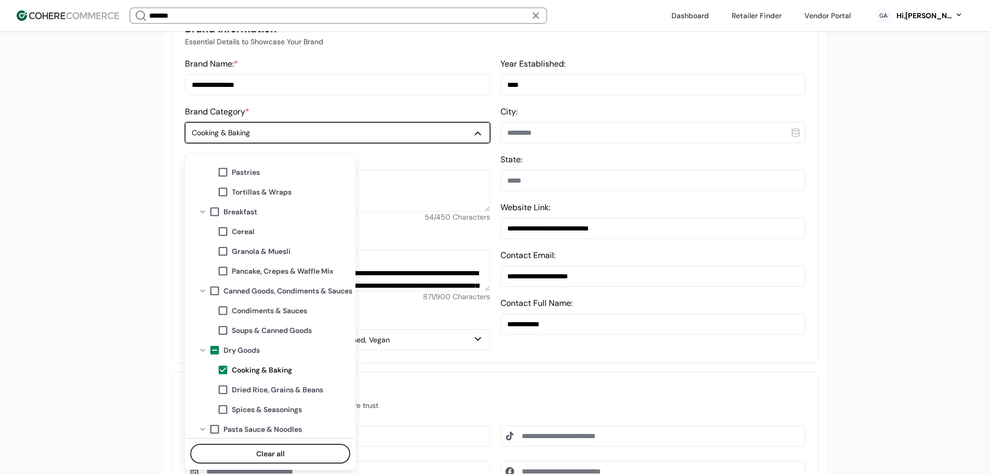
scroll to position [212, 0]
click at [282, 312] on span "Condiments & Sauces" at bounding box center [269, 312] width 75 height 11
click at [261, 330] on span "Soups & Canned Goods" at bounding box center [272, 332] width 80 height 11
click at [255, 311] on span "Condiments & Sauces" at bounding box center [269, 312] width 75 height 11
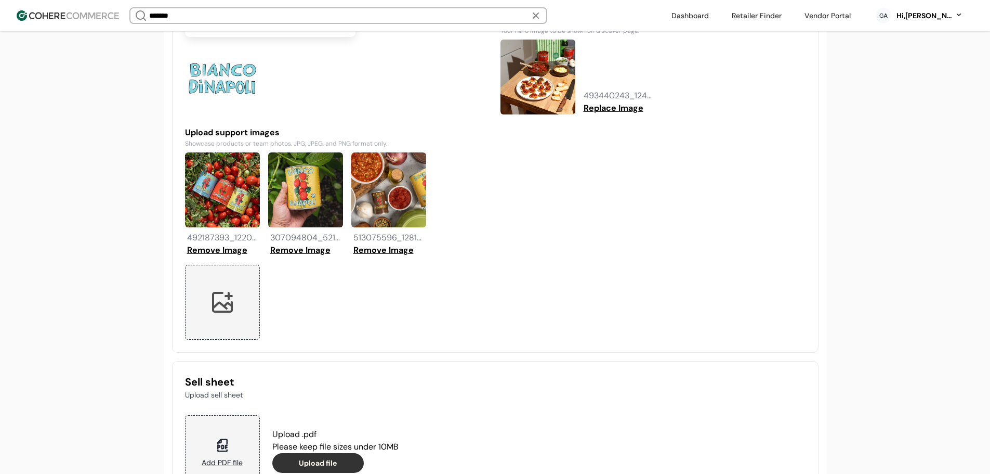
scroll to position [998, 0]
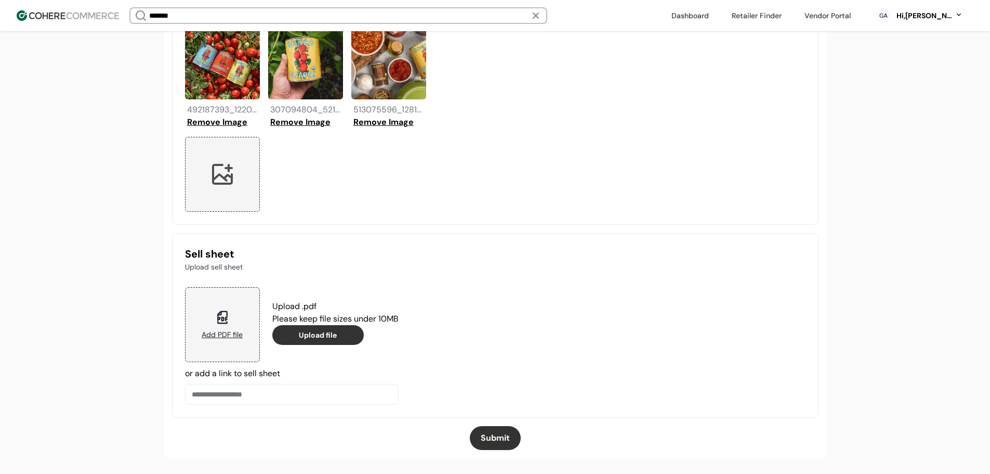
click at [498, 435] on button "Submit" at bounding box center [495, 438] width 51 height 24
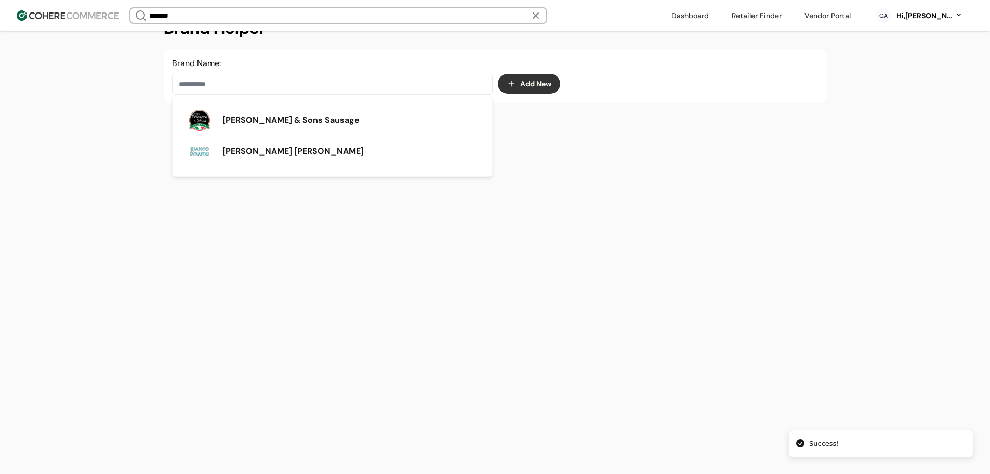
click at [293, 83] on input at bounding box center [332, 84] width 321 height 21
paste input "****"
click at [217, 115] on div "Esti Foods" at bounding box center [332, 120] width 303 height 29
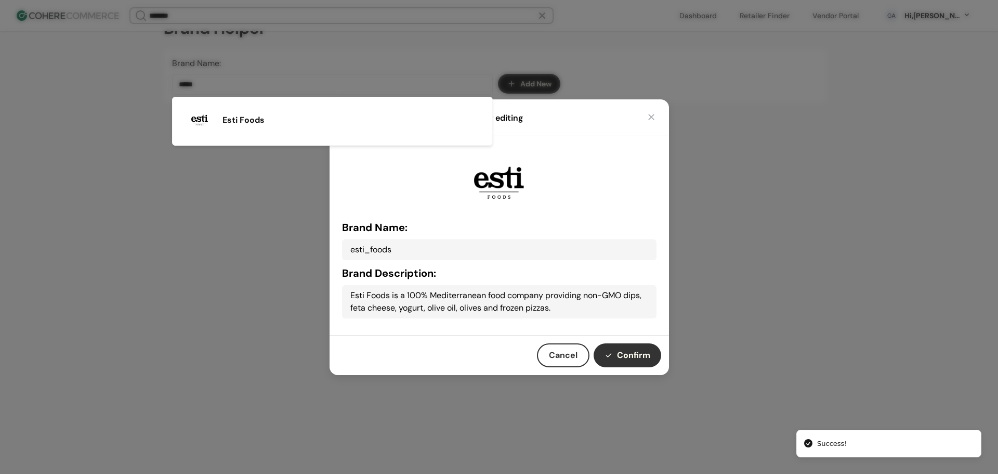
click at [631, 344] on button "Confirm" at bounding box center [628, 355] width 68 height 24
type input "**********"
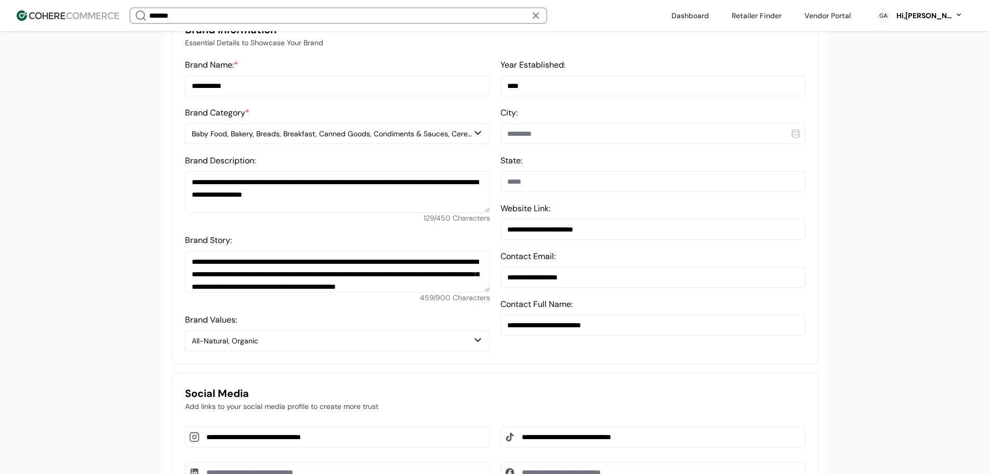
scroll to position [279, 0]
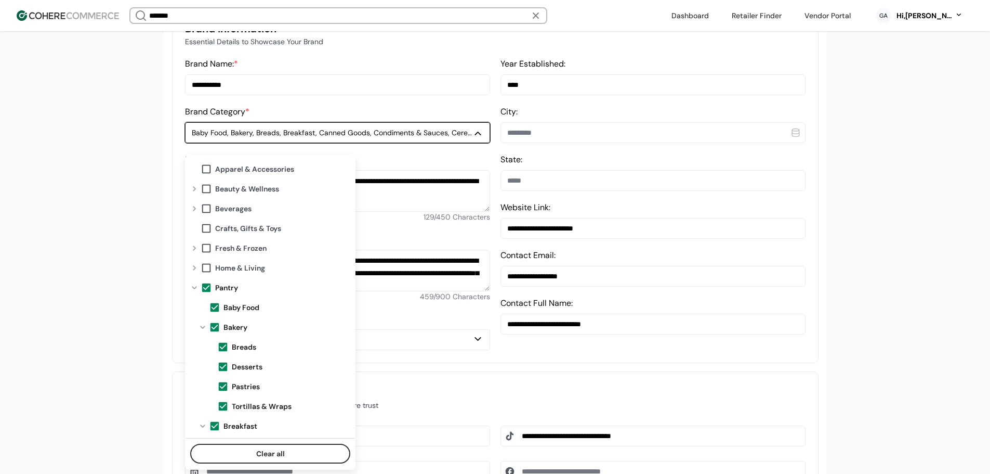
click at [273, 137] on div "Baby Food, Bakery, Breads, Breakfast, Canned Goods, Condiments & Sauces, Cereal…" at bounding box center [332, 132] width 281 height 11
click at [206, 288] on span at bounding box center [206, 287] width 11 height 11
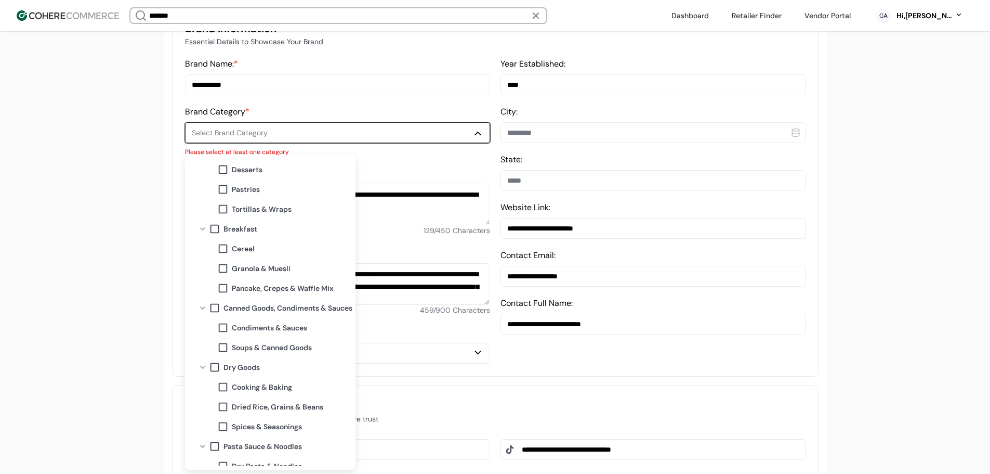
scroll to position [208, 0]
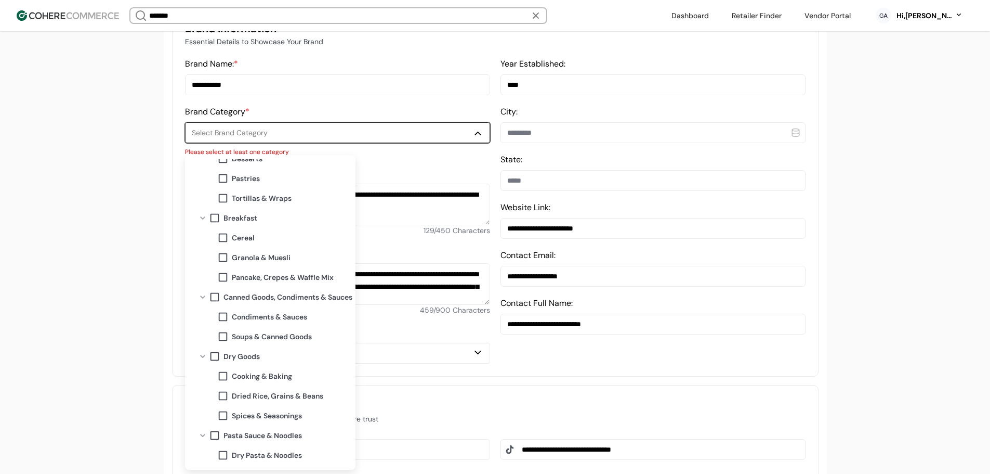
click at [282, 318] on span "Condiments & Sauces" at bounding box center [269, 316] width 75 height 11
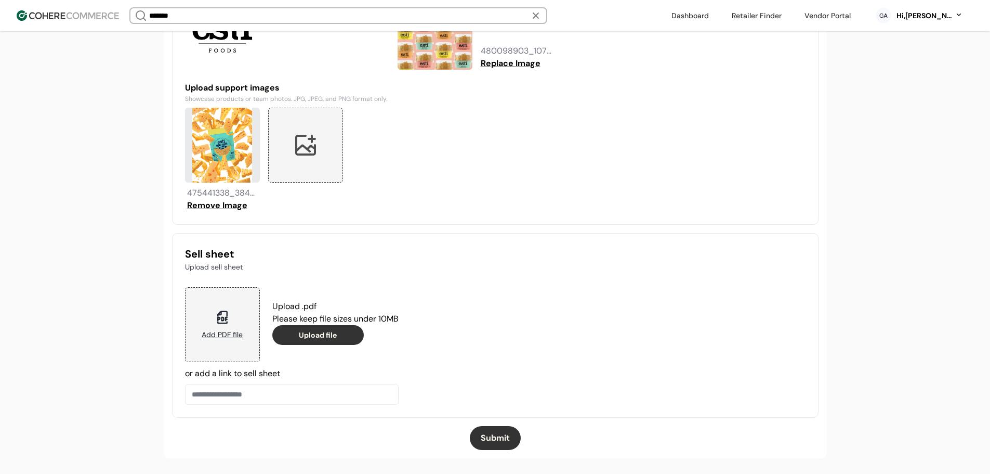
scroll to position [915, 0]
click at [496, 440] on button "Submit" at bounding box center [495, 438] width 51 height 24
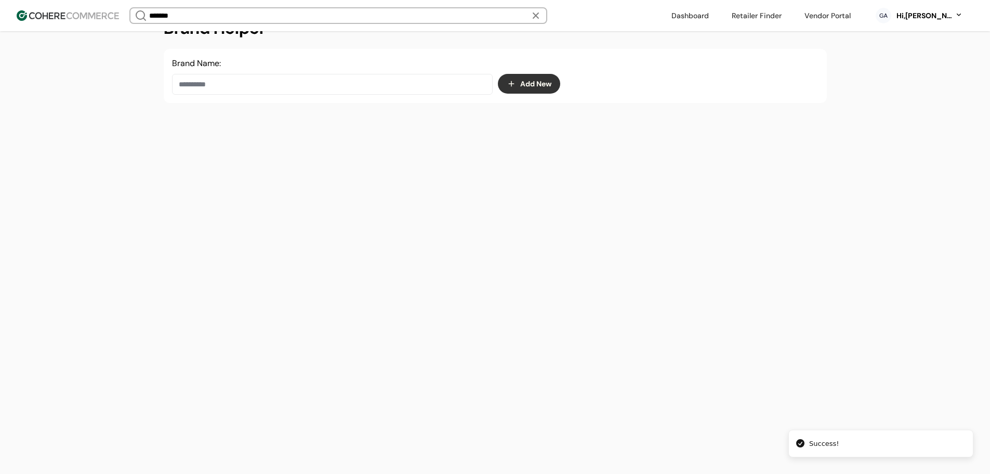
scroll to position [175, 0]
click at [203, 86] on input at bounding box center [332, 84] width 321 height 21
paste input "******"
click at [240, 123] on span "Etalia Foods" at bounding box center [247, 120] width 49 height 12
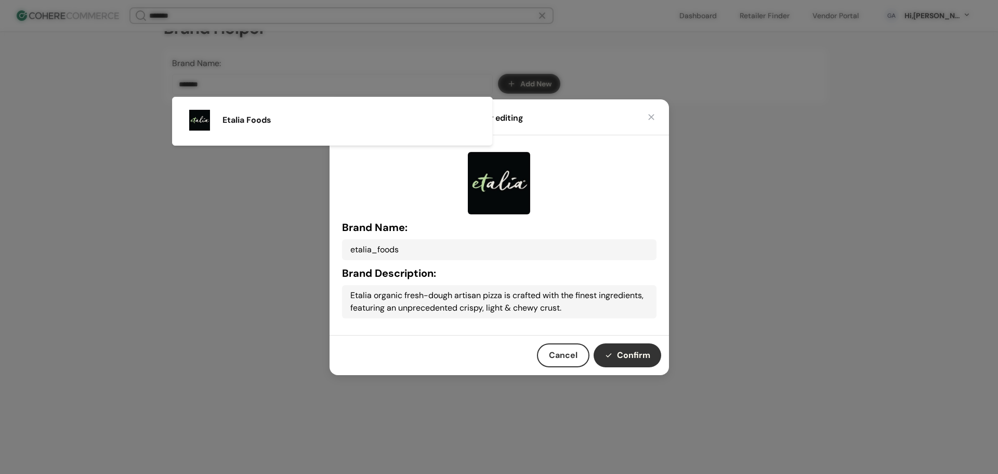
click at [610, 352] on button "Confirm" at bounding box center [628, 355] width 68 height 24
type input "**********"
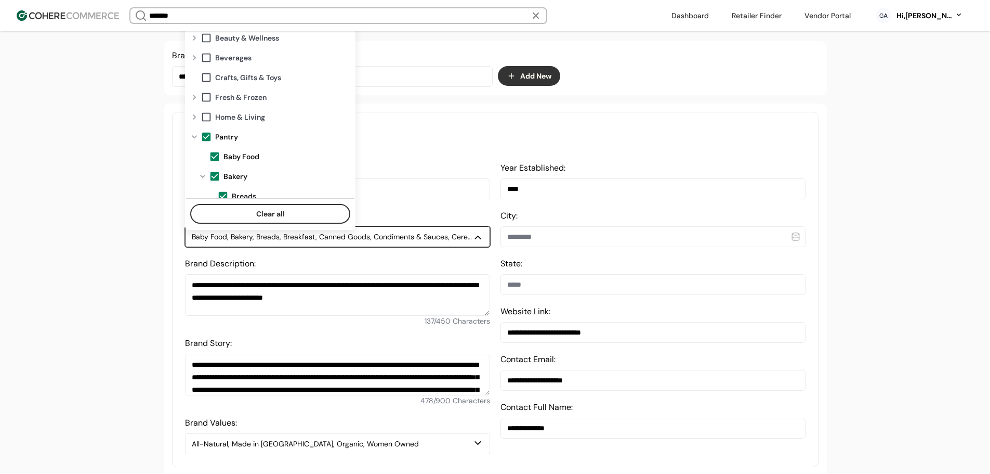
click at [336, 242] on div "Baby Food, Bakery, Breads, Breakfast, Canned Goods, Condiments & Sauces, Cereal…" at bounding box center [332, 236] width 281 height 11
click at [205, 138] on span at bounding box center [206, 136] width 11 height 11
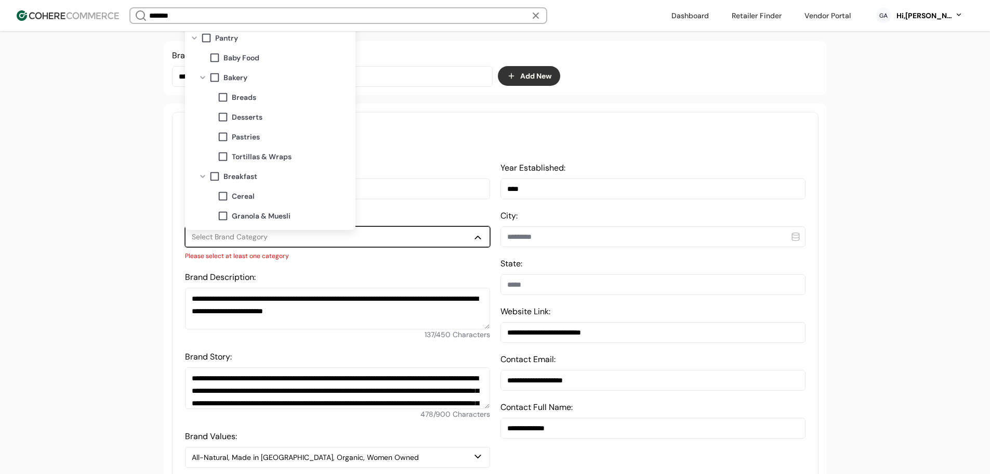
scroll to position [104, 0]
click at [248, 151] on span "Tortillas & Wraps" at bounding box center [262, 151] width 60 height 11
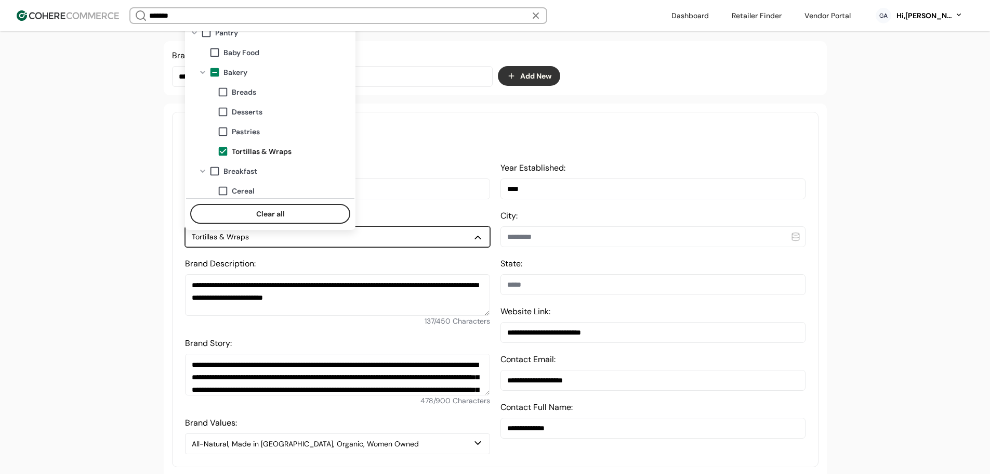
click at [259, 149] on span "Tortillas & Wraps" at bounding box center [262, 151] width 60 height 11
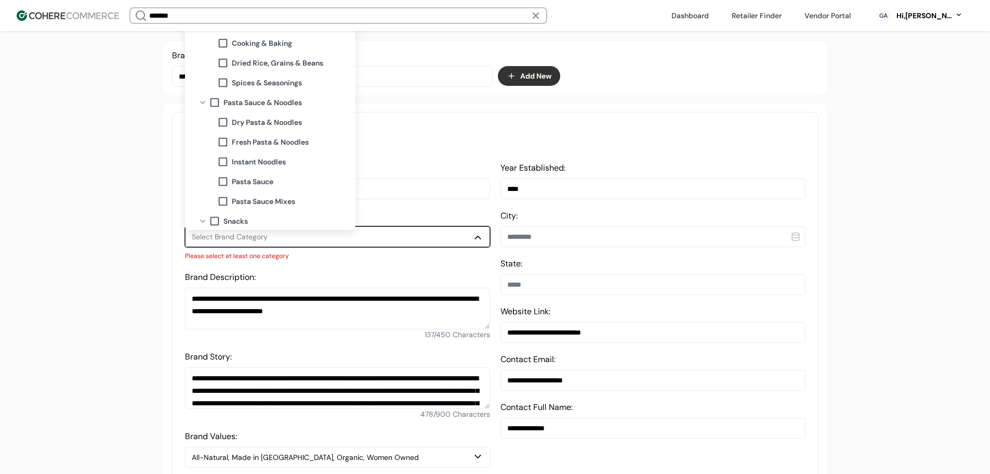
scroll to position [364, 0]
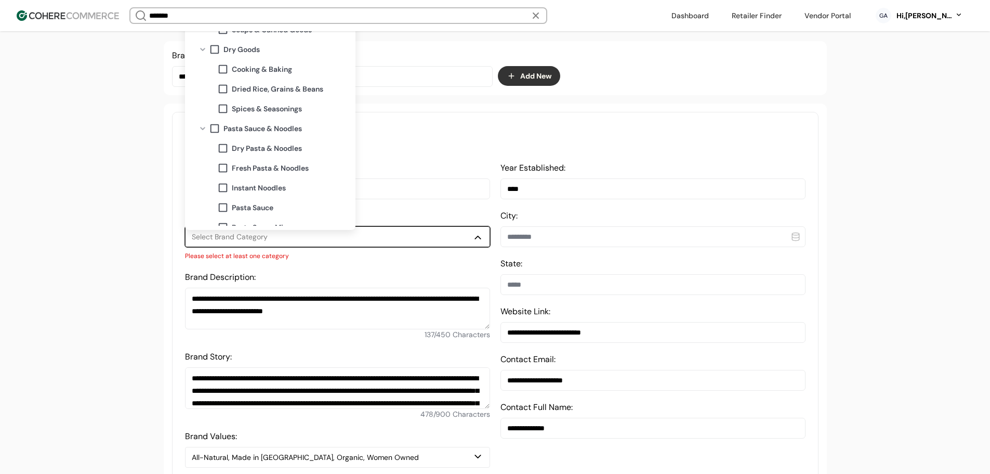
click at [265, 71] on span "Cooking & Baking" at bounding box center [262, 69] width 60 height 11
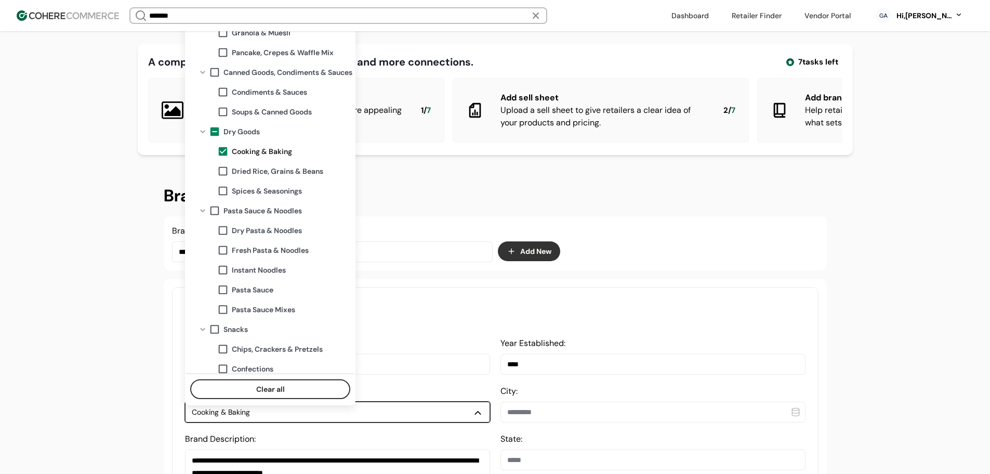
scroll to position [0, 0]
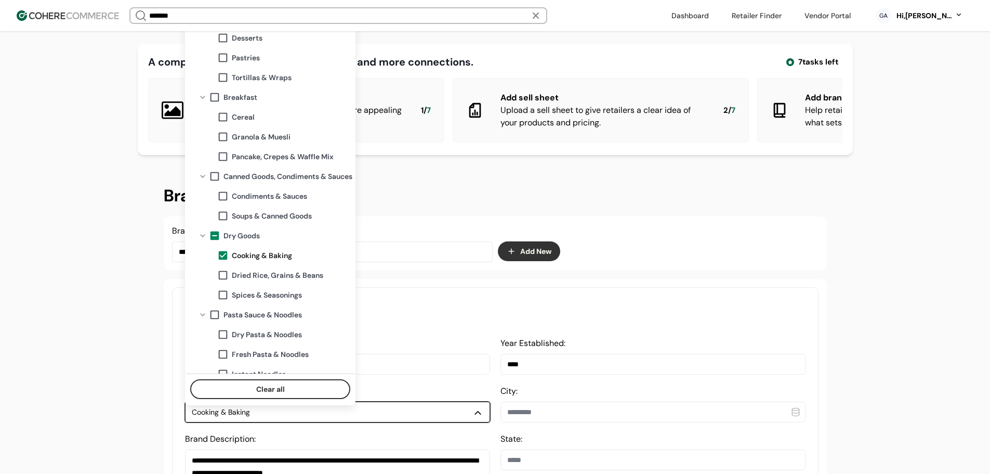
click at [261, 79] on span "Tortillas & Wraps" at bounding box center [262, 77] width 60 height 11
click at [264, 76] on span "Tortillas & Wraps" at bounding box center [262, 77] width 60 height 11
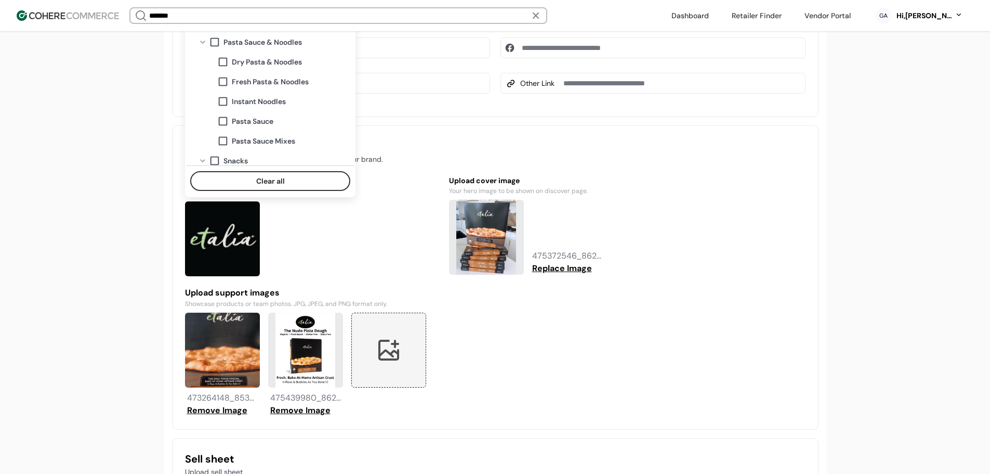
scroll to position [915, 0]
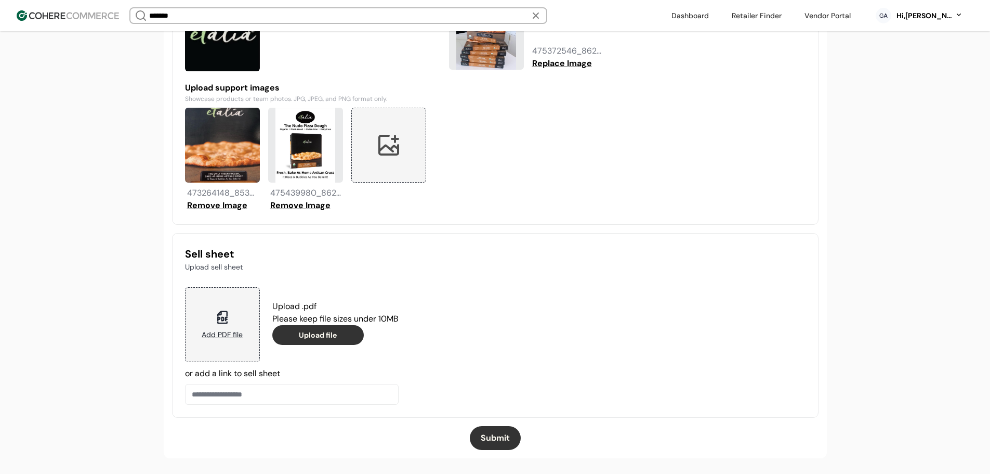
click at [511, 438] on button "Submit" at bounding box center [495, 438] width 51 height 24
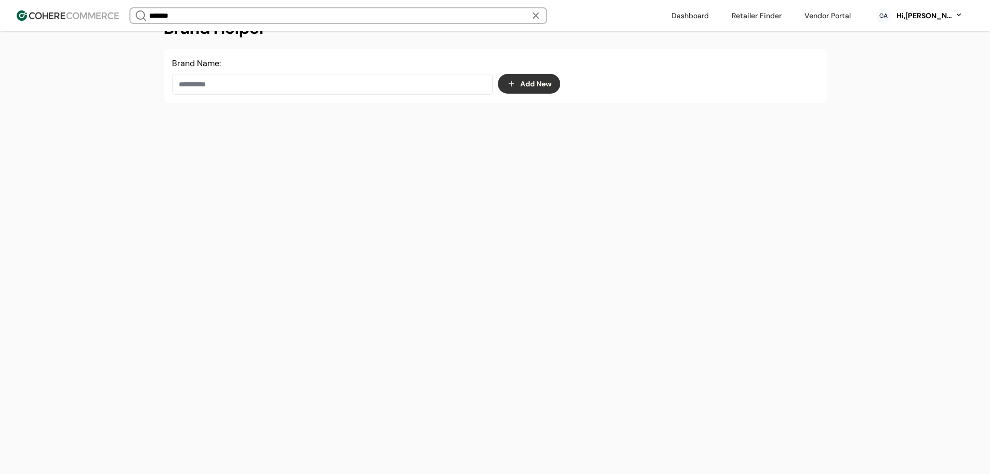
click at [329, 88] on input at bounding box center [332, 84] width 321 height 21
paste input "*******"
click at [262, 119] on div "Brand Helper Brand Name: ******* Add New" at bounding box center [495, 237] width 749 height 474
click at [241, 86] on input "*******" at bounding box center [332, 84] width 321 height 21
click at [240, 123] on span "Hearthy Foods" at bounding box center [253, 120] width 60 height 12
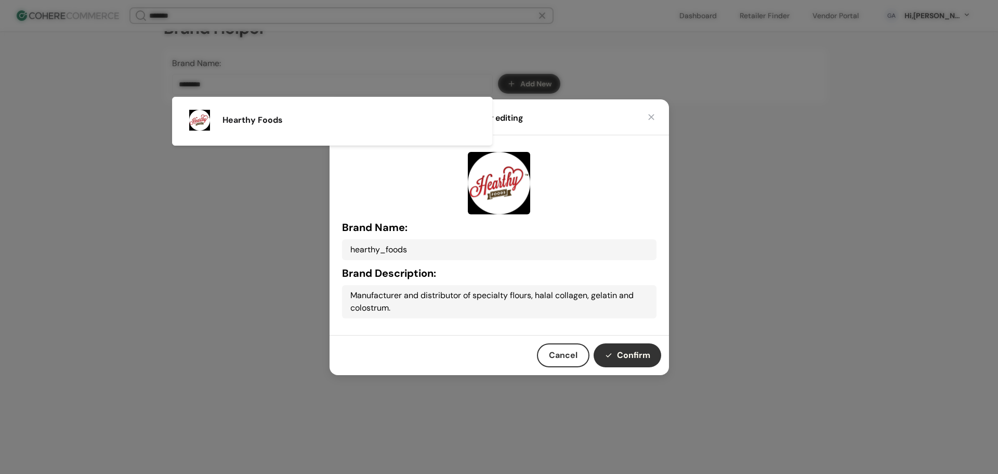
click at [635, 354] on button "Confirm" at bounding box center [628, 355] width 68 height 24
type input "**********"
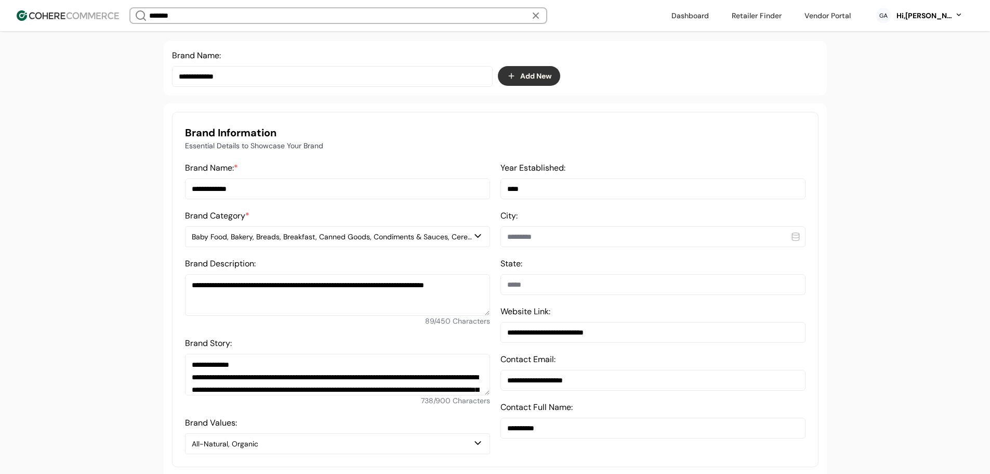
click at [319, 242] on div "Baby Food, Bakery, Breads, Breakfast, Canned Goods, Condiments & Sauces, Cereal…" at bounding box center [332, 236] width 281 height 11
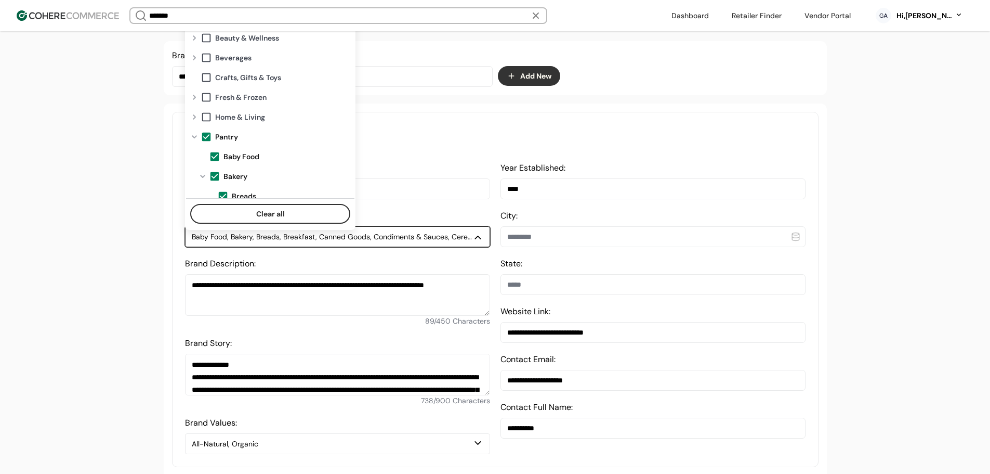
click at [204, 131] on span at bounding box center [206, 136] width 11 height 11
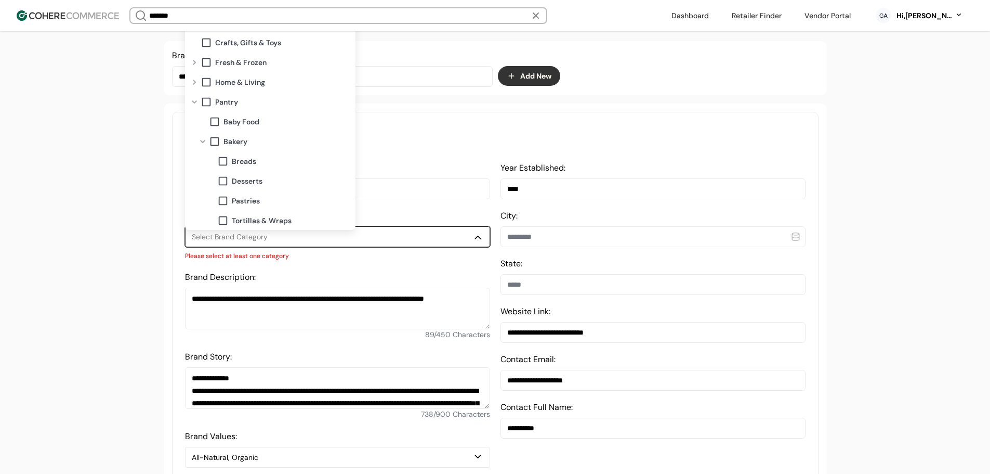
scroll to position [104, 0]
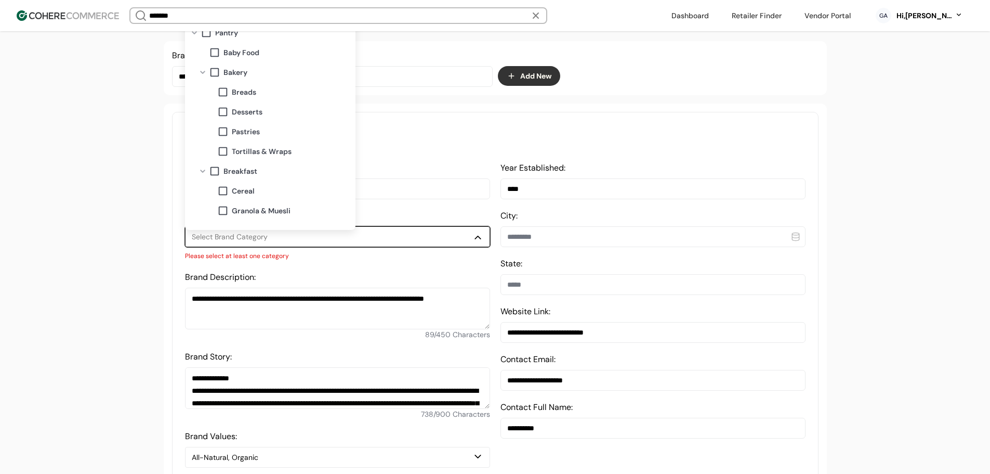
click at [234, 130] on span "Pastries" at bounding box center [246, 131] width 28 height 11
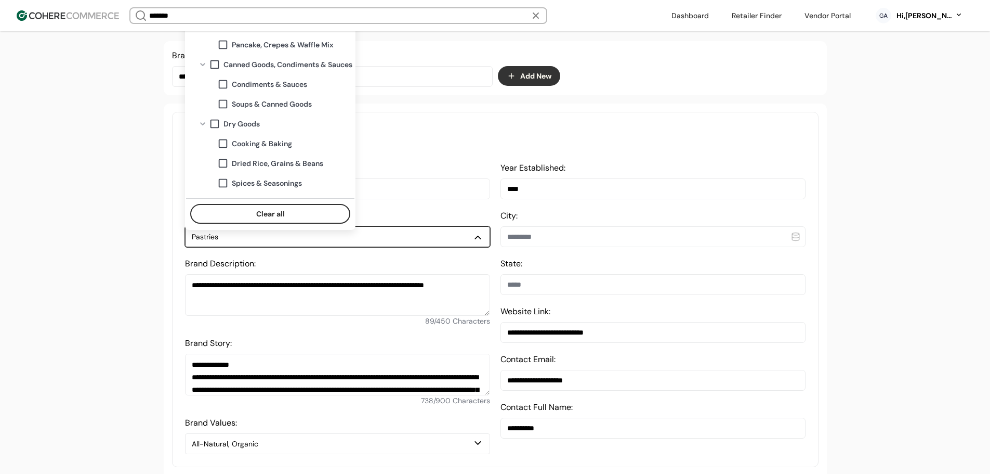
scroll to position [260, 0]
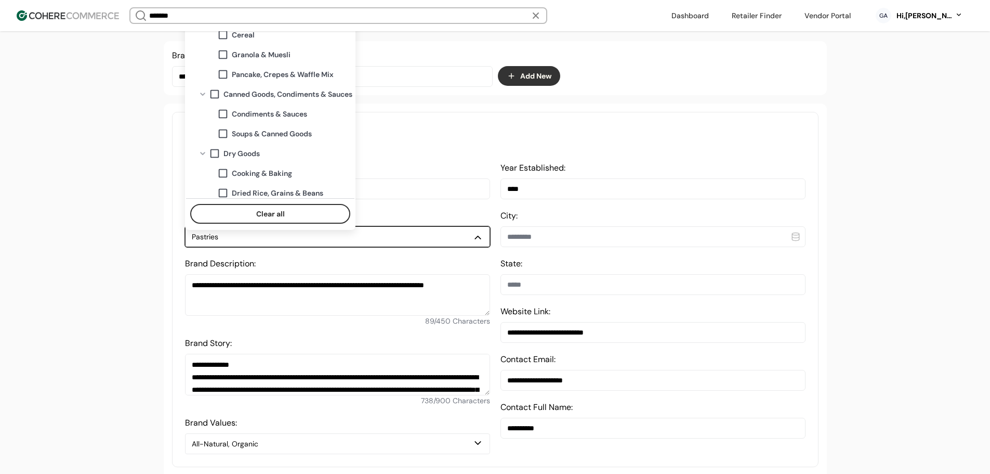
click at [289, 73] on span "Pancake, Crepes & Waffle Mix" at bounding box center [283, 74] width 102 height 11
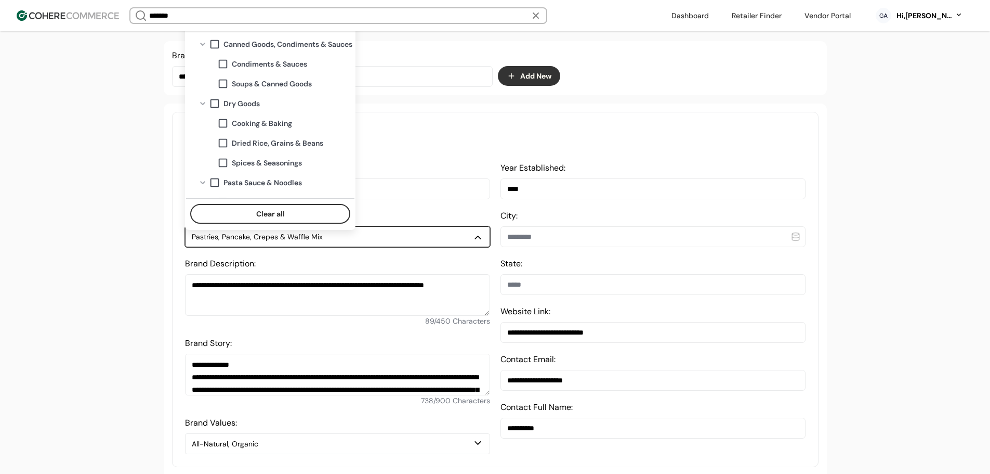
scroll to position [312, 0]
click at [278, 124] on span "Cooking & Baking" at bounding box center [262, 121] width 60 height 11
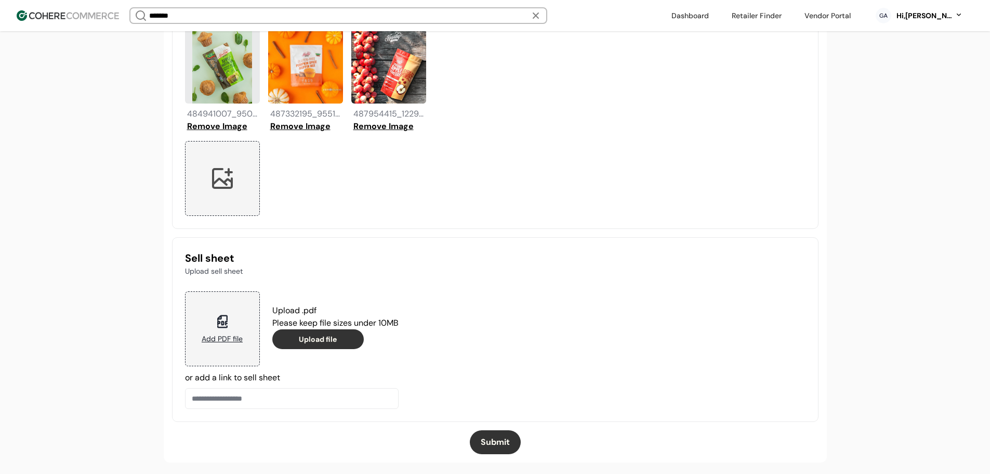
scroll to position [998, 0]
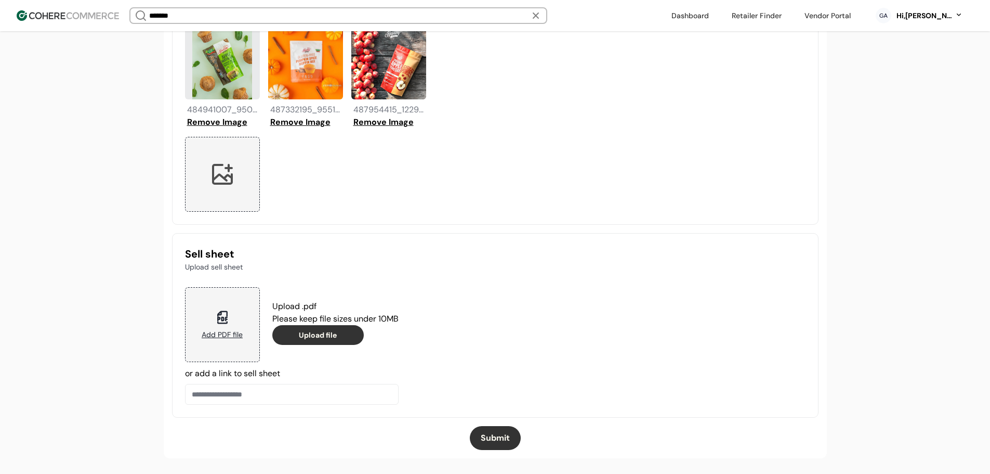
click at [486, 435] on button "Submit" at bounding box center [495, 438] width 51 height 24
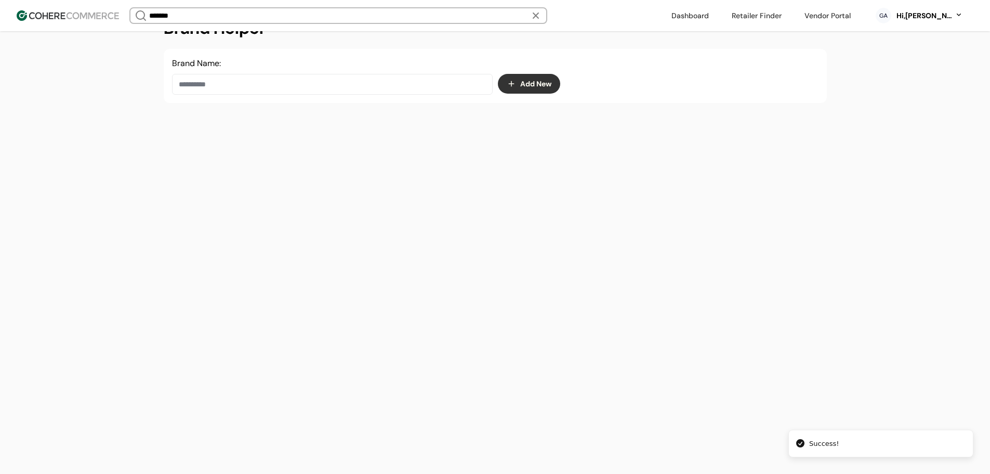
scroll to position [175, 0]
click at [271, 85] on input at bounding box center [332, 84] width 321 height 21
paste input "******"
click at [256, 154] on span "Humble Organics" at bounding box center [258, 151] width 71 height 12
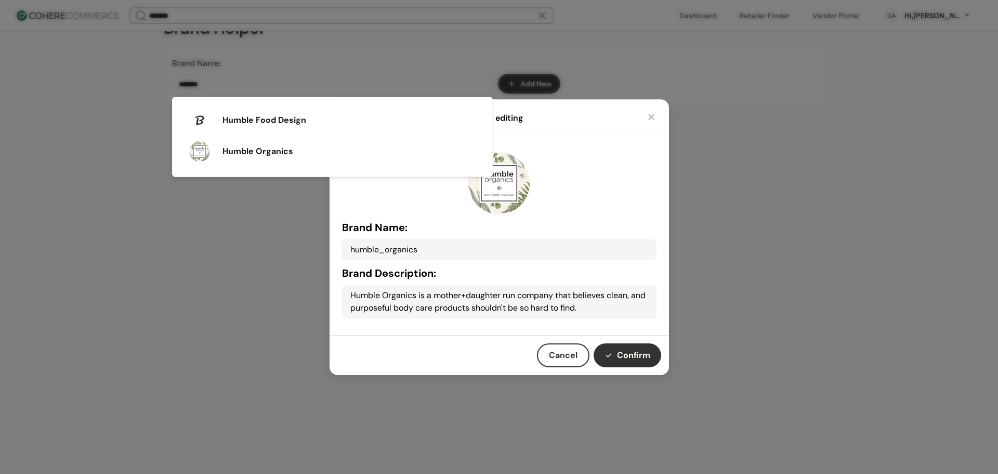
click at [624, 346] on button "Confirm" at bounding box center [628, 355] width 68 height 24
type input "**********"
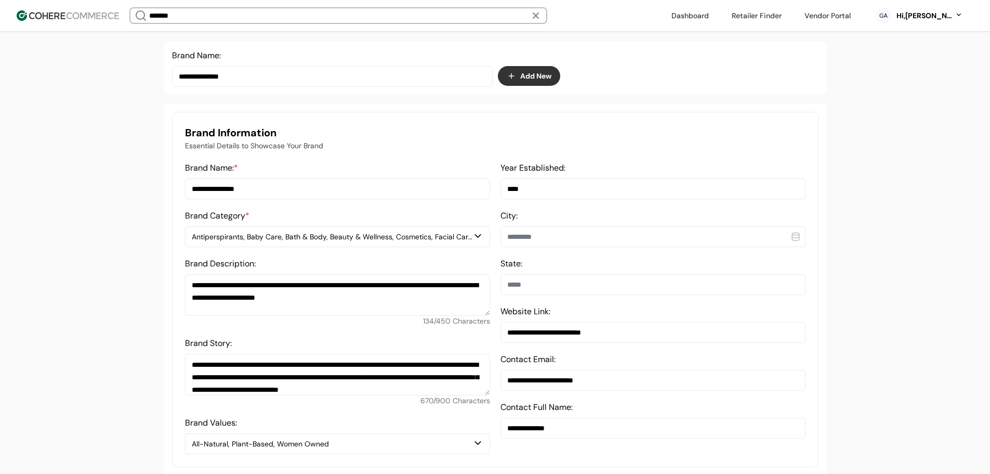
click at [318, 242] on div "Antiperspirants, Baby Care, Bath & Body, Beauty & Wellness, Cosmetics, Facial C…" at bounding box center [332, 236] width 281 height 11
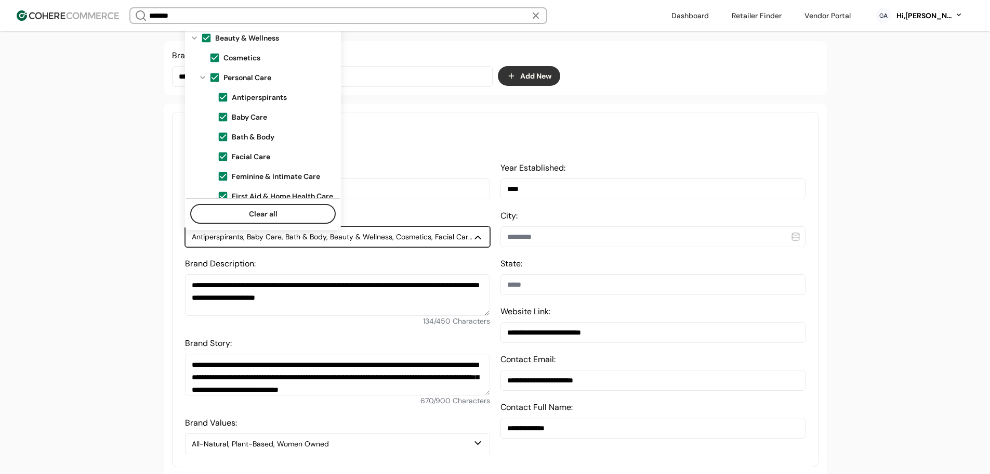
click at [216, 75] on span at bounding box center [214, 77] width 11 height 11
click at [240, 134] on span "Bath & Body" at bounding box center [253, 137] width 43 height 11
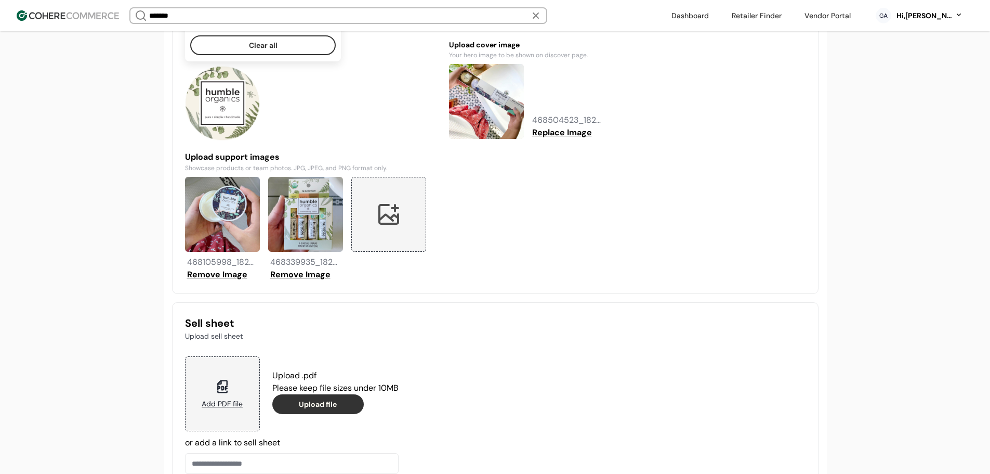
scroll to position [915, 0]
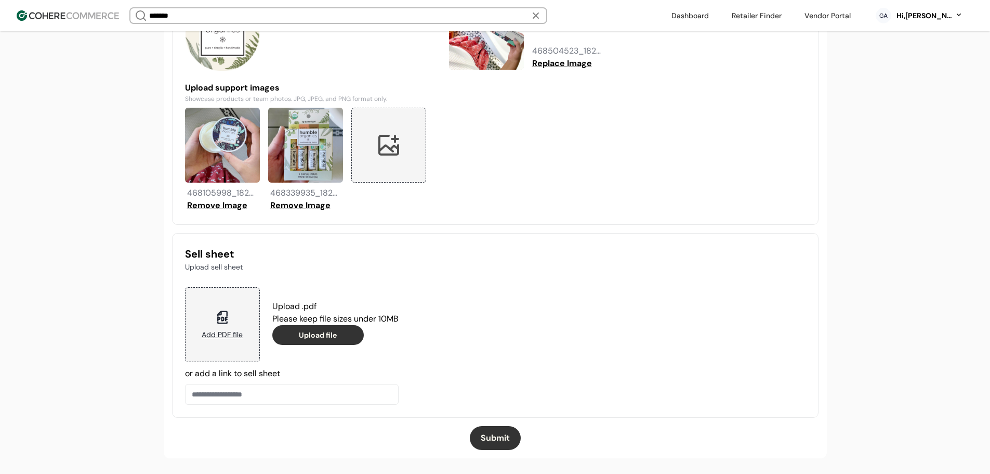
click at [499, 436] on button "Submit" at bounding box center [495, 438] width 51 height 24
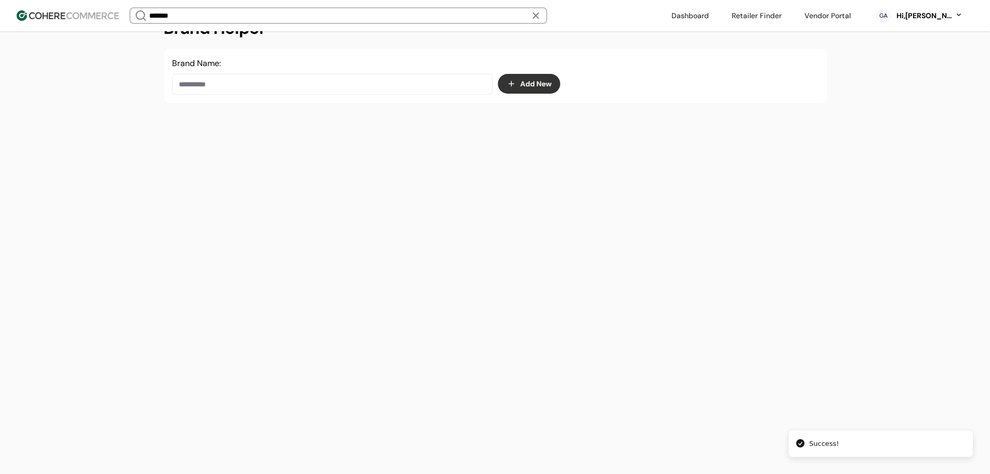
click at [397, 76] on input at bounding box center [332, 84] width 321 height 21
click at [271, 132] on div "Just for Teens" at bounding box center [332, 120] width 303 height 29
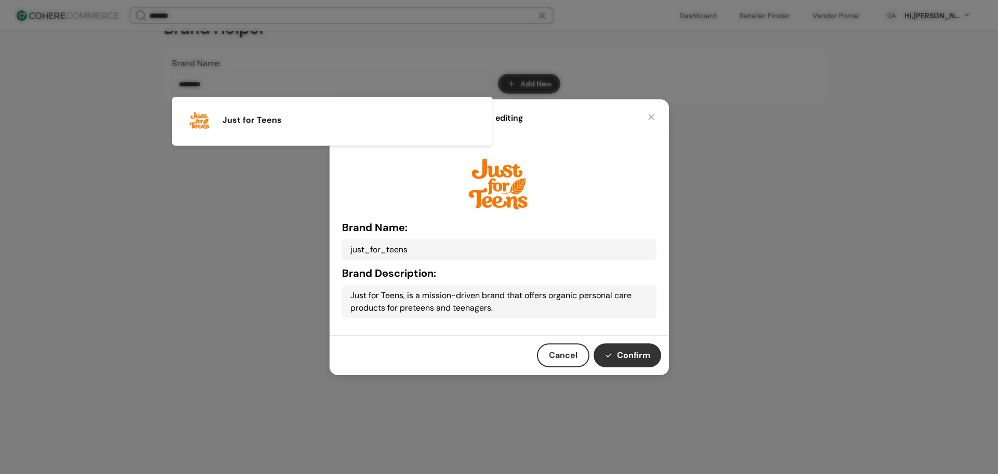
click at [633, 351] on button "Confirm" at bounding box center [628, 355] width 68 height 24
type input "**********"
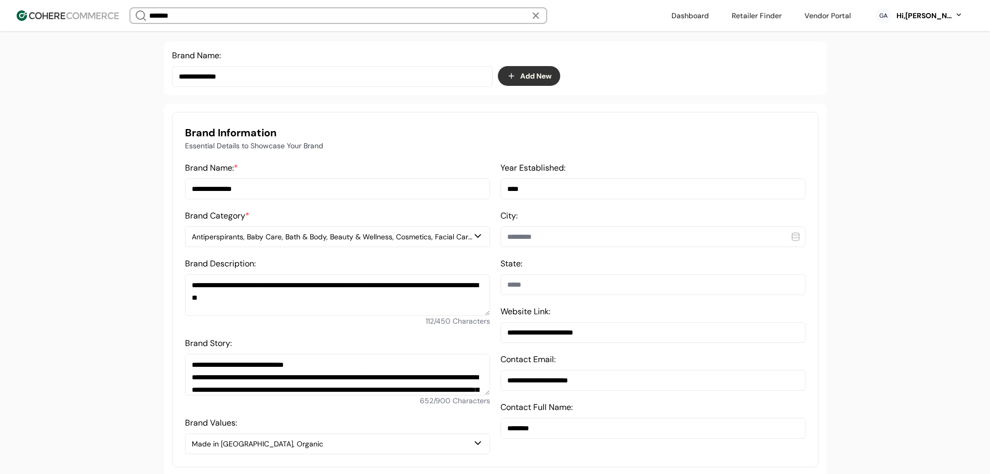
click at [255, 234] on button "Antiperspirants, Baby Care, Bath & Body, Beauty & Wellness, Cosmetics, Facial C…" at bounding box center [337, 236] width 305 height 21
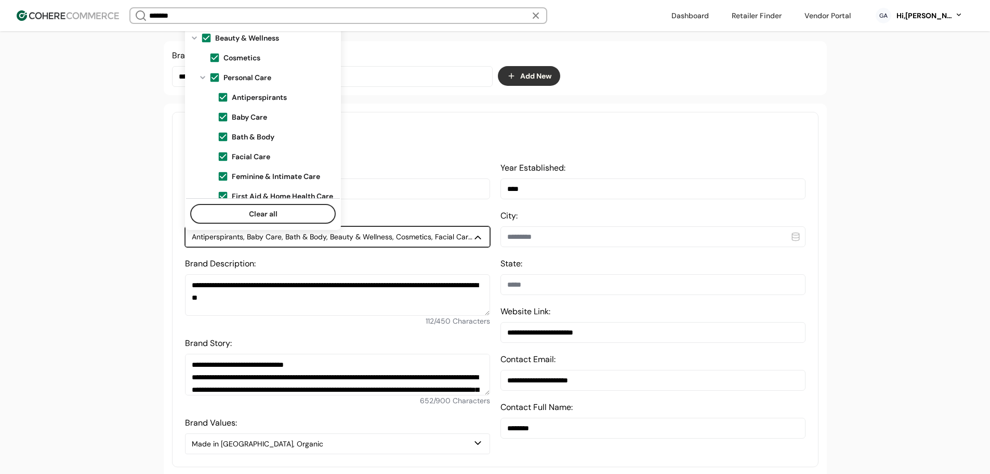
click at [214, 76] on span at bounding box center [214, 77] width 11 height 11
click at [243, 158] on span "Facial Care" at bounding box center [251, 156] width 38 height 11
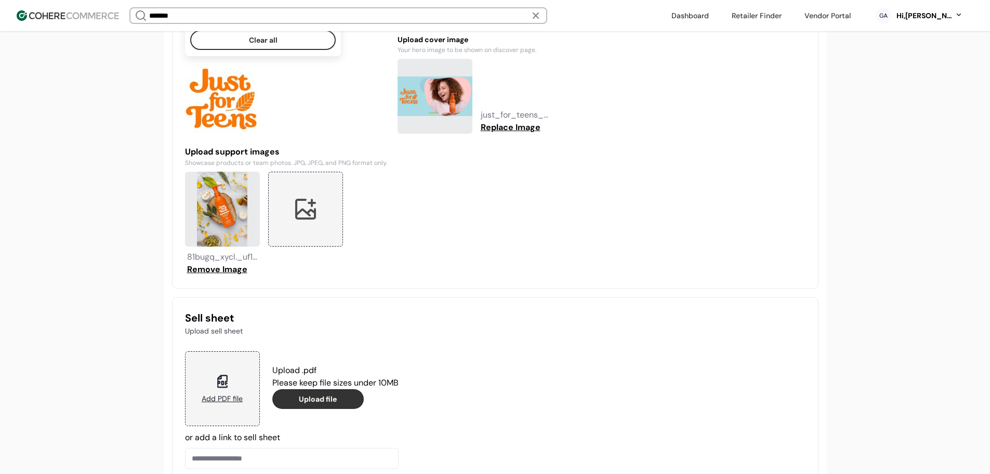
scroll to position [915, 0]
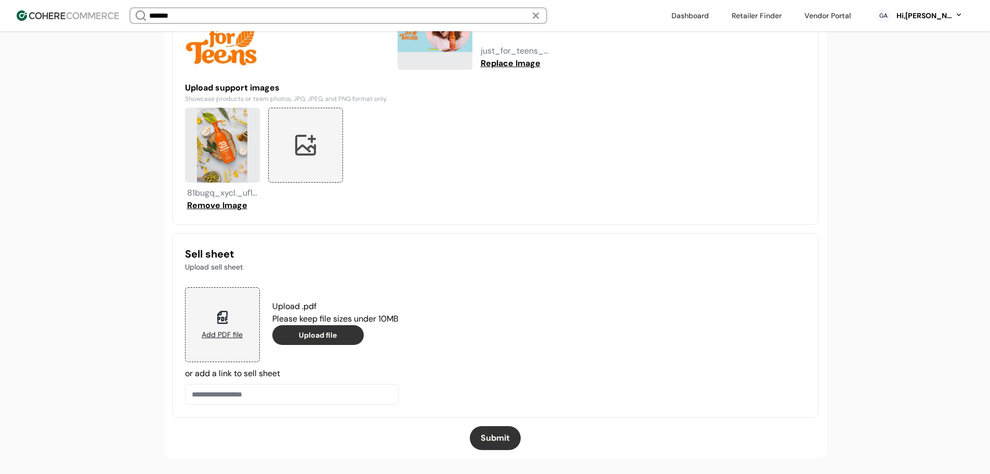
click at [498, 439] on button "Submit" at bounding box center [495, 438] width 51 height 24
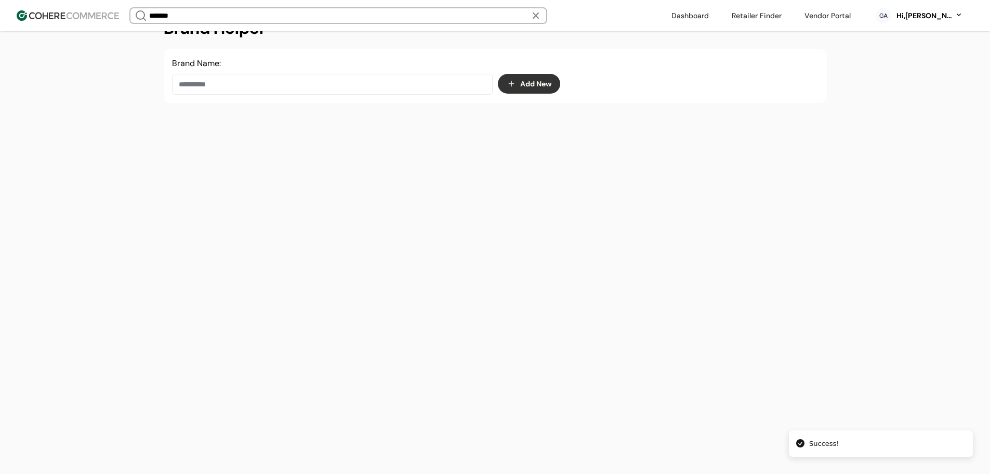
scroll to position [175, 0]
click at [254, 93] on input at bounding box center [332, 84] width 321 height 21
click at [271, 121] on span "Just Ingredients" at bounding box center [257, 120] width 68 height 12
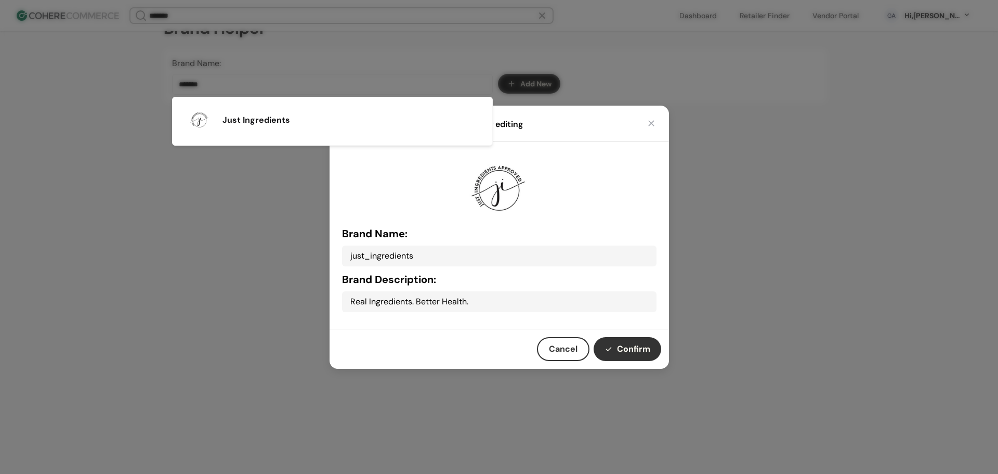
click at [636, 348] on button "Confirm" at bounding box center [628, 349] width 68 height 24
type input "**********"
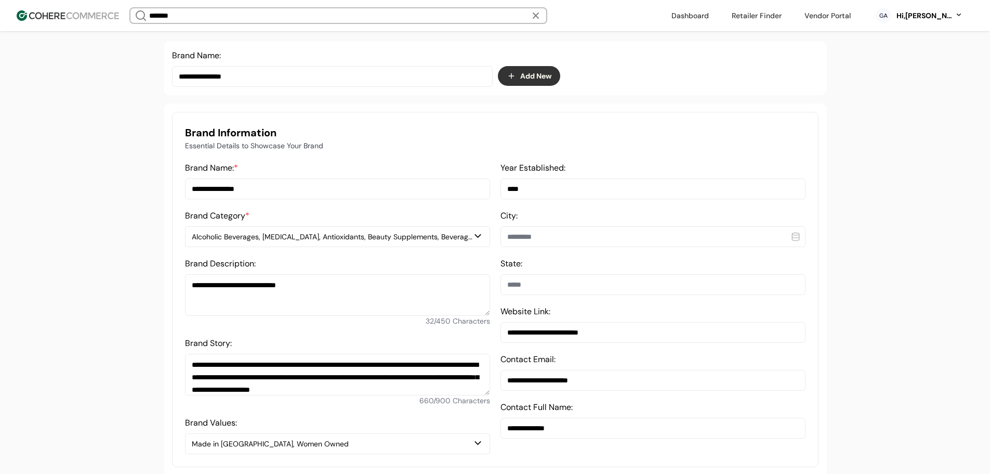
click at [233, 241] on div "Alcoholic Beverages, Amino Acids, Antioxidants, Beauty Supplements, Beverages, …" at bounding box center [332, 236] width 281 height 11
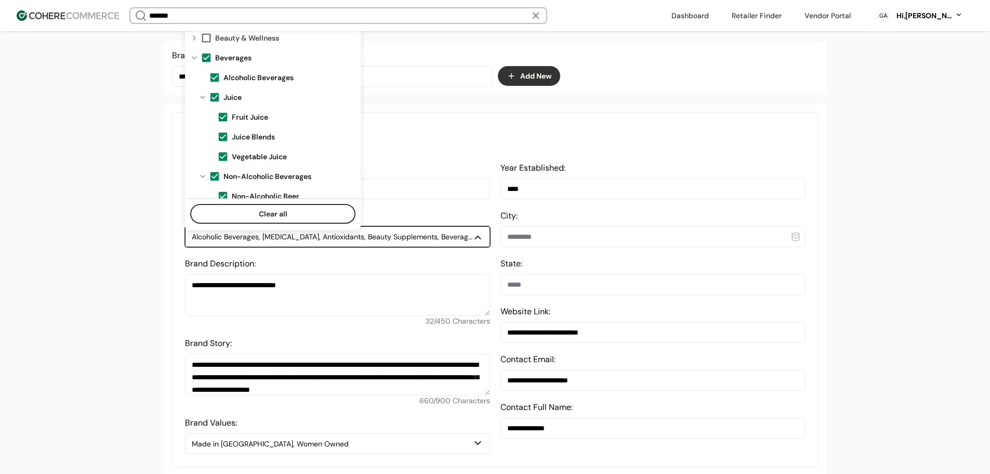
click at [210, 94] on span at bounding box center [214, 96] width 11 height 11
click at [206, 60] on span at bounding box center [206, 57] width 11 height 11
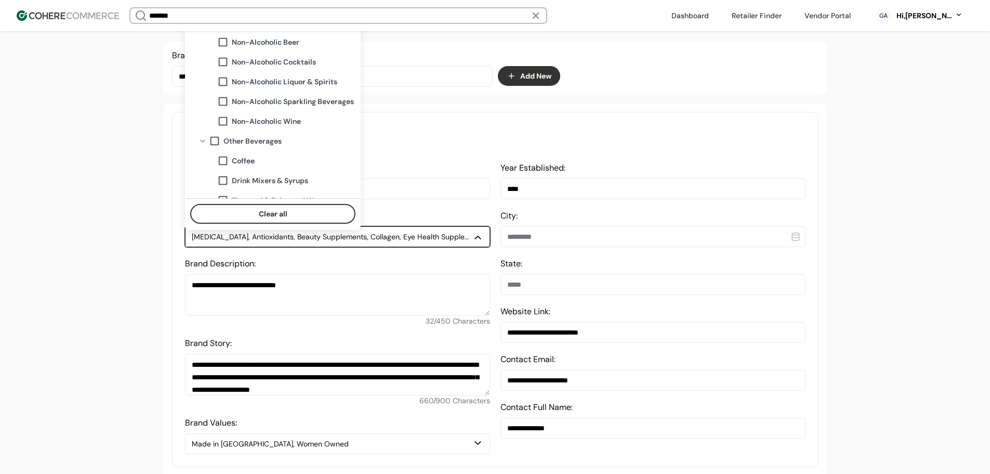
scroll to position [156, 0]
click at [232, 98] on span "Non-Alcoholic Sparkling Beverages" at bounding box center [293, 99] width 122 height 11
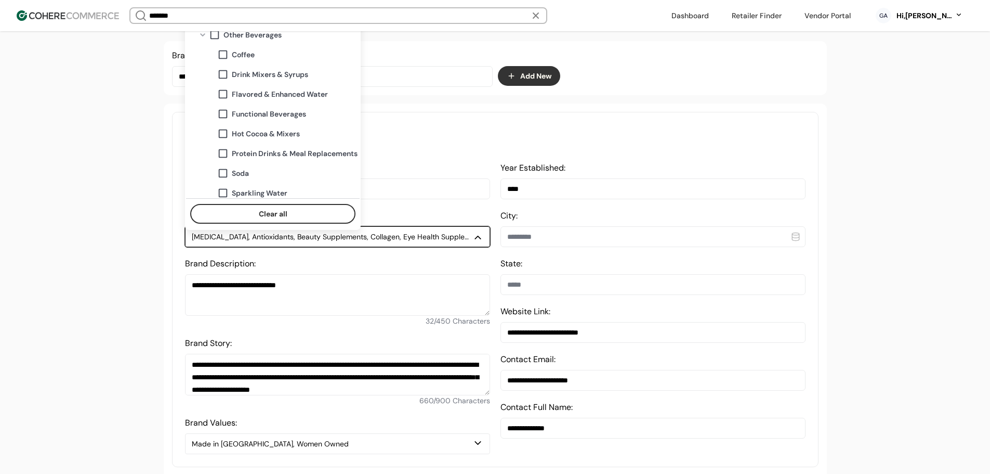
click at [273, 115] on span "Functional Beverages" at bounding box center [269, 114] width 74 height 11
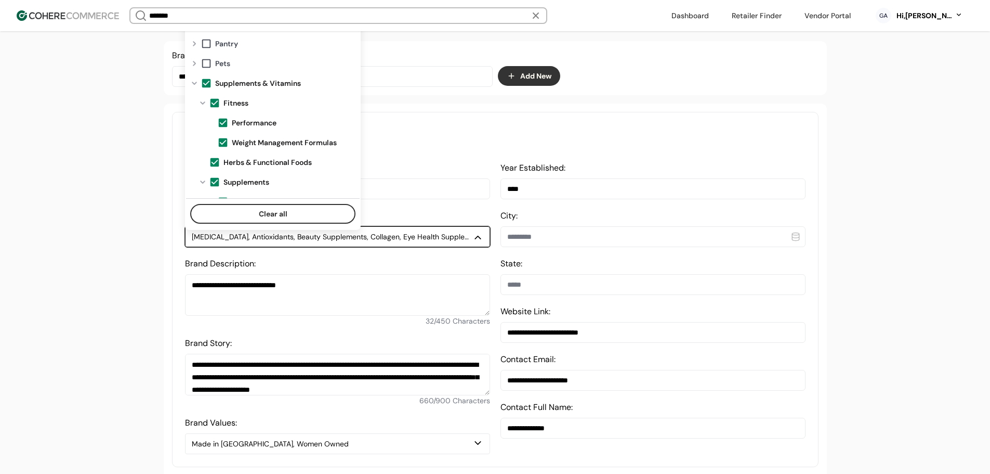
scroll to position [572, 0]
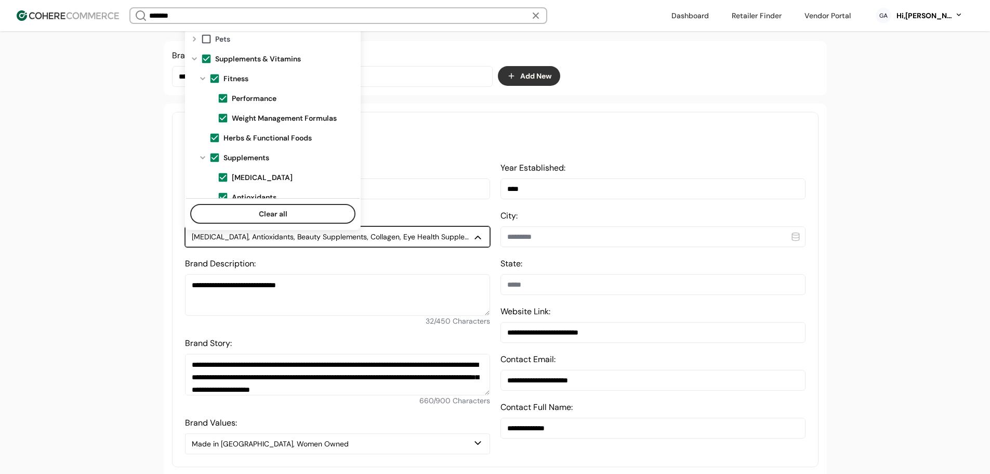
click at [205, 59] on span at bounding box center [206, 58] width 11 height 11
click at [212, 77] on span at bounding box center [214, 78] width 11 height 11
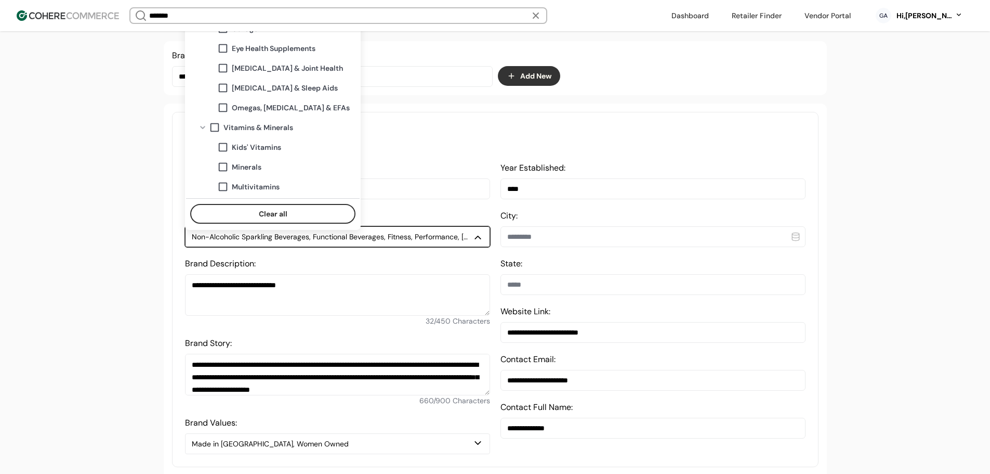
scroll to position [798, 0]
click at [240, 189] on span "Vitamins" at bounding box center [247, 188] width 31 height 11
click at [252, 167] on span "Multivitamins" at bounding box center [256, 168] width 48 height 11
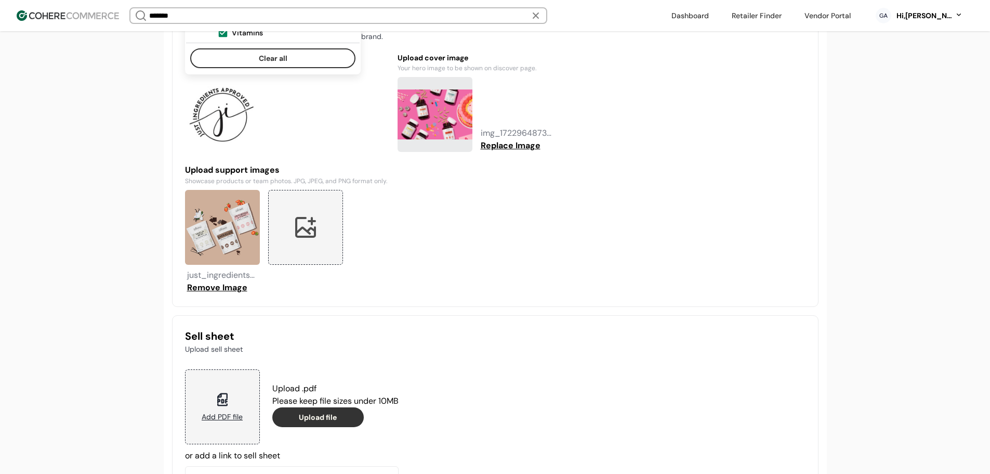
scroll to position [915, 0]
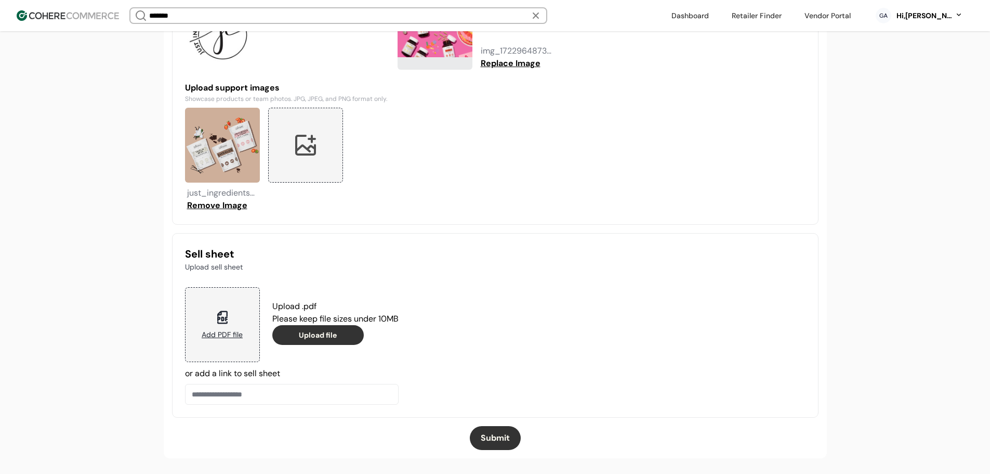
click at [502, 440] on button "Submit" at bounding box center [495, 438] width 51 height 24
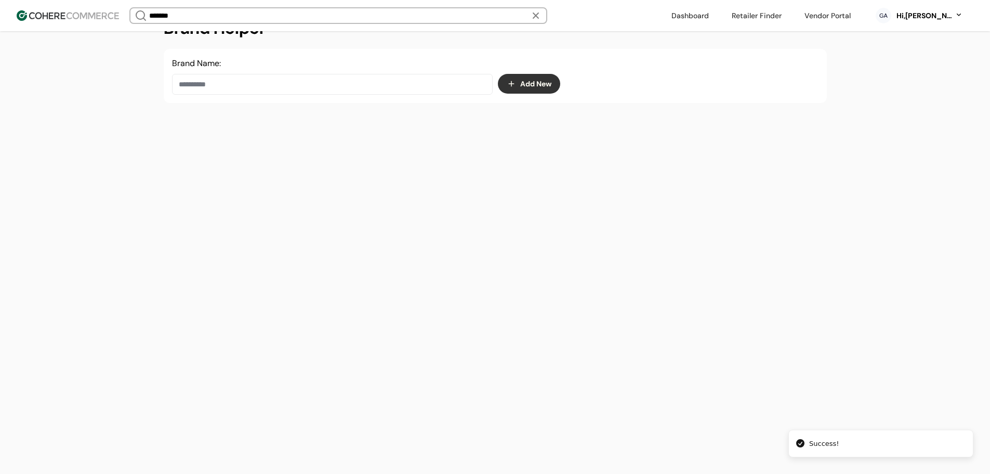
scroll to position [175, 0]
click at [239, 77] on input at bounding box center [332, 84] width 321 height 21
paste input "******"
click at [255, 116] on span "Keya’s Snacks" at bounding box center [277, 120] width 108 height 12
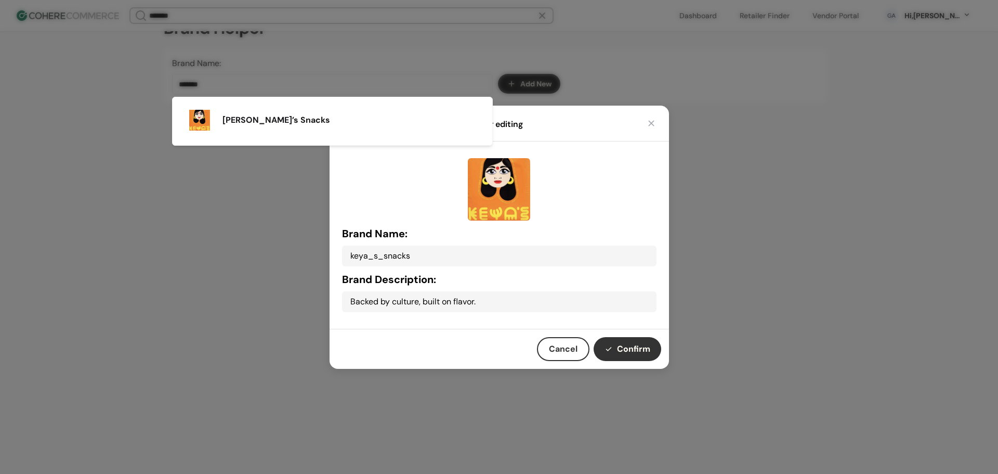
click at [632, 344] on button "Confirm" at bounding box center [628, 349] width 68 height 24
type input "**********"
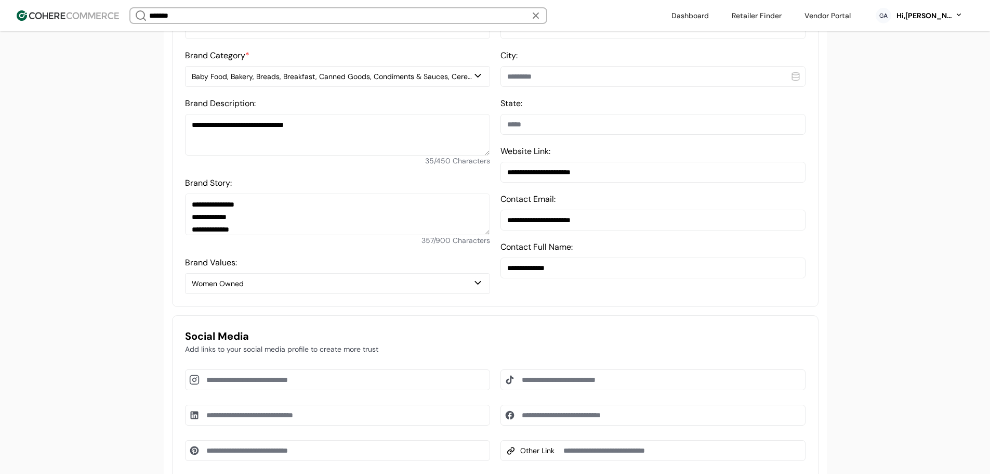
scroll to position [383, 0]
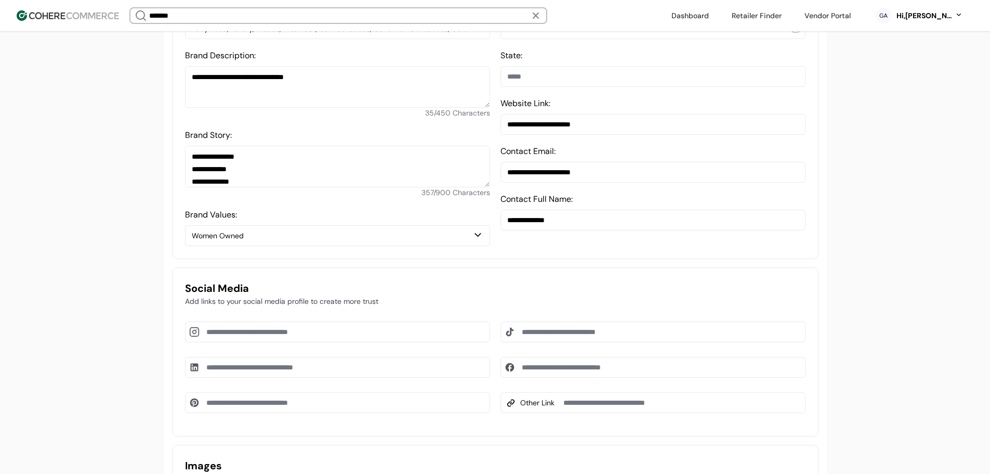
click at [310, 31] on div "Baby Food, Bakery, Breads, Breakfast, Canned Goods, Condiments & Sauces, Cereal…" at bounding box center [332, 28] width 281 height 11
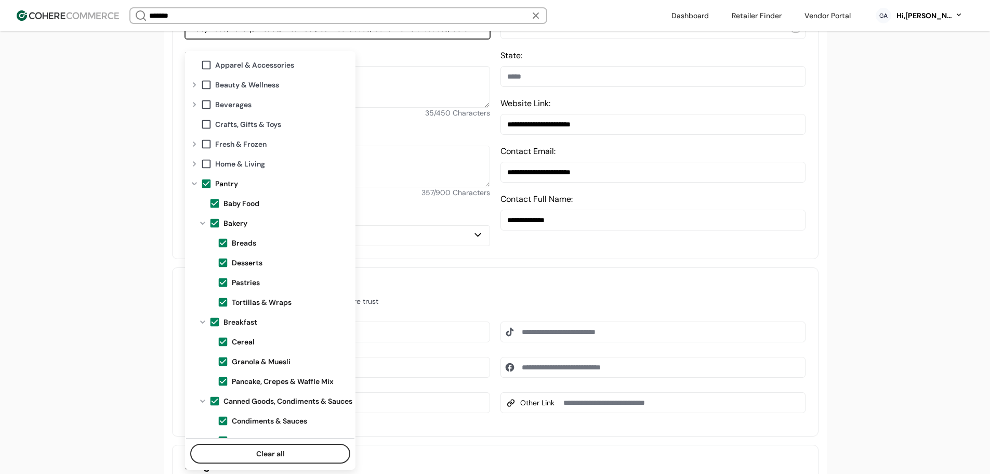
click at [206, 179] on span at bounding box center [206, 183] width 11 height 11
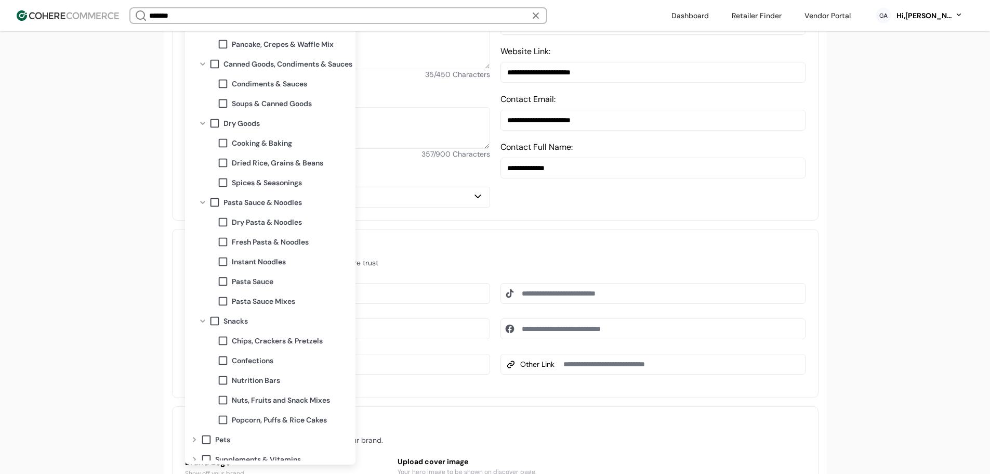
scroll to position [294, 0]
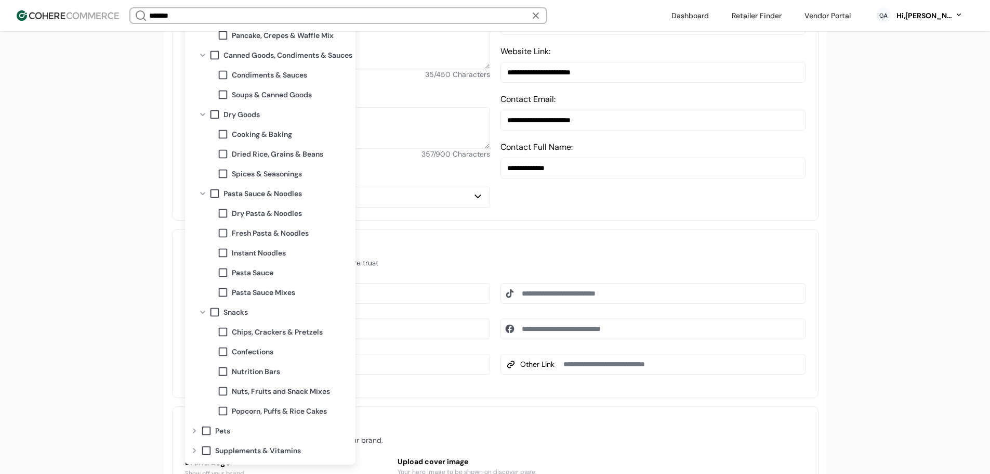
click at [265, 332] on span "Chips, Crackers & Pretzels" at bounding box center [277, 331] width 91 height 11
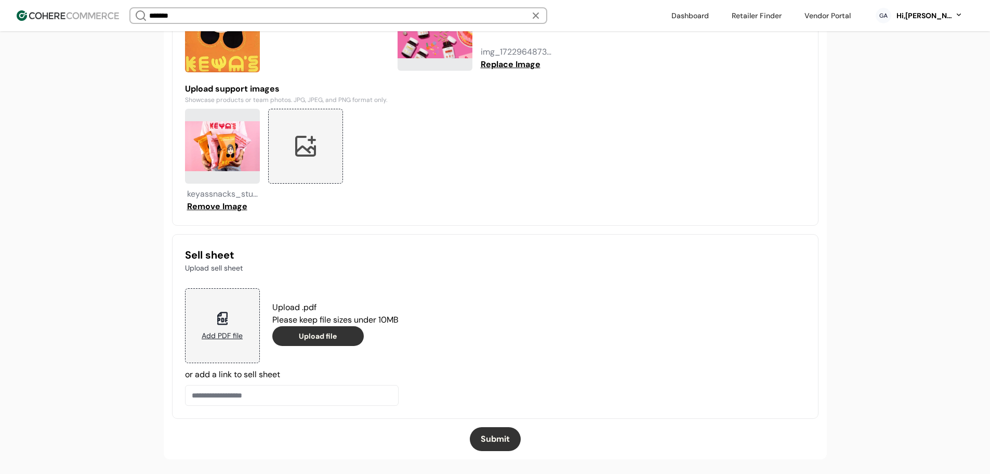
scroll to position [915, 0]
click at [487, 444] on button "Submit" at bounding box center [495, 438] width 51 height 24
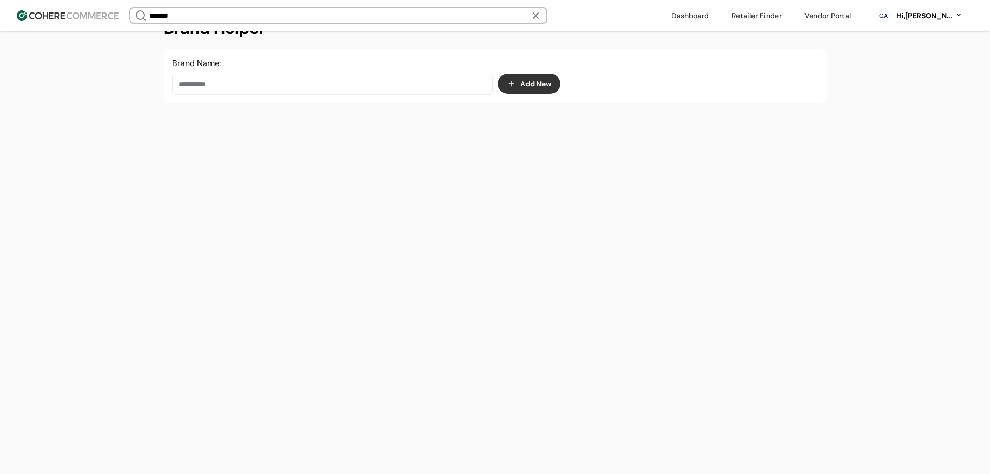
scroll to position [175, 0]
click at [306, 93] on input at bounding box center [332, 84] width 321 height 21
paste input "**********"
drag, startPoint x: 326, startPoint y: 120, endPoint x: 330, endPoint y: 125, distance: 6.1
click at [326, 120] on div "High Level Science" at bounding box center [332, 120] width 303 height 29
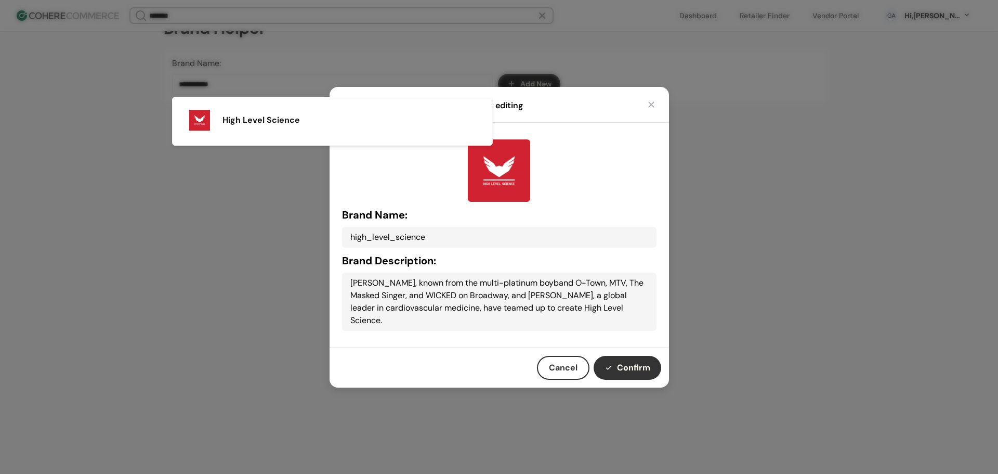
click at [638, 362] on button "Confirm" at bounding box center [628, 368] width 68 height 24
type input "**********"
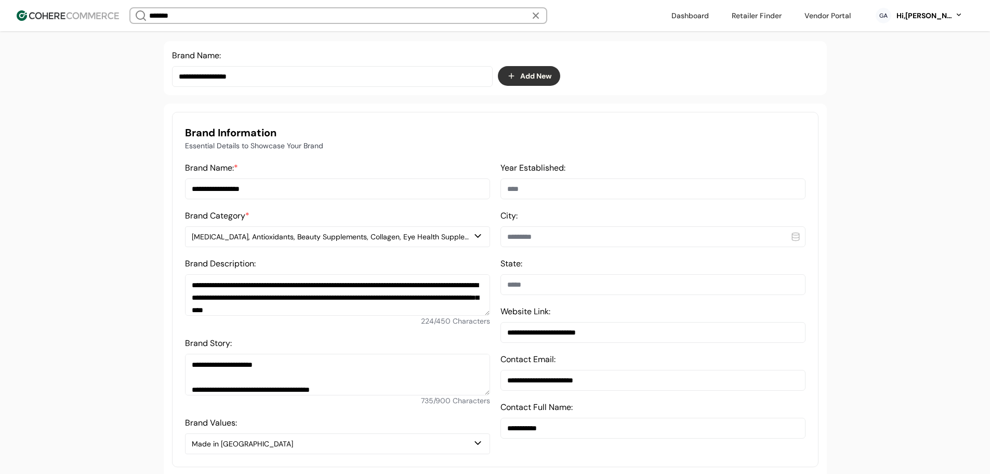
click at [259, 242] on div "Amino Acids, Antioxidants, Beauty Supplements, Collagen, Eye Health Supplements…" at bounding box center [332, 236] width 281 height 11
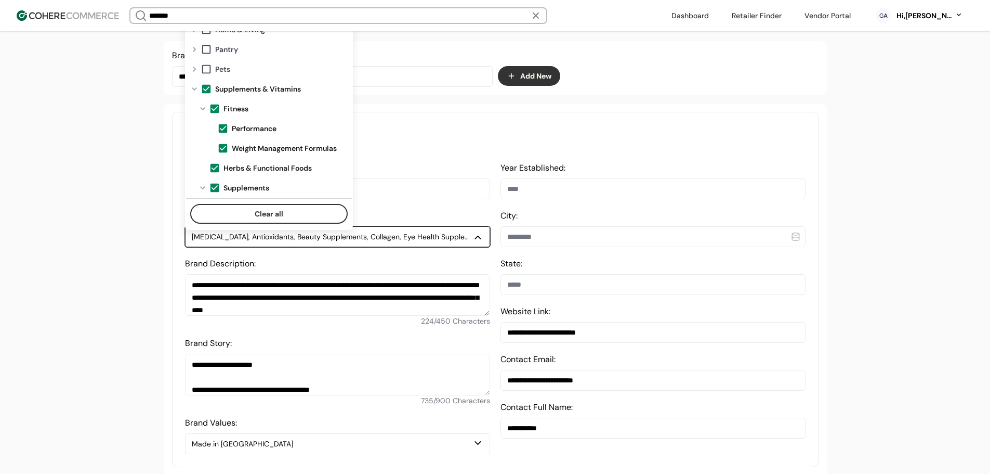
scroll to position [104, 0]
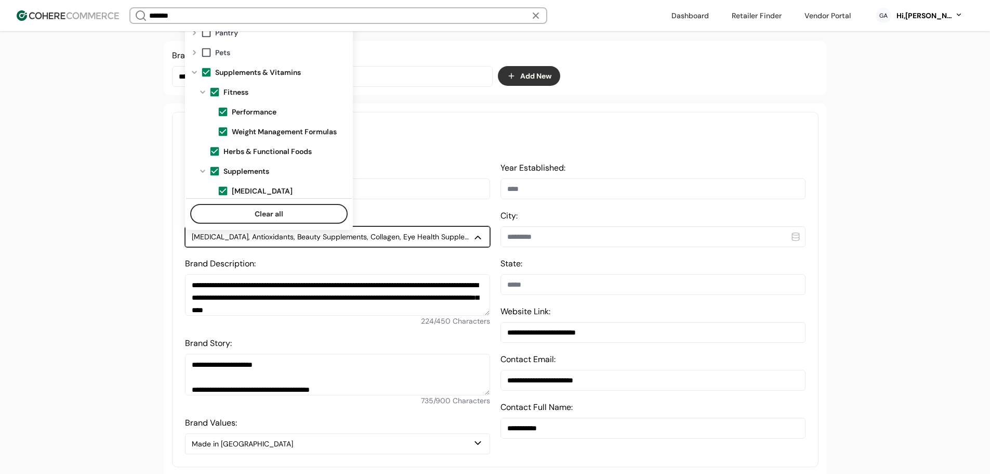
click at [209, 68] on span at bounding box center [206, 72] width 11 height 11
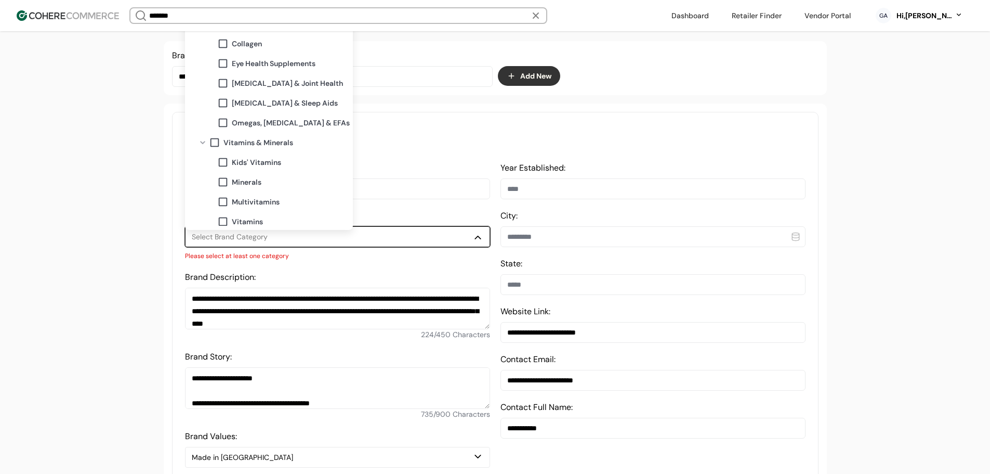
scroll to position [316, 0]
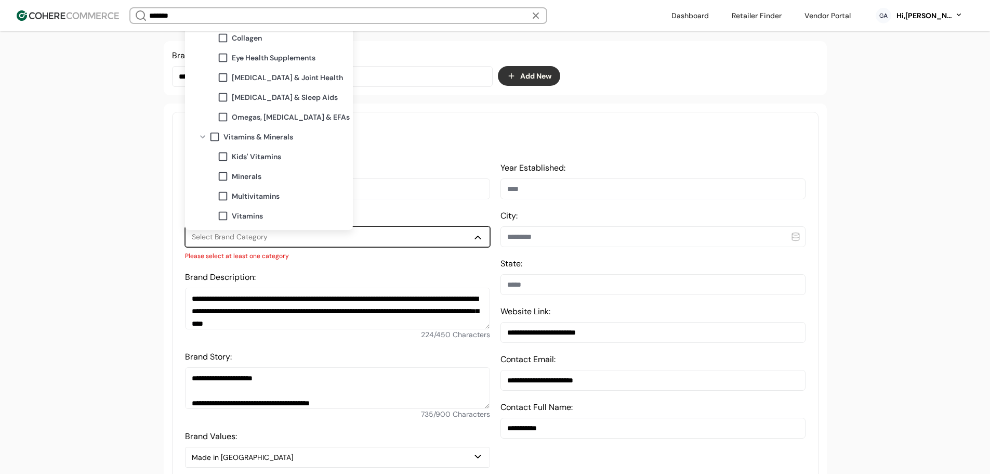
click at [250, 197] on span "Multivitamins" at bounding box center [256, 196] width 48 height 11
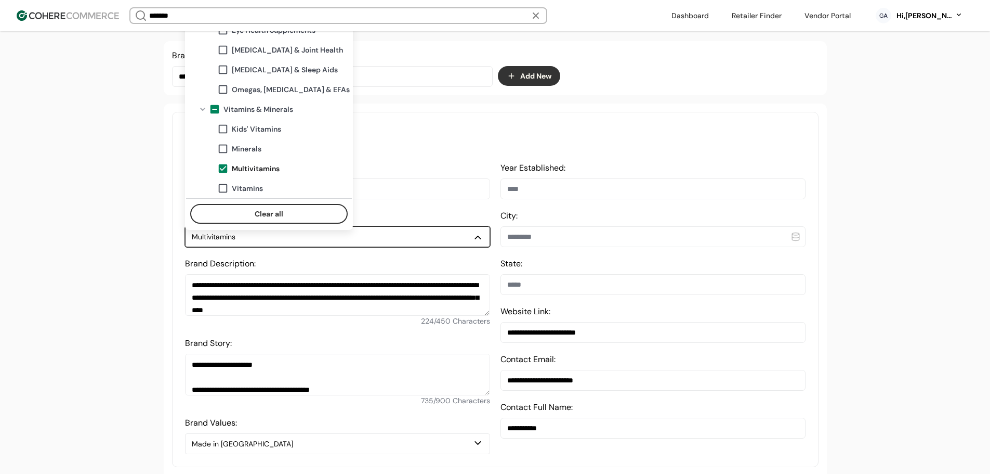
click at [253, 188] on span "Vitamins" at bounding box center [247, 188] width 31 height 11
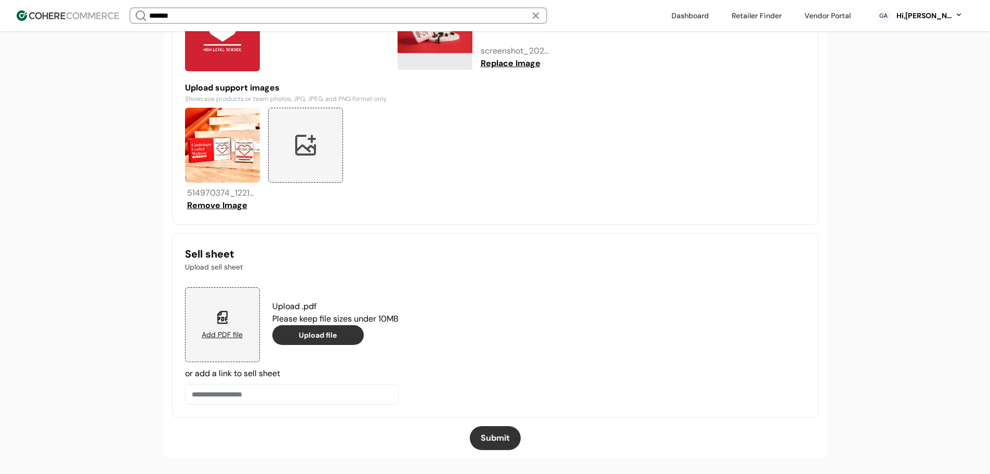
scroll to position [915, 0]
drag, startPoint x: 501, startPoint y: 433, endPoint x: 500, endPoint y: 423, distance: 9.9
click at [501, 434] on button "Submit" at bounding box center [495, 438] width 51 height 24
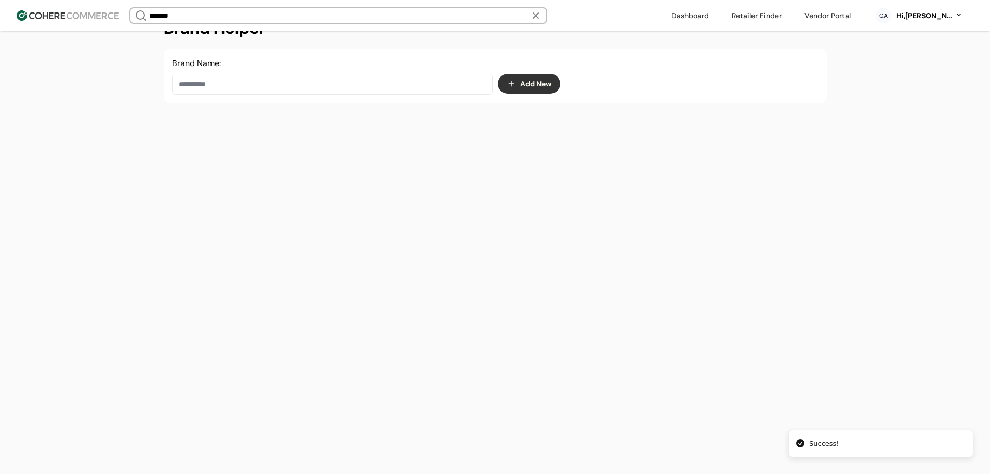
click at [301, 78] on input at bounding box center [332, 84] width 321 height 21
paste input "*********"
click at [329, 120] on div "Kittylamb" at bounding box center [332, 120] width 303 height 29
click at [449, 118] on div "Kittylamb" at bounding box center [332, 120] width 303 height 29
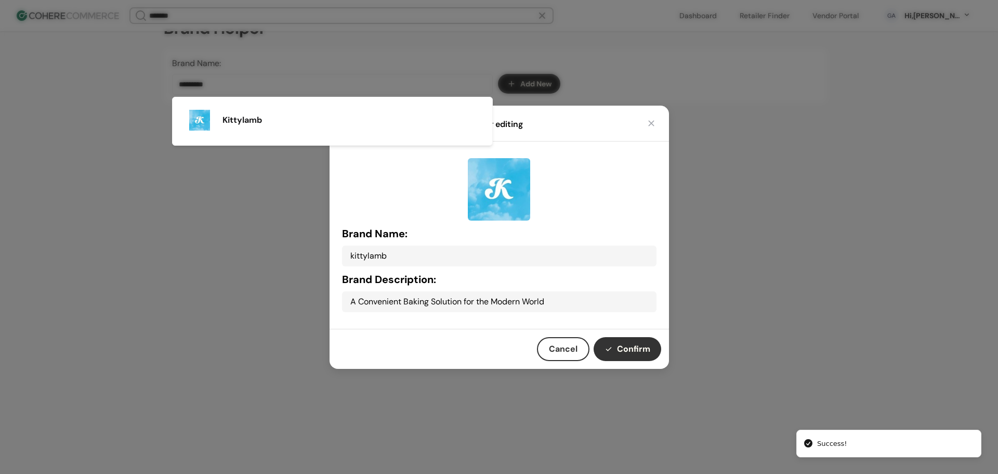
click at [647, 354] on button "Confirm" at bounding box center [628, 349] width 68 height 24
type input "*********"
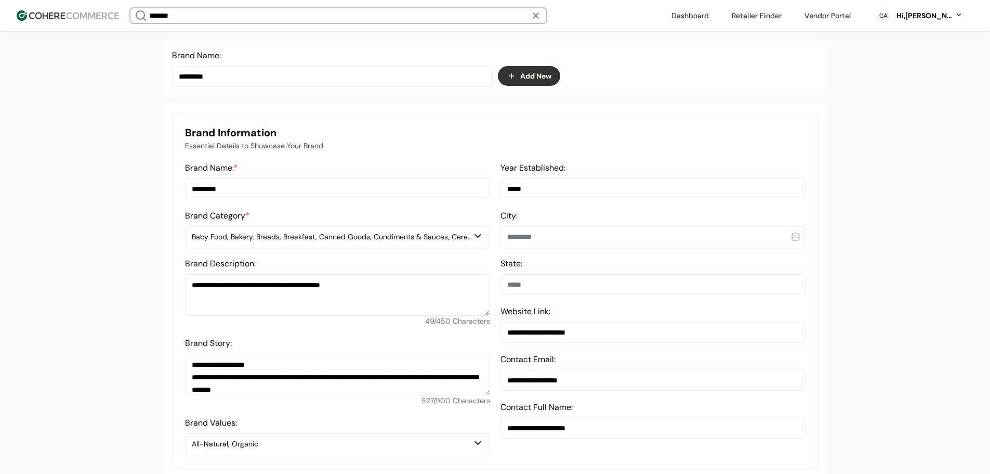
click at [279, 242] on div "Baby Food, Bakery, Breads, Breakfast, Canned Goods, Condiments & Sauces, Cereal…" at bounding box center [332, 236] width 281 height 11
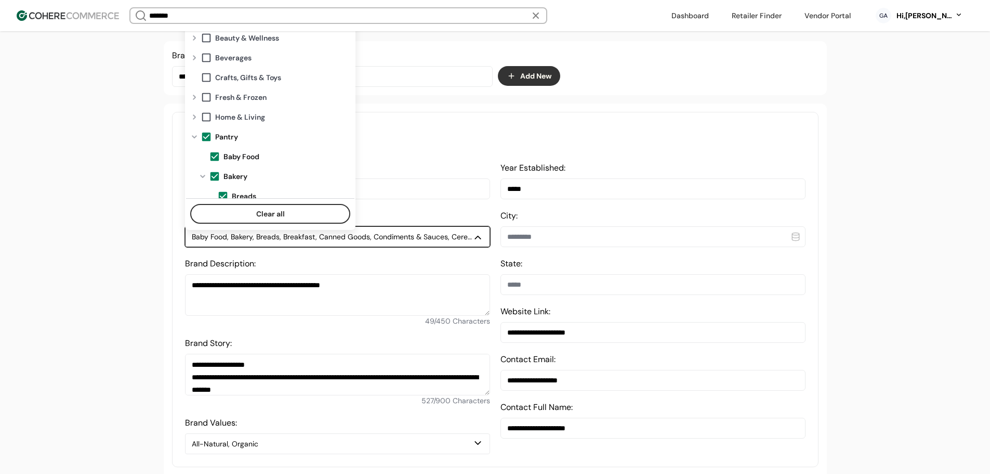
click at [209, 134] on span at bounding box center [206, 136] width 11 height 11
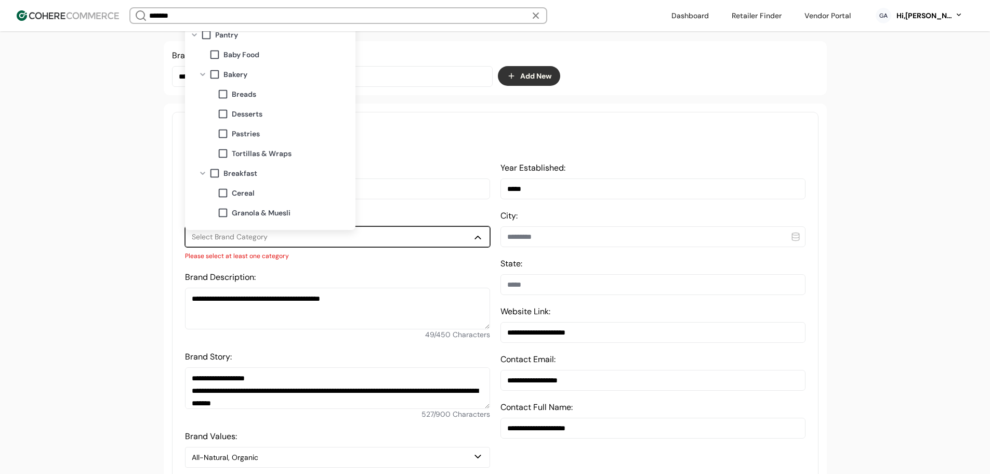
scroll to position [104, 0]
click at [249, 110] on span "Desserts" at bounding box center [247, 112] width 31 height 11
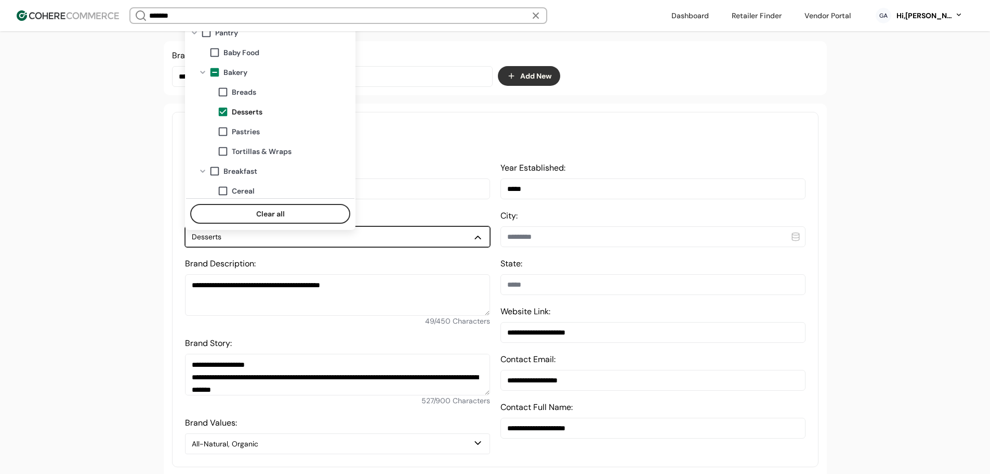
click at [252, 128] on span "Pastries" at bounding box center [246, 131] width 28 height 11
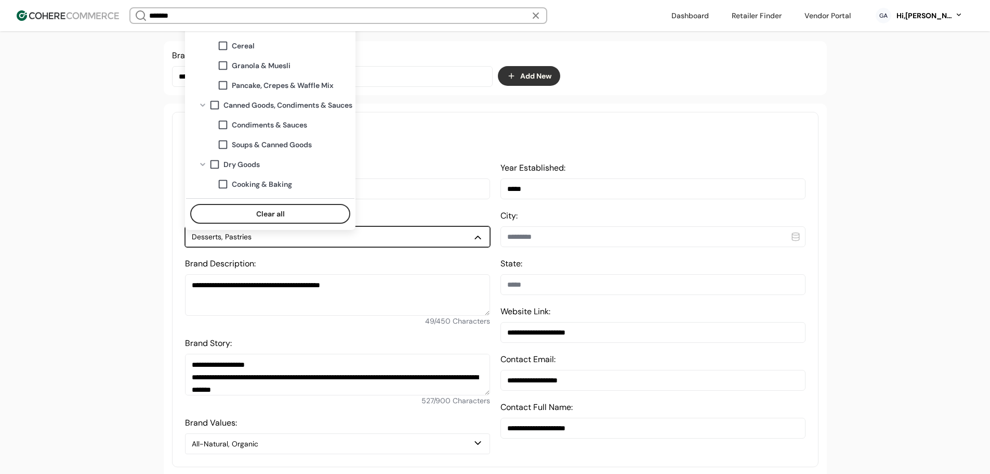
scroll to position [301, 0]
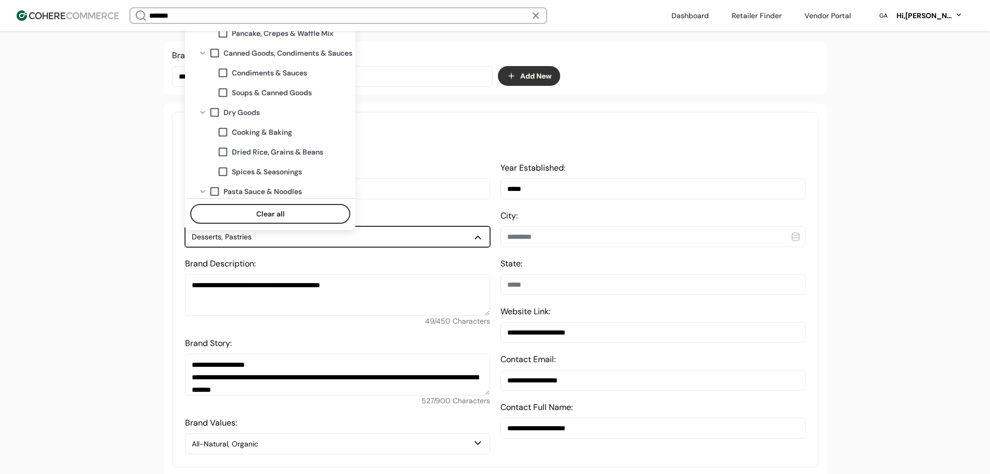
click at [277, 134] on span "Cooking & Baking" at bounding box center [262, 132] width 60 height 11
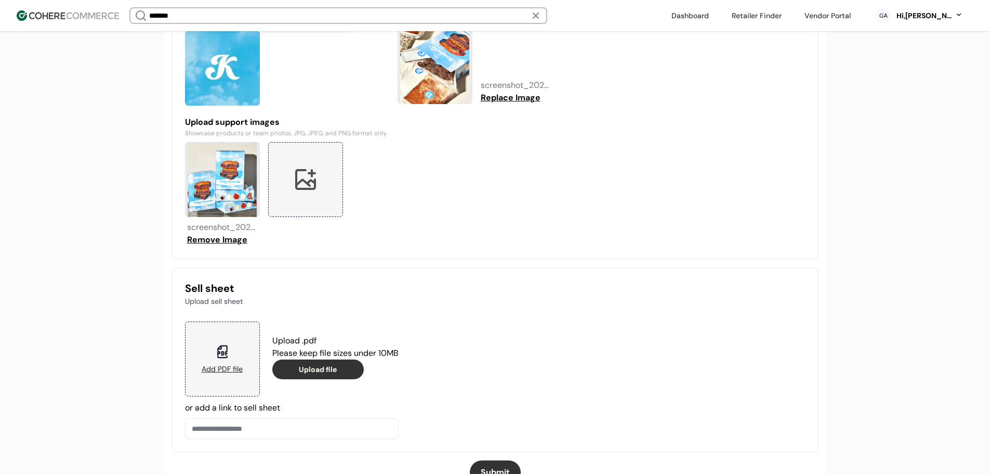
scroll to position [915, 0]
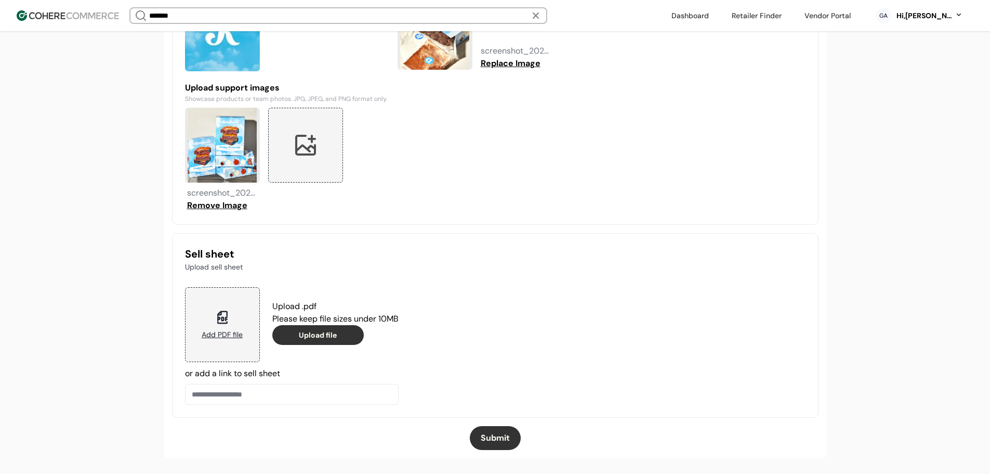
click at [499, 435] on button "Submit" at bounding box center [495, 438] width 51 height 24
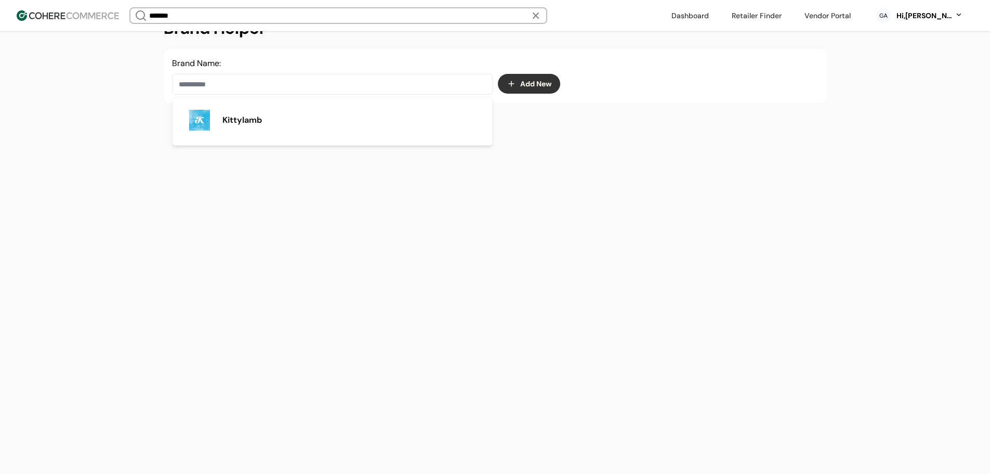
click at [325, 82] on input at bounding box center [332, 84] width 321 height 21
click at [284, 129] on div "Local Culture" at bounding box center [332, 120] width 303 height 29
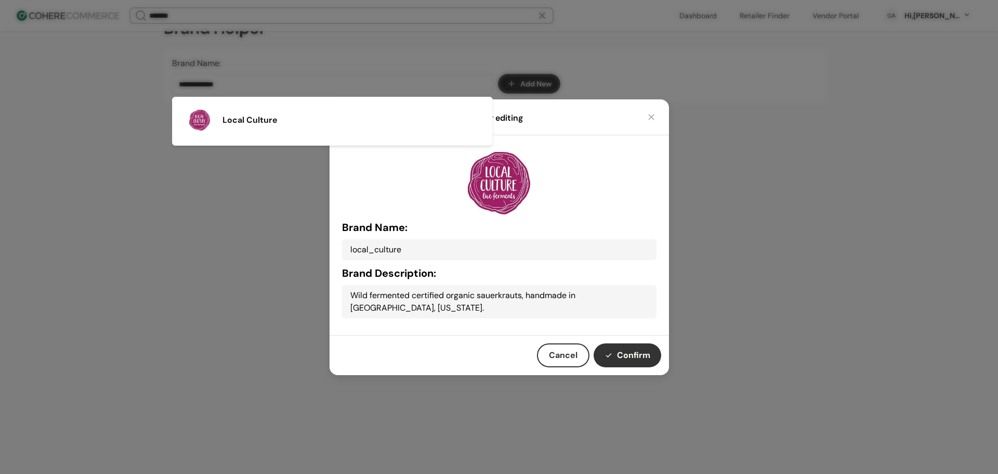
click at [627, 351] on button "Confirm" at bounding box center [628, 355] width 68 height 24
type input "**********"
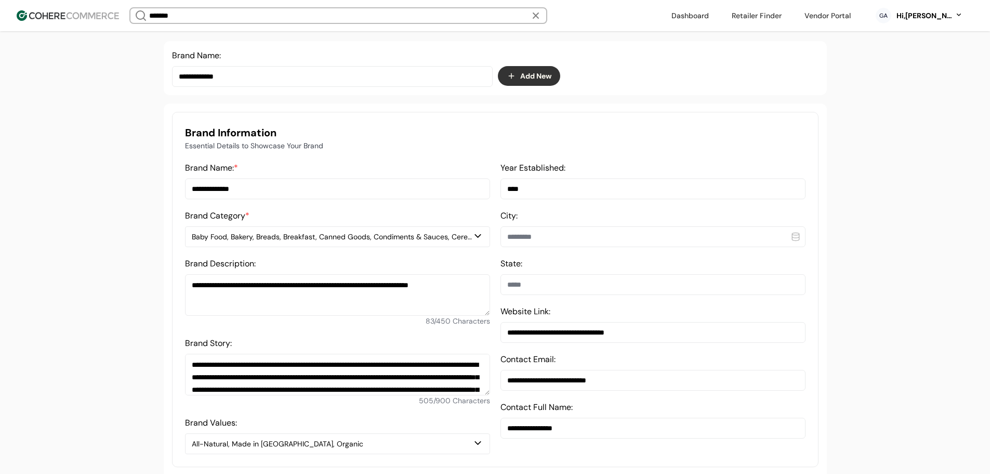
click at [253, 242] on div "Baby Food, Bakery, Breads, Breakfast, Canned Goods, Condiments & Sauces, Cereal…" at bounding box center [332, 236] width 281 height 11
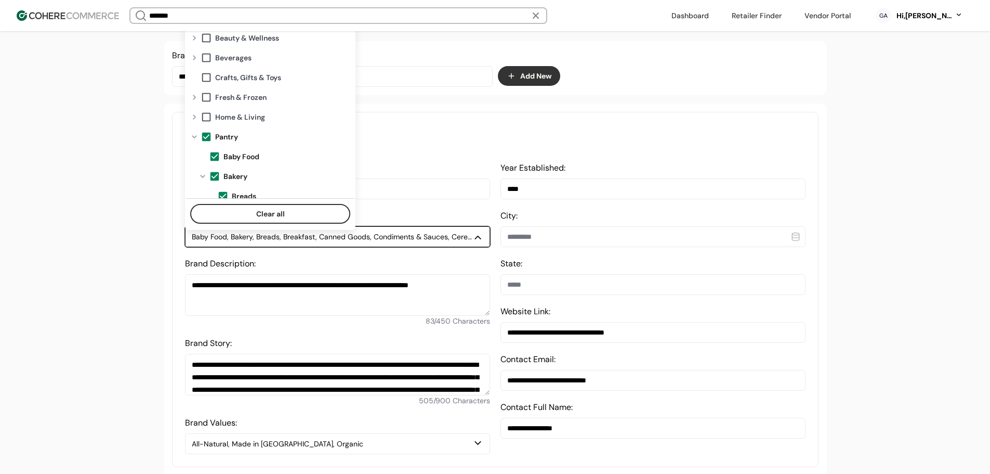
click at [210, 134] on span at bounding box center [206, 136] width 11 height 11
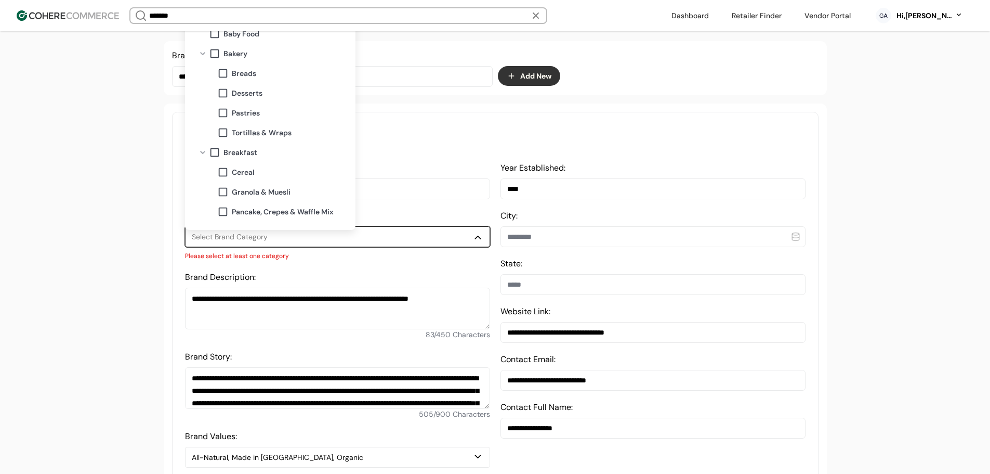
scroll to position [208, 0]
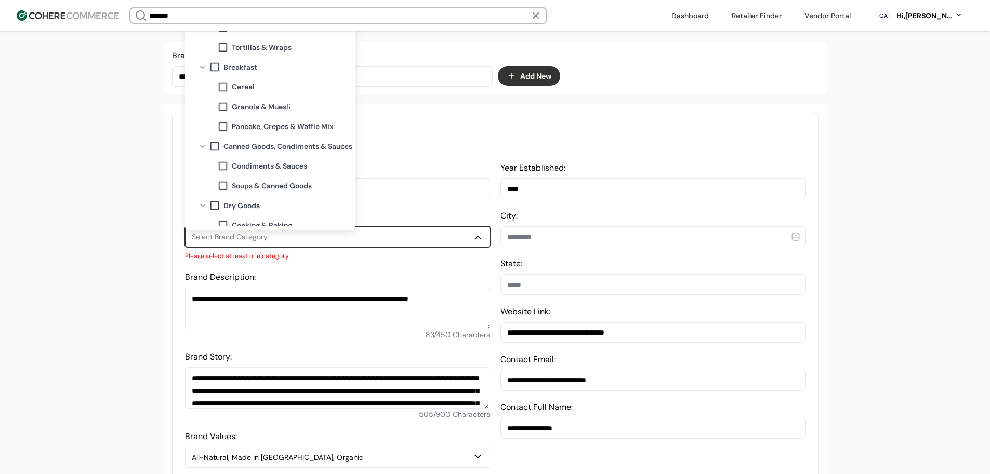
click at [277, 167] on span "Condiments & Sauces" at bounding box center [269, 166] width 75 height 11
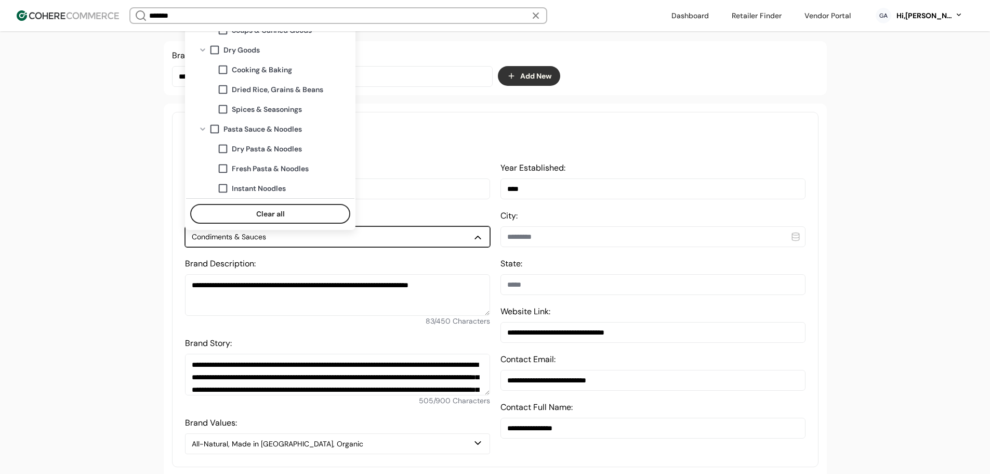
scroll to position [364, 0]
click at [268, 69] on span "Cooking & Baking" at bounding box center [262, 69] width 60 height 11
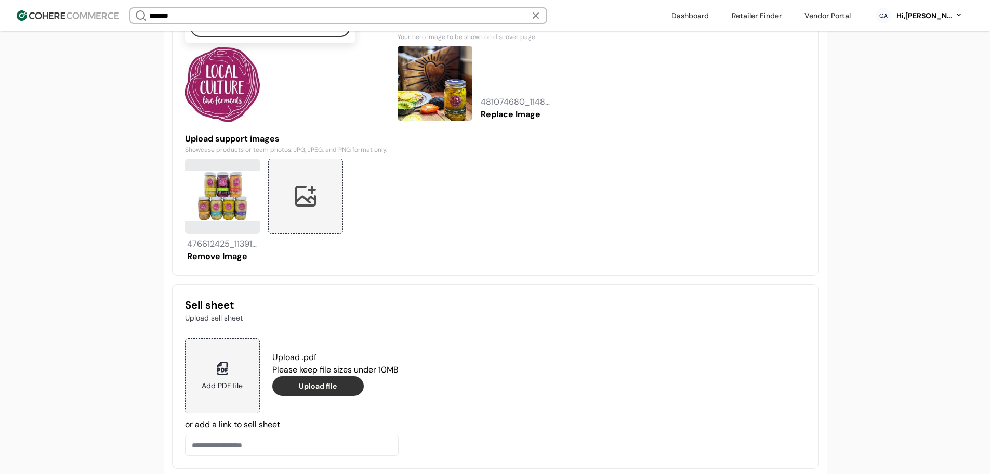
scroll to position [915, 0]
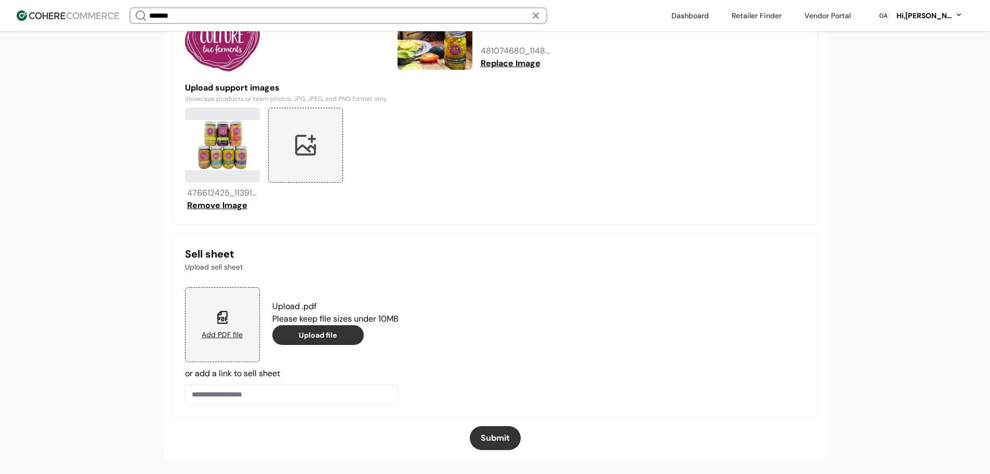
click at [496, 438] on button "Submit" at bounding box center [495, 438] width 51 height 24
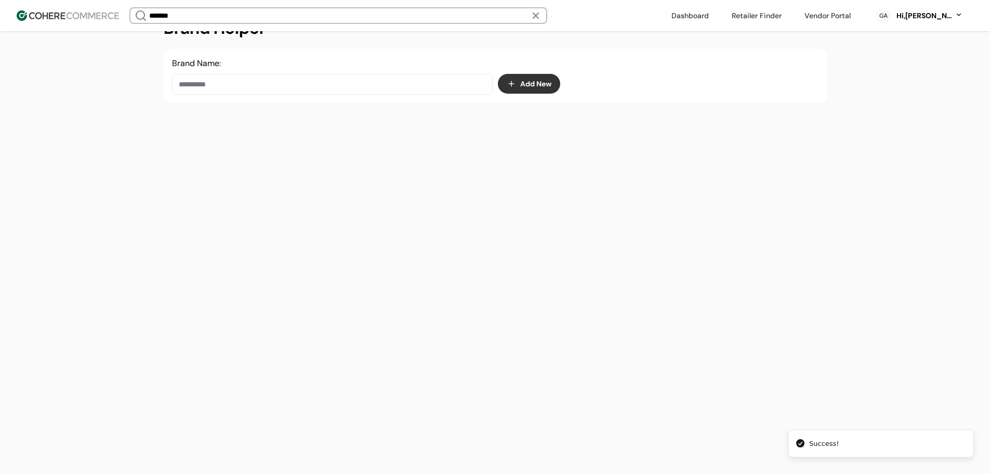
scroll to position [175, 0]
click at [315, 88] on input at bounding box center [332, 84] width 321 height 21
click at [414, 125] on div "My Neighbor's Tallow" at bounding box center [332, 120] width 303 height 29
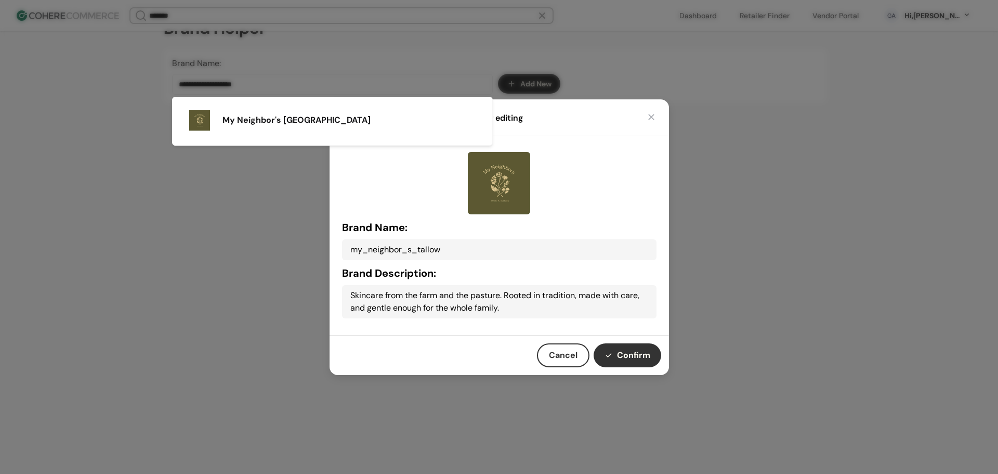
click at [624, 345] on button "Confirm" at bounding box center [628, 355] width 68 height 24
type input "**********"
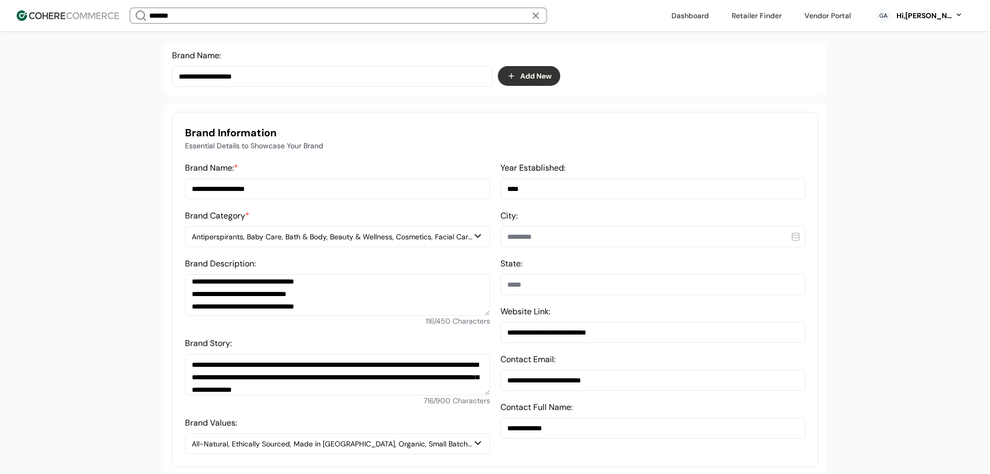
scroll to position [5, 0]
click at [360, 238] on button "Antiperspirants, Baby Care, Bath & Body, Beauty & Wellness, Cosmetics, Facial C…" at bounding box center [337, 236] width 305 height 21
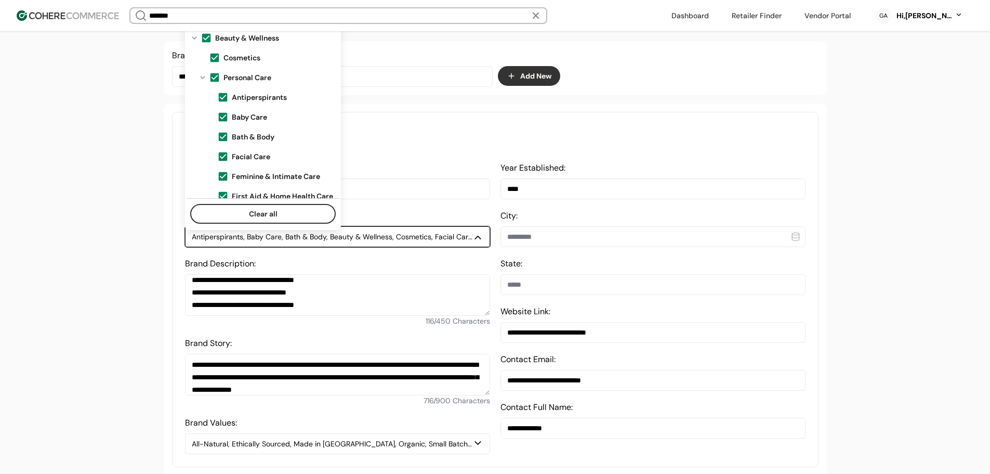
click at [214, 75] on span at bounding box center [214, 77] width 11 height 11
click at [224, 131] on span at bounding box center [222, 136] width 11 height 11
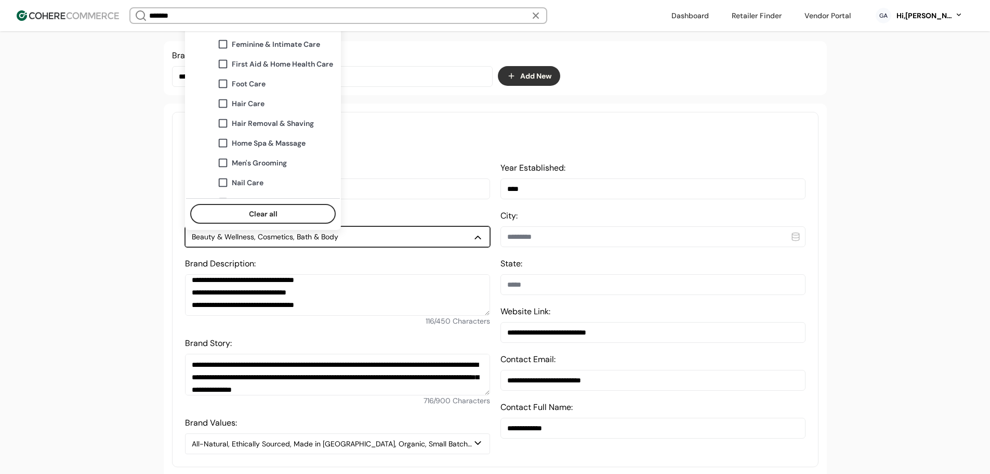
scroll to position [104, 0]
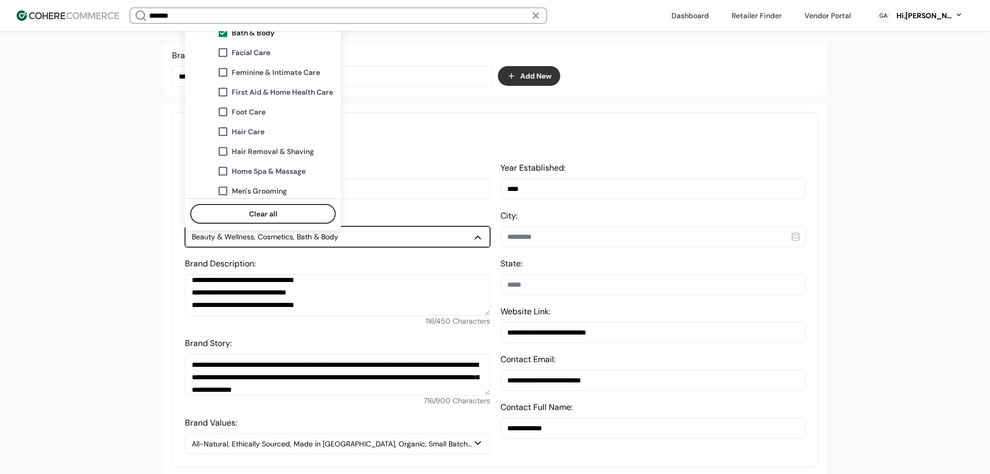
click at [251, 53] on span "Facial Care" at bounding box center [251, 52] width 38 height 11
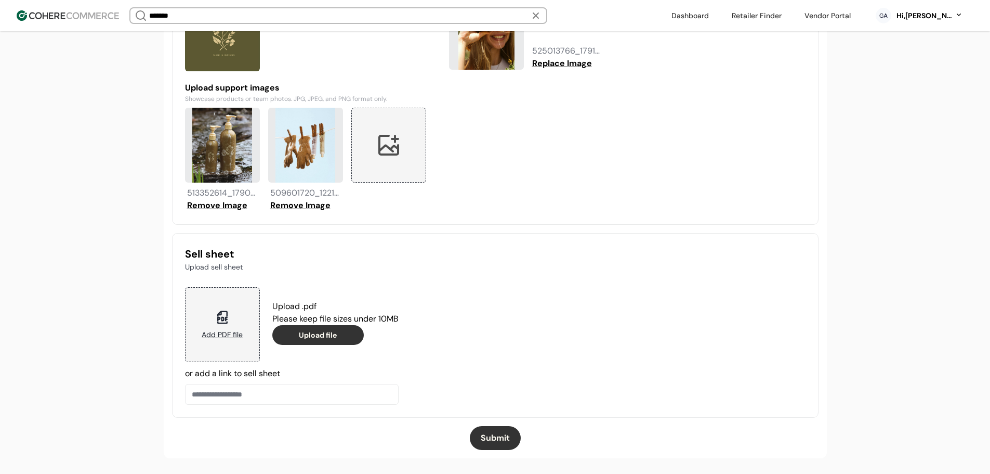
scroll to position [915, 0]
click at [502, 439] on button "Submit" at bounding box center [495, 438] width 51 height 24
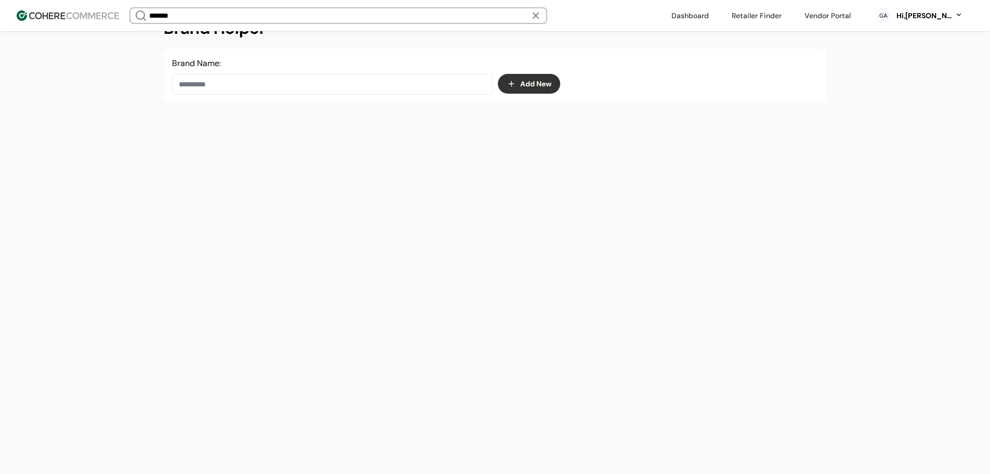
click at [294, 81] on input at bounding box center [332, 84] width 321 height 21
paste input "**********"
click at [287, 121] on span "A La Maison Soaps" at bounding box center [260, 120] width 75 height 12
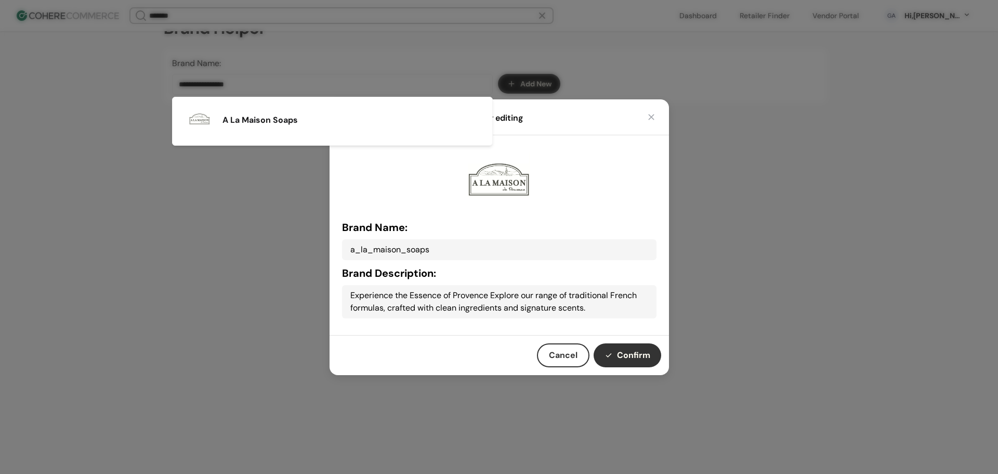
click at [642, 358] on button "Confirm" at bounding box center [628, 355] width 68 height 24
type input "**********"
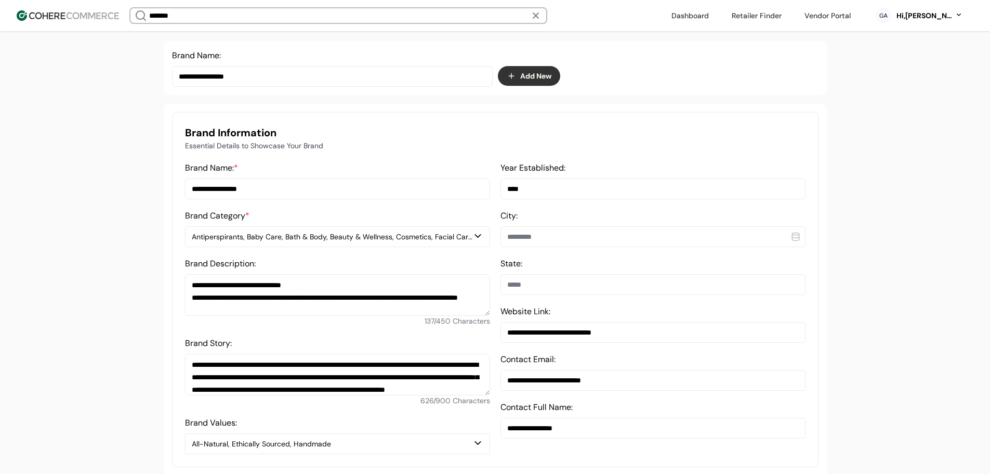
click at [243, 242] on div "Antiperspirants, Baby Care, Bath & Body, Beauty & Wellness, Cosmetics, Facial C…" at bounding box center [332, 236] width 281 height 11
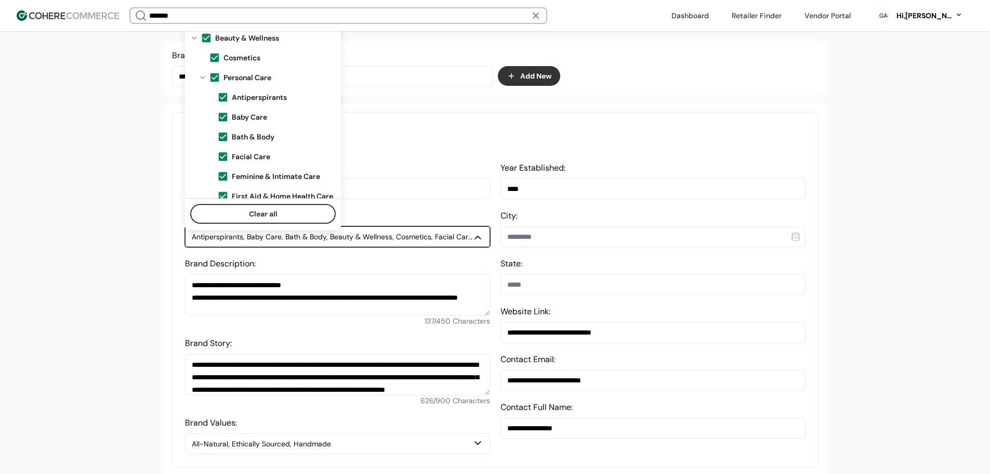
click at [215, 72] on span at bounding box center [214, 77] width 11 height 11
click at [207, 37] on span at bounding box center [206, 37] width 11 height 11
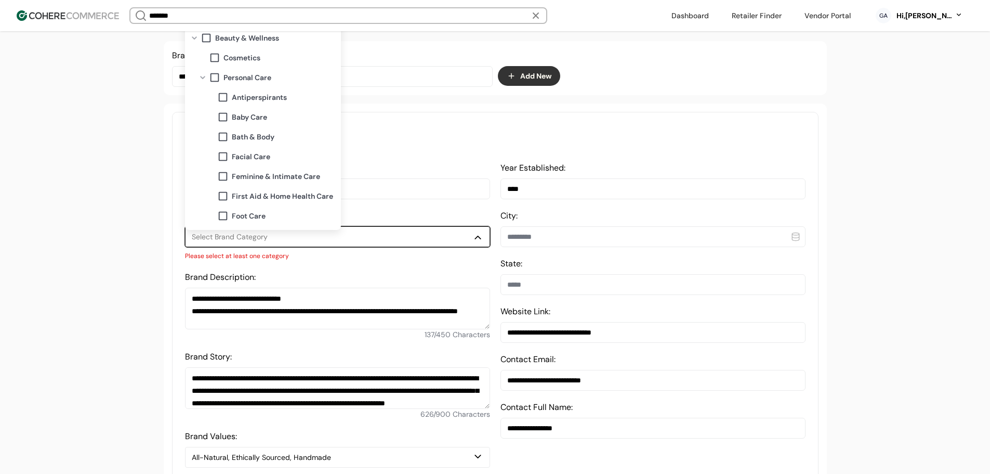
click at [225, 133] on span at bounding box center [222, 136] width 11 height 11
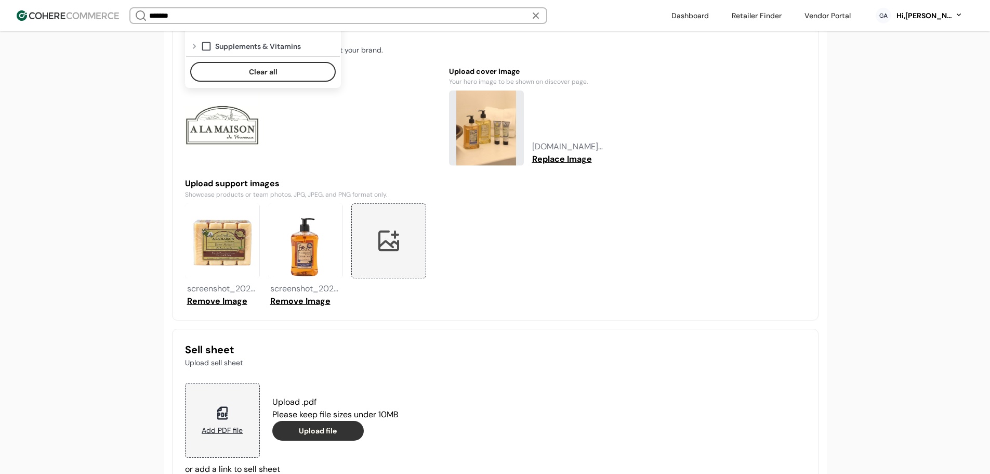
scroll to position [915, 0]
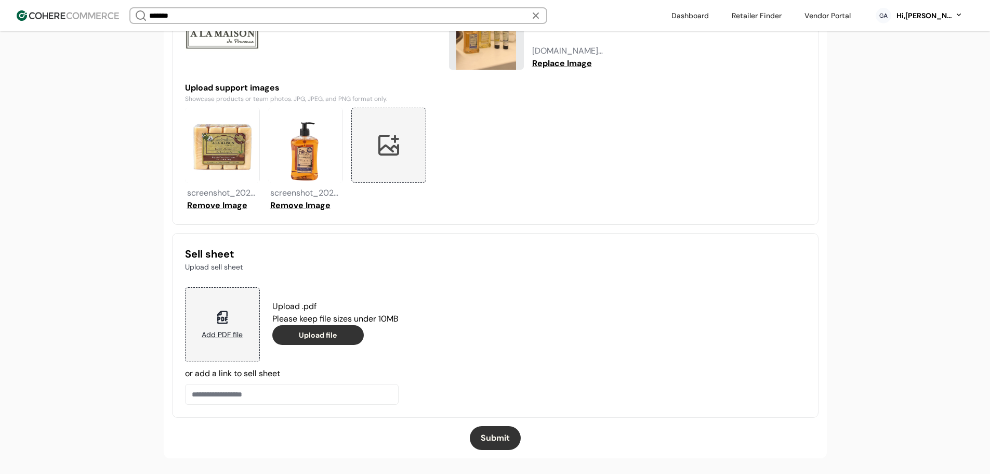
click at [501, 441] on button "Submit" at bounding box center [495, 438] width 51 height 24
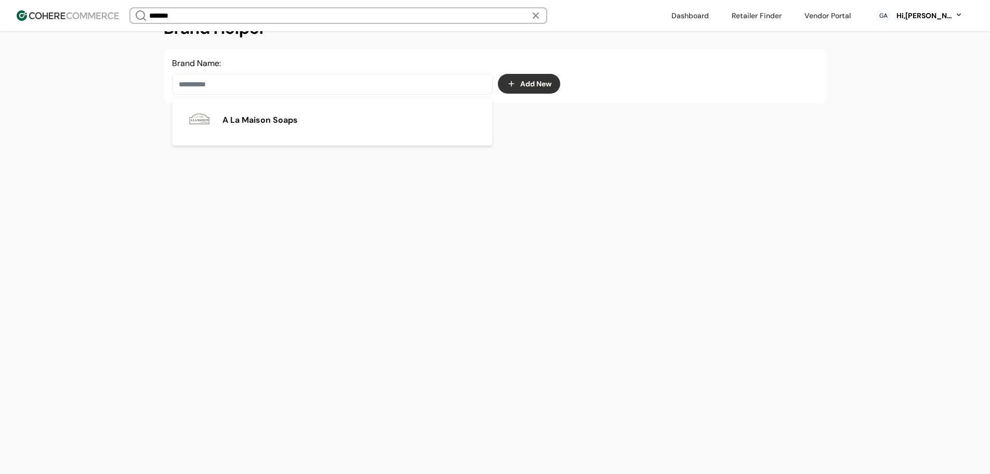
click at [237, 83] on input at bounding box center [332, 84] width 321 height 21
click at [237, 86] on input at bounding box center [332, 84] width 321 height 21
paste input "*********"
click at [243, 123] on span "AEtherbal" at bounding box center [243, 120] width 40 height 12
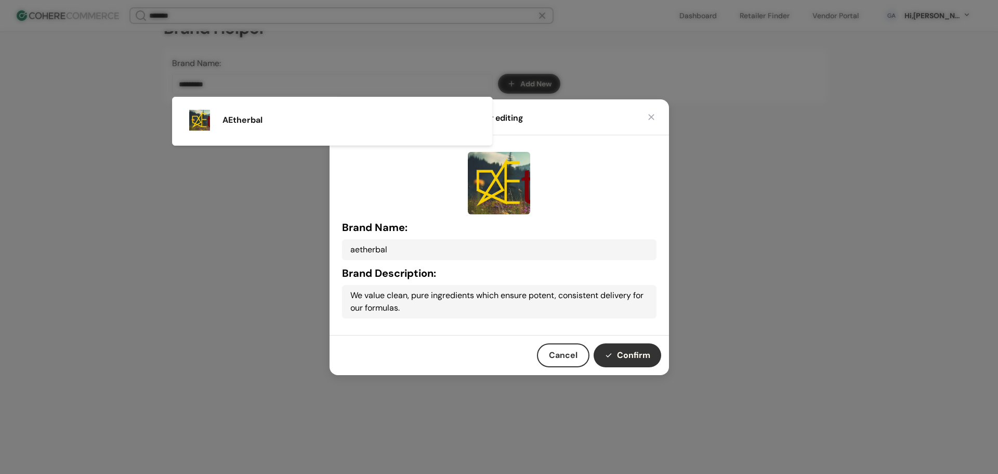
click at [622, 351] on button "Confirm" at bounding box center [628, 355] width 68 height 24
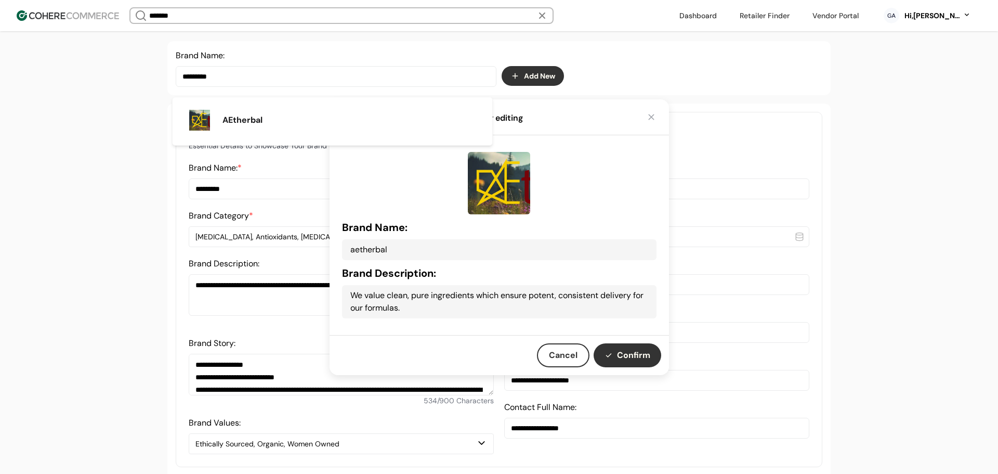
type input "*********"
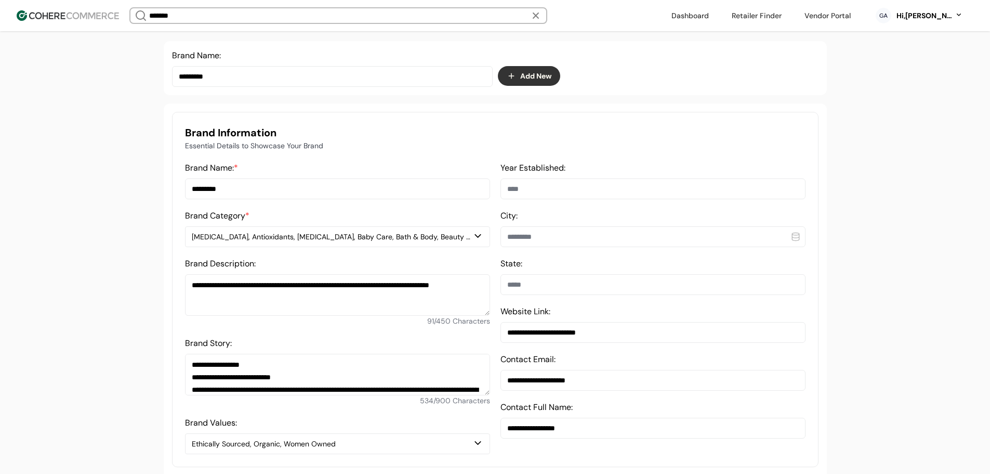
click at [308, 242] on div "Amino Acids, Antioxidants, Antiperspirants, Baby Care, Bath & Body, Beauty & We…" at bounding box center [332, 236] width 281 height 11
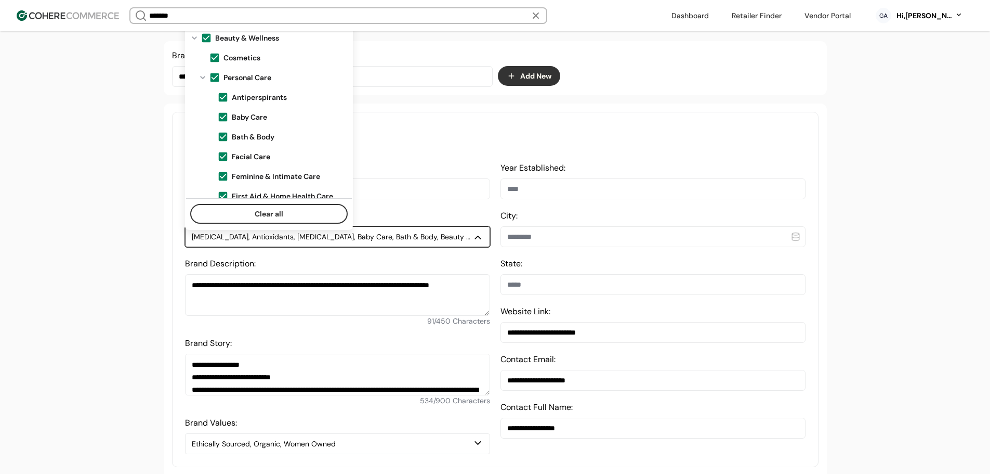
click at [215, 72] on span at bounding box center [214, 77] width 11 height 11
click at [210, 37] on span at bounding box center [206, 37] width 11 height 11
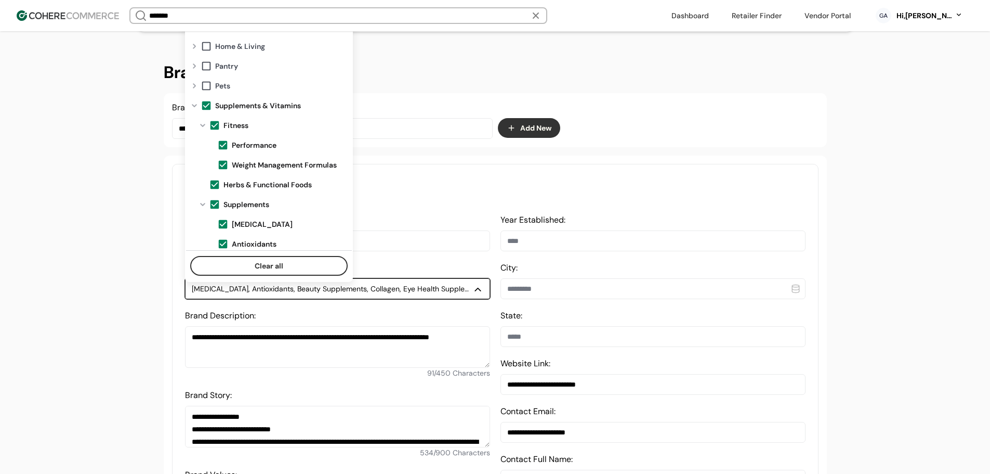
scroll to position [416, 0]
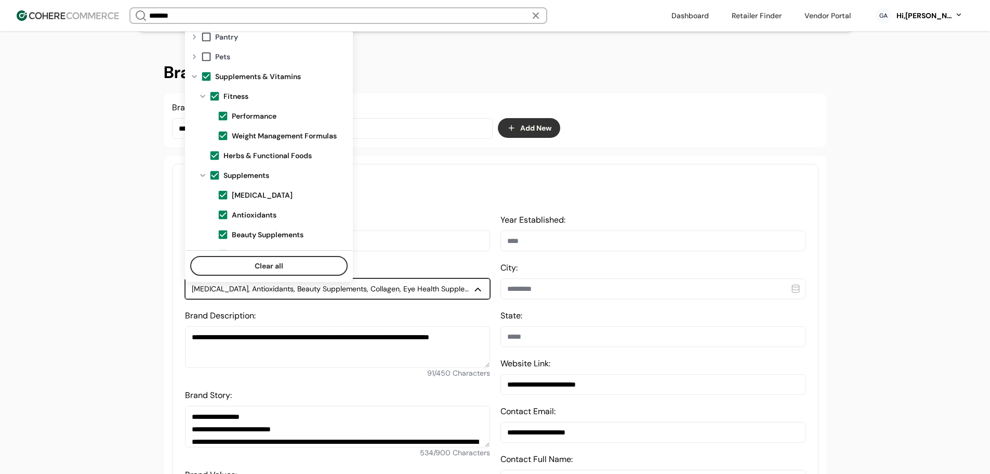
click at [207, 73] on span at bounding box center [206, 76] width 11 height 11
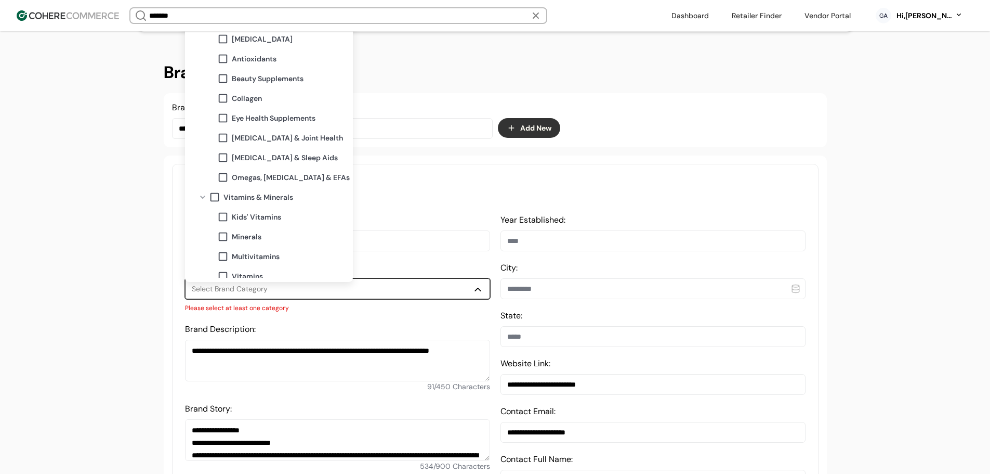
scroll to position [580, 0]
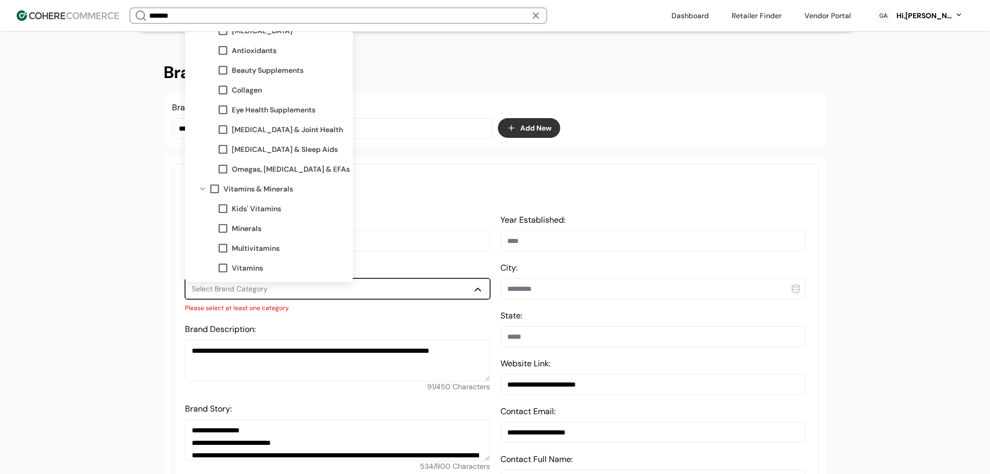
click at [255, 228] on span "Minerals" at bounding box center [247, 228] width 30 height 11
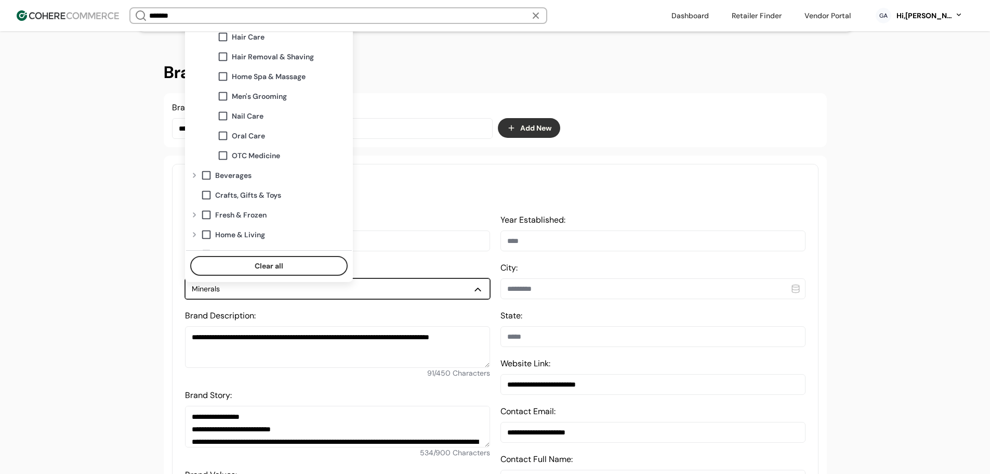
scroll to position [208, 0]
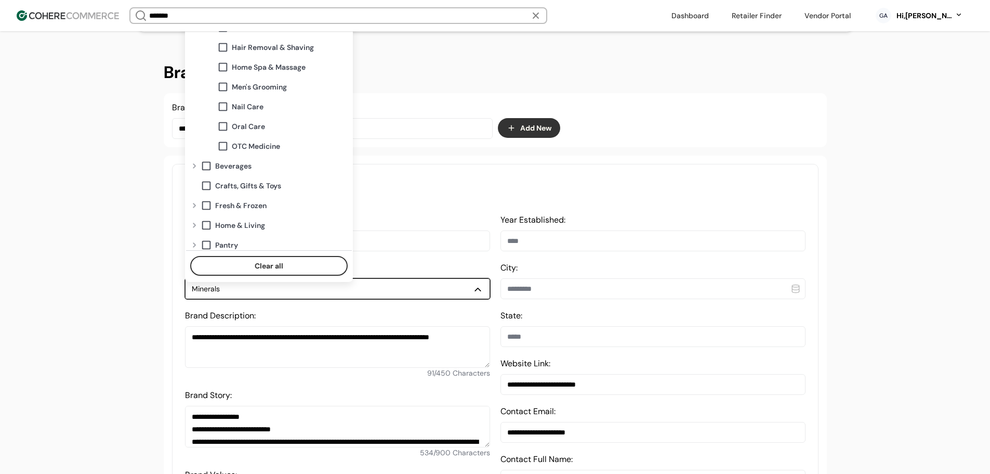
click at [266, 151] on span "OTC Medicine" at bounding box center [256, 146] width 48 height 11
click at [250, 145] on span "OTC Medicine" at bounding box center [256, 146] width 48 height 11
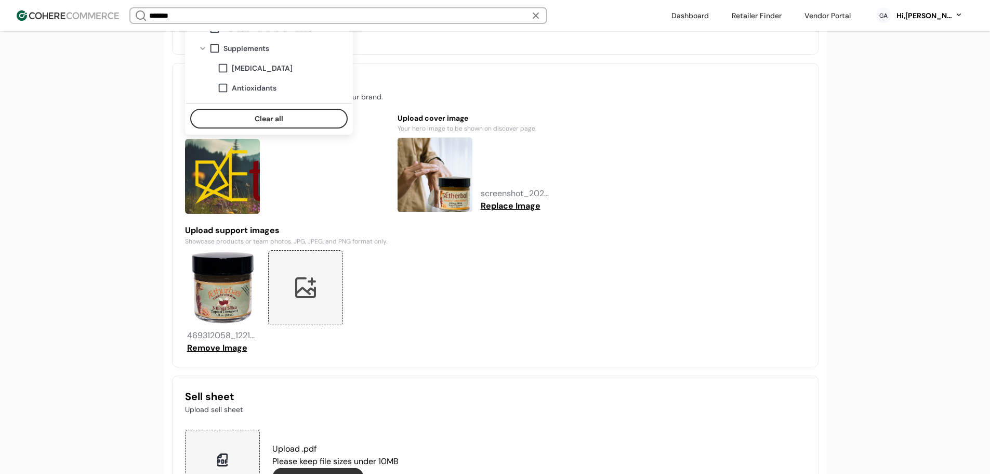
scroll to position [903, 0]
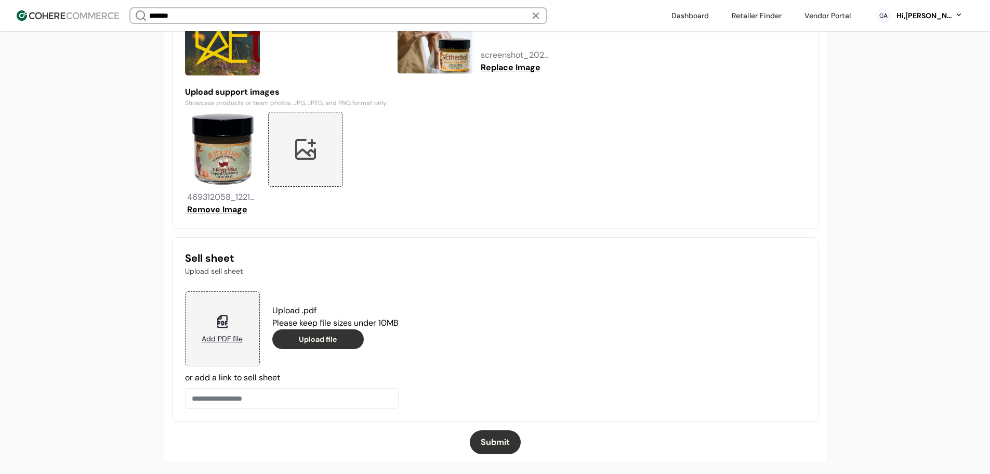
click at [498, 449] on button "Submit" at bounding box center [495, 442] width 51 height 24
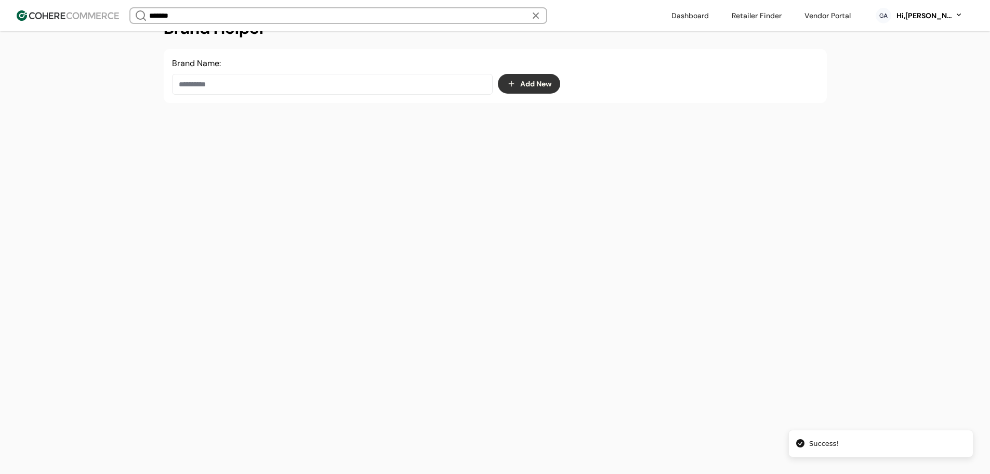
scroll to position [175, 0]
drag, startPoint x: 282, startPoint y: 88, endPoint x: 287, endPoint y: 82, distance: 8.5
click at [282, 88] on input at bounding box center [332, 84] width 321 height 21
type input "*"
click at [322, 120] on div "Brine Time" at bounding box center [332, 120] width 303 height 29
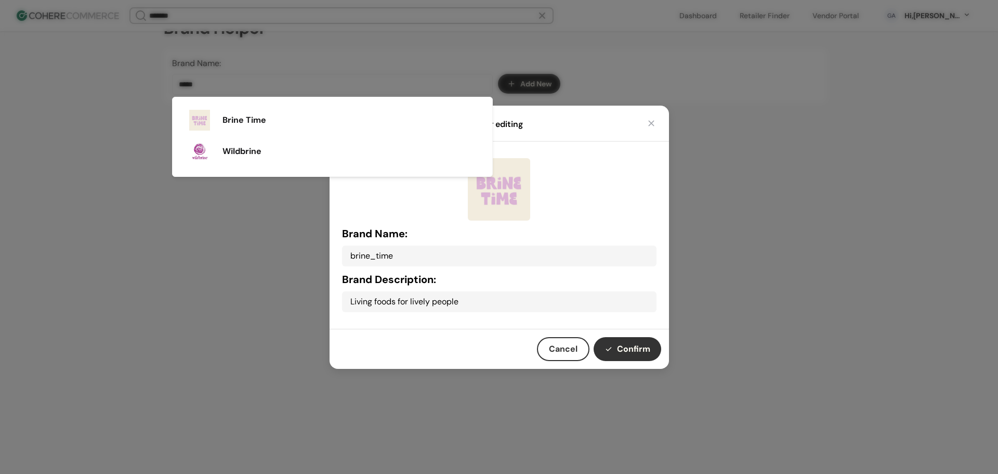
click at [624, 344] on button "Confirm" at bounding box center [628, 349] width 68 height 24
type input "**********"
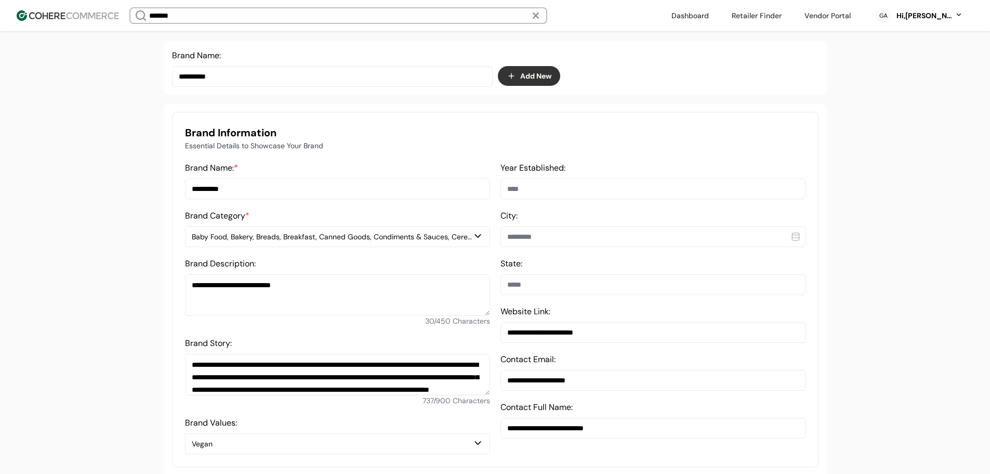
click at [270, 242] on div "Baby Food, Bakery, Breads, Breakfast, Canned Goods, Condiments & Sauces, Cereal…" at bounding box center [332, 236] width 281 height 11
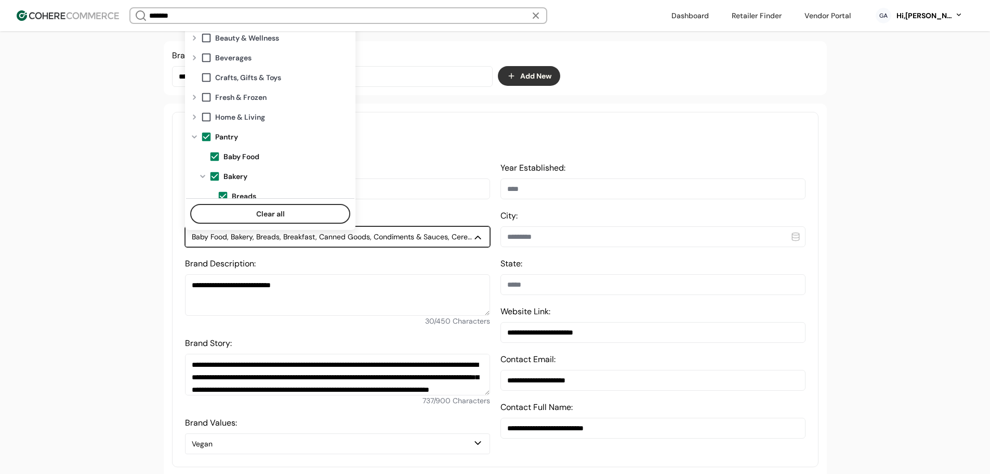
click at [200, 133] on div at bounding box center [194, 137] width 12 height 8
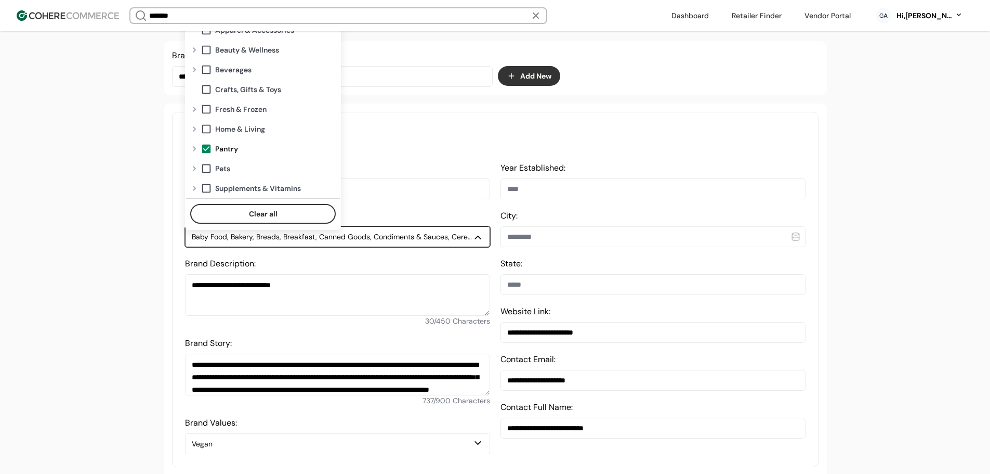
click at [208, 145] on span at bounding box center [206, 148] width 11 height 11
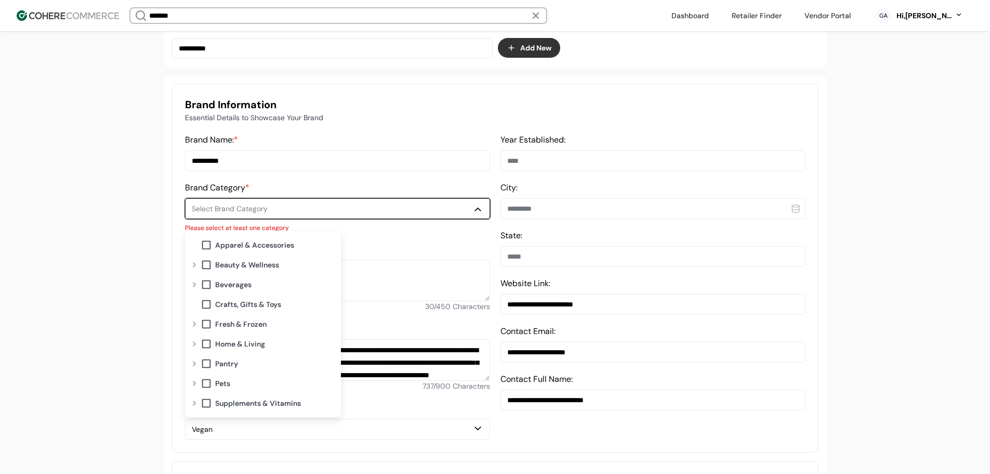
scroll to position [279, 0]
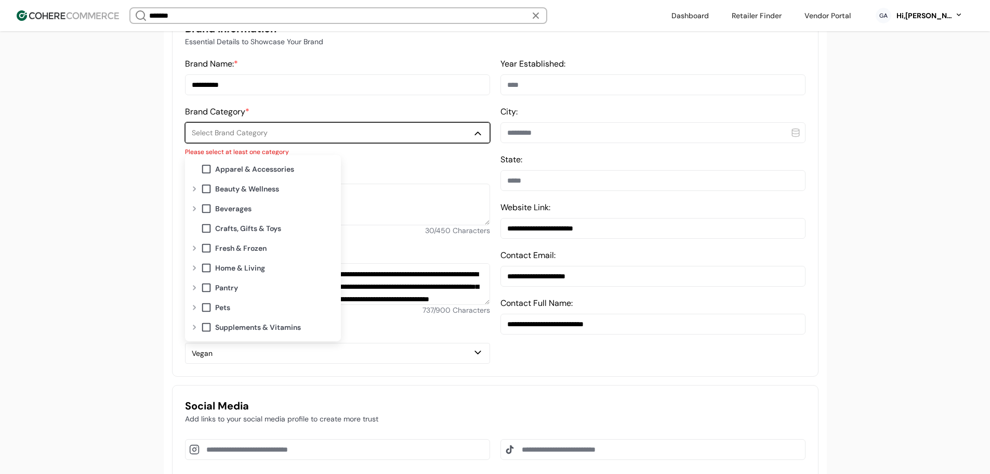
click at [199, 287] on div at bounding box center [194, 287] width 12 height 8
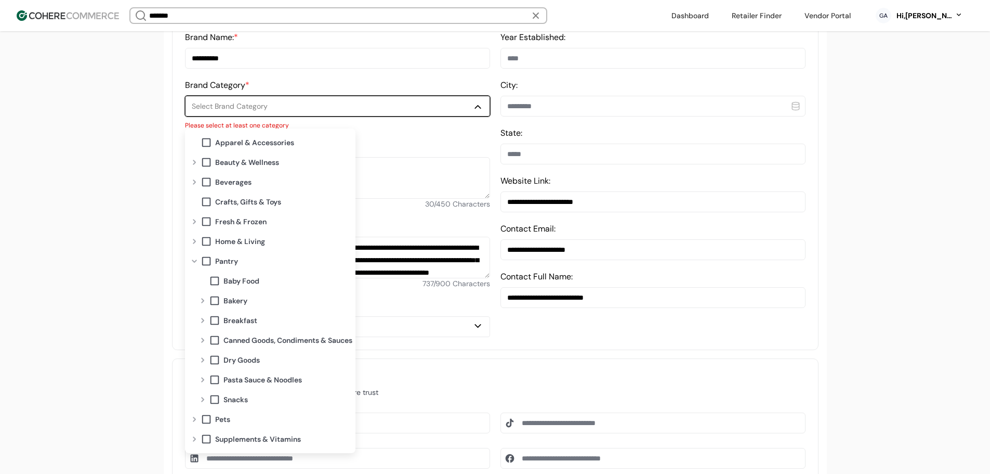
scroll to position [331, 0]
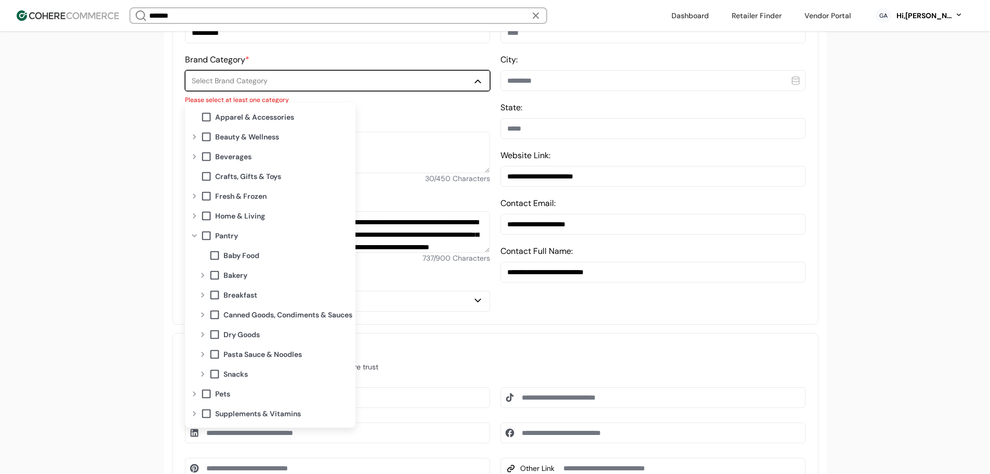
click at [204, 335] on div at bounding box center [203, 334] width 12 height 8
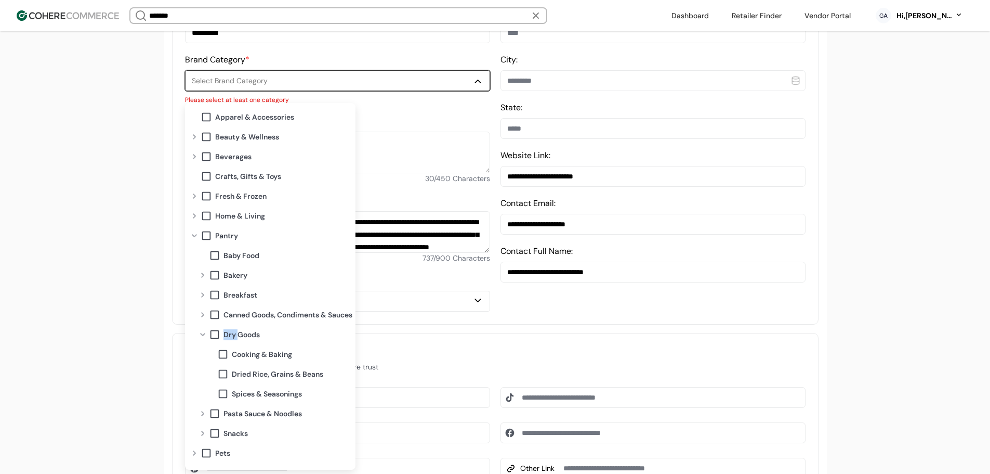
click at [204, 335] on div at bounding box center [203, 334] width 12 height 8
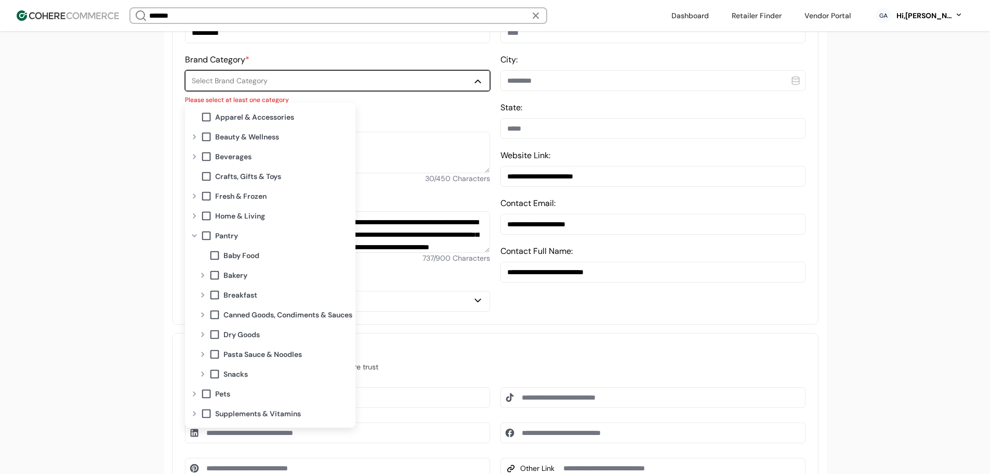
click at [196, 235] on div at bounding box center [194, 235] width 12 height 8
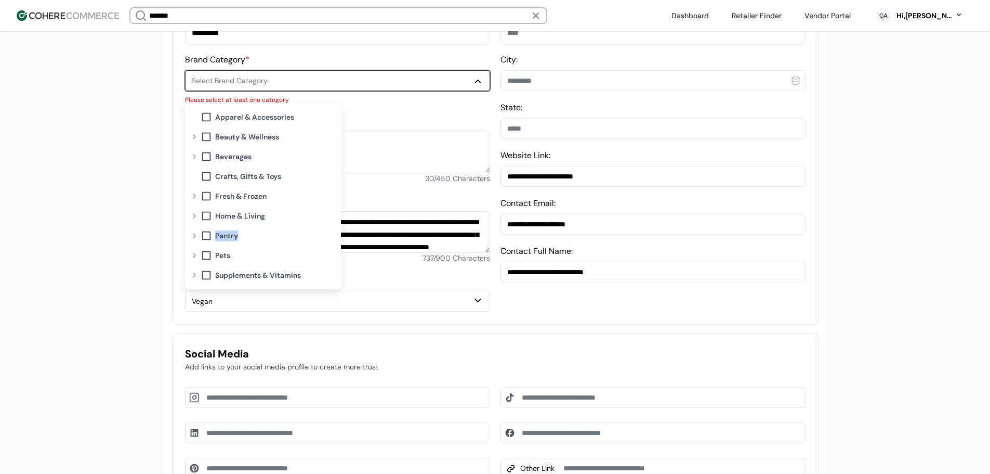
click at [196, 235] on div at bounding box center [194, 235] width 12 height 8
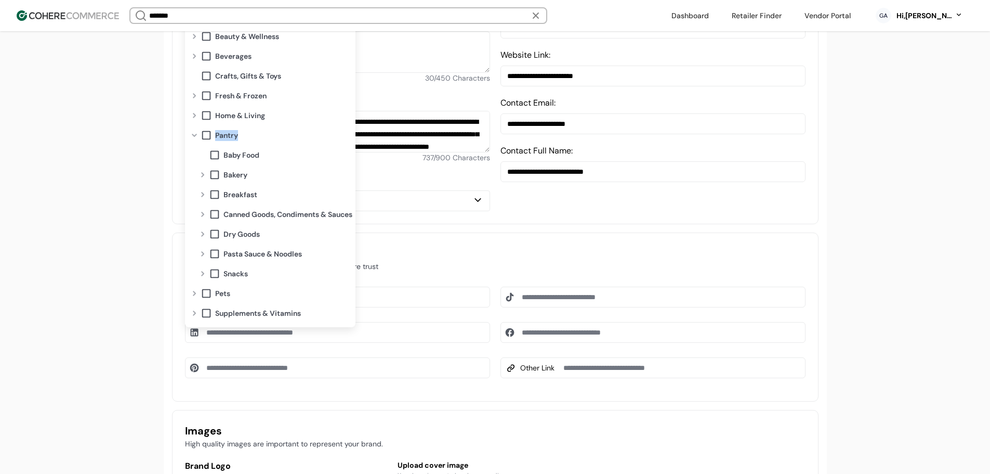
scroll to position [435, 0]
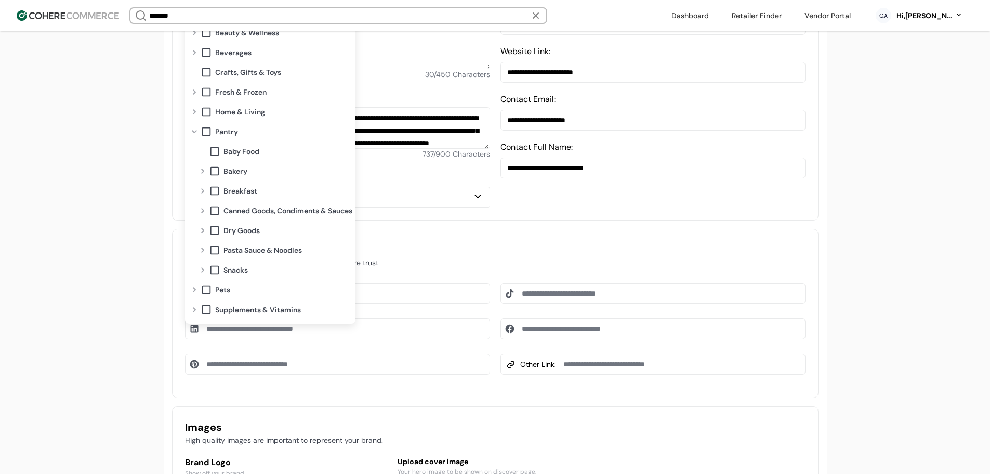
click at [200, 171] on div at bounding box center [203, 171] width 12 height 8
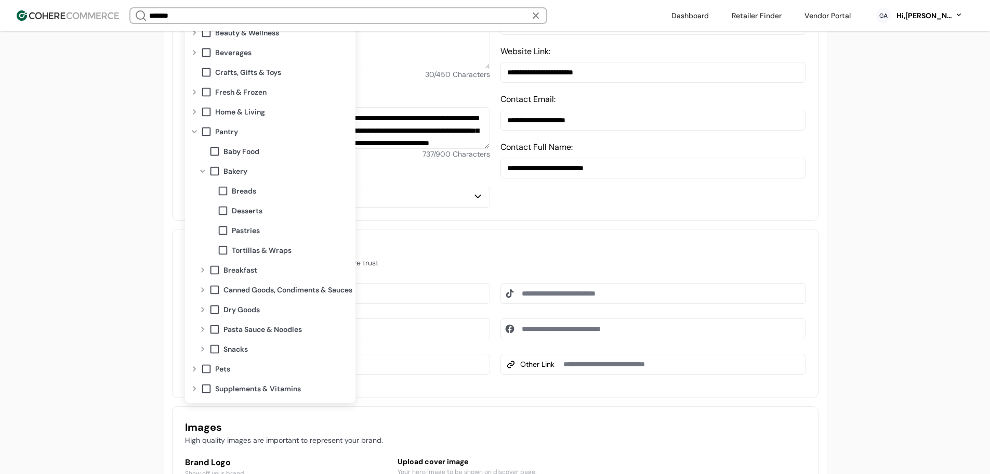
click at [202, 171] on div at bounding box center [203, 171] width 12 height 8
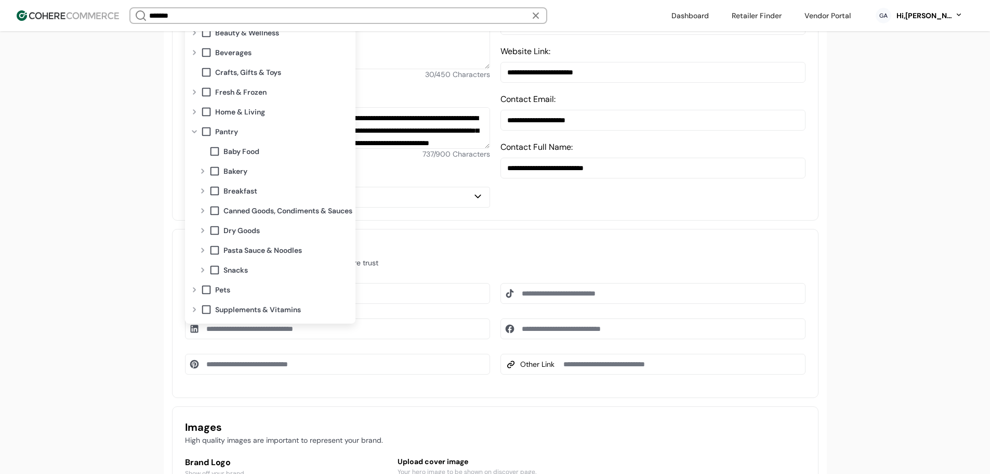
click at [204, 189] on div at bounding box center [203, 191] width 12 height 8
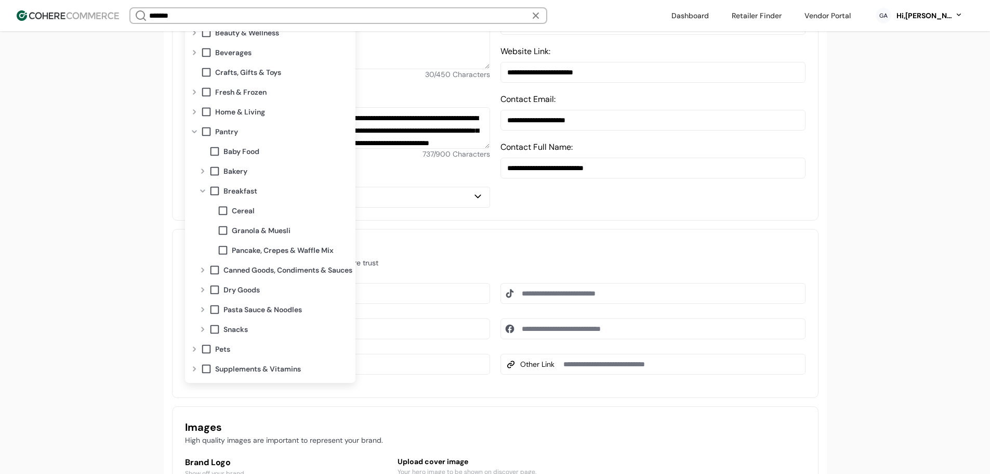
click at [204, 189] on div at bounding box center [203, 191] width 12 height 8
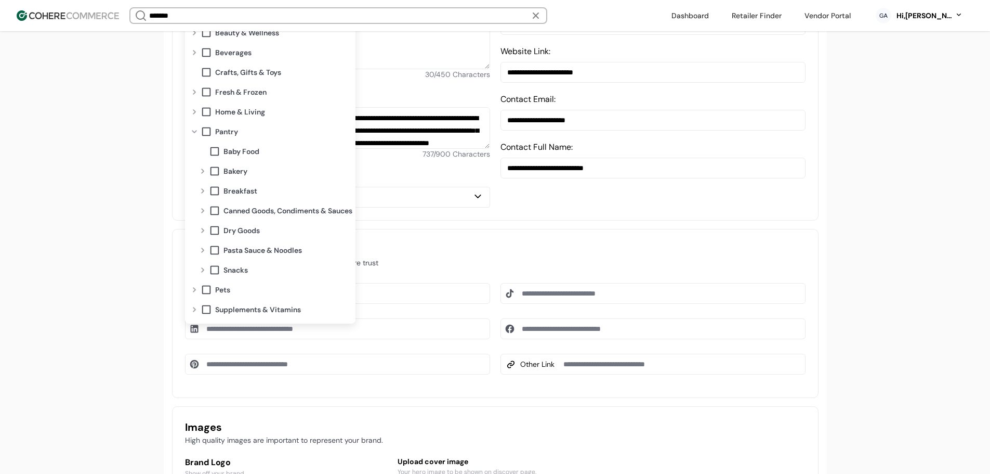
click at [203, 210] on div at bounding box center [203, 210] width 12 height 8
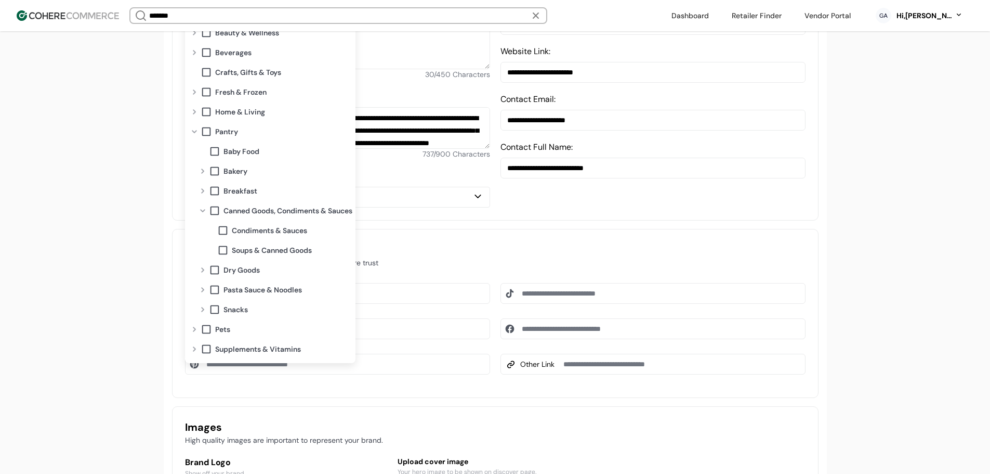
click at [204, 207] on div at bounding box center [203, 210] width 12 height 8
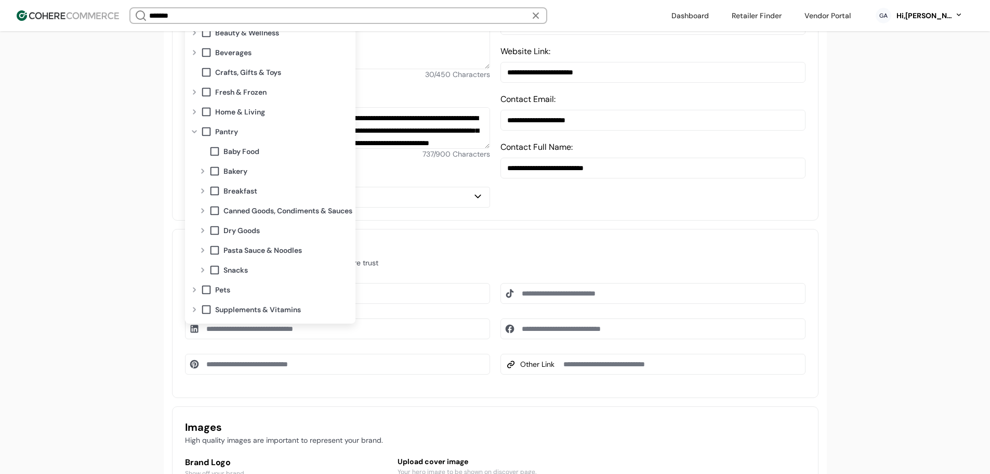
click at [205, 206] on div "Canned Goods, Condiments & Sauces" at bounding box center [275, 211] width 156 height 20
click at [203, 227] on div at bounding box center [203, 230] width 12 height 8
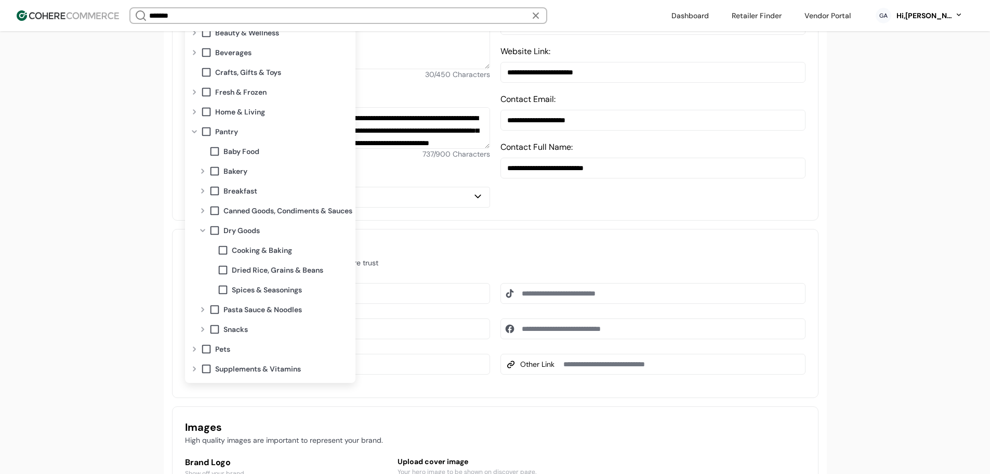
click at [224, 245] on span at bounding box center [222, 249] width 11 height 11
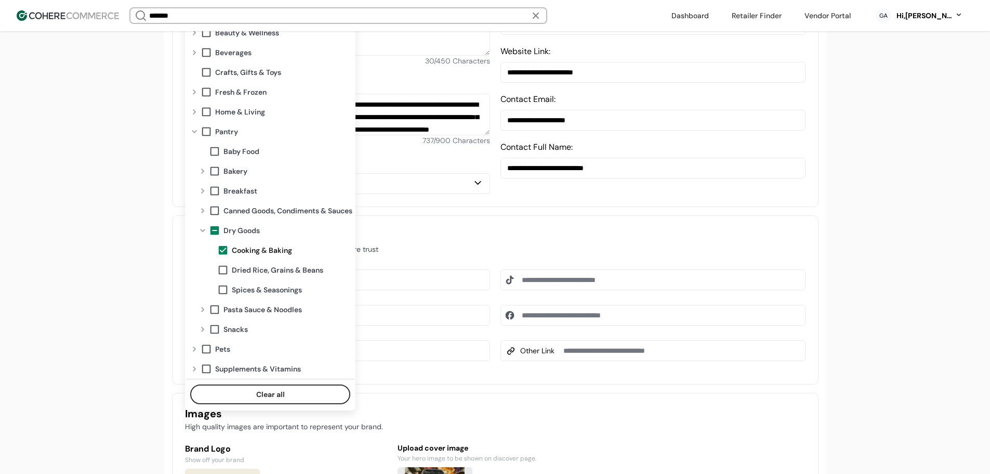
click at [200, 311] on div at bounding box center [203, 309] width 12 height 8
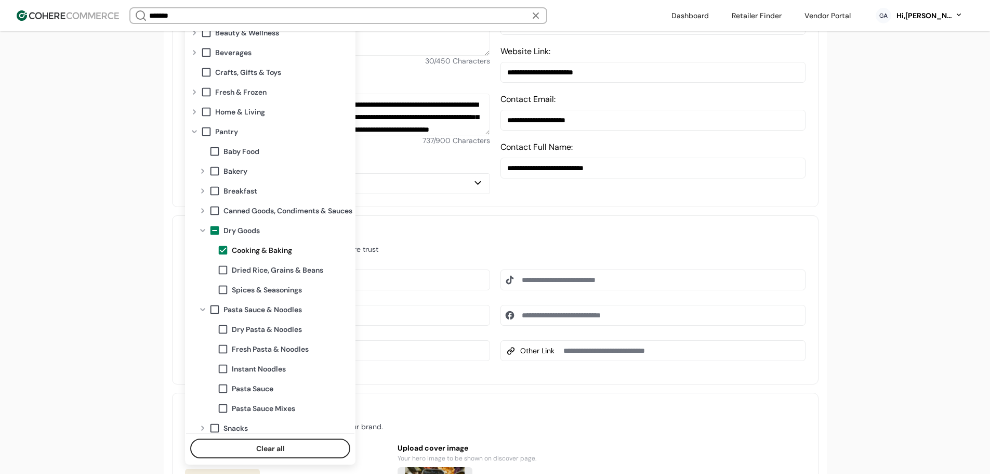
click at [219, 290] on span at bounding box center [222, 289] width 11 height 11
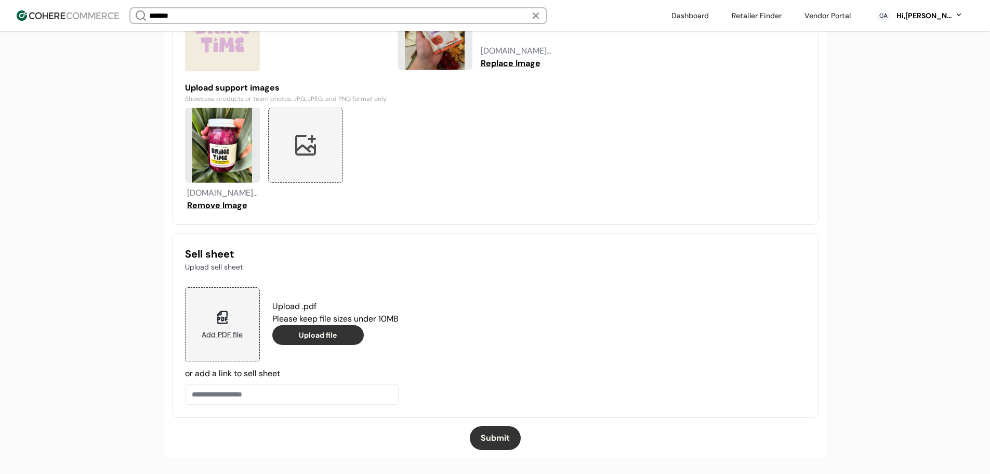
scroll to position [915, 0]
click at [499, 441] on button "Submit" at bounding box center [495, 438] width 51 height 24
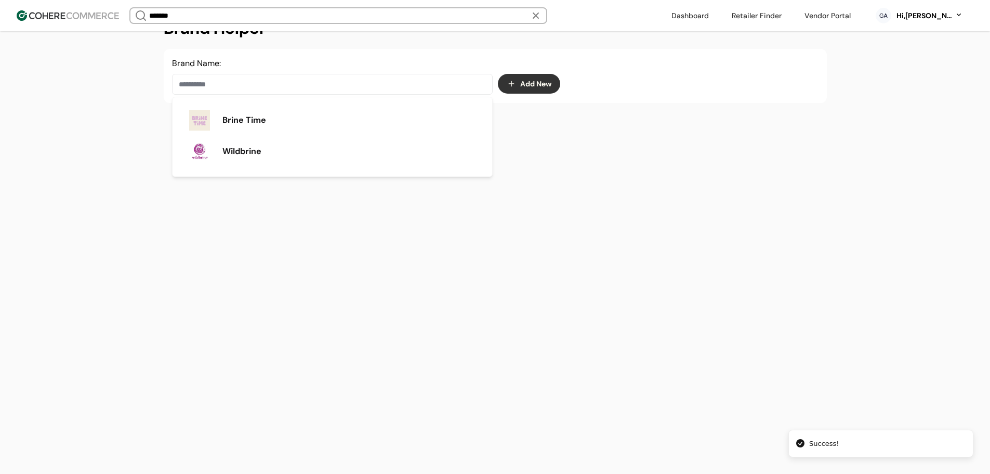
click at [242, 84] on input at bounding box center [332, 84] width 321 height 21
paste input "******"
click at [255, 109] on div "Candid" at bounding box center [332, 120] width 303 height 29
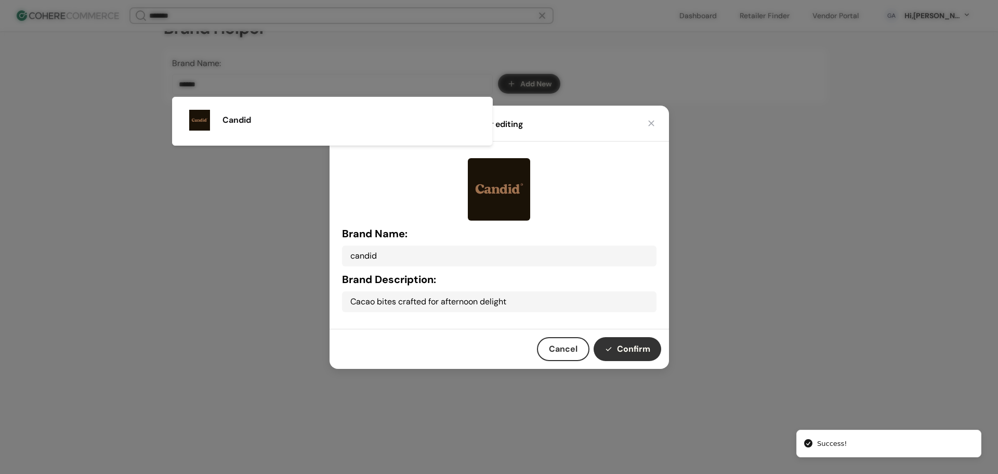
click at [622, 349] on button "Confirm" at bounding box center [628, 349] width 68 height 24
type input "******"
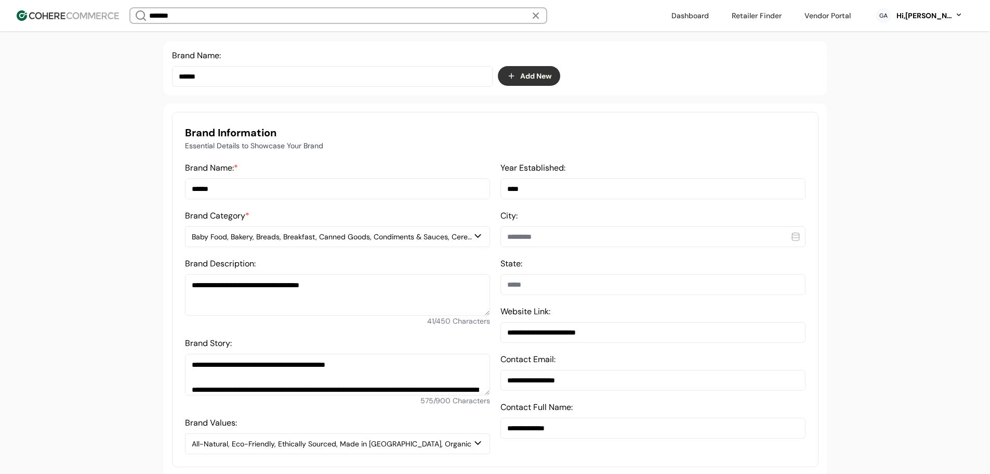
click at [237, 242] on div "Baby Food, Bakery, Breads, Breakfast, Canned Goods, Condiments & Sauces, Cereal…" at bounding box center [332, 236] width 281 height 11
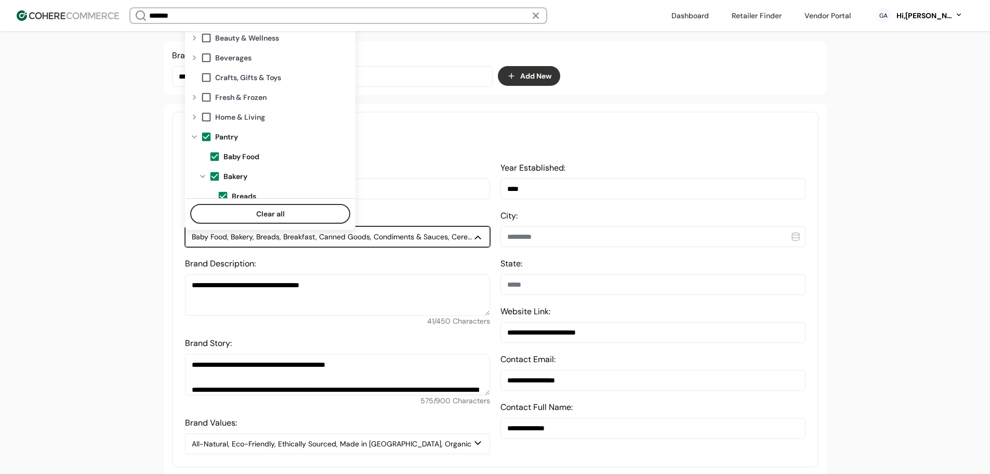
click at [207, 136] on span at bounding box center [206, 136] width 11 height 11
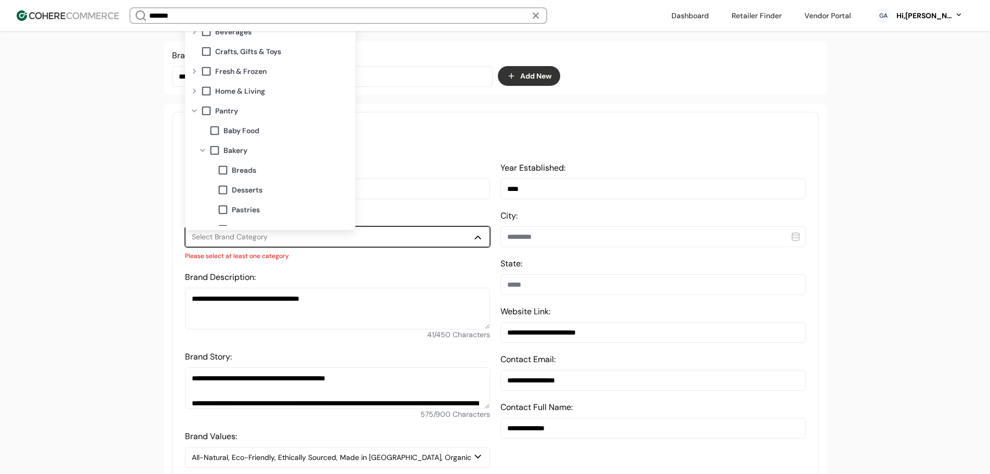
scroll to position [52, 0]
click at [240, 159] on span "Desserts" at bounding box center [247, 164] width 31 height 11
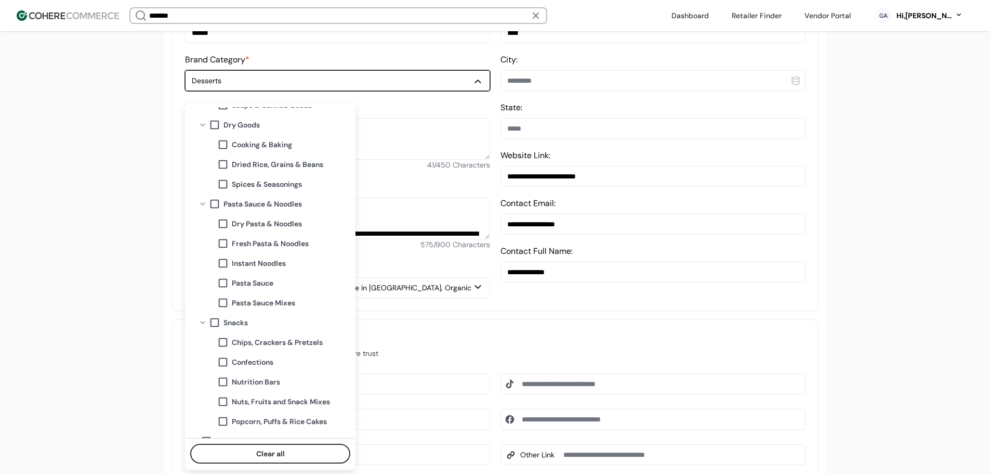
scroll to position [420, 0]
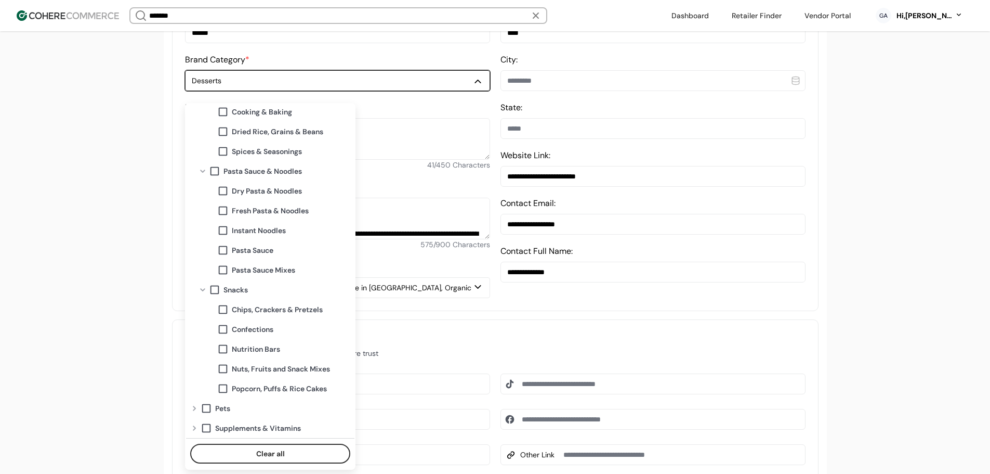
click at [262, 329] on span "Confections" at bounding box center [253, 329] width 42 height 11
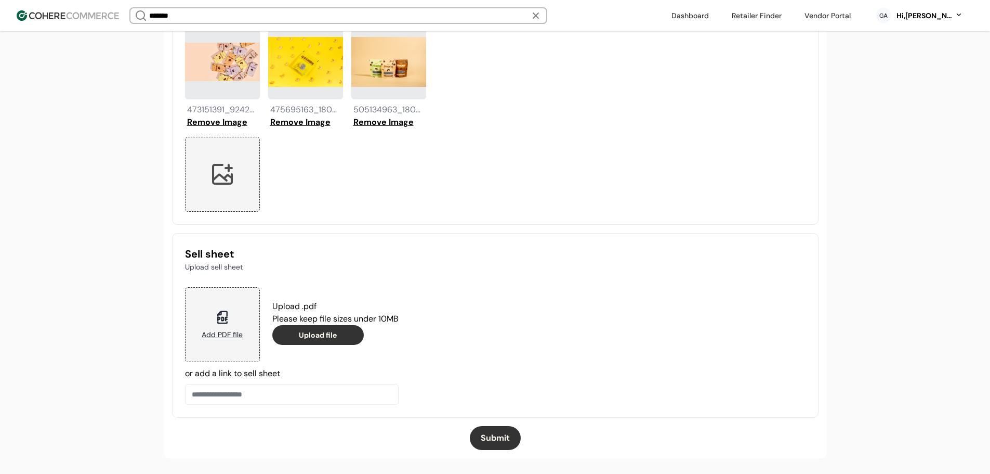
scroll to position [998, 0]
click at [501, 440] on button "Submit" at bounding box center [495, 438] width 51 height 24
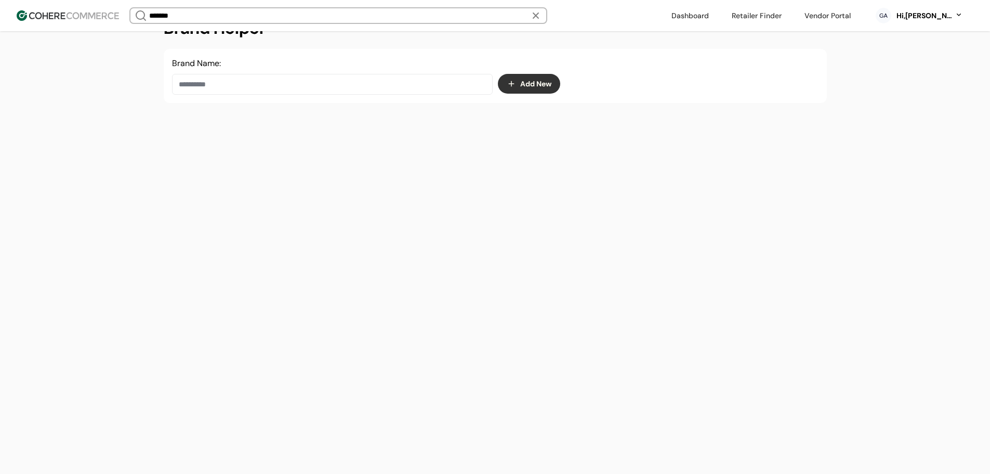
scroll to position [175, 0]
click at [297, 94] on input at bounding box center [332, 84] width 321 height 21
paste input "**********"
click at [286, 118] on span "Chatham Natural Skin Care" at bounding box center [293, 120] width 141 height 12
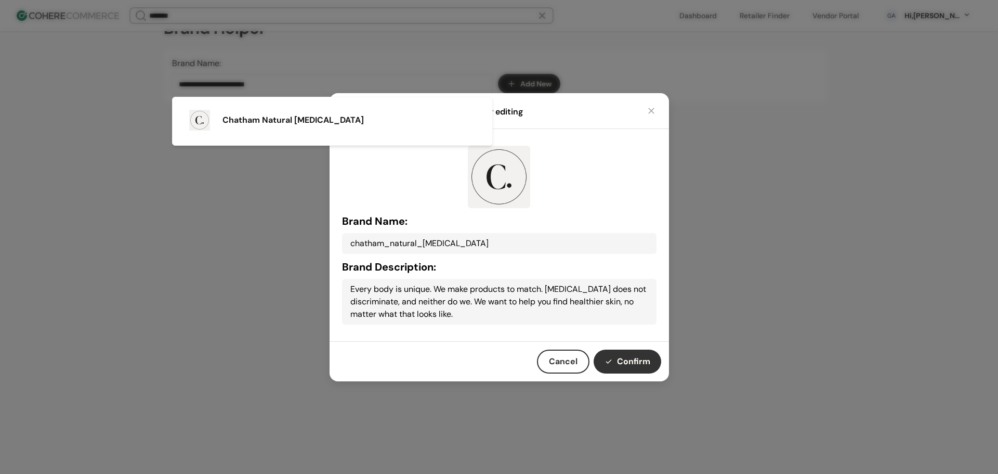
click at [634, 354] on button "Confirm" at bounding box center [628, 361] width 68 height 24
type input "**********"
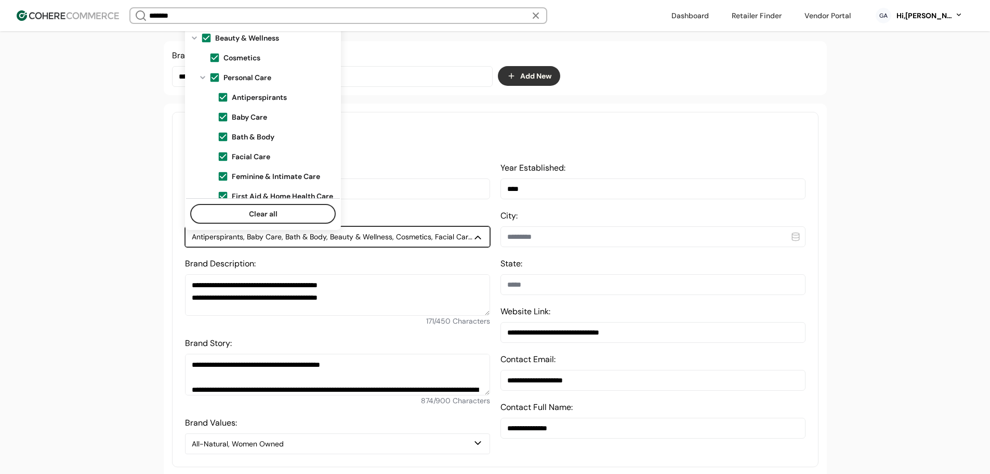
click at [214, 242] on div "Antiperspirants, Baby Care, Bath & Body, Beauty & Wellness, Cosmetics, Facial C…" at bounding box center [332, 236] width 281 height 11
click at [210, 73] on span at bounding box center [214, 77] width 11 height 11
click at [247, 132] on span "Bath & Body" at bounding box center [253, 137] width 43 height 11
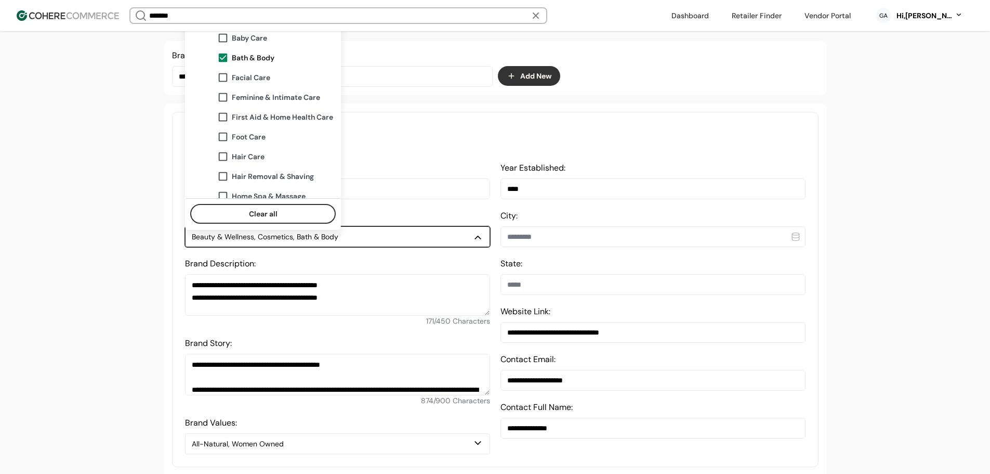
scroll to position [104, 0]
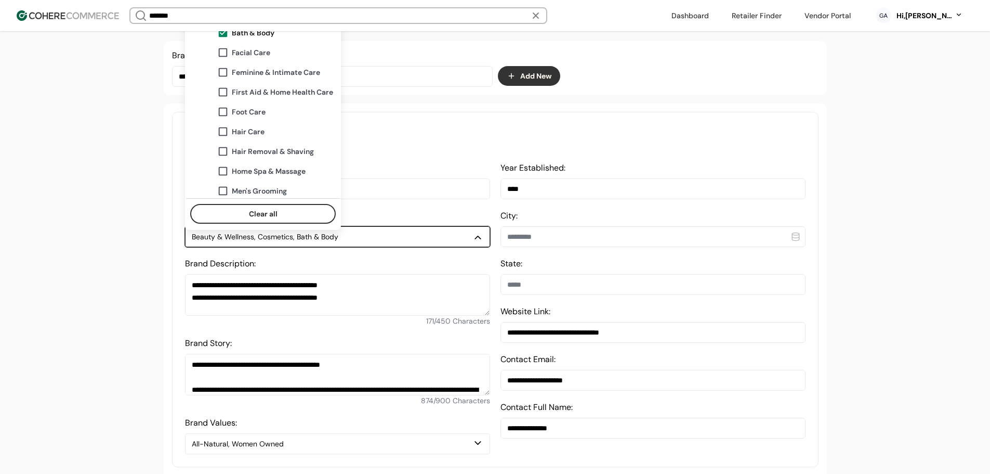
click at [246, 111] on span "Foot Care" at bounding box center [249, 112] width 34 height 11
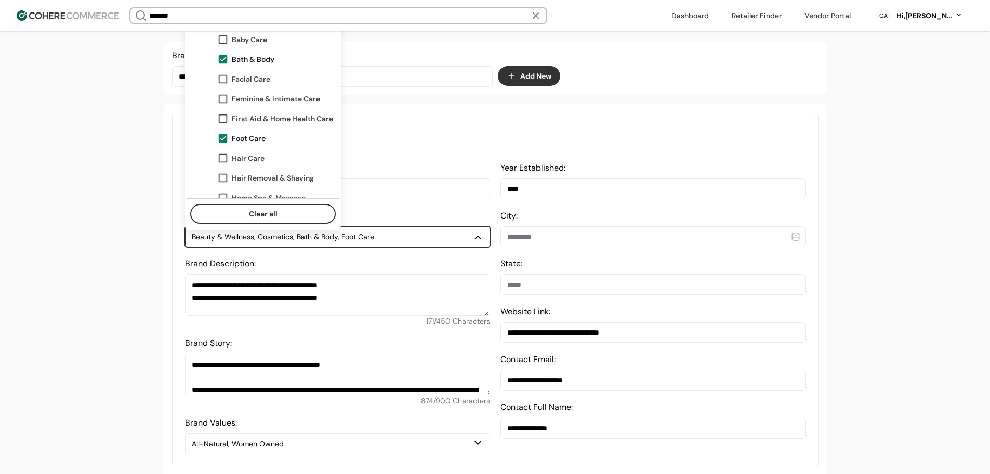
scroll to position [52, 0]
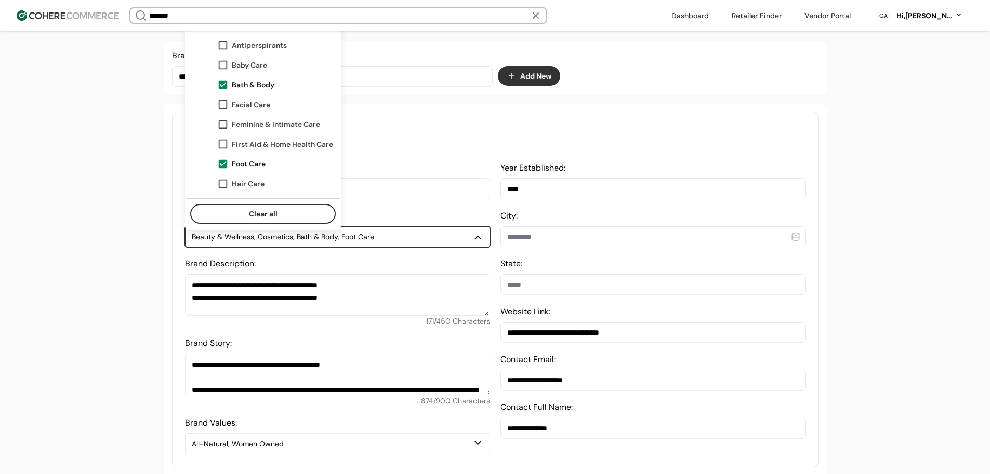
click at [261, 101] on span "Facial Care" at bounding box center [251, 104] width 38 height 11
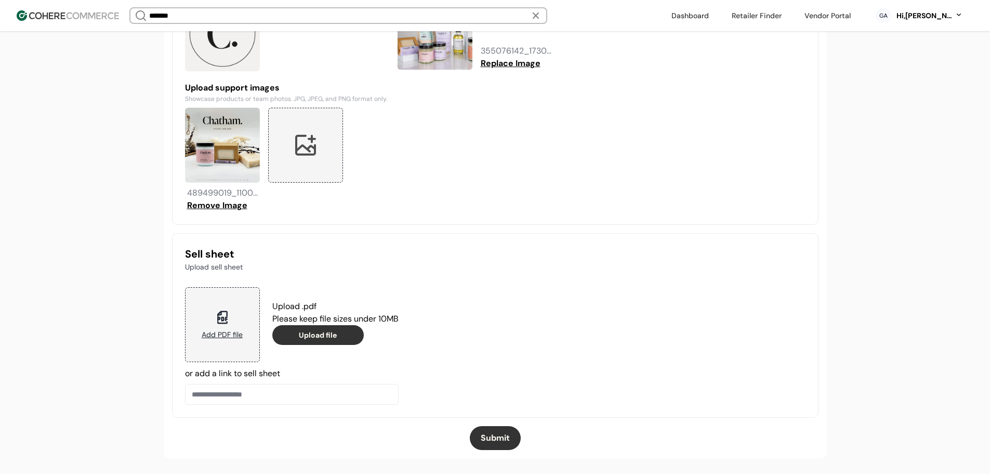
scroll to position [915, 0]
click at [500, 438] on button "Submit" at bounding box center [495, 438] width 51 height 24
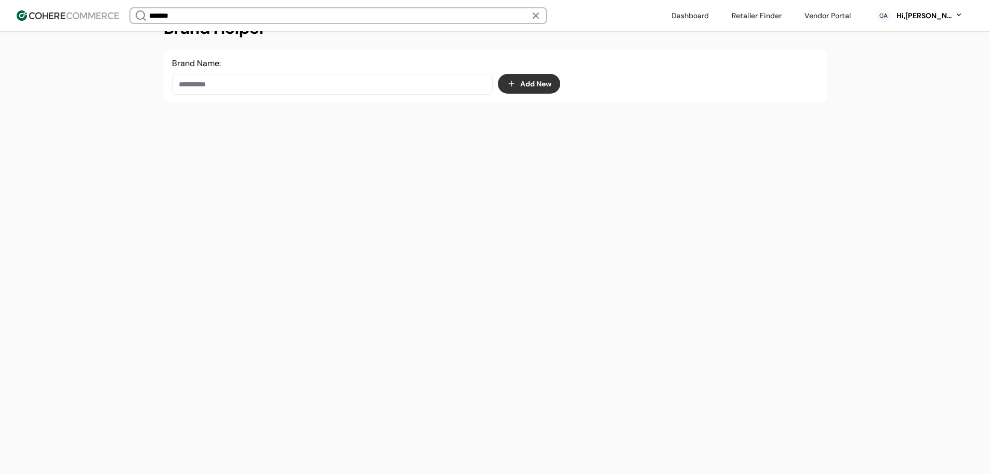
click at [319, 87] on input at bounding box center [332, 84] width 321 height 21
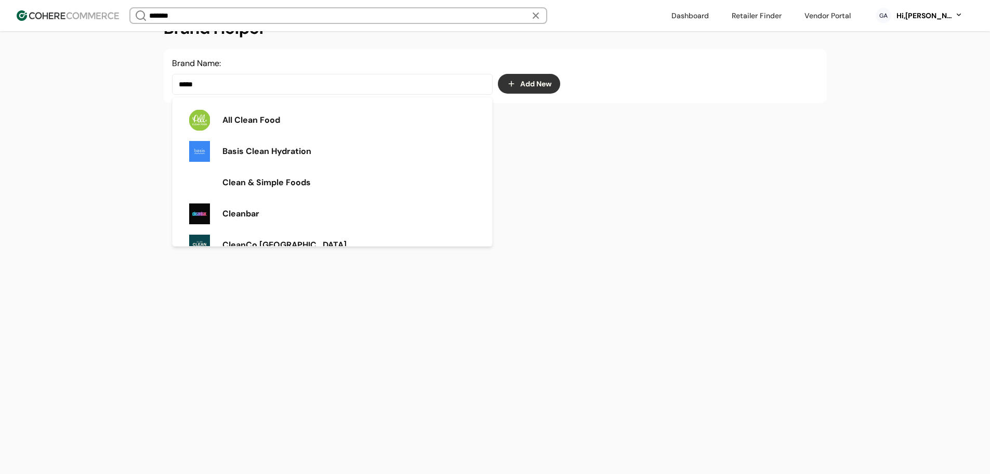
click at [264, 204] on div "Cleanbar" at bounding box center [332, 213] width 303 height 29
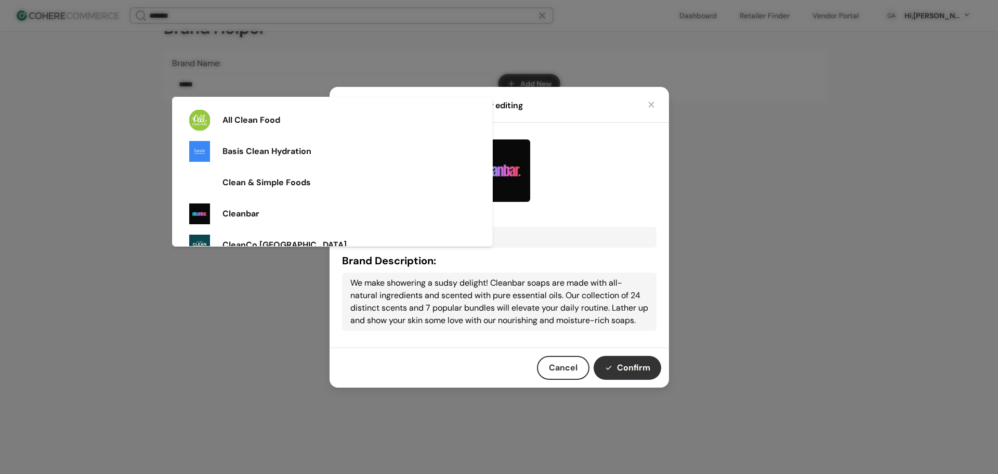
click at [648, 376] on button "Confirm" at bounding box center [628, 368] width 68 height 24
type input "********"
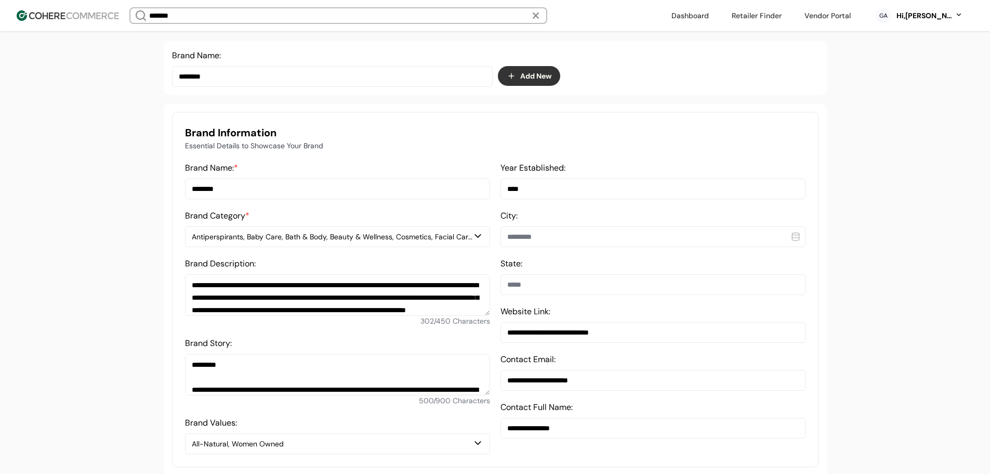
click at [313, 242] on div "Antiperspirants, Baby Care, Bath & Body, Beauty & Wellness, Cosmetics, Facial C…" at bounding box center [332, 236] width 281 height 11
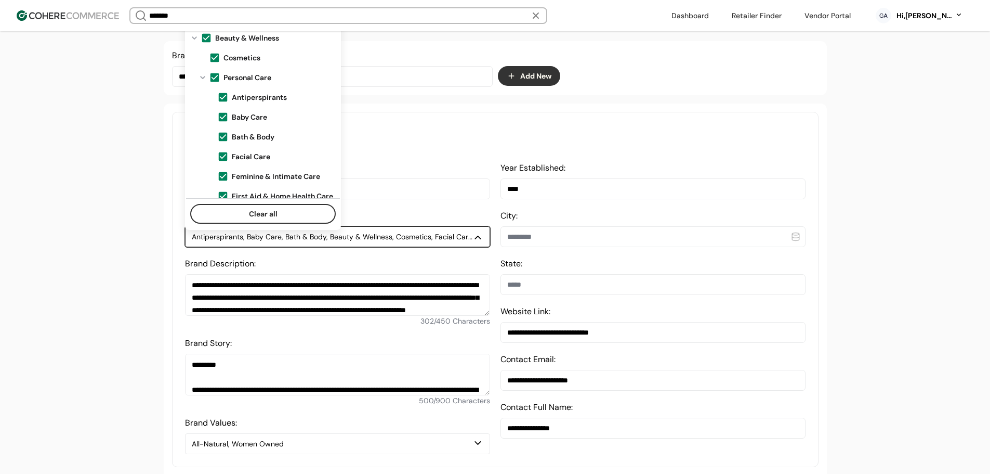
click at [205, 38] on span at bounding box center [206, 37] width 11 height 11
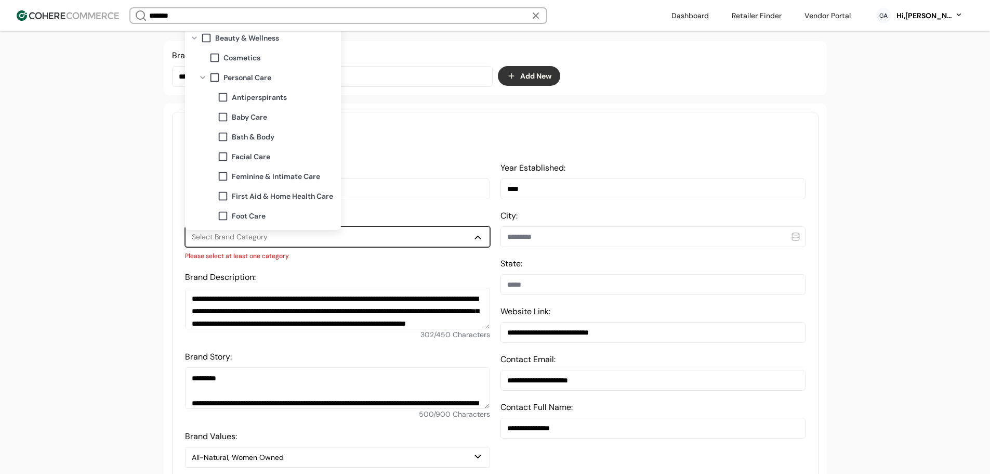
click at [224, 135] on span at bounding box center [222, 136] width 11 height 11
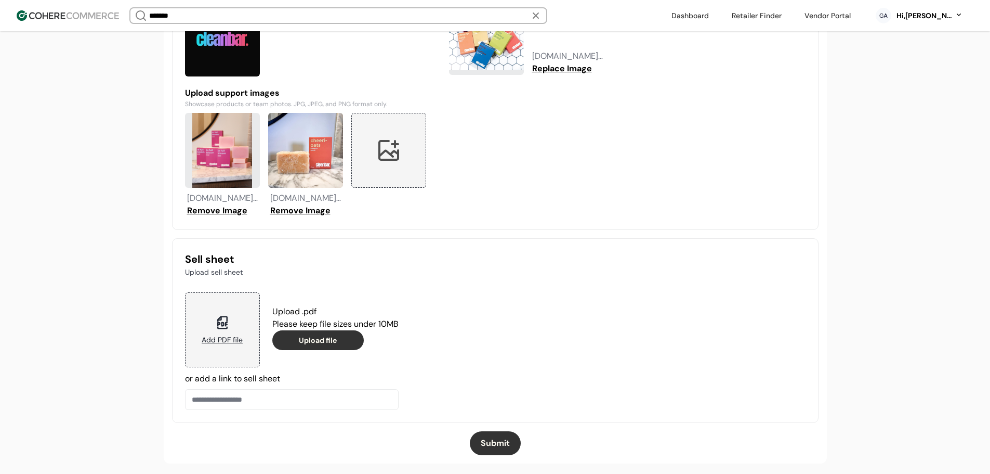
scroll to position [903, 0]
click at [498, 447] on button "Submit" at bounding box center [495, 442] width 51 height 24
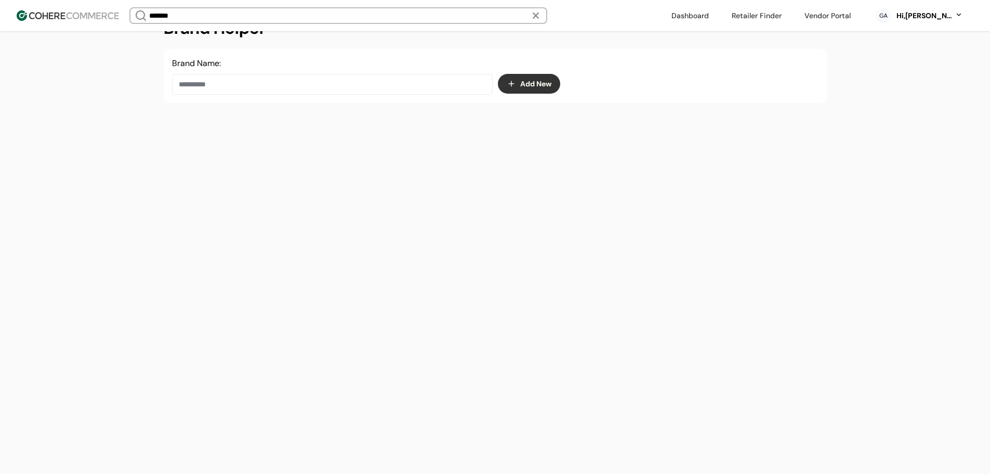
scroll to position [175, 0]
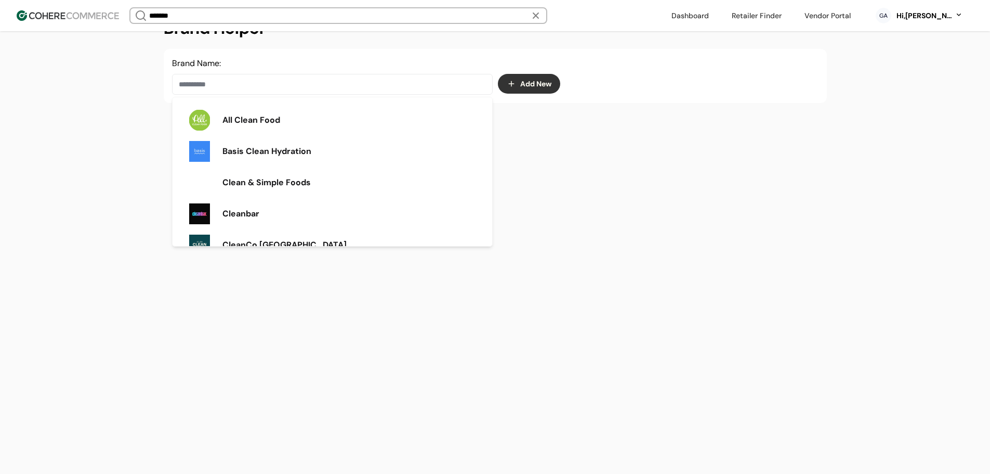
drag, startPoint x: 257, startPoint y: 84, endPoint x: 274, endPoint y: 94, distance: 19.3
click at [257, 84] on input at bounding box center [332, 84] width 321 height 21
paste input "********"
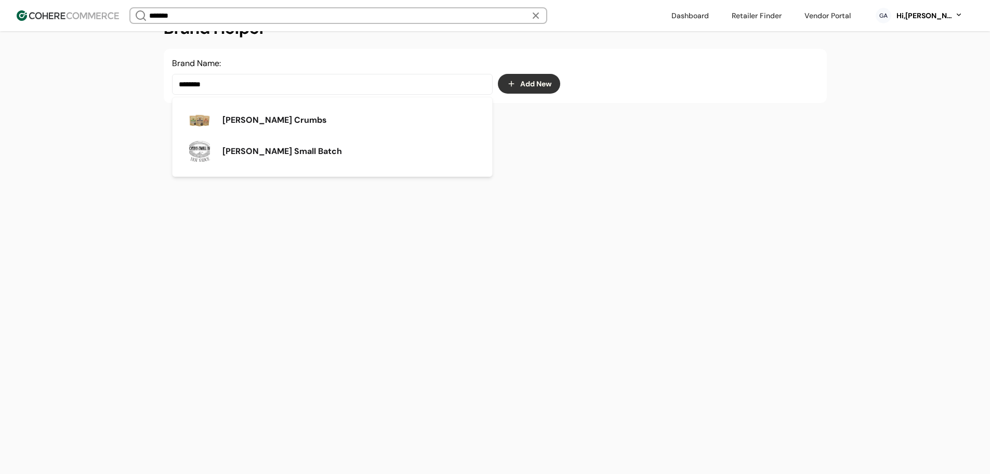
click at [294, 145] on div "[PERSON_NAME] Small Batch" at bounding box center [332, 151] width 303 height 29
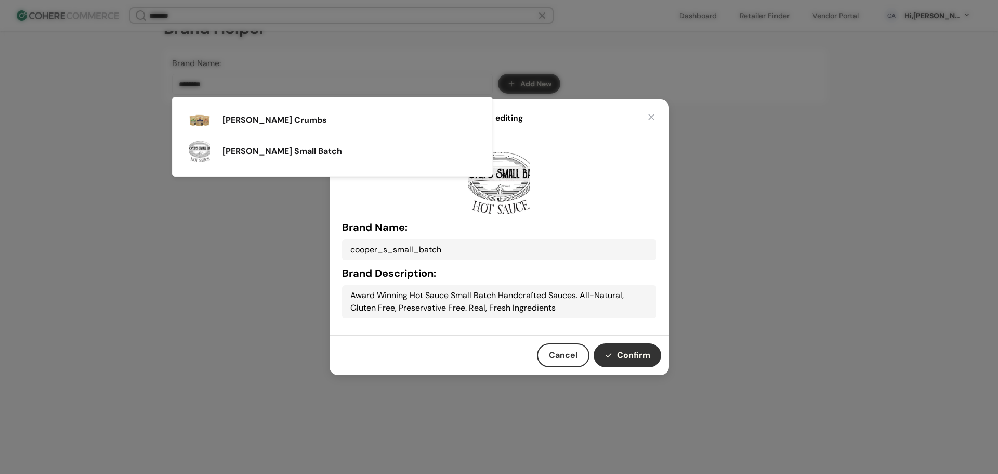
click at [637, 350] on button "Confirm" at bounding box center [628, 355] width 68 height 24
type input "**********"
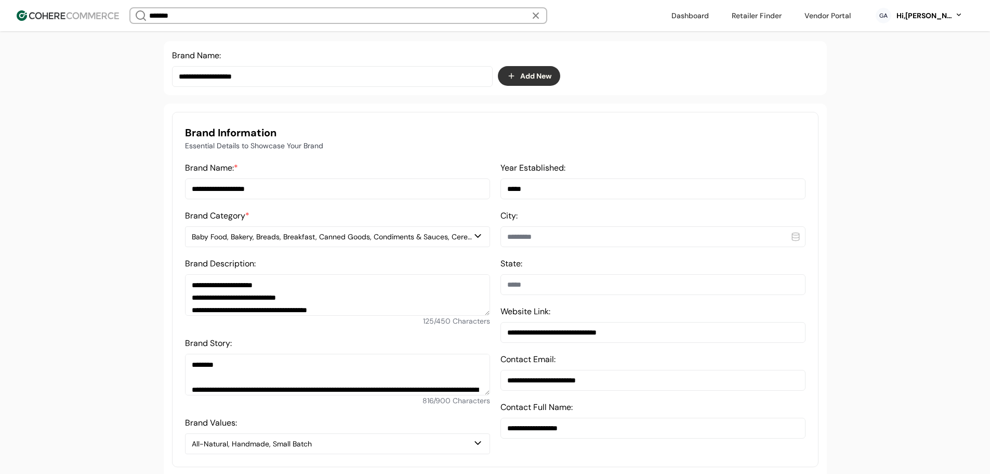
click at [253, 242] on div "Baby Food, Bakery, Breads, Breakfast, Canned Goods, Condiments & Sauces, Cereal…" at bounding box center [332, 236] width 281 height 11
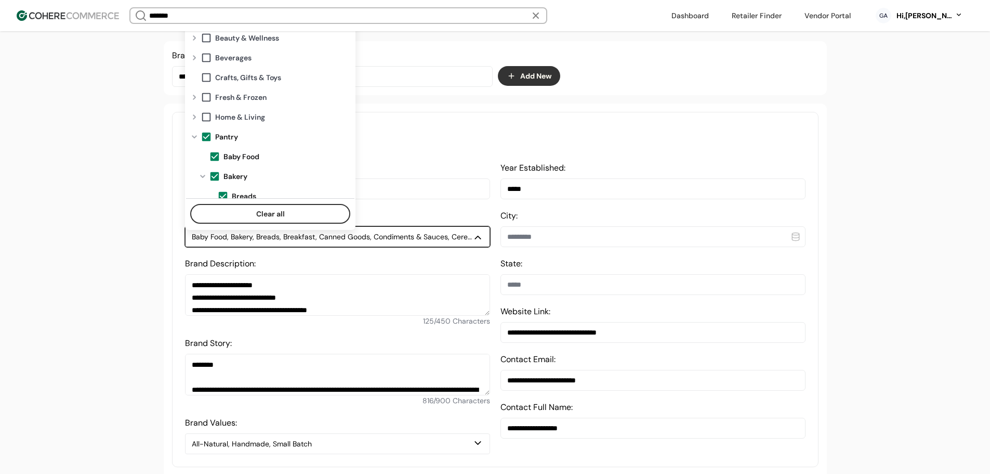
click at [204, 135] on span at bounding box center [206, 136] width 11 height 11
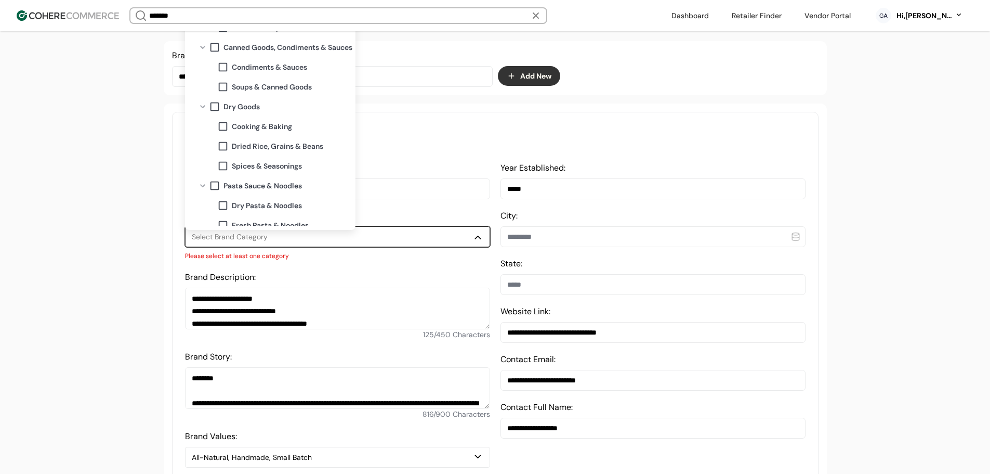
scroll to position [312, 0]
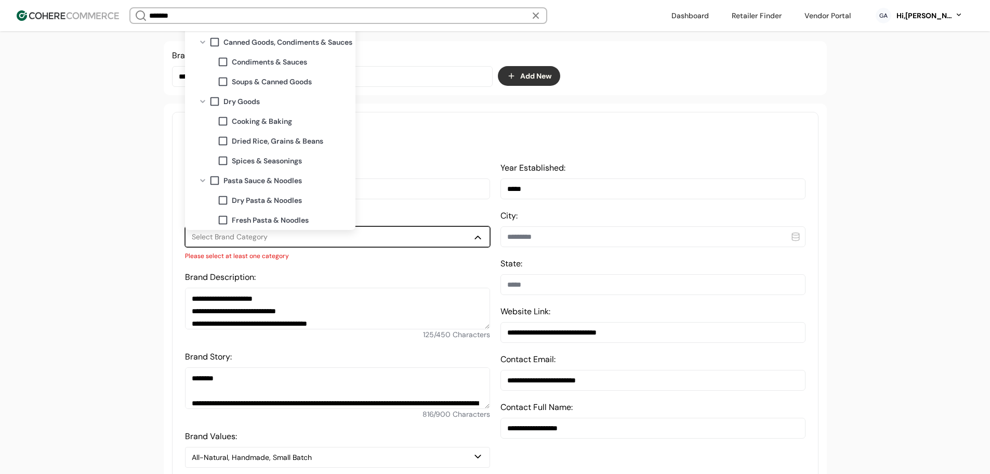
click at [267, 61] on span "Condiments & Sauces" at bounding box center [269, 62] width 75 height 11
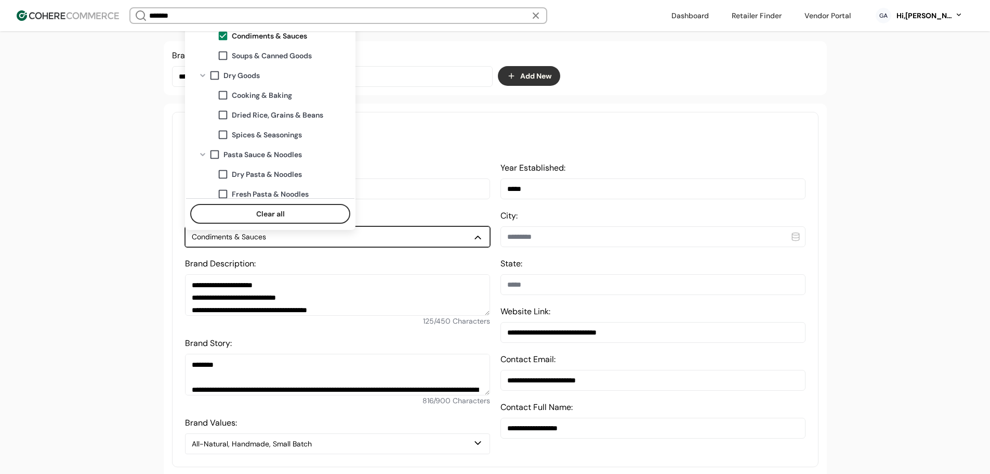
scroll to position [364, 0]
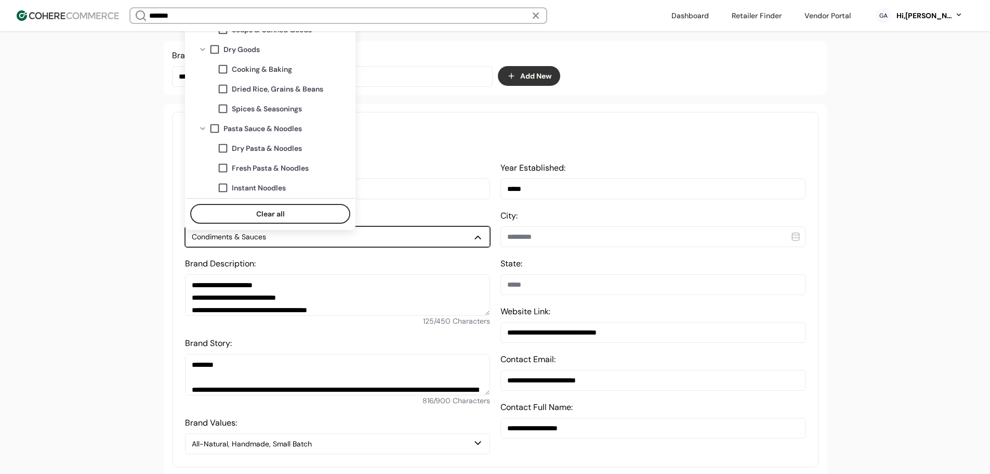
click at [278, 108] on span "Spices & Seasonings" at bounding box center [267, 108] width 70 height 11
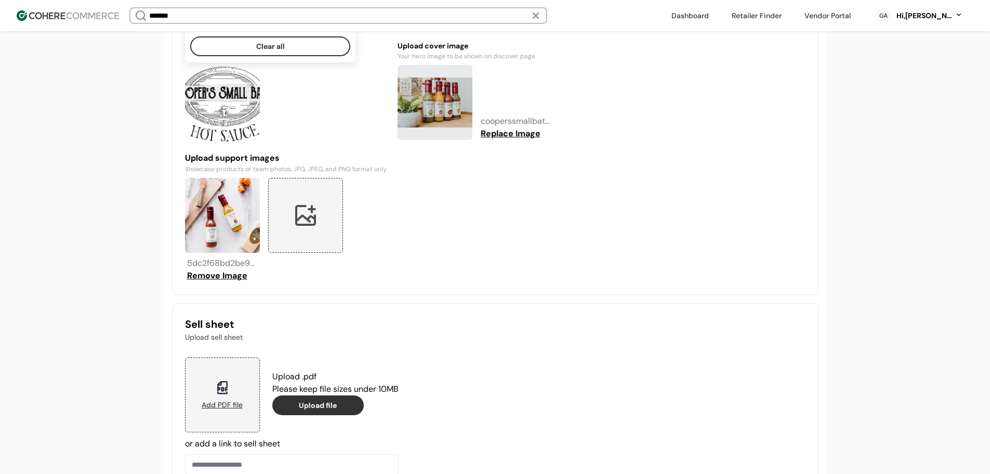
scroll to position [915, 0]
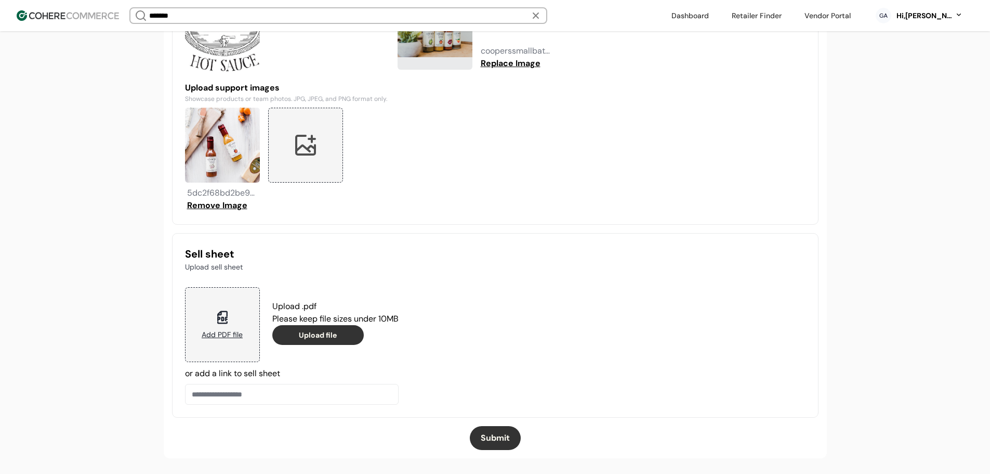
click at [506, 437] on button "Submit" at bounding box center [495, 438] width 51 height 24
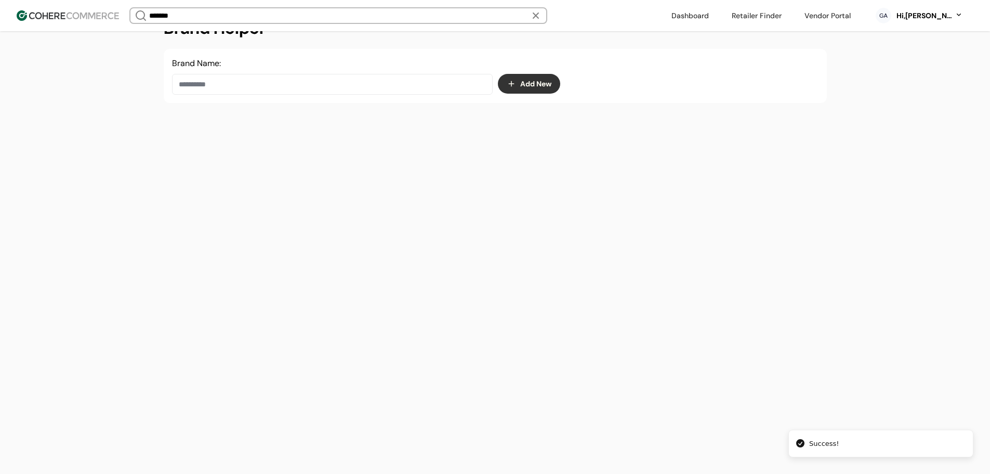
click at [242, 82] on input at bounding box center [332, 84] width 321 height 21
paste input "**********"
click at [264, 127] on div "Fermenteria" at bounding box center [332, 120] width 303 height 29
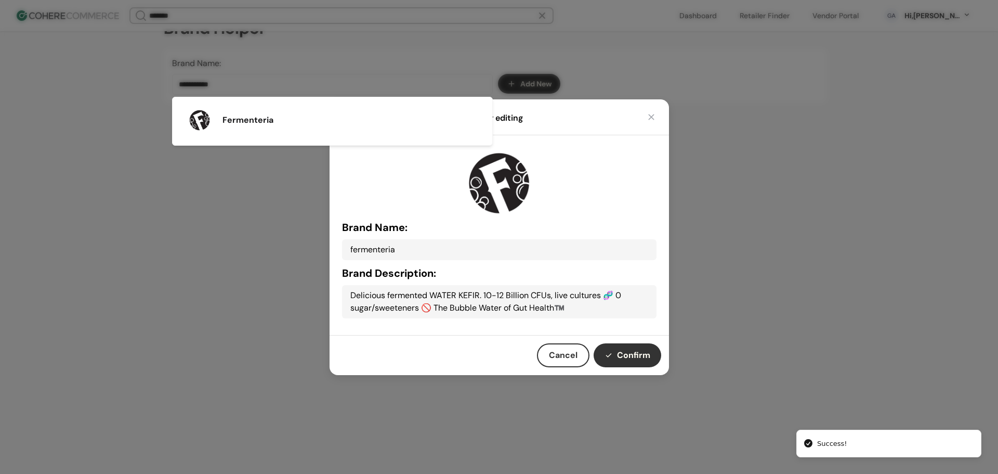
click at [625, 355] on button "Confirm" at bounding box center [628, 355] width 68 height 24
type input "**********"
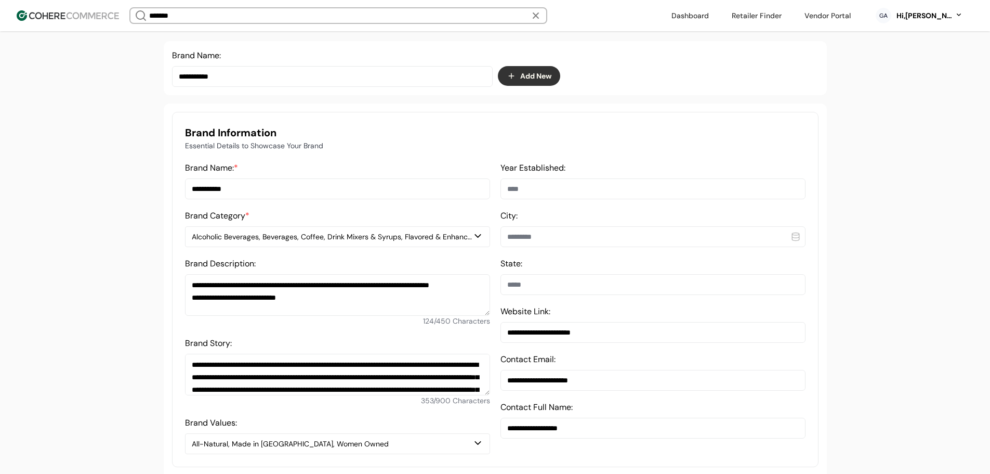
click at [290, 243] on div "Alcoholic Beverages, Beverages, Coffee, Drink Mixers & Syrups, Flavored & Enhan…" at bounding box center [338, 236] width 292 height 12
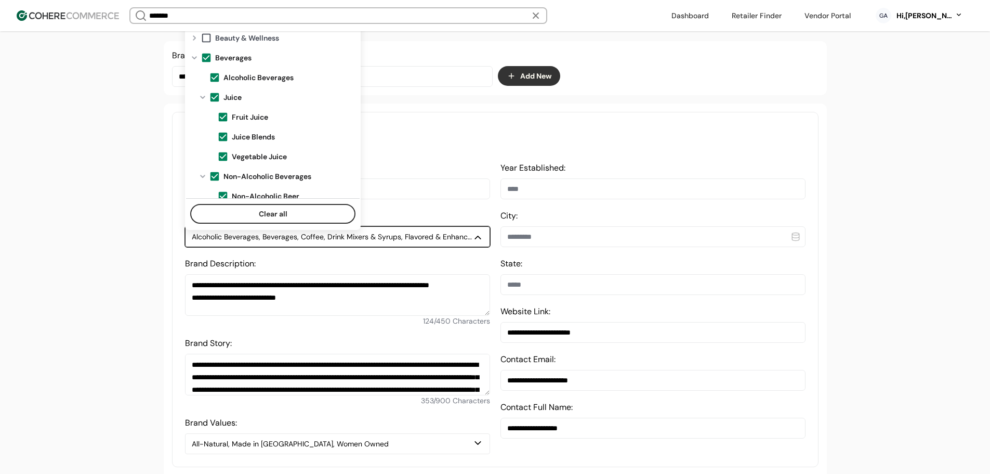
click at [205, 56] on span at bounding box center [206, 57] width 11 height 11
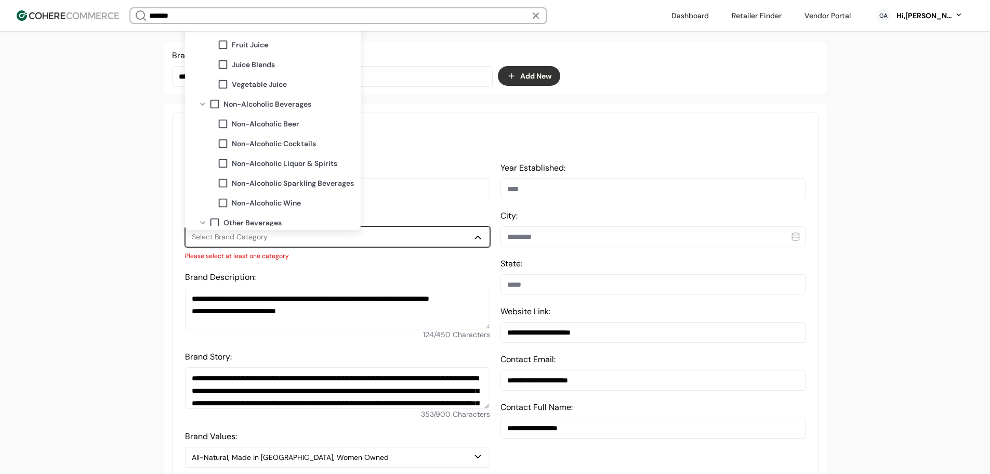
scroll to position [104, 0]
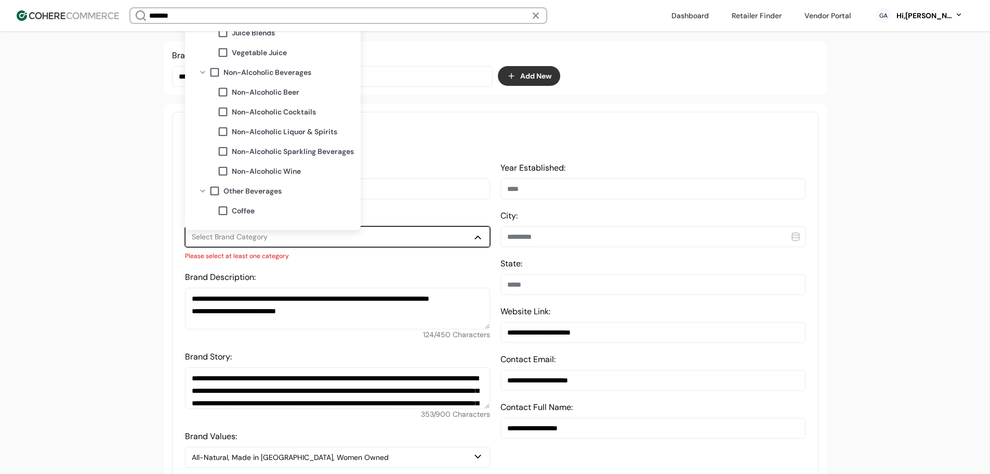
click at [283, 149] on span "Non-Alcoholic Sparkling Beverages" at bounding box center [293, 151] width 122 height 11
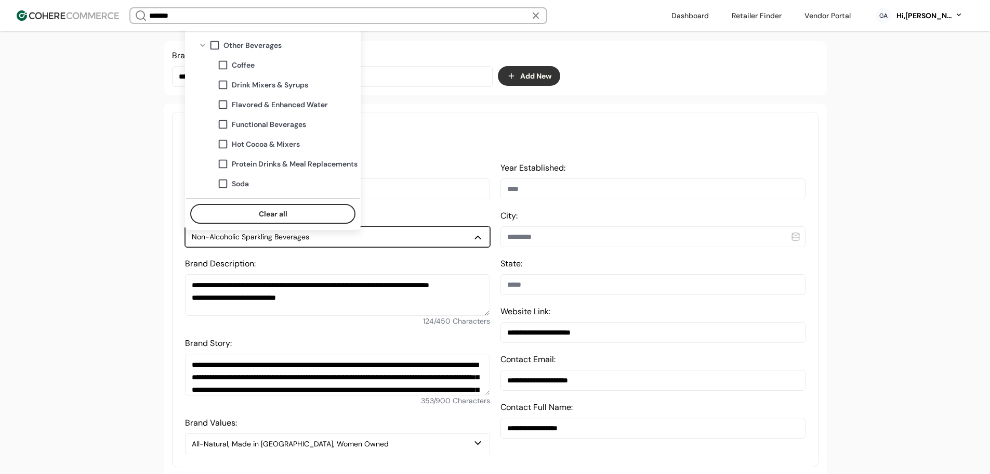
scroll to position [260, 0]
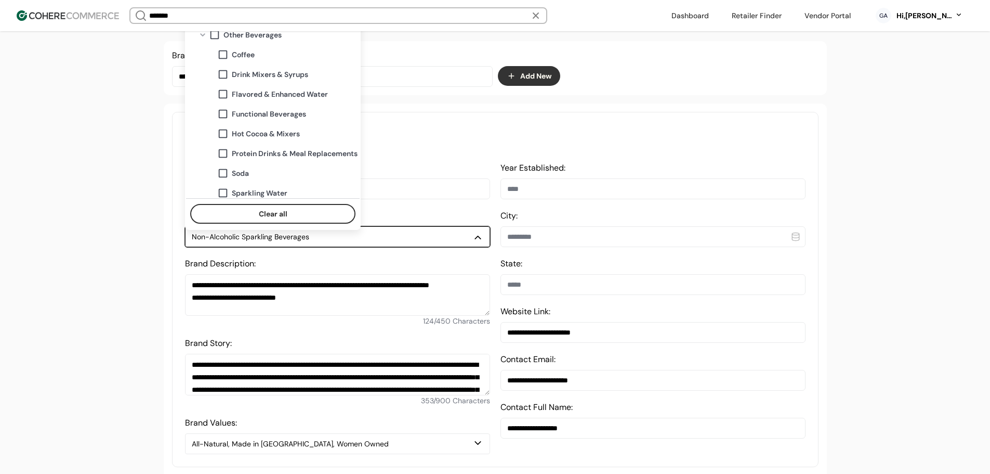
click at [264, 114] on span "Functional Beverages" at bounding box center [269, 114] width 74 height 11
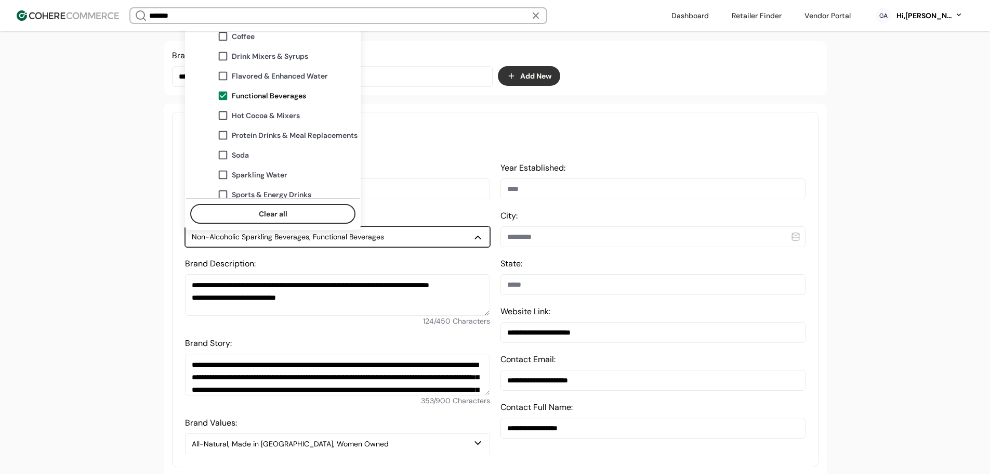
scroll to position [312, 0]
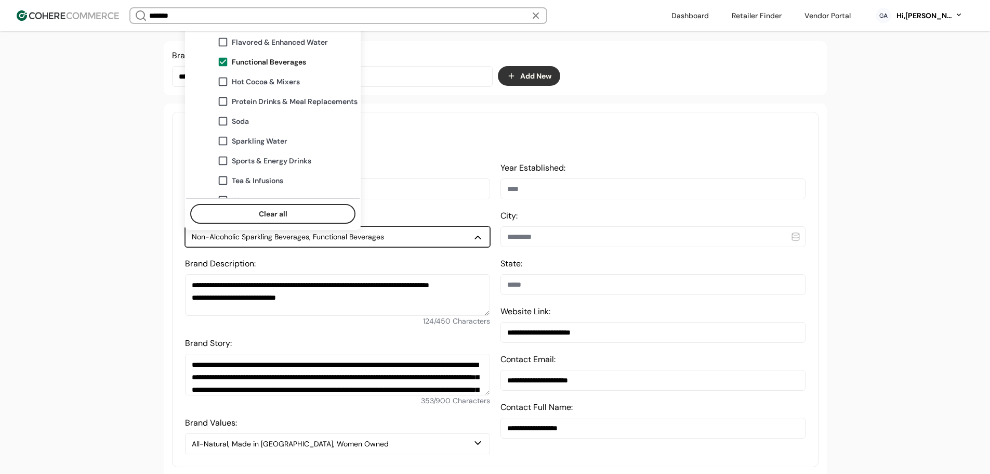
click at [266, 140] on span "Sparkling Water" at bounding box center [260, 141] width 56 height 11
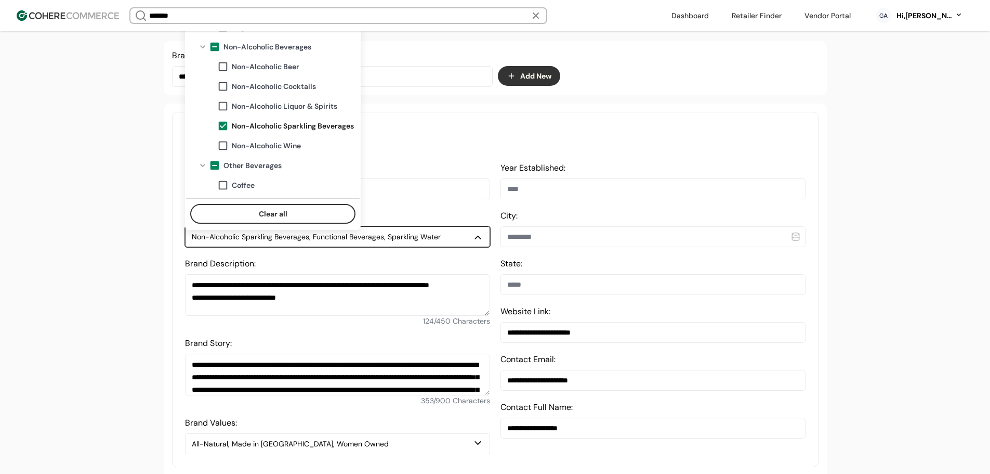
scroll to position [104, 0]
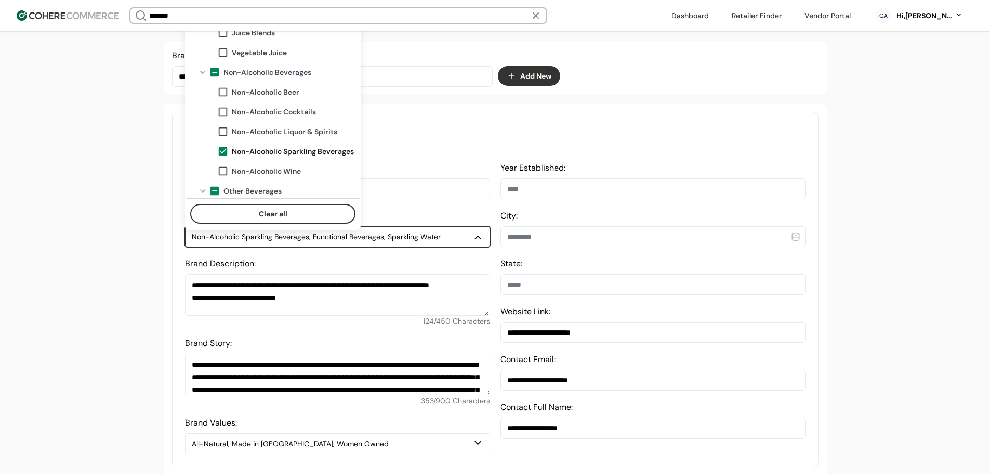
click at [241, 150] on span "Non-Alcoholic Sparkling Beverages" at bounding box center [293, 151] width 122 height 11
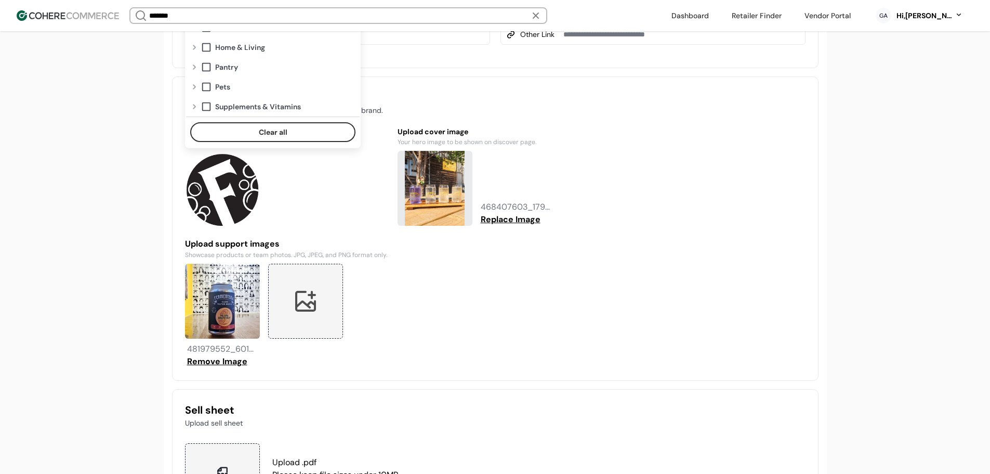
scroll to position [915, 0]
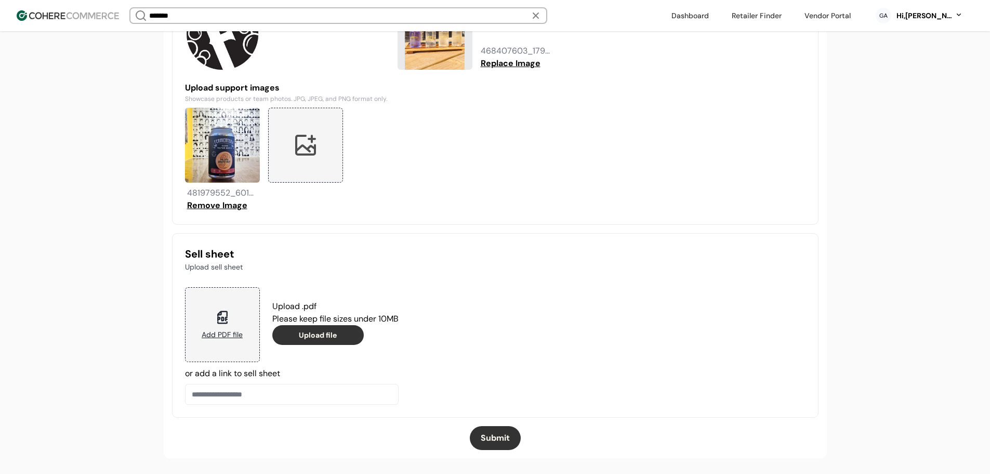
click at [490, 437] on button "Submit" at bounding box center [495, 438] width 51 height 24
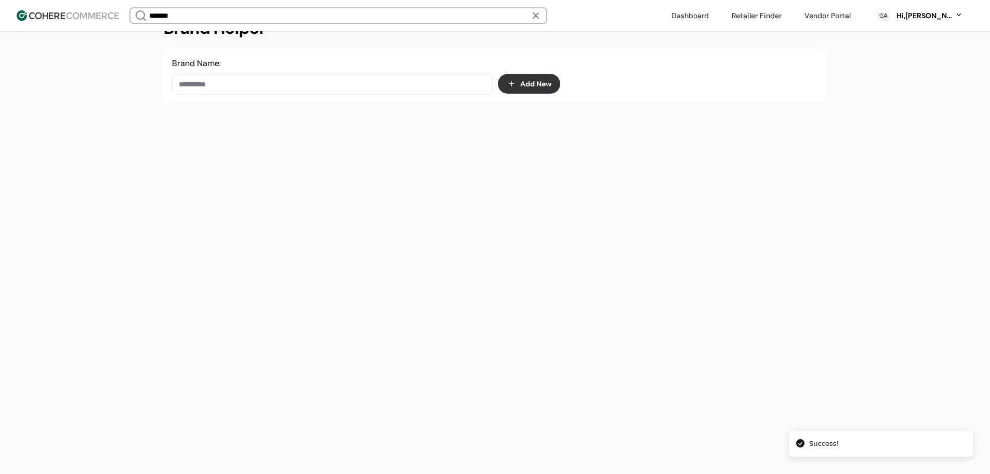
click at [248, 95] on div "Brand Name: Add New" at bounding box center [495, 76] width 663 height 54
click at [257, 84] on input at bounding box center [332, 84] width 321 height 21
paste input "*****"
type input "*****"
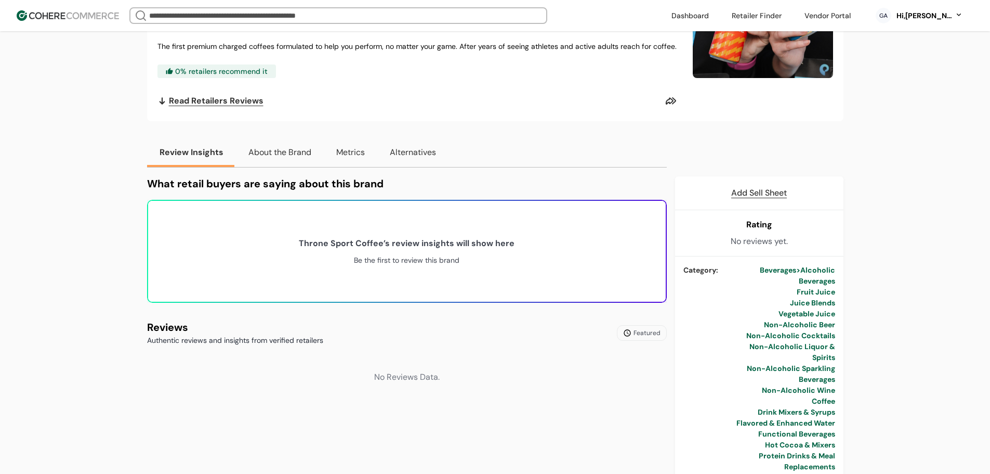
scroll to position [208, 0]
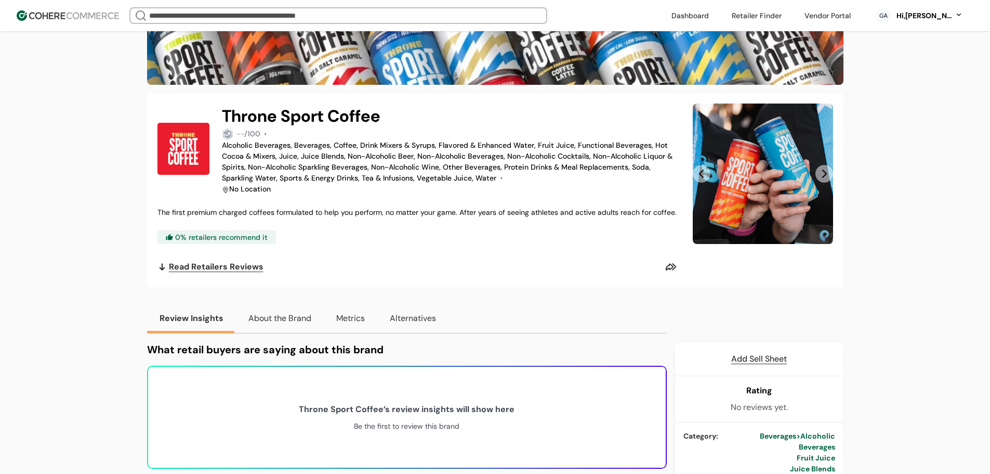
click at [820, 174] on button "Next Slide" at bounding box center [825, 174] width 18 height 18
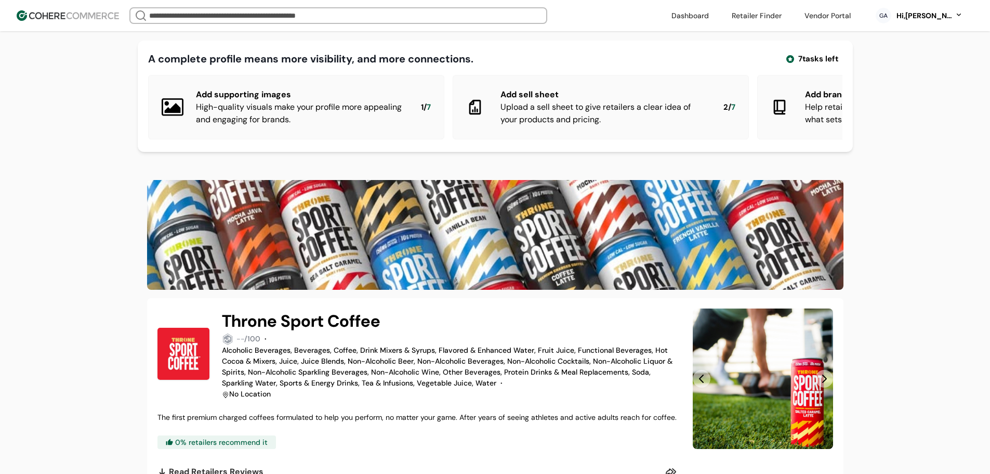
scroll to position [0, 0]
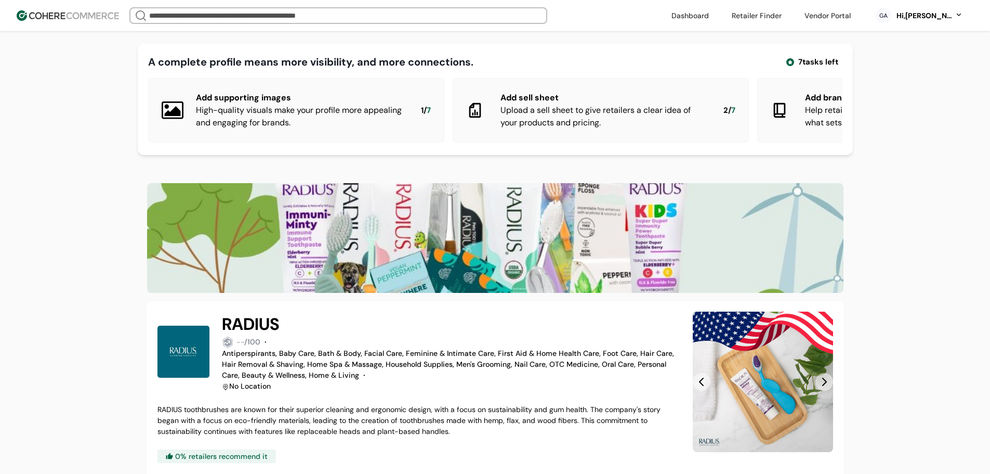
click at [260, 324] on h2 "RADIUS" at bounding box center [251, 323] width 58 height 25
copy h2 "RADIUS"
click at [257, 15] on input "search" at bounding box center [338, 15] width 383 height 15
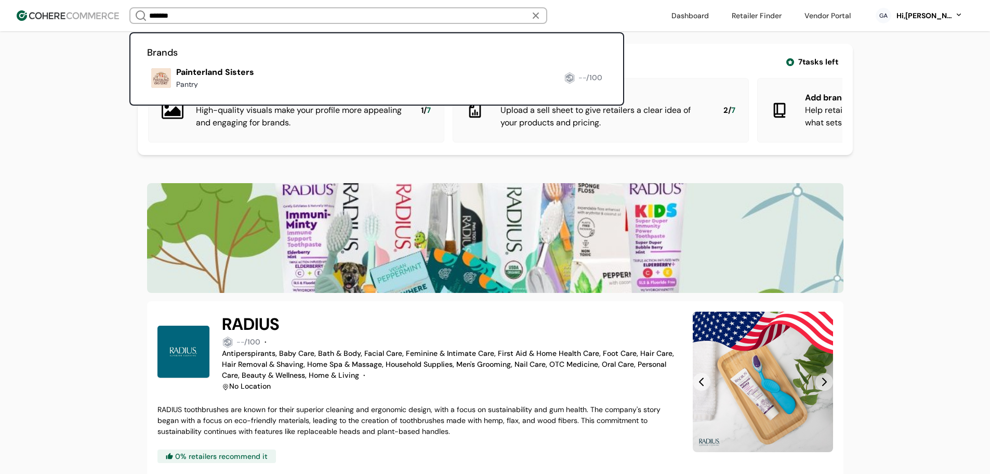
type input "*******"
click at [147, 92] on link at bounding box center [147, 92] width 0 height 0
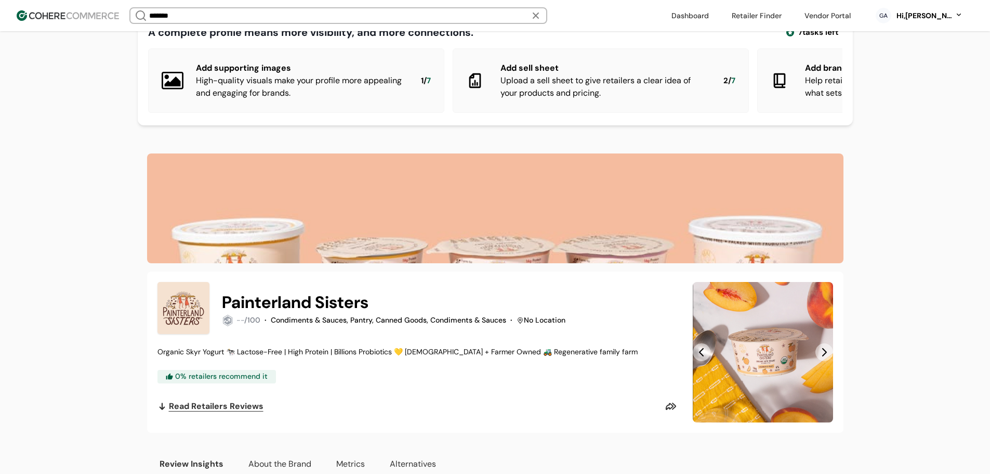
scroll to position [25, 0]
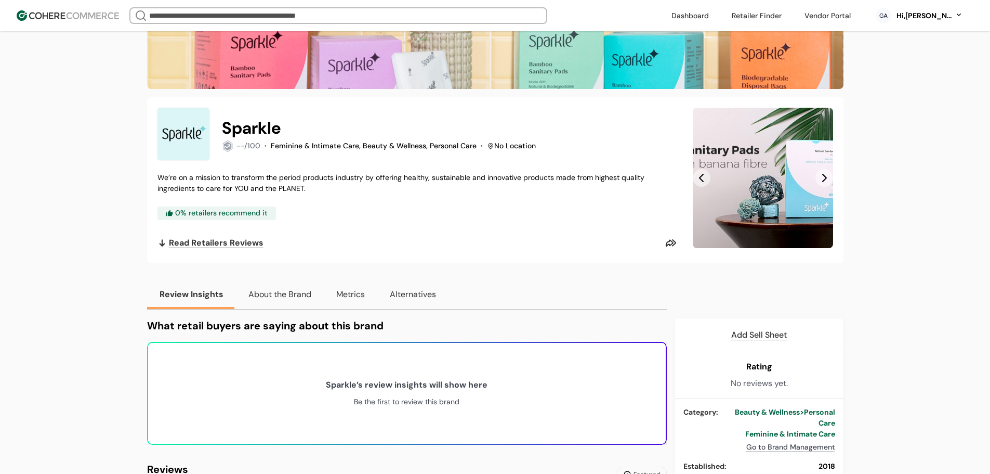
scroll to position [208, 0]
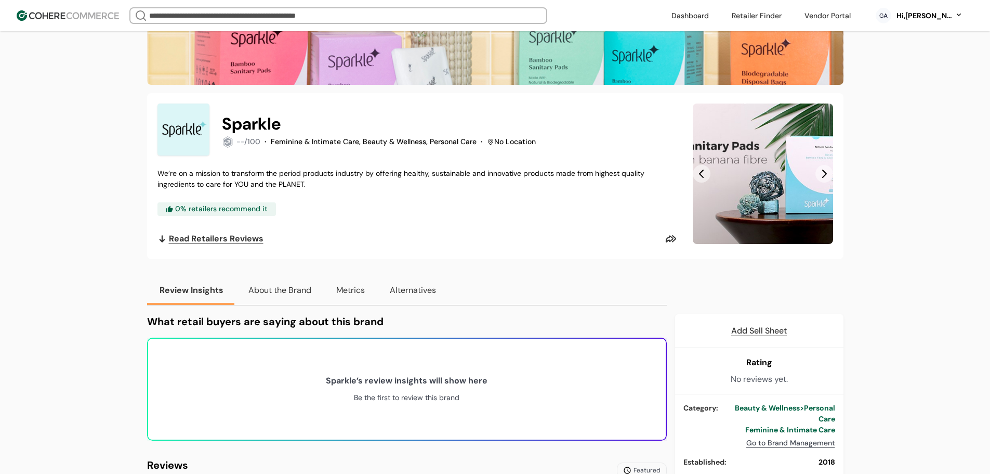
click at [302, 13] on input "search" at bounding box center [338, 15] width 383 height 15
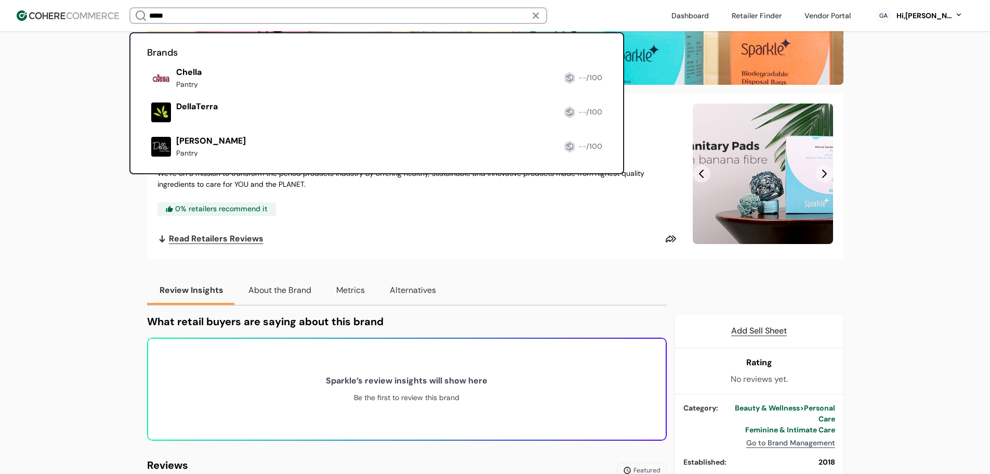
click at [147, 161] on link at bounding box center [147, 161] width 0 height 0
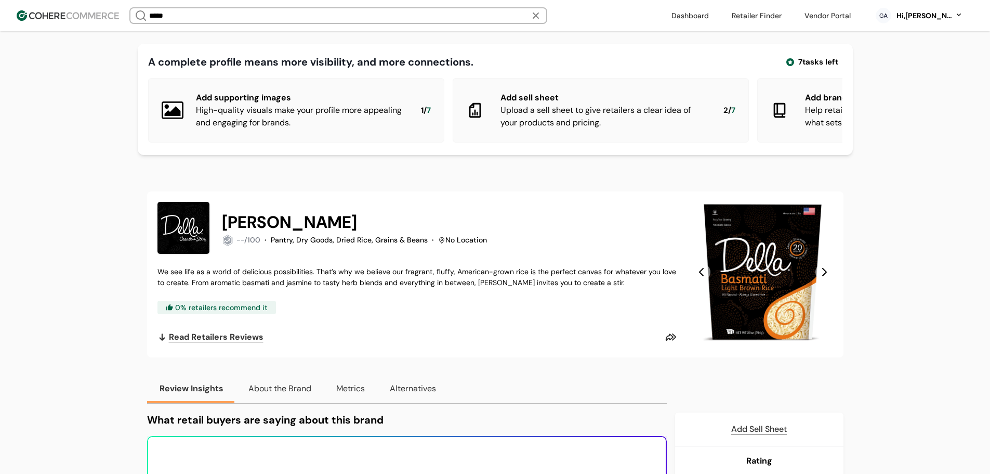
click at [60, 153] on div "A complete profile means more visibility, and more connections. 7 tasks left Ad…" at bounding box center [495, 447] width 990 height 895
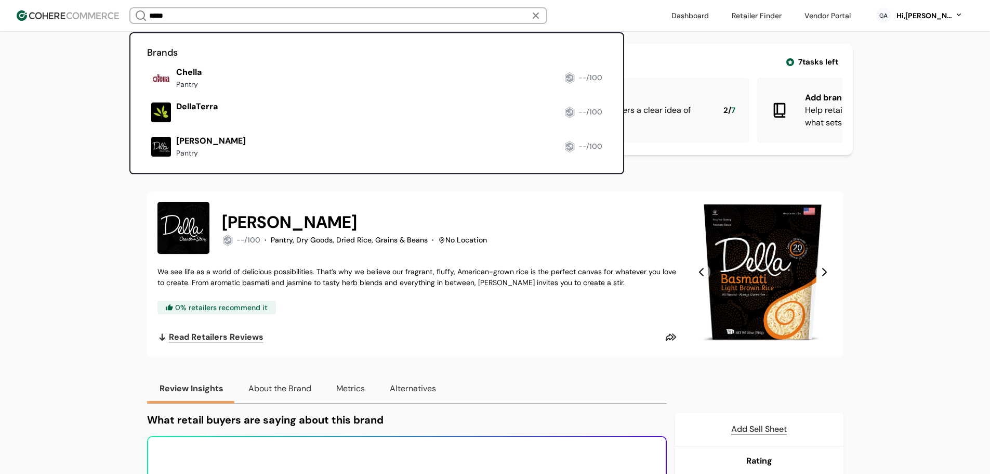
click at [265, 8] on input "*****" at bounding box center [338, 15] width 383 height 15
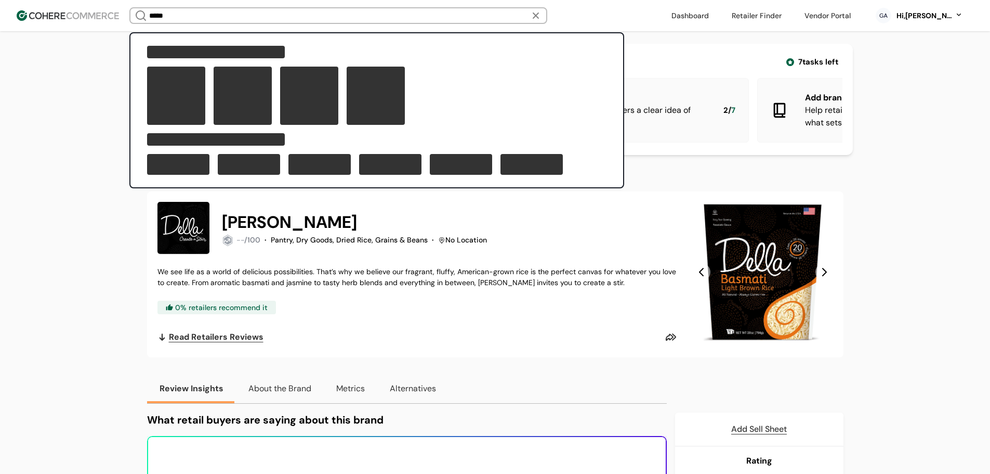
paste input "***"
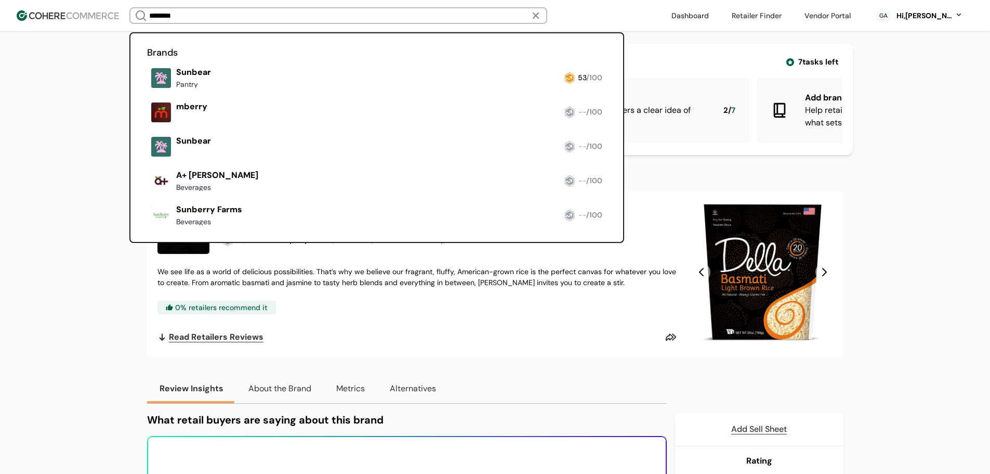
type input "********"
click at [147, 229] on link at bounding box center [147, 229] width 0 height 0
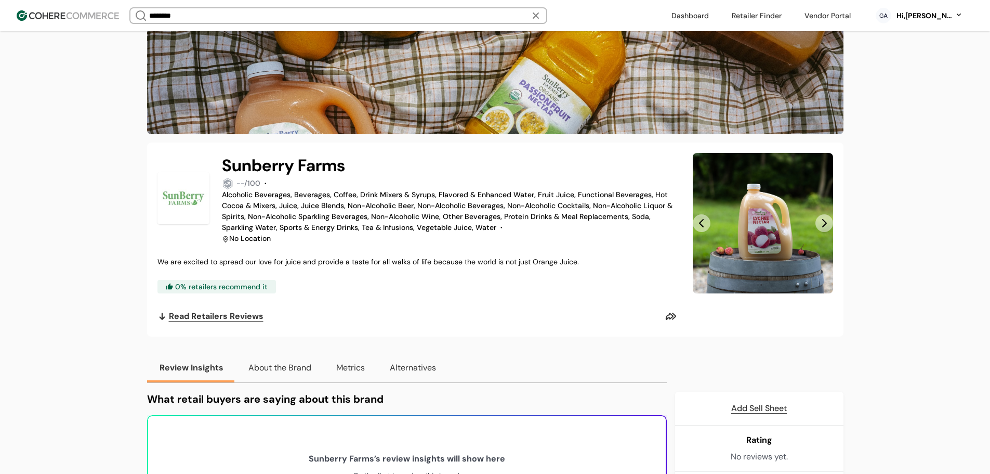
scroll to position [208, 0]
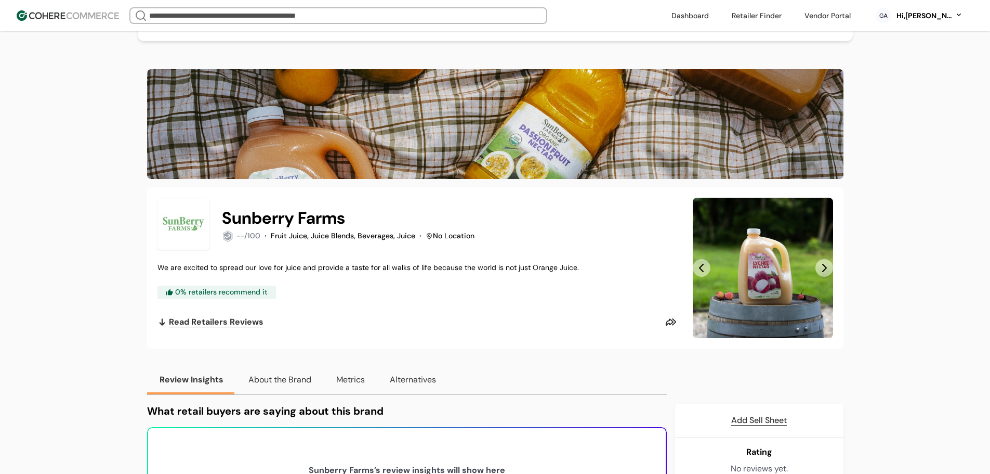
scroll to position [92, 0]
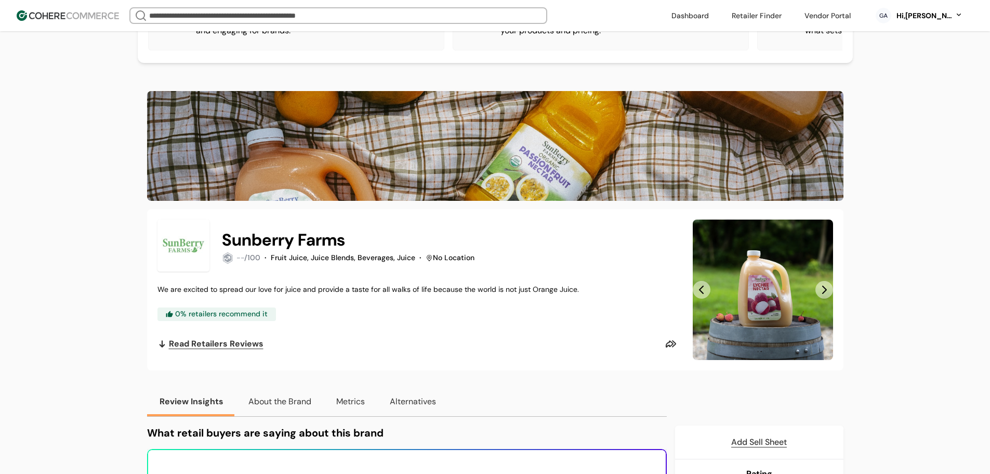
click at [217, 15] on input "search" at bounding box center [338, 15] width 383 height 15
paste input "******"
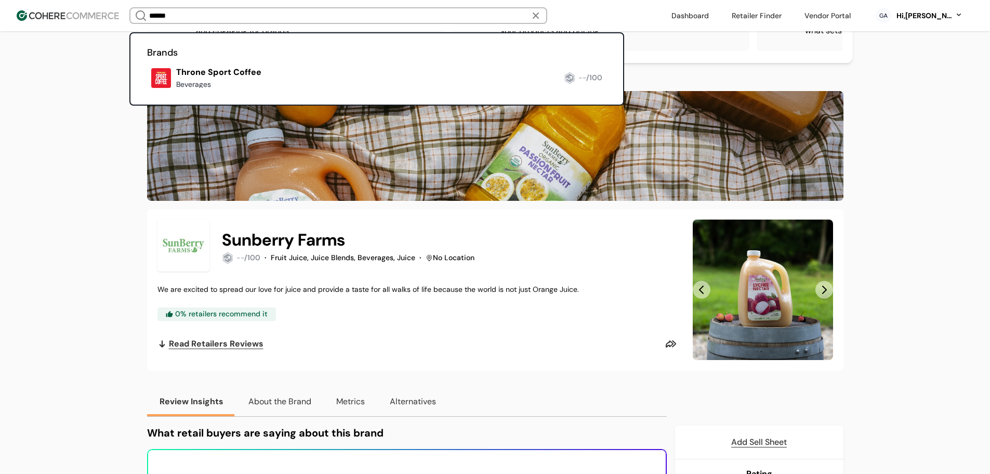
click at [147, 92] on link at bounding box center [147, 92] width 0 height 0
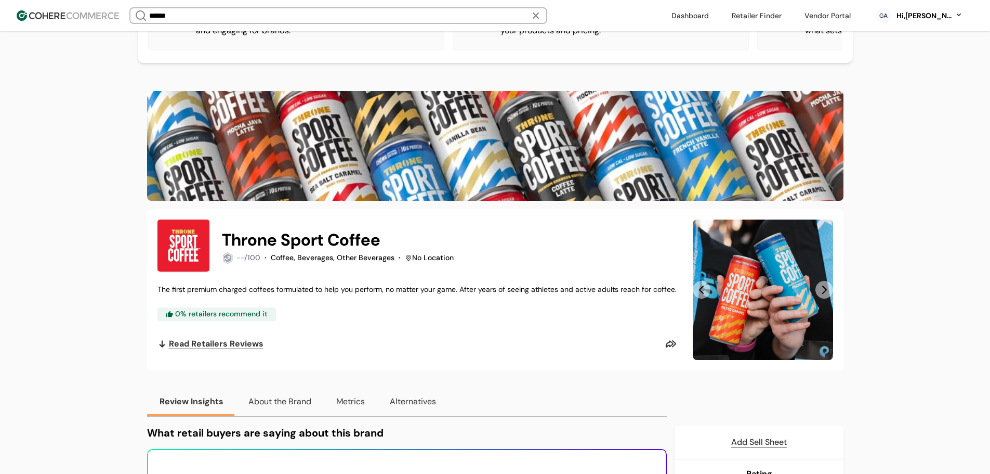
click at [255, 6] on header "****** Brands Throne Sport Coffee Beverages -- /100 Dashboard Retailer Finder V…" at bounding box center [495, 15] width 990 height 31
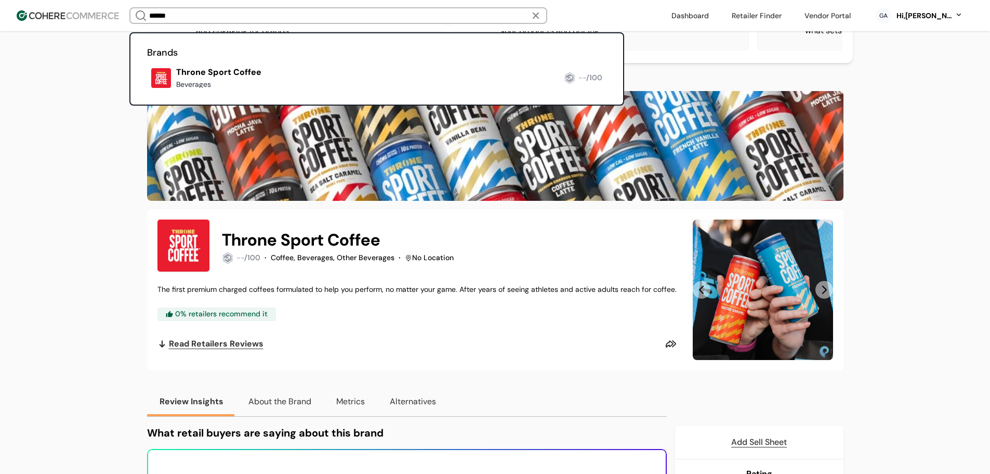
click at [243, 12] on input "******" at bounding box center [338, 15] width 383 height 15
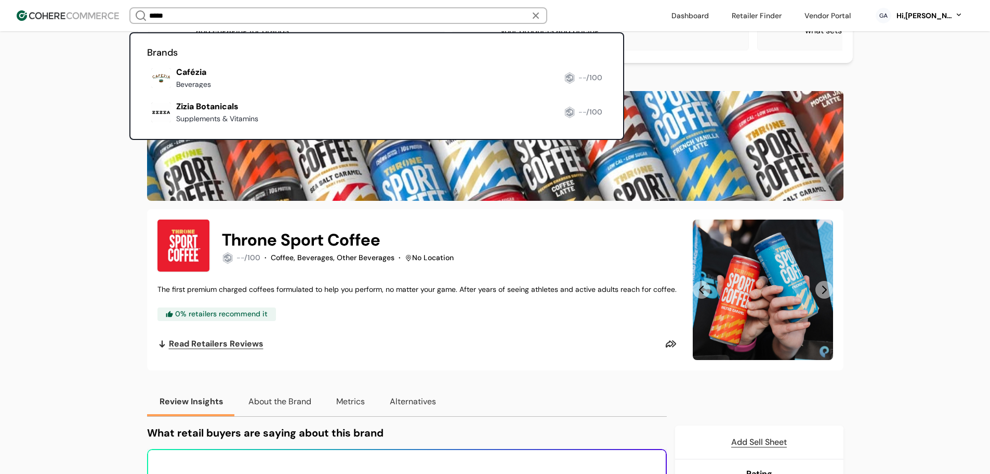
type input "*****"
click at [147, 126] on link at bounding box center [147, 126] width 0 height 0
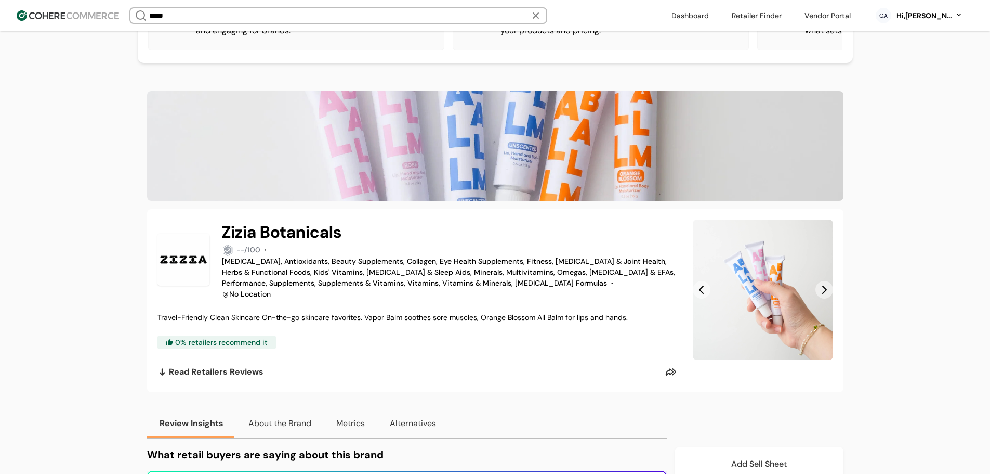
click at [829, 298] on button "Next Slide" at bounding box center [825, 290] width 18 height 18
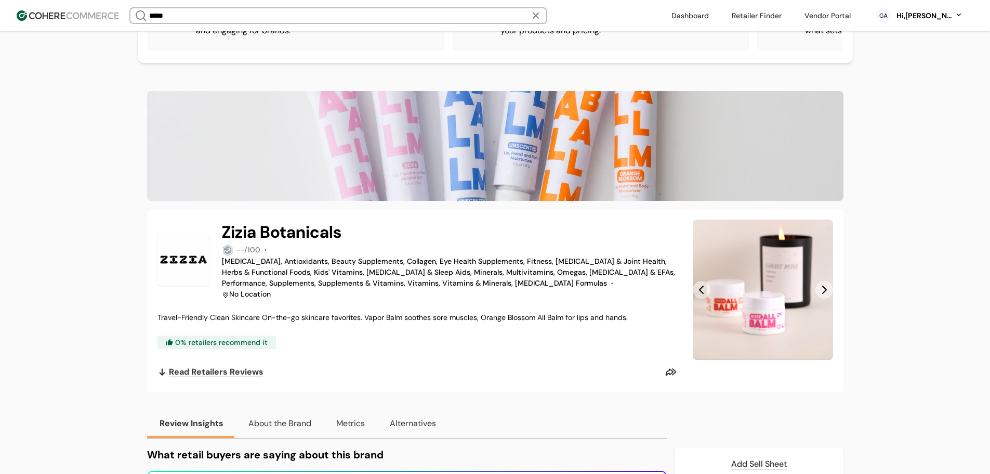
click at [829, 297] on button "Next Slide" at bounding box center [825, 290] width 18 height 18
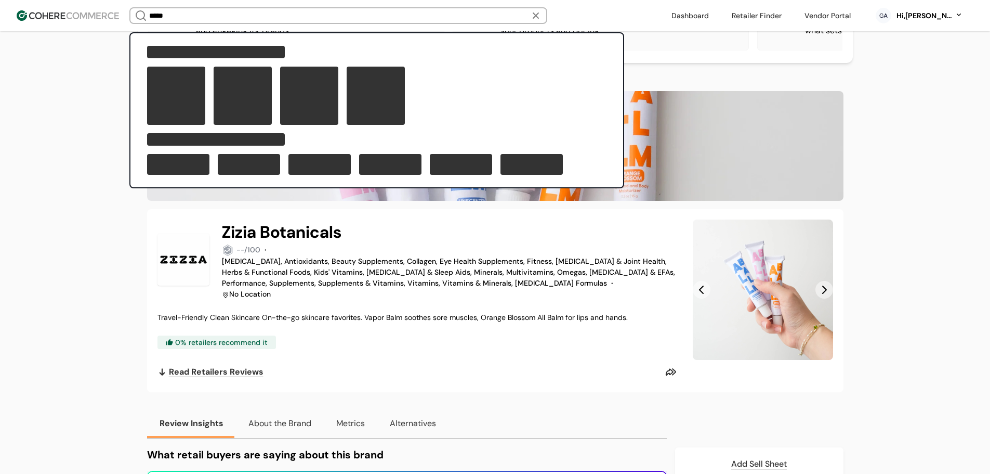
drag, startPoint x: 243, startPoint y: 17, endPoint x: 176, endPoint y: 41, distance: 71.4
click at [140, 28] on header "***** Dashboard Retailer Finder Vendor Portal GA Hi, Geo Abadies Dashboard Reta…" at bounding box center [495, 15] width 990 height 31
paste input "search"
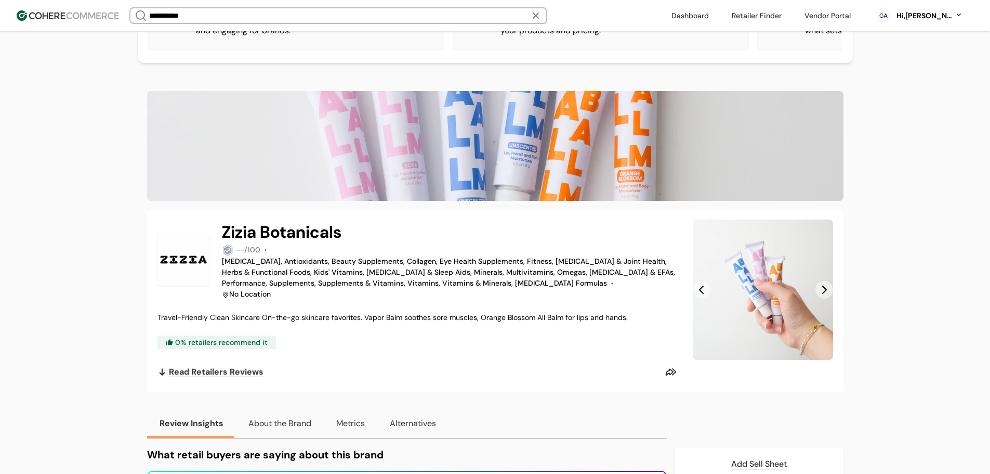
type input "**********"
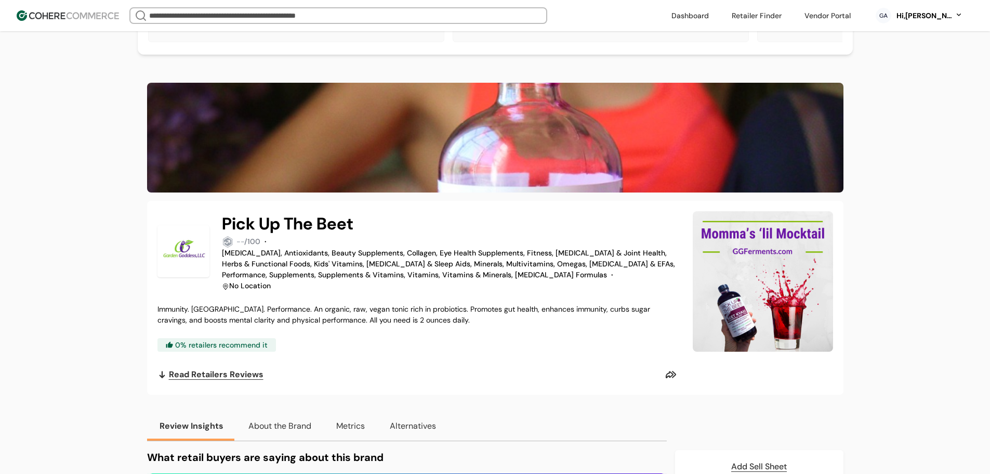
scroll to position [104, 0]
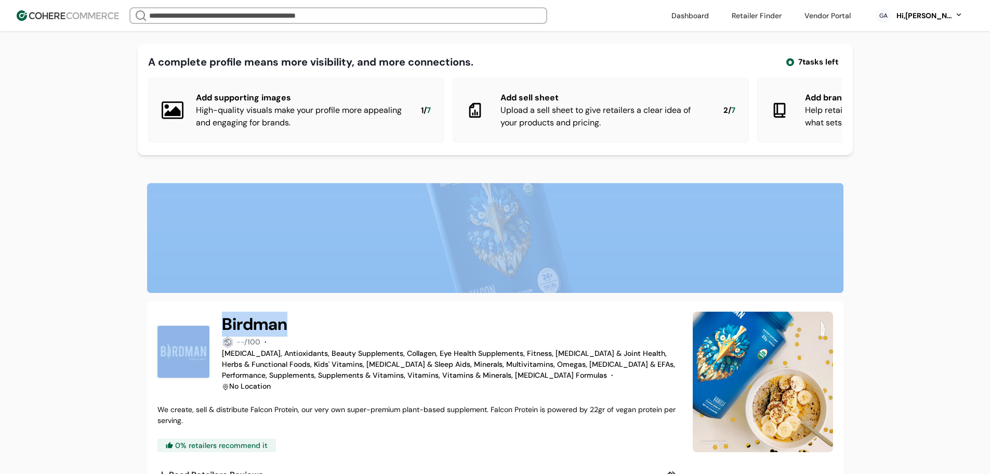
click at [266, 336] on h2 "Birdman" at bounding box center [255, 323] width 66 height 25
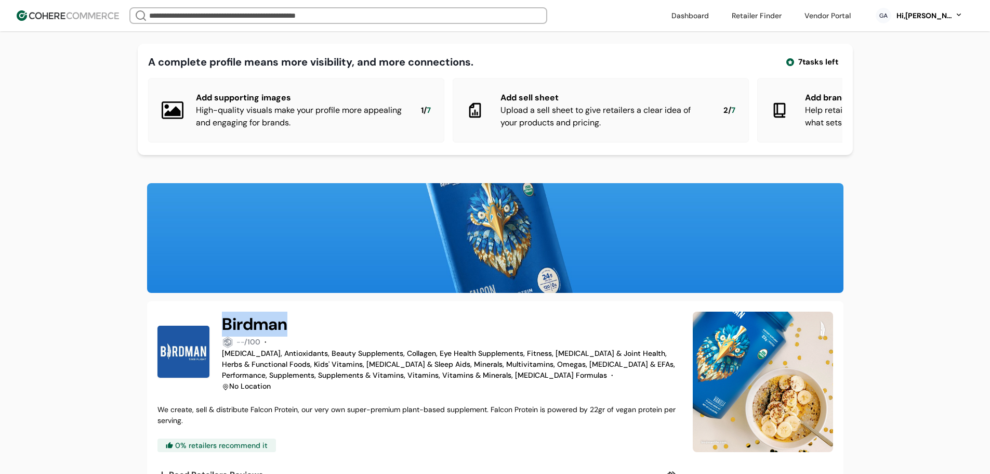
click at [266, 336] on h2 "Birdman" at bounding box center [255, 323] width 66 height 25
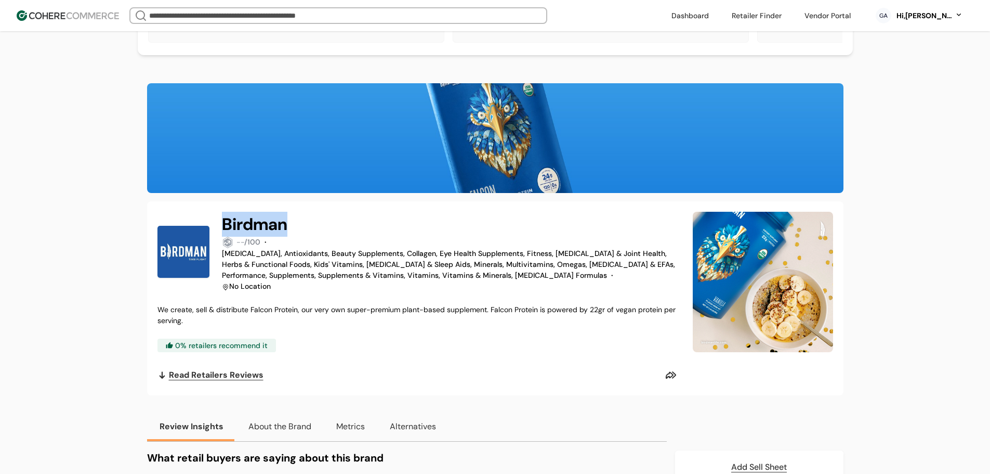
scroll to position [104, 0]
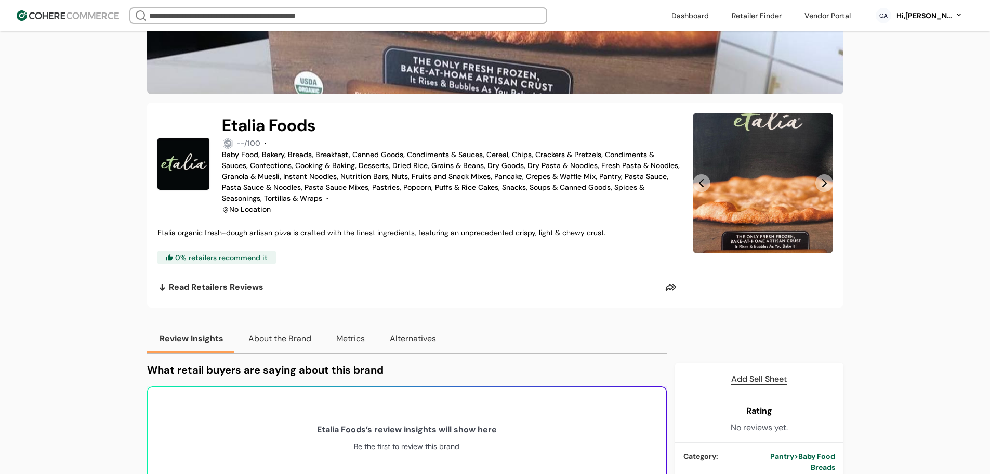
scroll to position [208, 0]
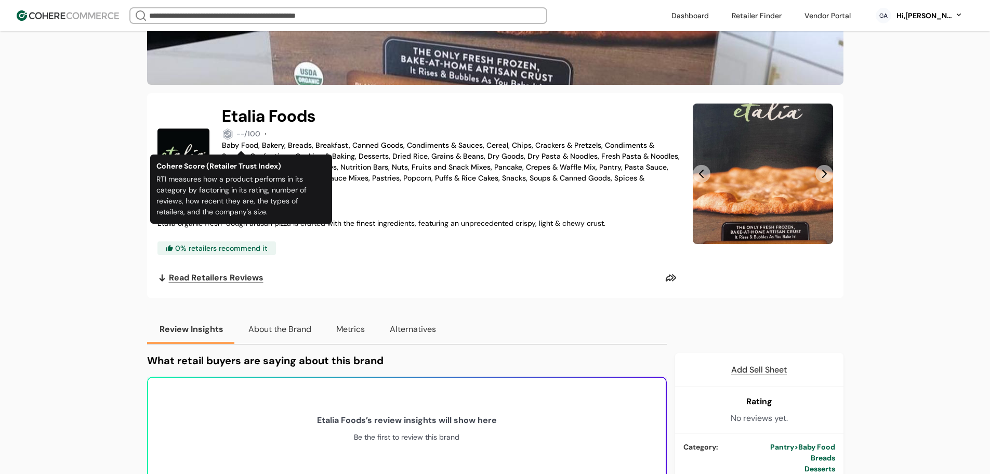
click at [231, 124] on h2 "Etalia Foods" at bounding box center [269, 115] width 94 height 25
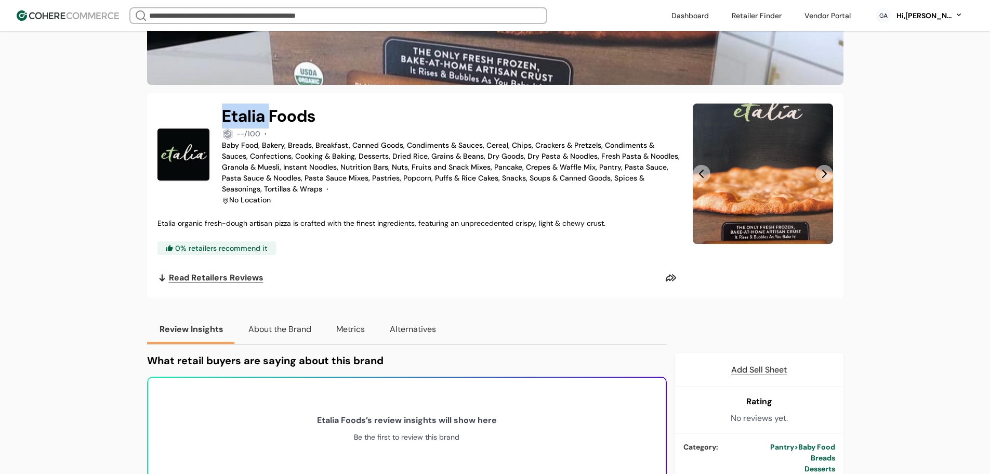
copy h2 "Etalia"
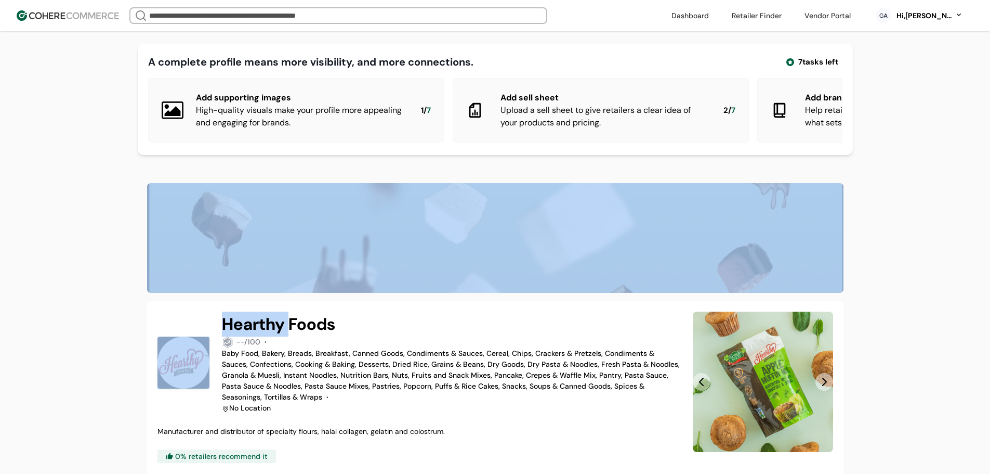
click at [257, 334] on h2 "Hearthy Foods" at bounding box center [278, 323] width 113 height 25
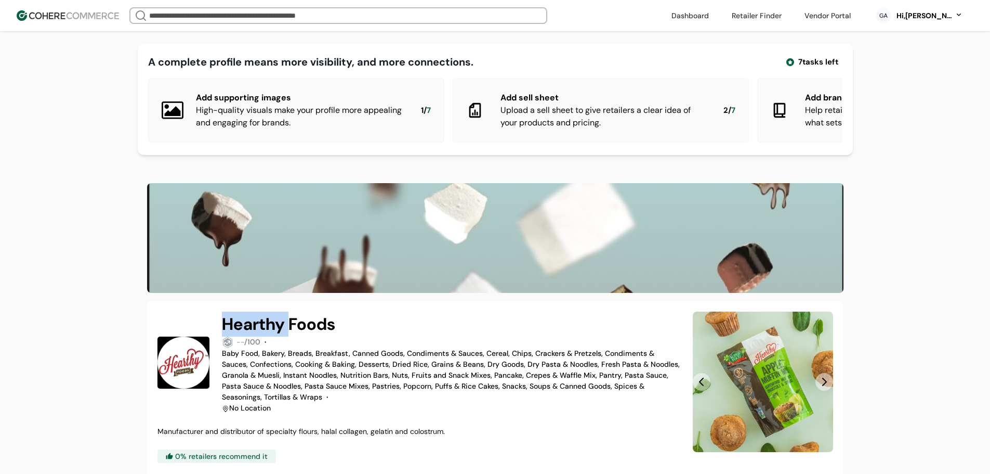
click at [257, 334] on h2 "Hearthy Foods" at bounding box center [278, 323] width 113 height 25
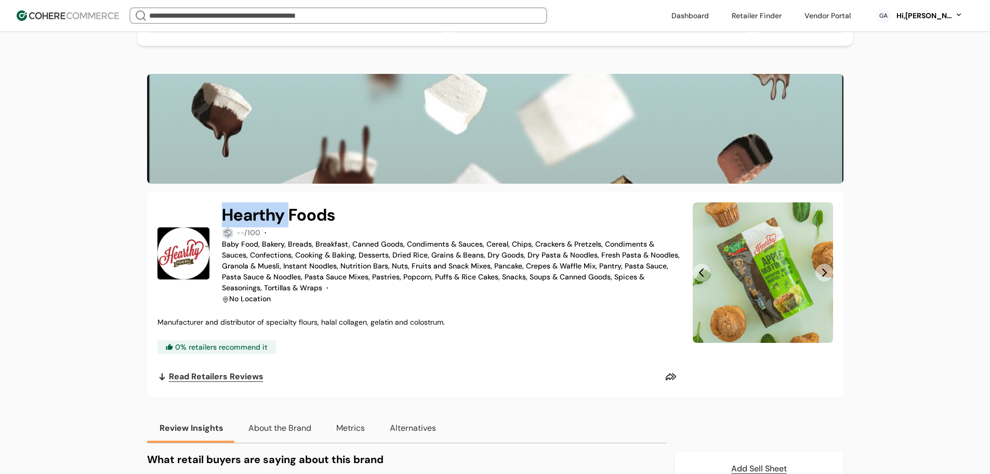
scroll to position [156, 0]
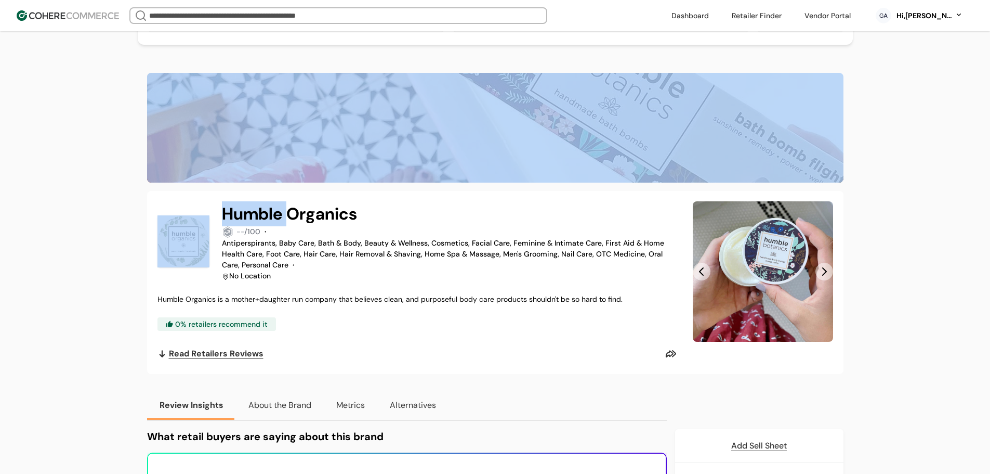
scroll to position [156, 0]
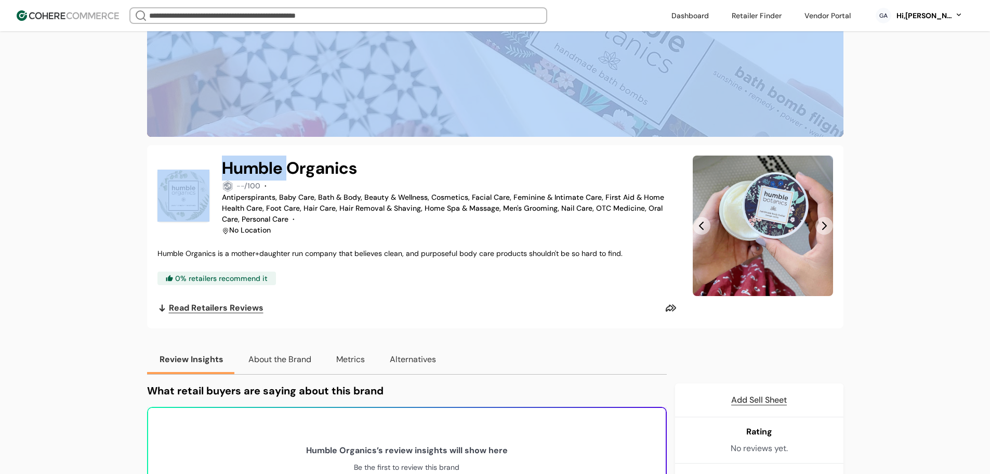
click at [258, 176] on h2 "Humble Organics" at bounding box center [289, 167] width 135 height 25
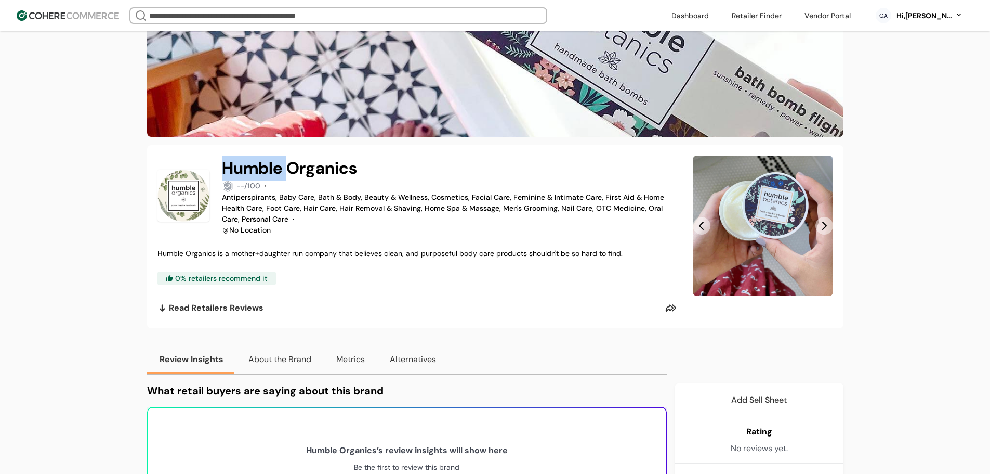
click at [258, 176] on h2 "Humble Organics" at bounding box center [289, 167] width 135 height 25
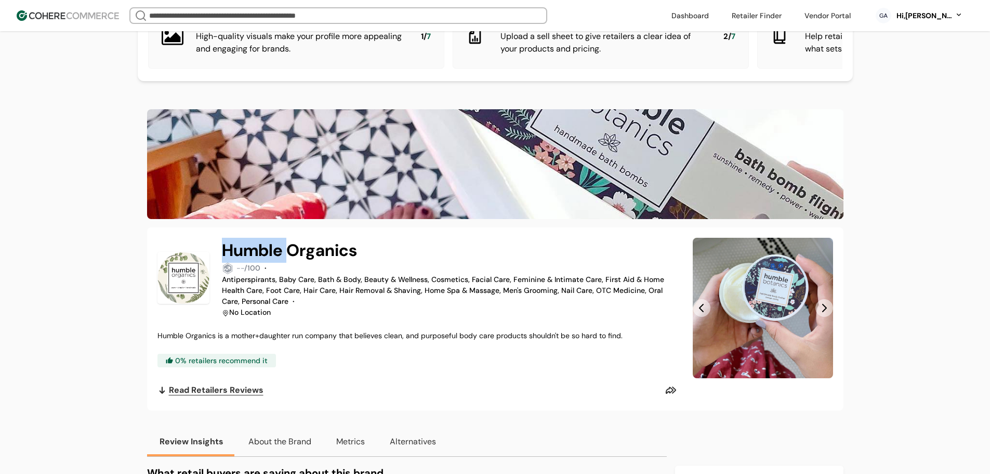
scroll to position [260, 0]
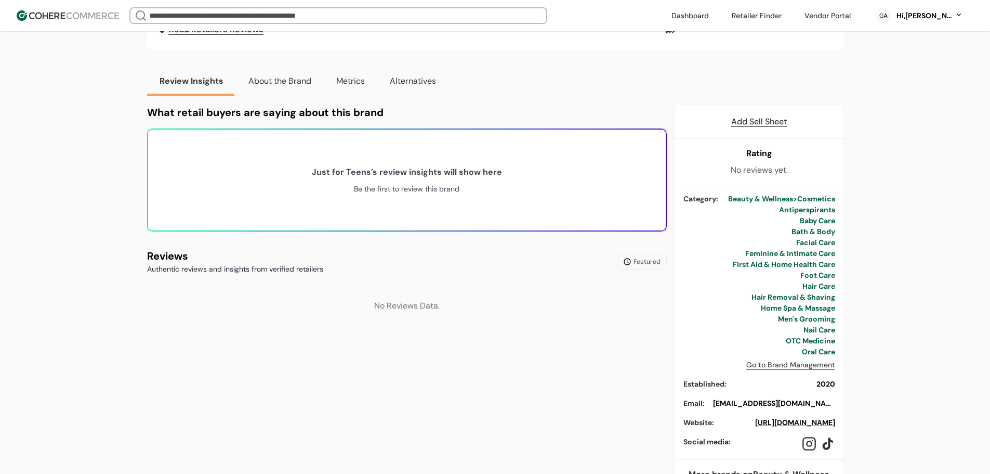
scroll to position [572, 0]
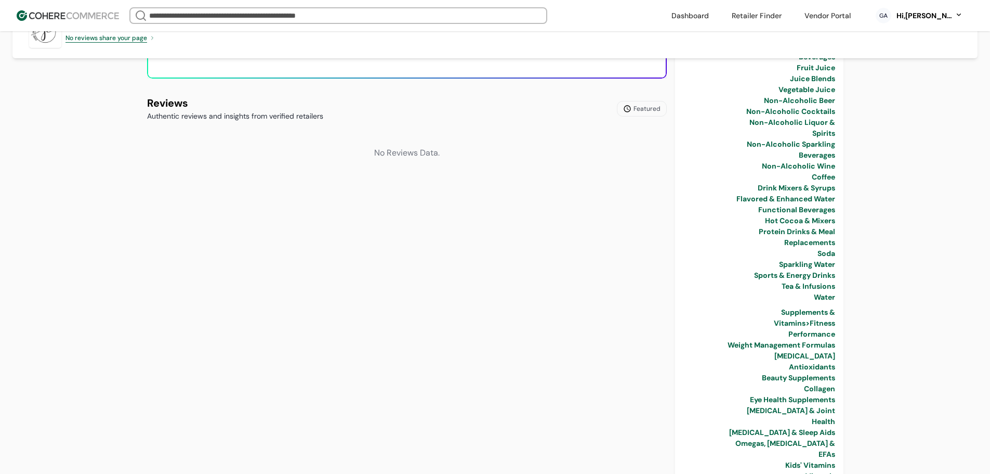
scroll to position [780, 0]
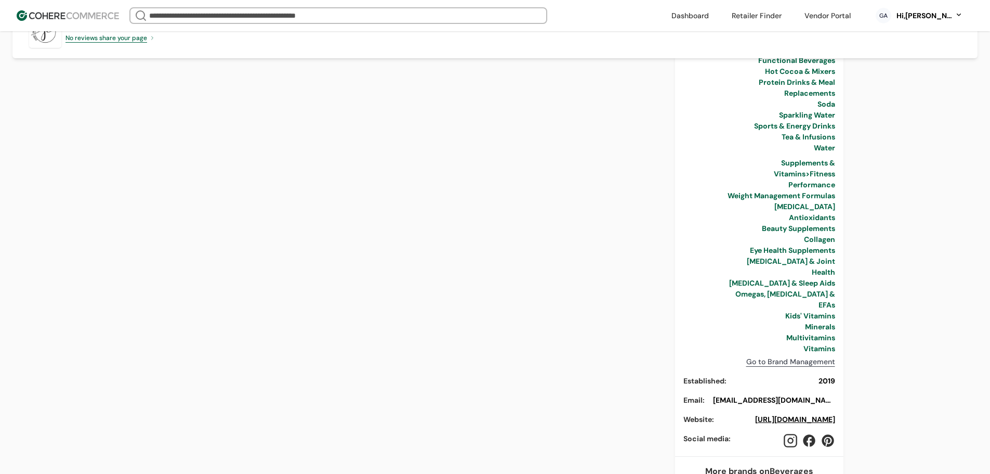
click at [782, 414] on link "https://justingredients.us/" at bounding box center [795, 418] width 80 height 9
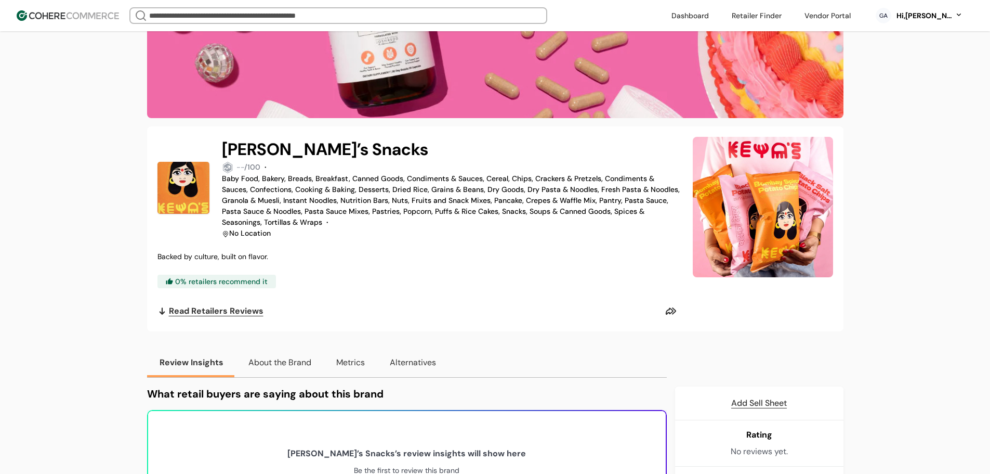
scroll to position [208, 0]
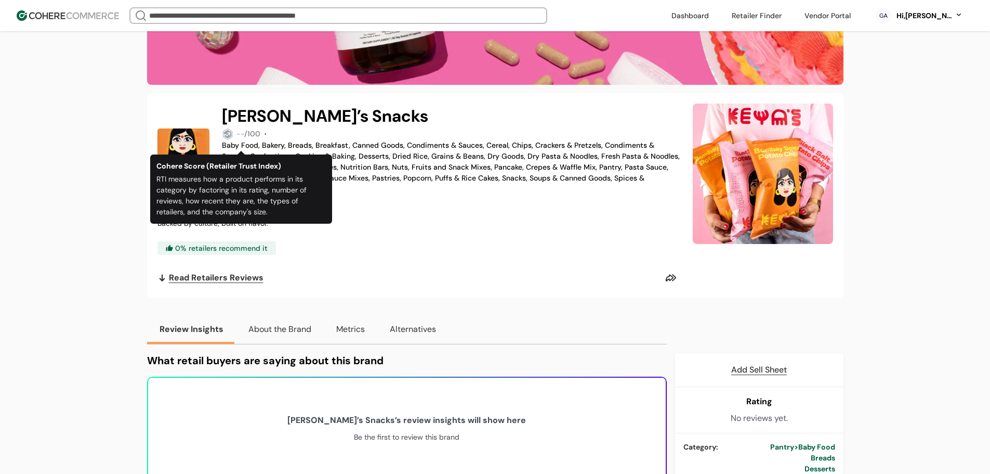
click at [254, 127] on h2 "[PERSON_NAME]’s Snacks" at bounding box center [325, 115] width 206 height 25
copy h2 "Keya’s"
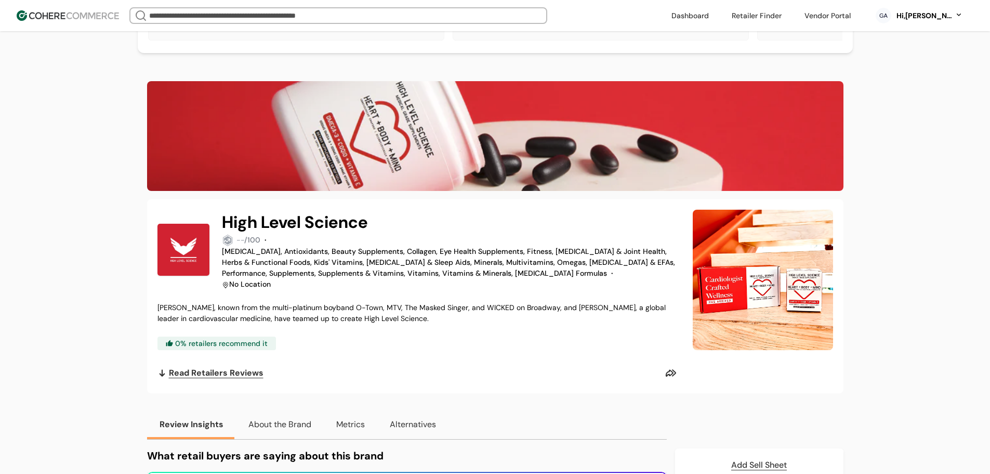
scroll to position [104, 0]
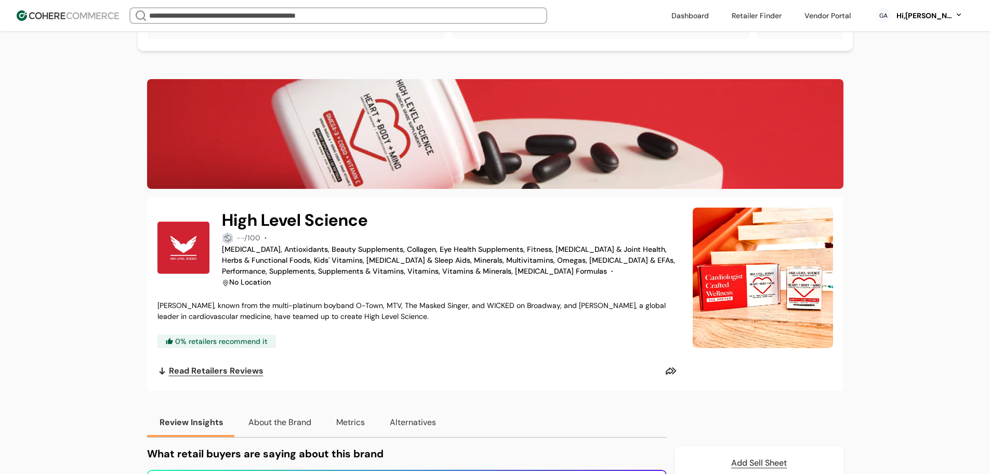
click at [272, 221] on h2 "High Level Science" at bounding box center [295, 219] width 146 height 25
click at [303, 228] on h2 "High Level Science" at bounding box center [295, 219] width 146 height 25
drag, startPoint x: 306, startPoint y: 226, endPoint x: 226, endPoint y: 228, distance: 80.1
click at [226, 228] on h2 "High Level Science" at bounding box center [295, 219] width 146 height 25
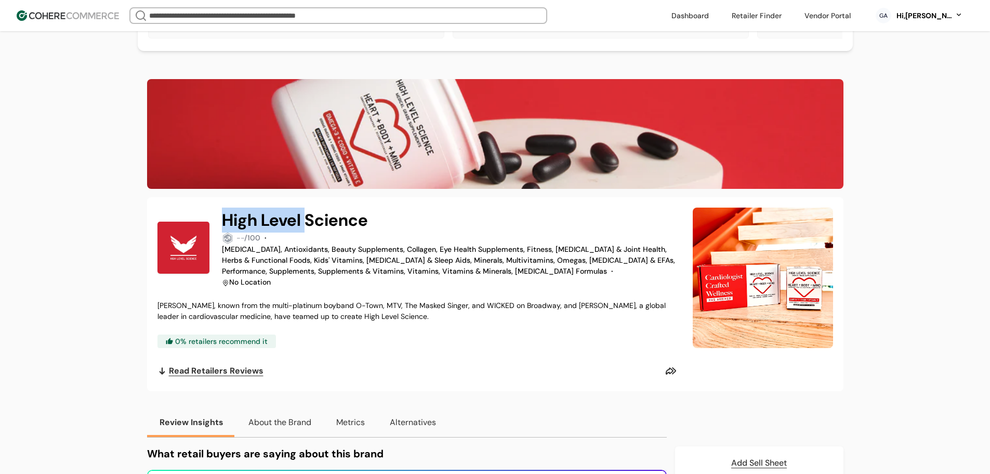
copy h2 "High Level"
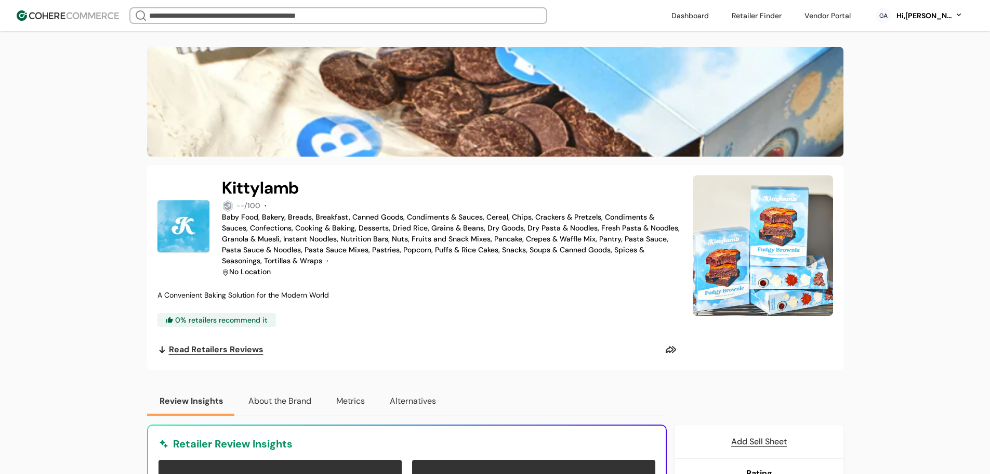
click at [278, 156] on img at bounding box center [495, 102] width 697 height 110
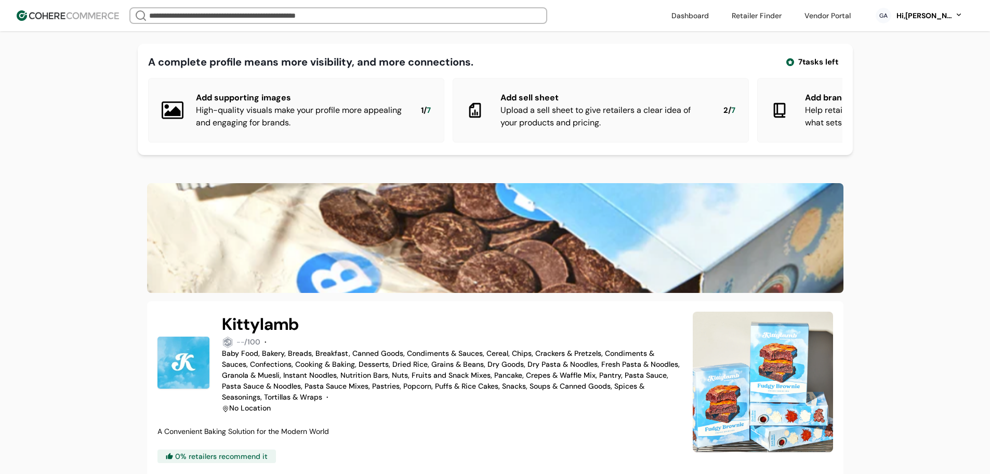
click at [278, 197] on img at bounding box center [495, 238] width 697 height 110
click at [258, 329] on h2 "Kittylamb" at bounding box center [260, 323] width 77 height 25
copy h2 "Kittylamb"
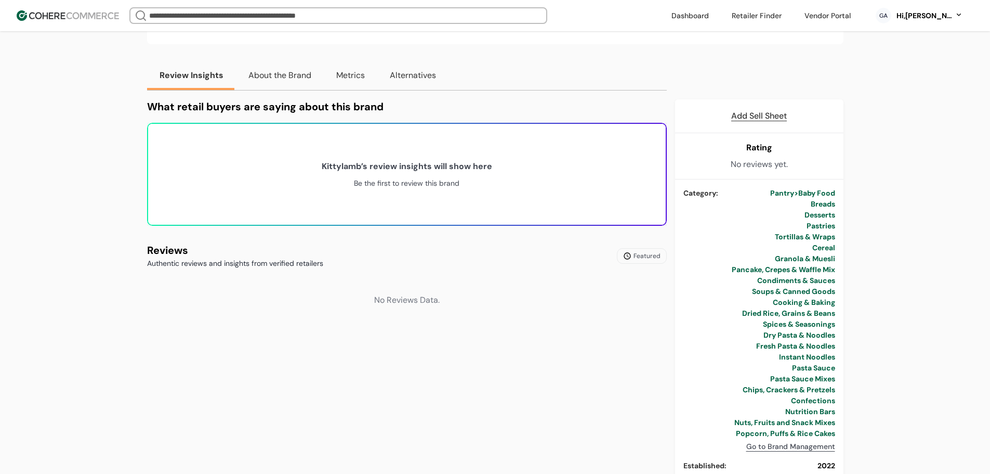
scroll to position [156, 0]
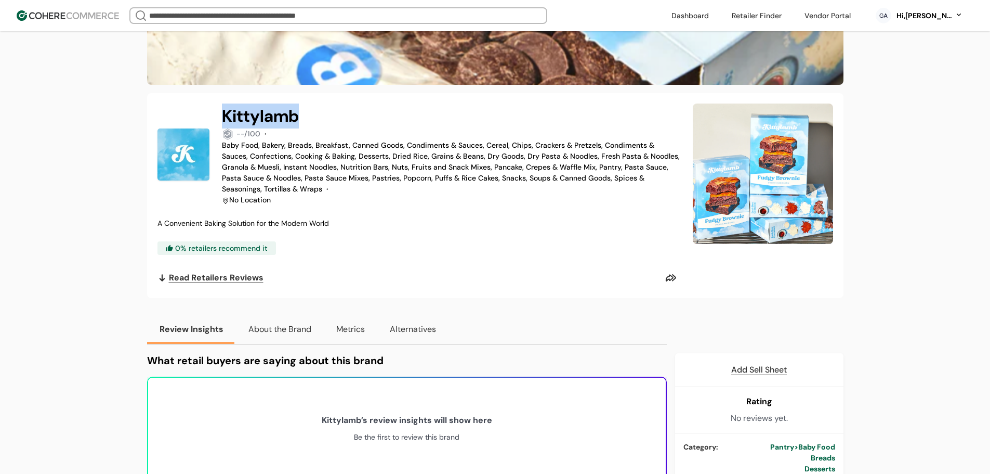
click at [271, 330] on button "About the Brand" at bounding box center [280, 329] width 88 height 29
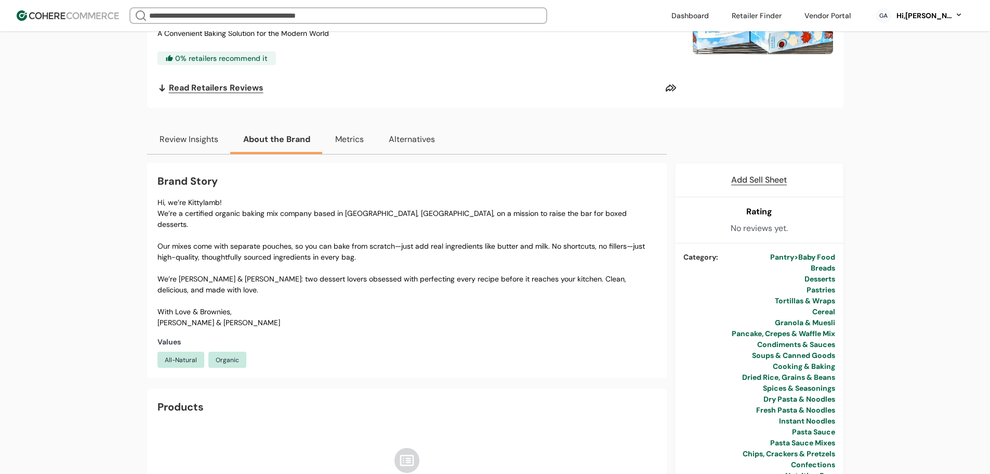
scroll to position [416, 0]
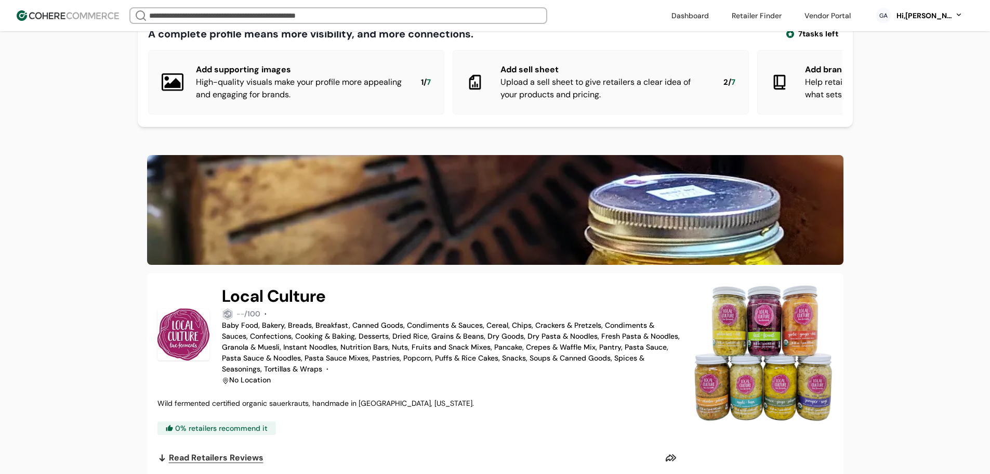
scroll to position [156, 0]
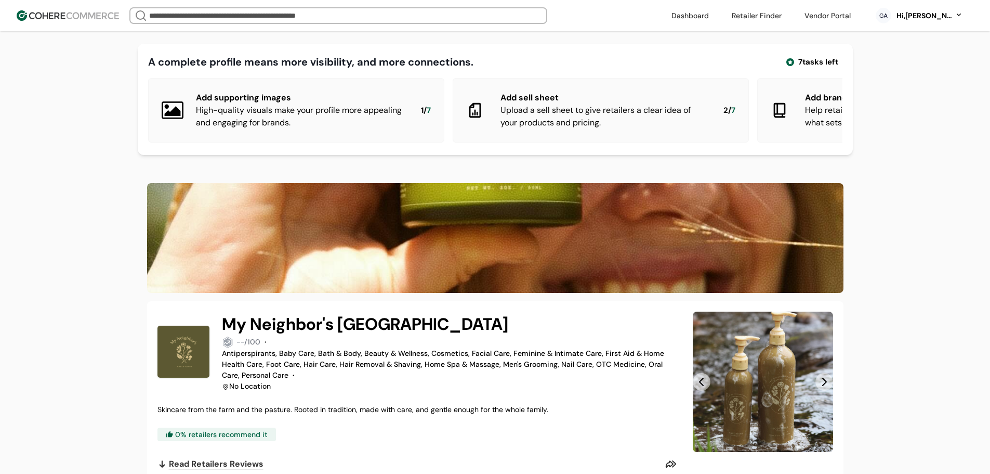
drag, startPoint x: 584, startPoint y: 185, endPoint x: 568, endPoint y: 221, distance: 39.5
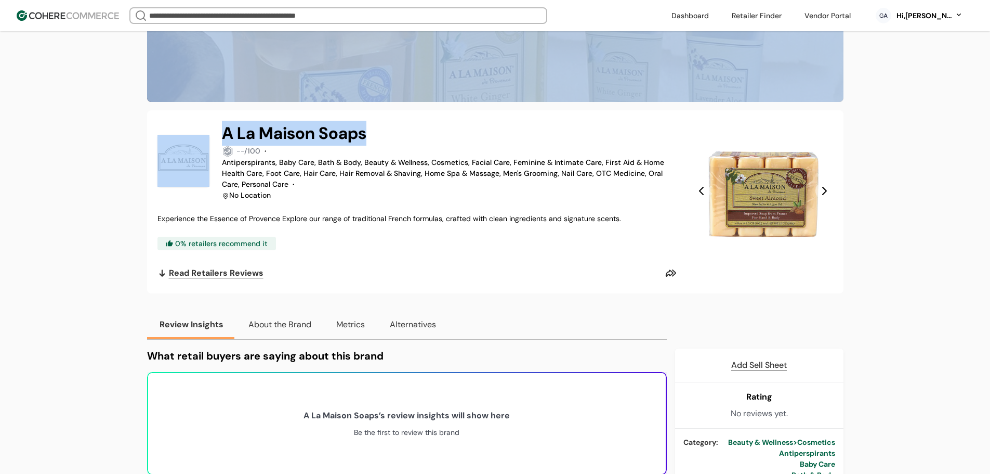
scroll to position [208, 0]
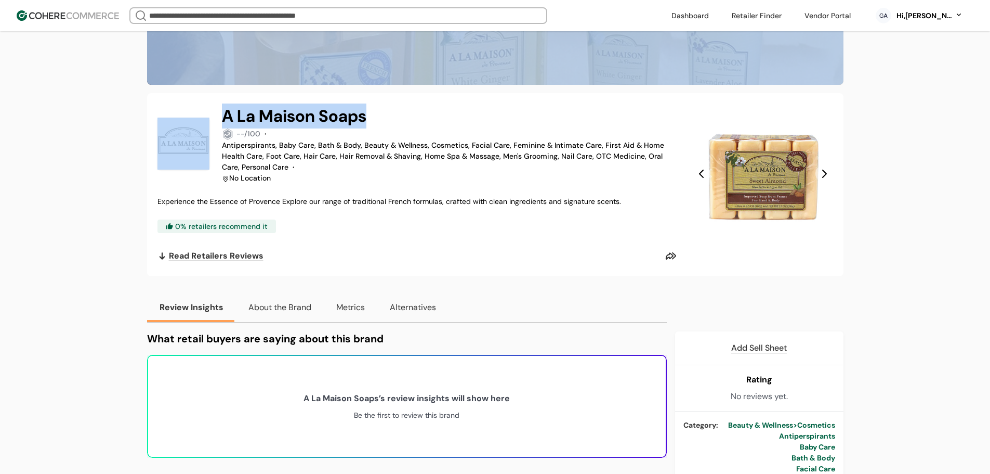
click at [362, 139] on div "-- /100 · Antiperspirants, Baby Care, Bath & Body, Beauty & Wellness, Cosmetics…" at bounding box center [451, 155] width 459 height 55
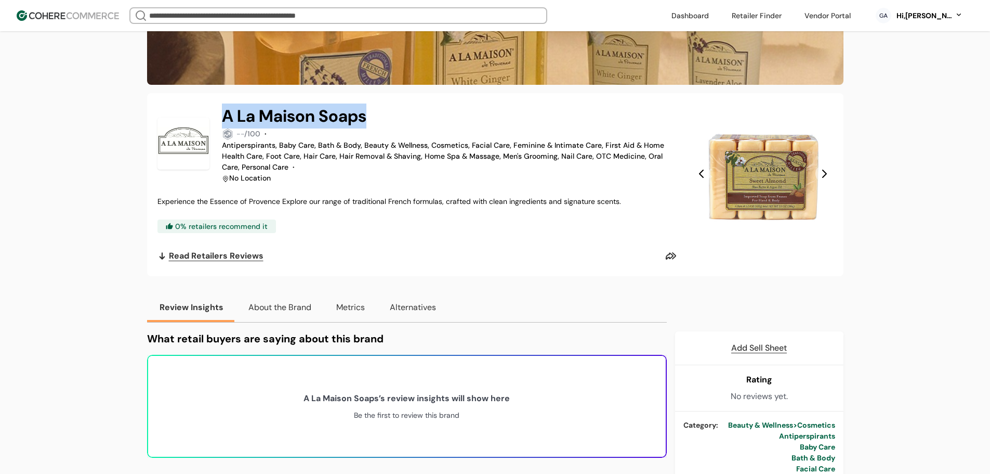
drag, startPoint x: 379, startPoint y: 123, endPoint x: 254, endPoint y: 99, distance: 127.0
click at [222, 123] on div "A La Maison Soaps" at bounding box center [451, 115] width 459 height 25
copy h2 "A La Maison Soaps"
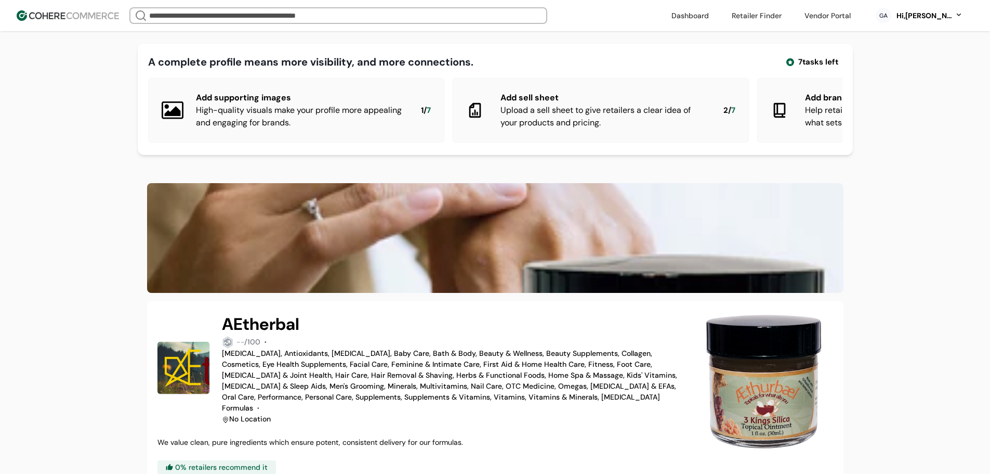
click at [270, 323] on h2 "AEtherbal" at bounding box center [260, 323] width 77 height 25
copy h2 "AEtherbal"
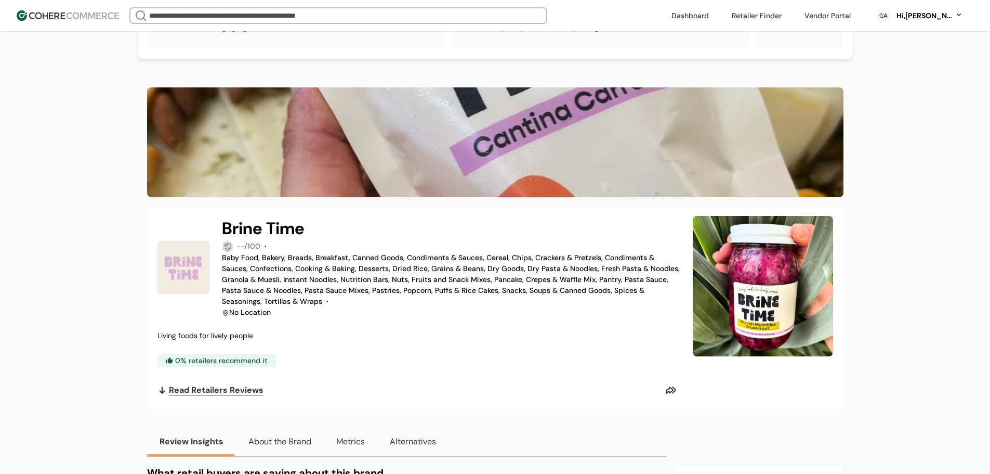
scroll to position [104, 0]
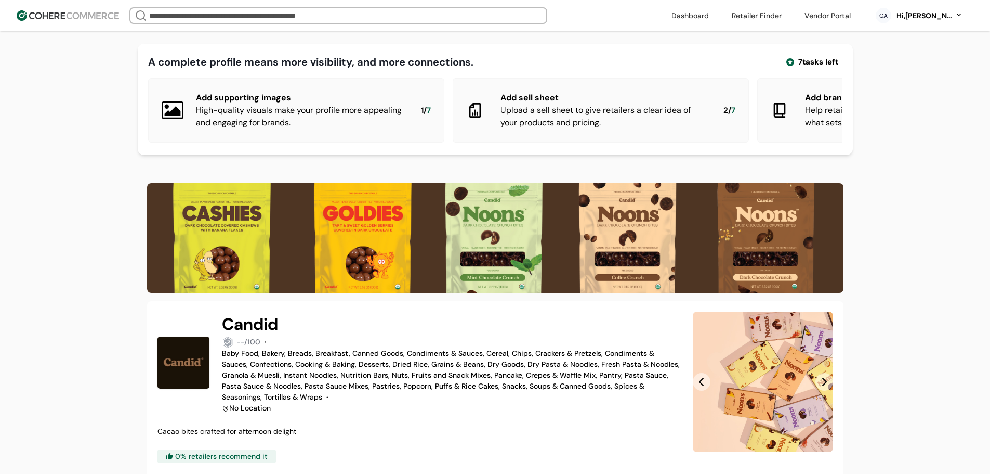
click at [250, 333] on h2 "Candid" at bounding box center [250, 323] width 56 height 25
copy h2 "Candid"
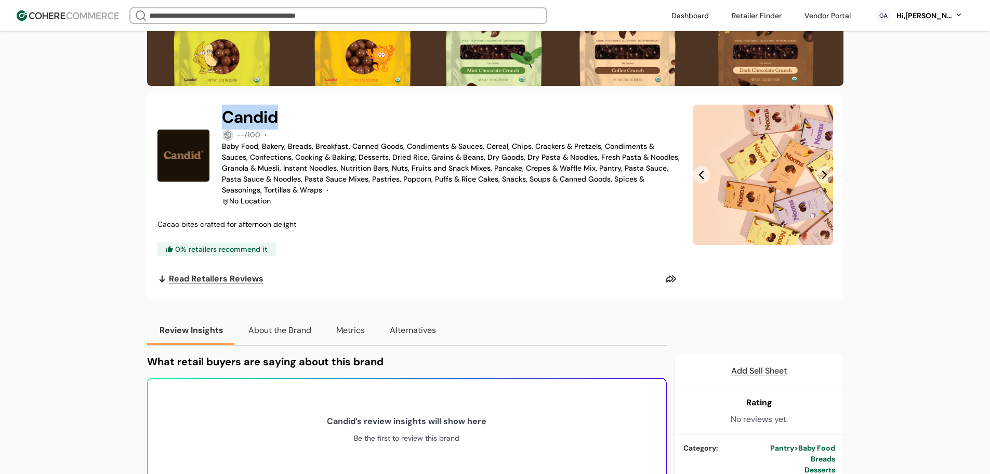
scroll to position [208, 0]
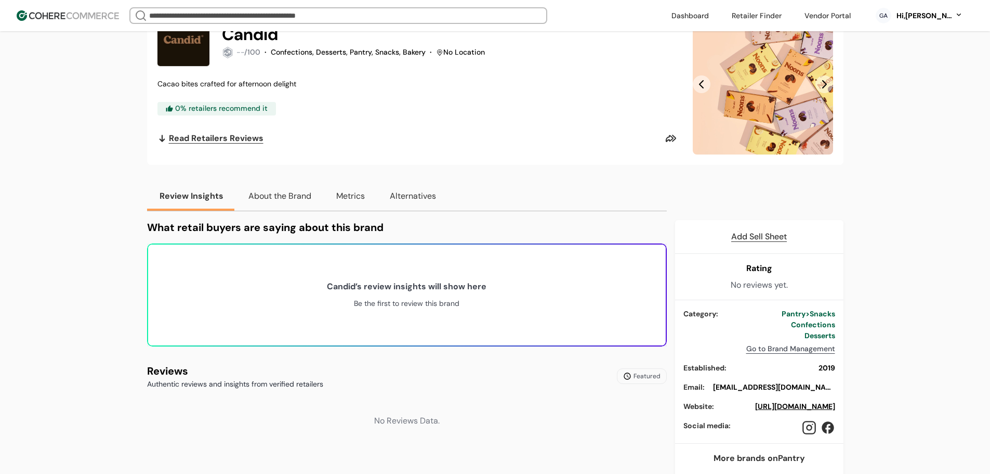
scroll to position [92, 0]
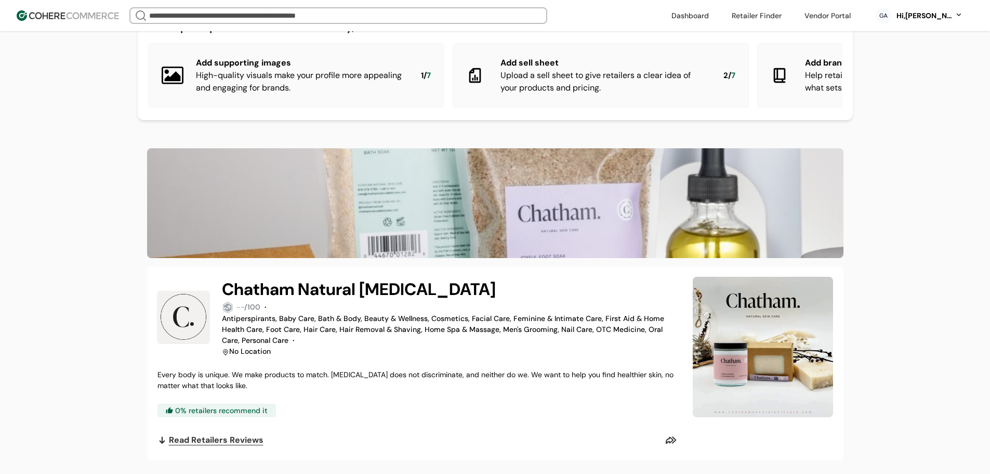
scroll to position [52, 0]
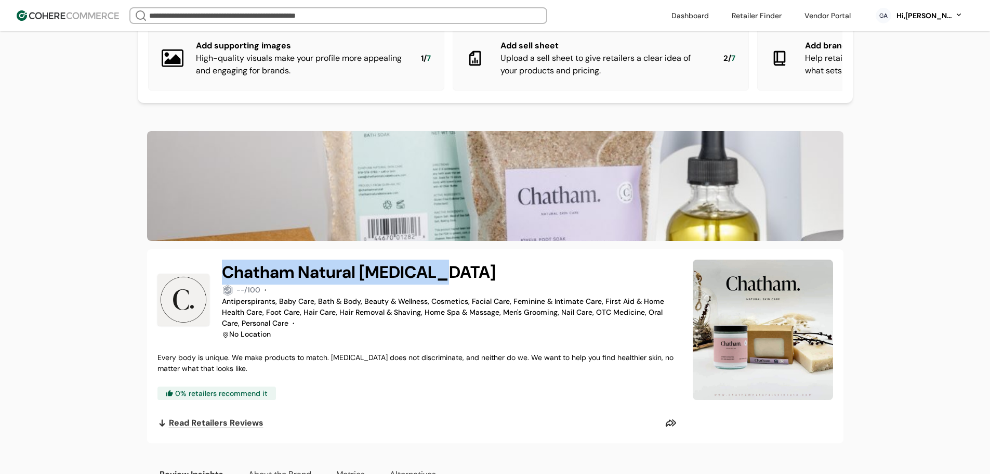
drag, startPoint x: 439, startPoint y: 282, endPoint x: 223, endPoint y: 282, distance: 215.7
click at [223, 282] on div "Chatham Natural Skin Care" at bounding box center [451, 271] width 459 height 25
copy h2 "Chatham Natural Skin Care"
drag, startPoint x: 784, startPoint y: 335, endPoint x: 677, endPoint y: 203, distance: 170.3
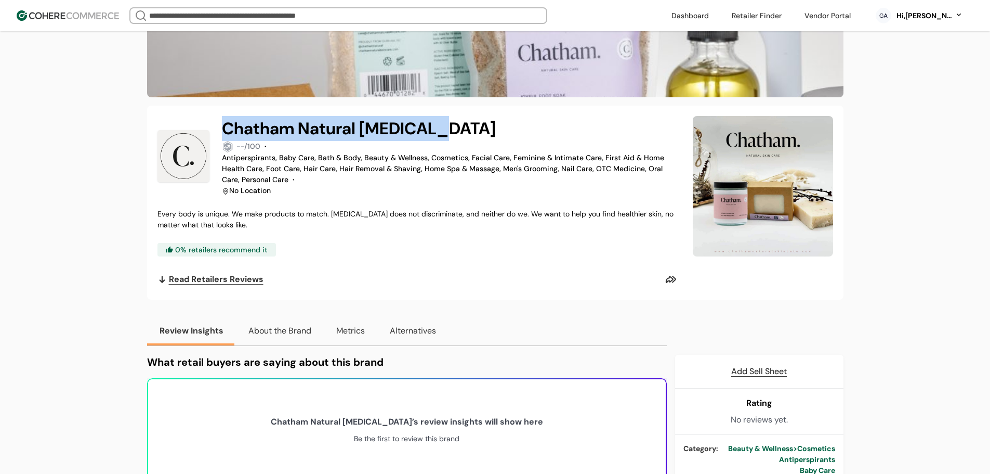
scroll to position [208, 0]
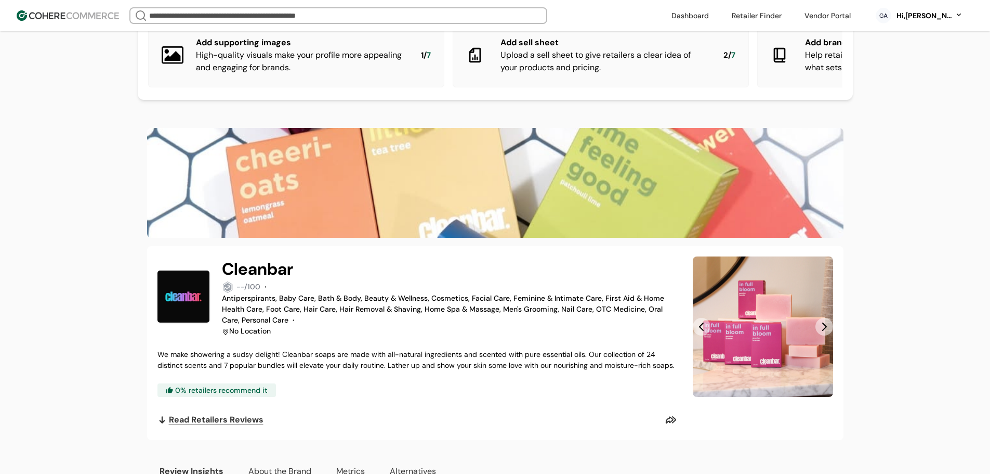
scroll to position [104, 0]
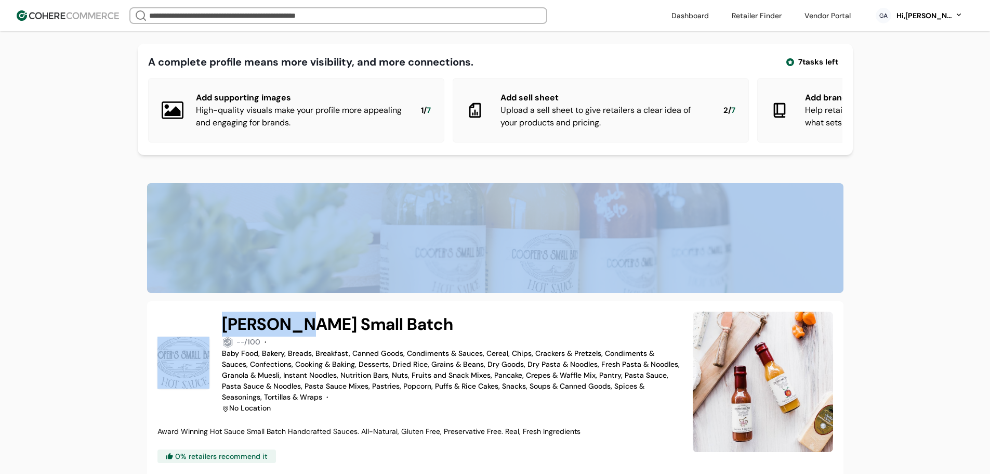
click at [286, 330] on h2 "[PERSON_NAME] Small Batch" at bounding box center [337, 323] width 231 height 25
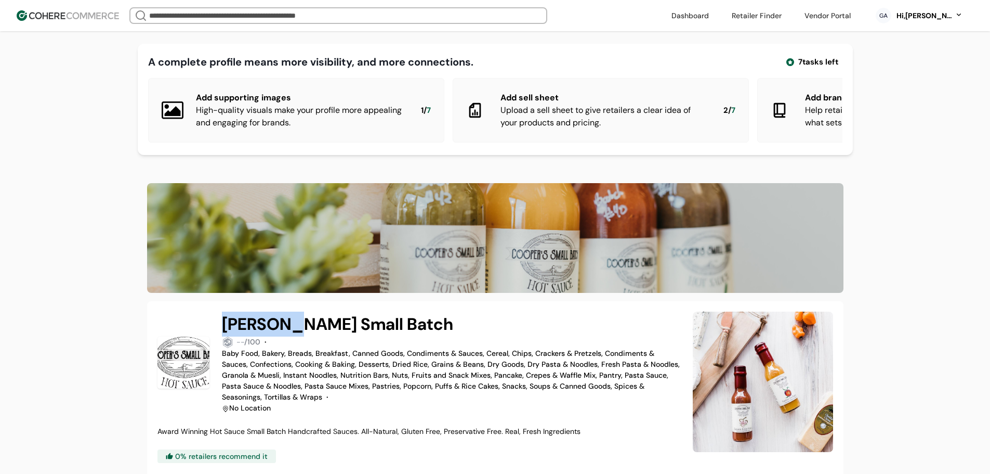
drag, startPoint x: 291, startPoint y: 332, endPoint x: 217, endPoint y: 331, distance: 74.4
click at [217, 331] on div "[PERSON_NAME] Small Batch -- /100 · Baby Food, Bakery, Breads, Breakfast, Canne…" at bounding box center [419, 362] width 523 height 102
copy h2 "[PERSON_NAME]"
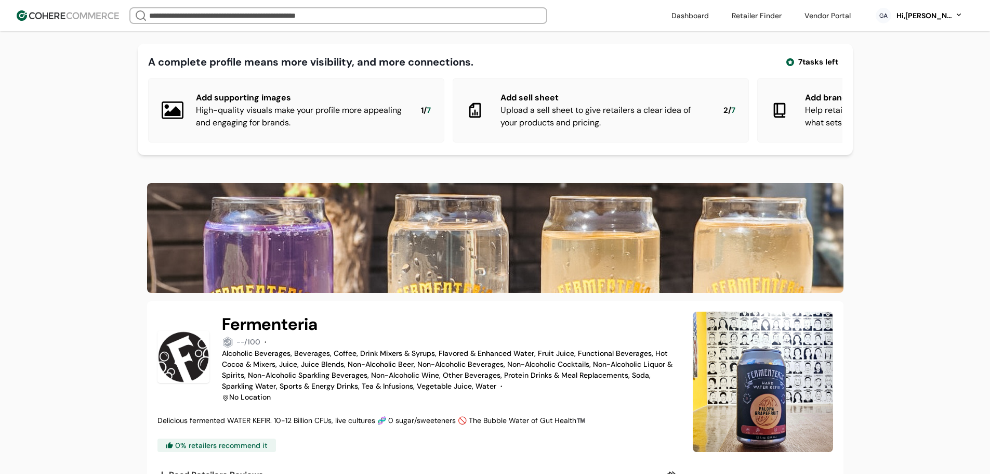
click at [287, 191] on img at bounding box center [495, 238] width 697 height 110
click at [288, 327] on h2 "Fermenteria" at bounding box center [270, 323] width 96 height 25
copy h2 "Fermenteria"
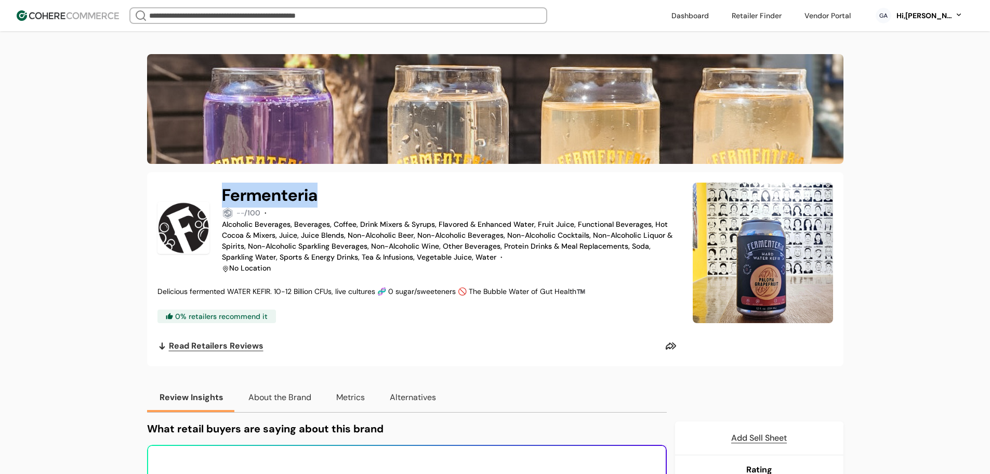
scroll to position [156, 0]
